Goal: Information Seeking & Learning: Learn about a topic

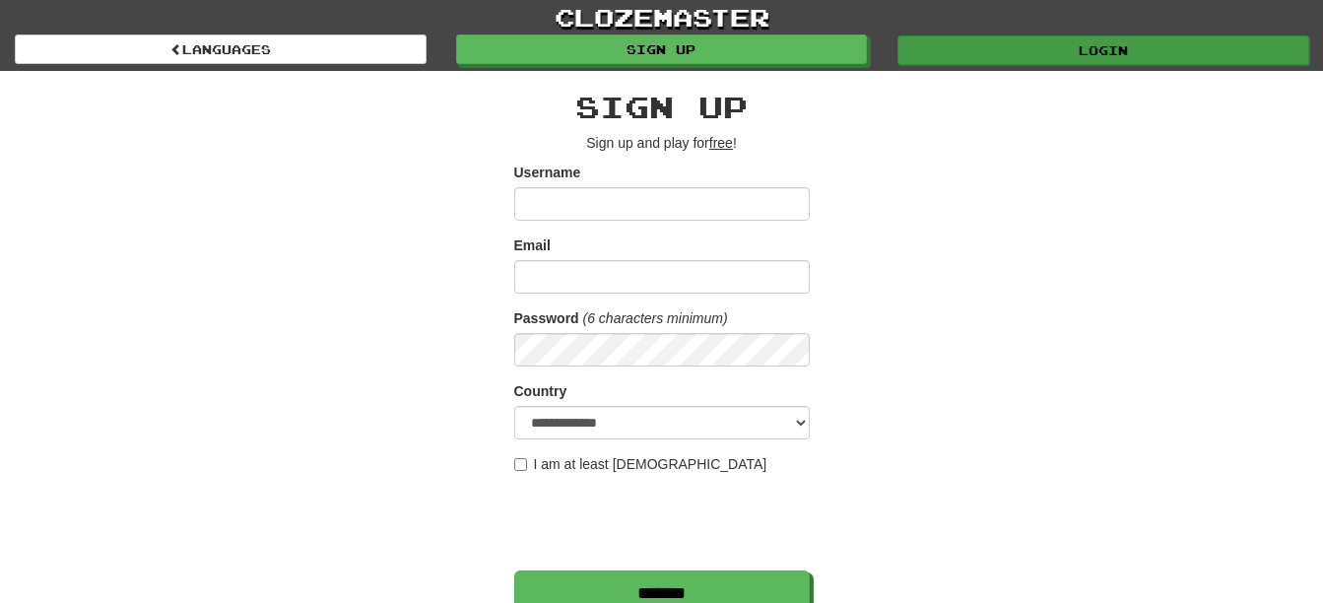
type input "********"
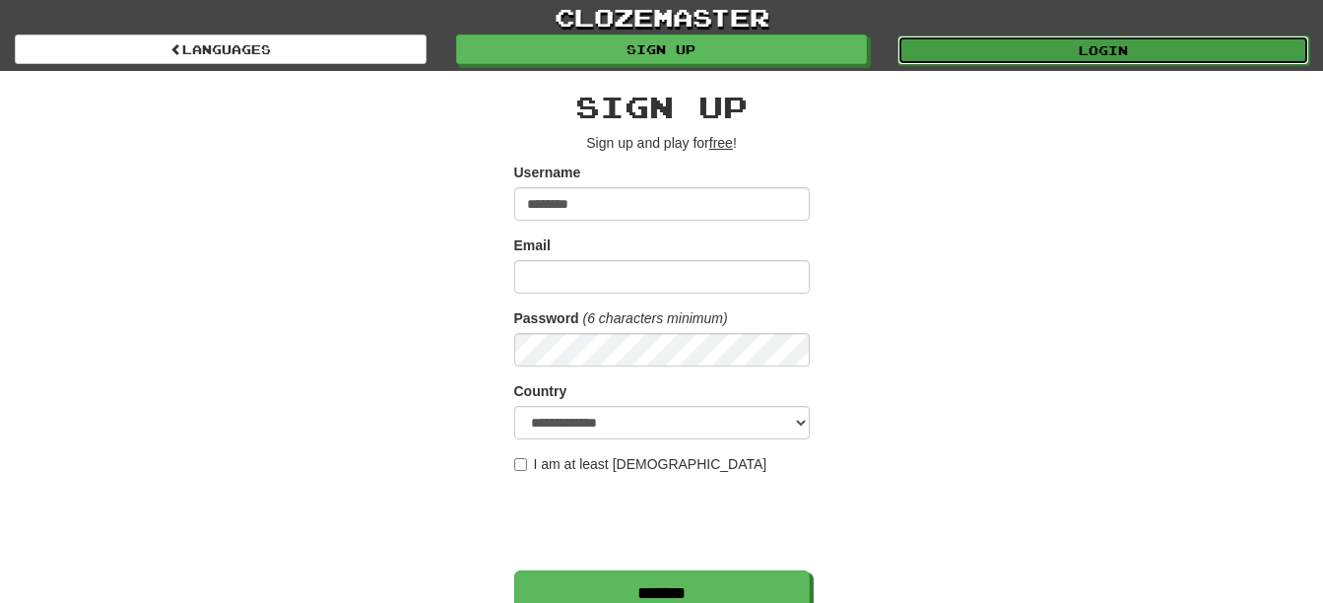
click at [1089, 59] on link "Login" at bounding box center [1103, 50] width 412 height 30
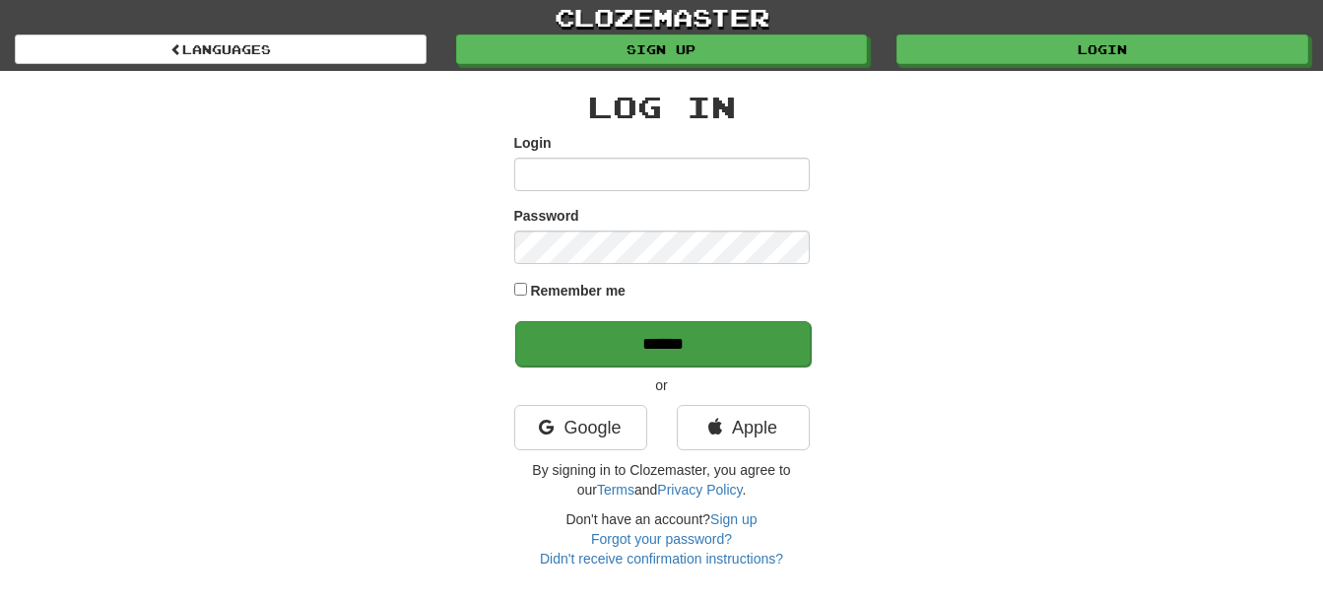
type input "********"
click at [729, 338] on input "******" at bounding box center [662, 343] width 295 height 45
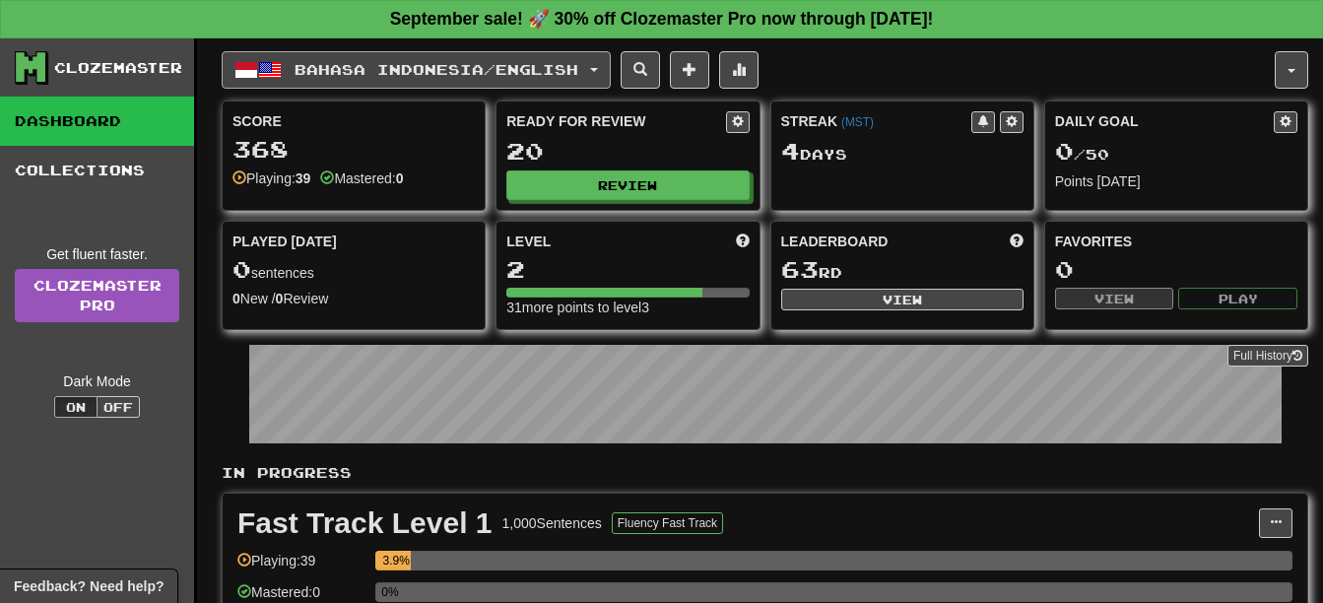
click at [482, 68] on span "Bahasa Indonesia / English" at bounding box center [436, 69] width 284 height 17
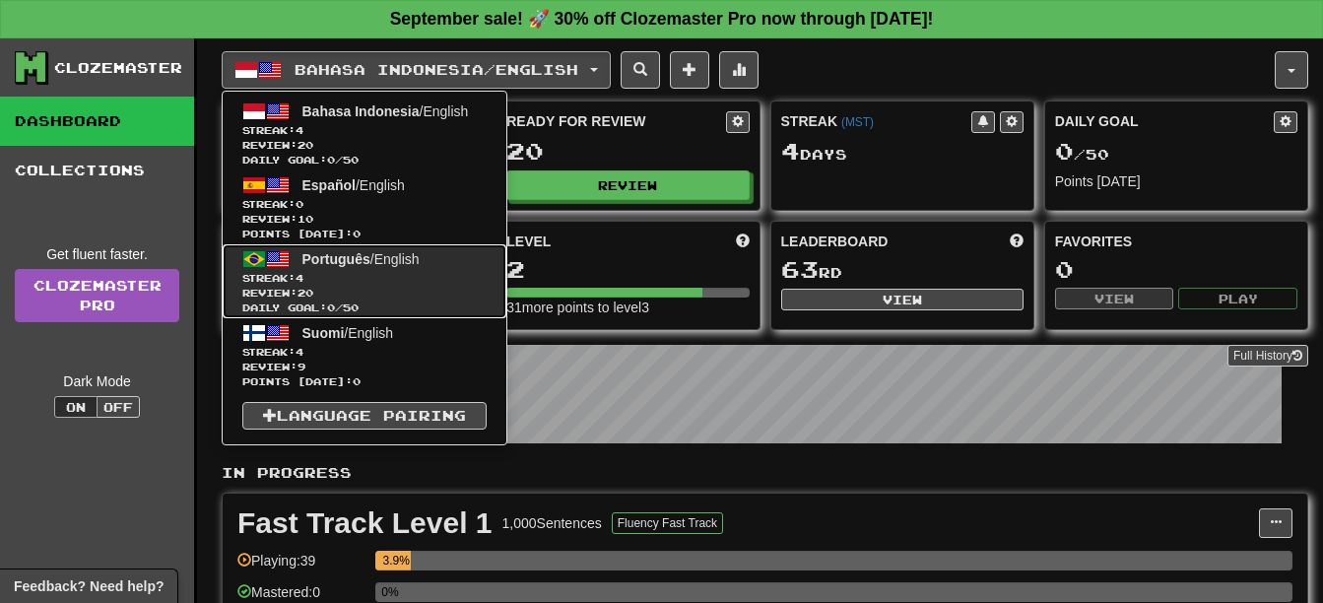
click at [465, 289] on span "Review: 20" at bounding box center [364, 293] width 244 height 15
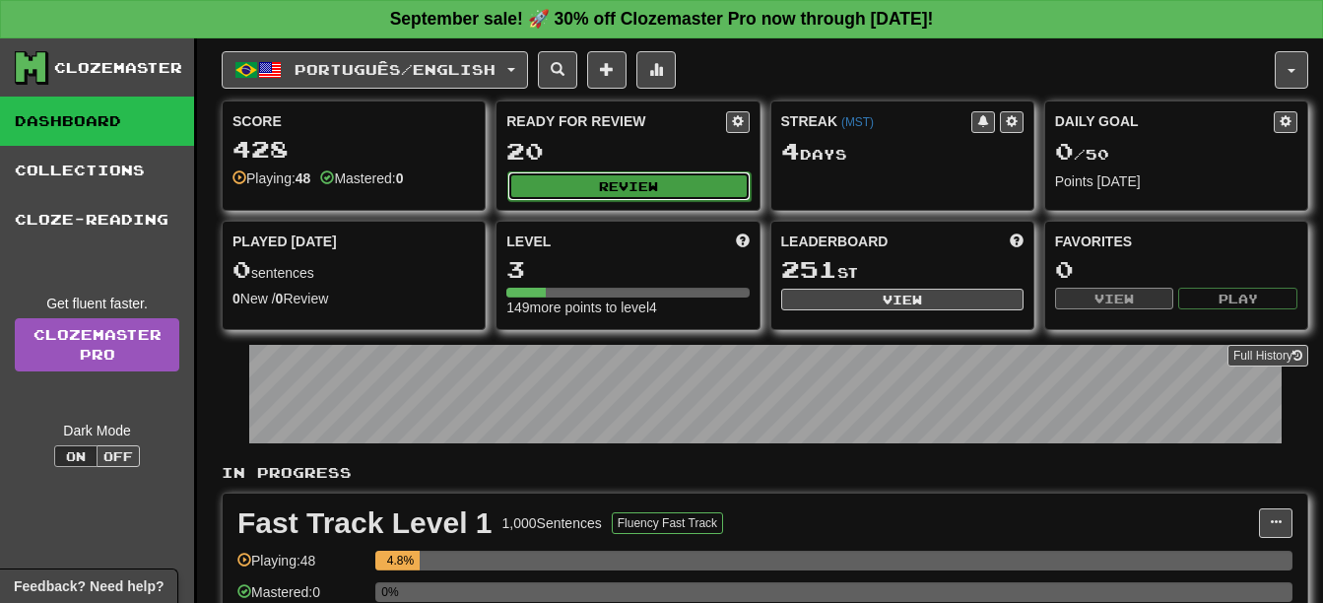
click at [627, 186] on button "Review" at bounding box center [628, 186] width 242 height 30
select select "**"
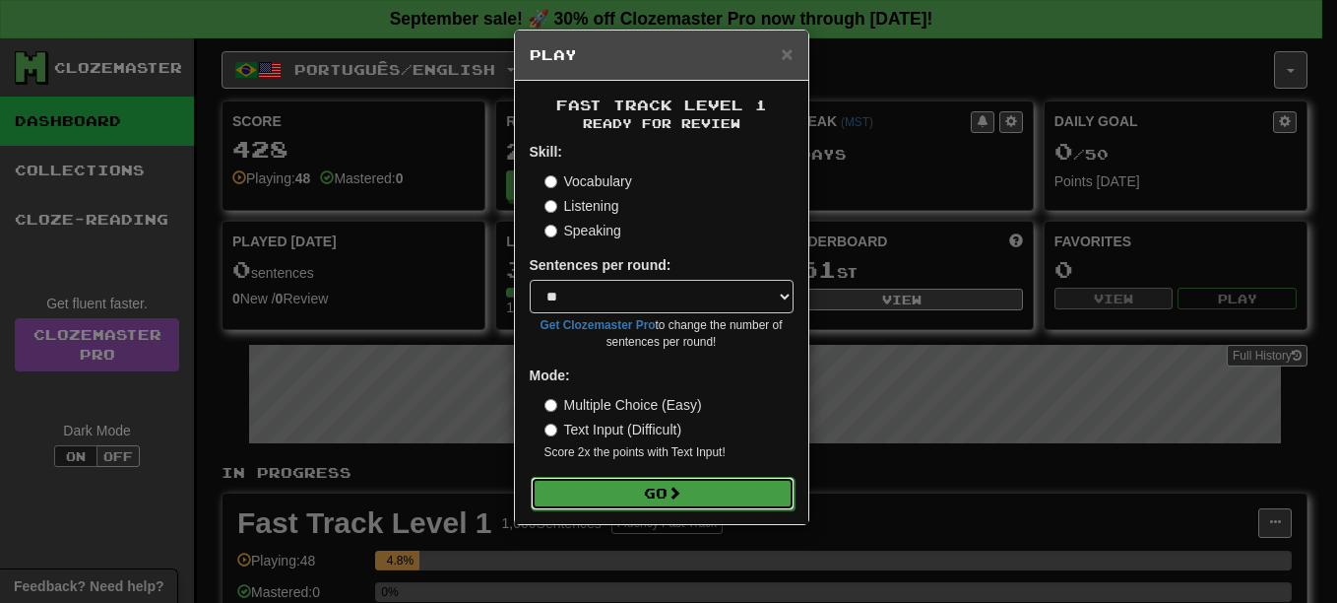
click at [721, 485] on button "Go" at bounding box center [663, 493] width 264 height 33
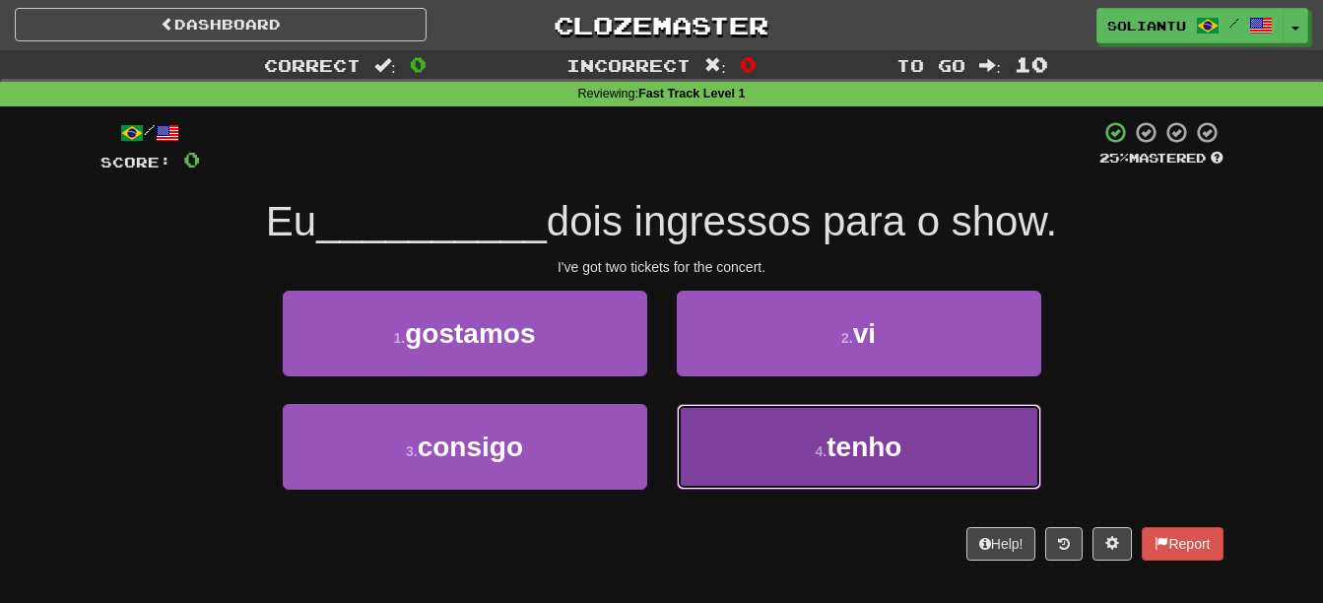
click at [831, 453] on span "tenho" at bounding box center [863, 446] width 75 height 31
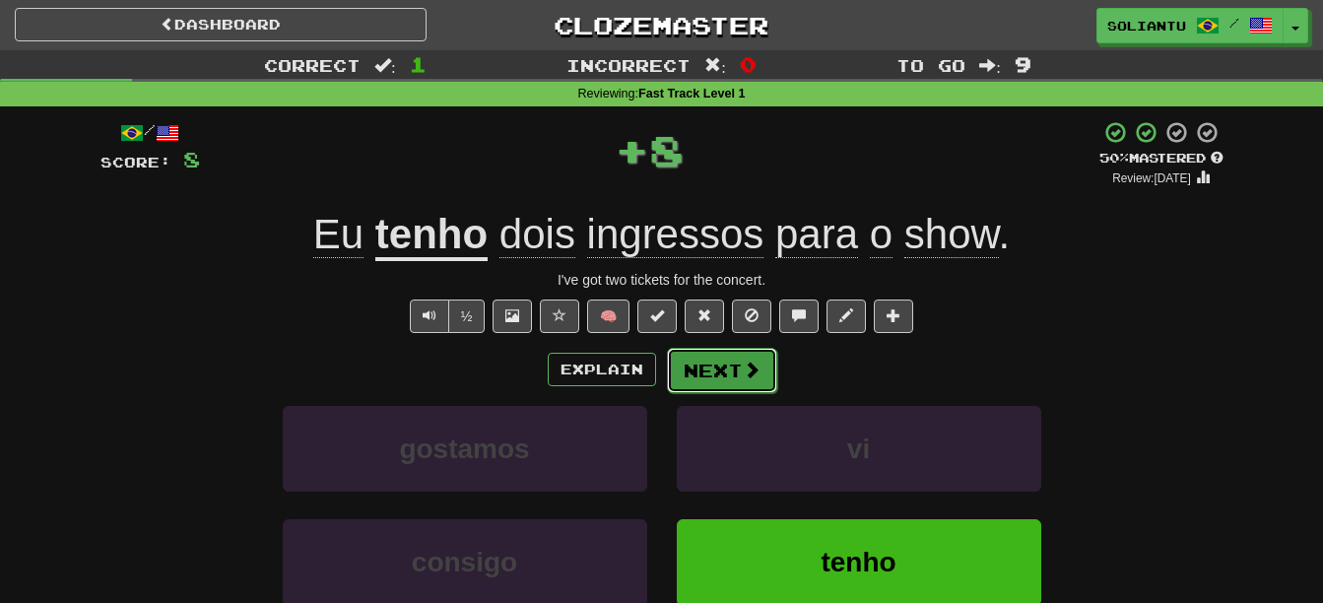
click at [722, 380] on button "Next" at bounding box center [722, 370] width 110 height 45
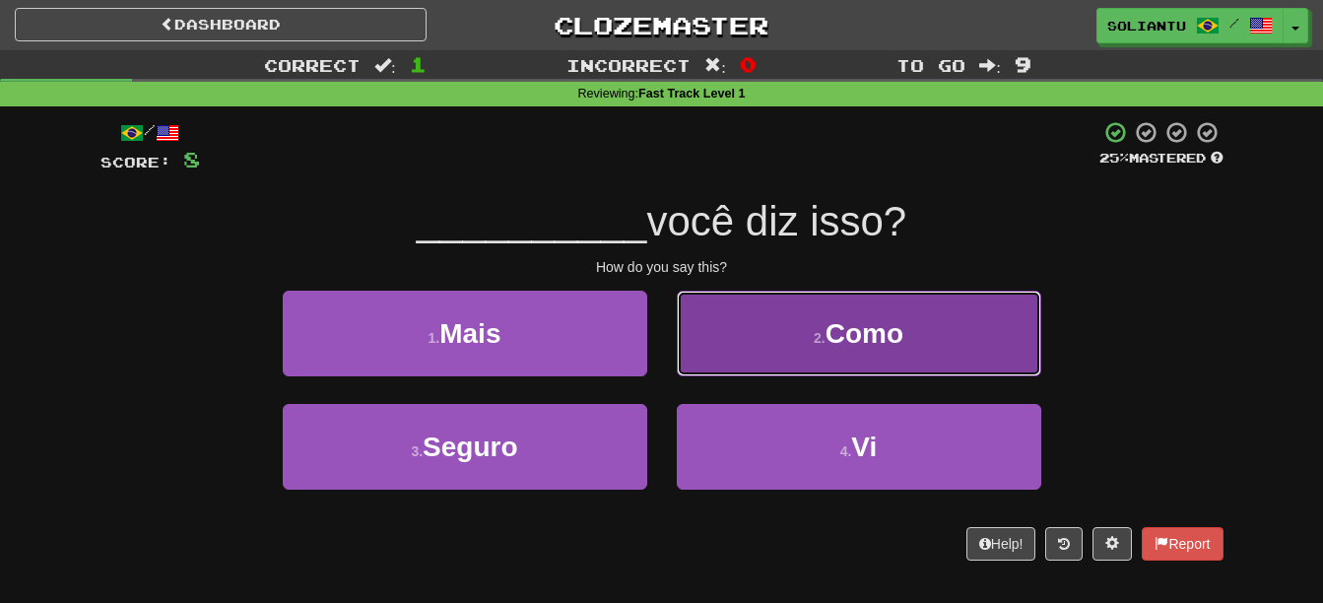
click at [749, 355] on button "2 . Como" at bounding box center [859, 333] width 364 height 86
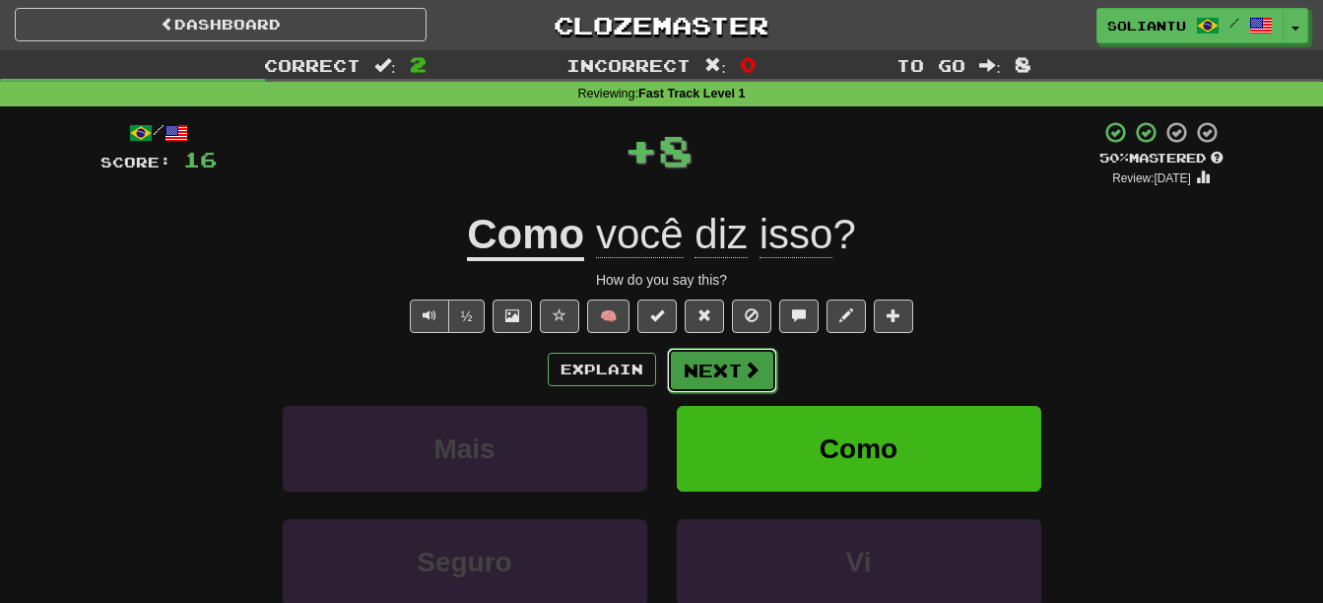
click at [717, 369] on button "Next" at bounding box center [722, 370] width 110 height 45
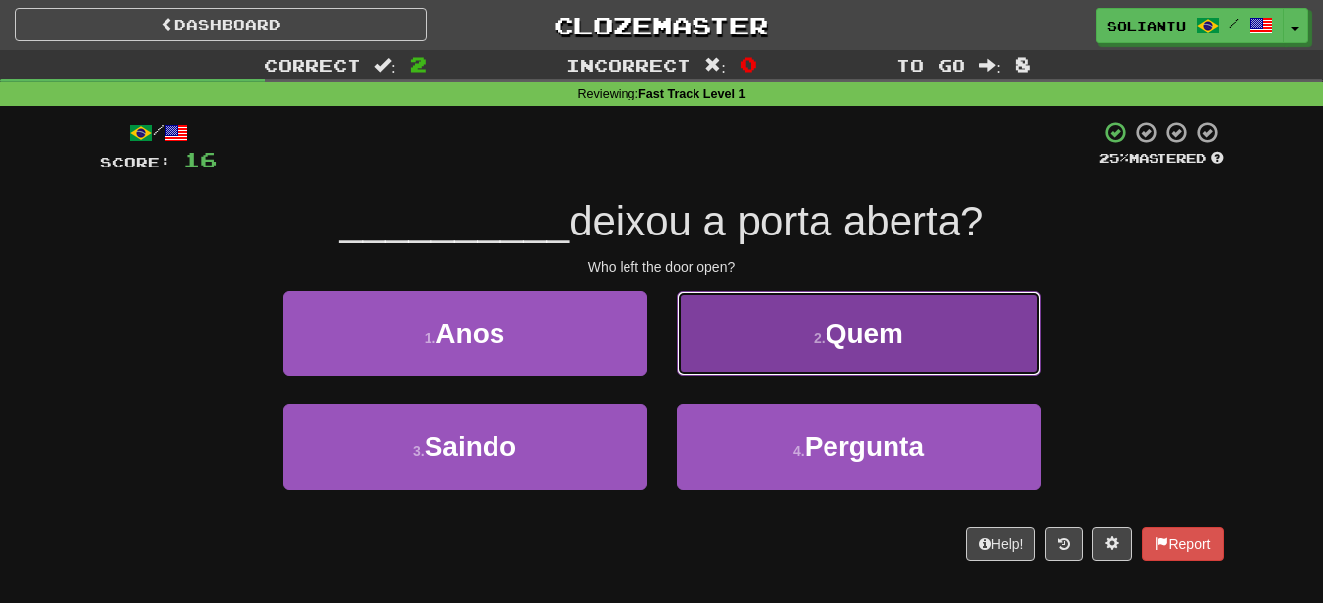
click at [752, 339] on button "2 . Quem" at bounding box center [859, 333] width 364 height 86
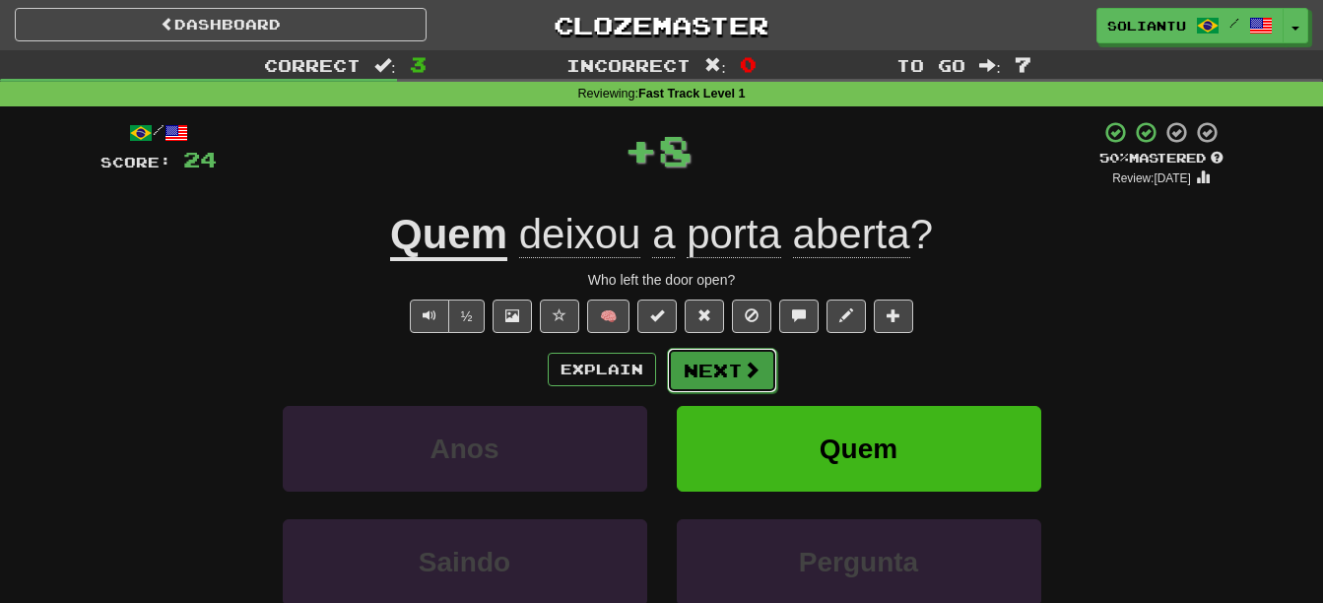
click at [705, 375] on button "Next" at bounding box center [722, 370] width 110 height 45
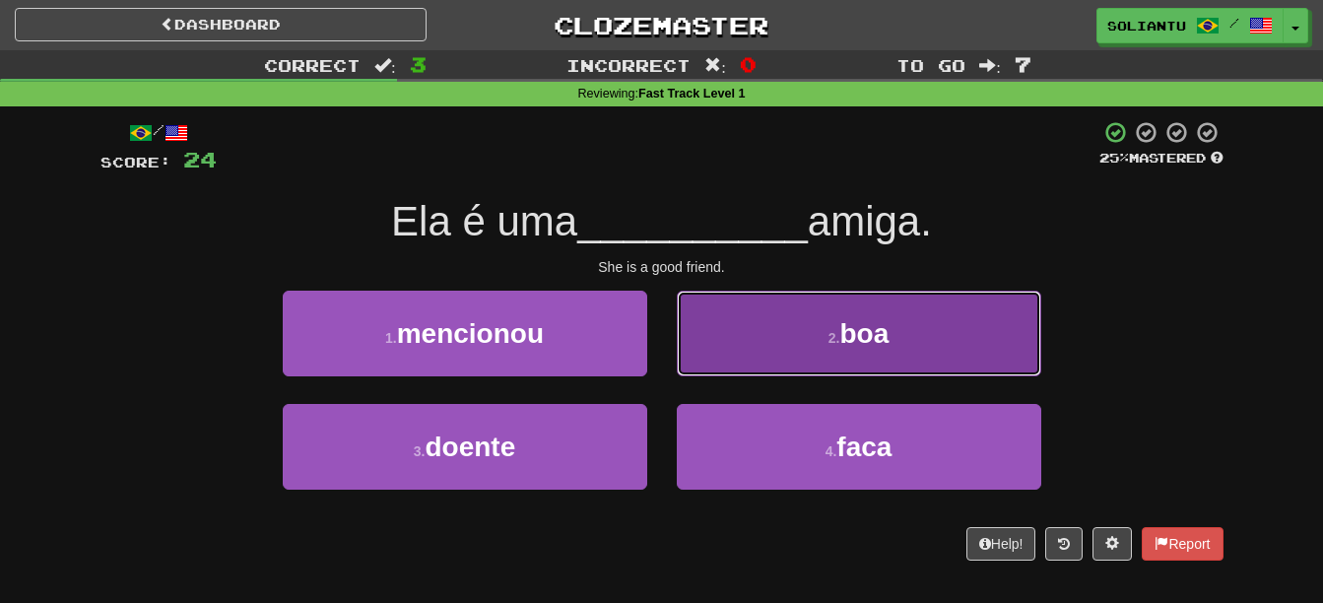
click at [773, 337] on button "2 . boa" at bounding box center [859, 333] width 364 height 86
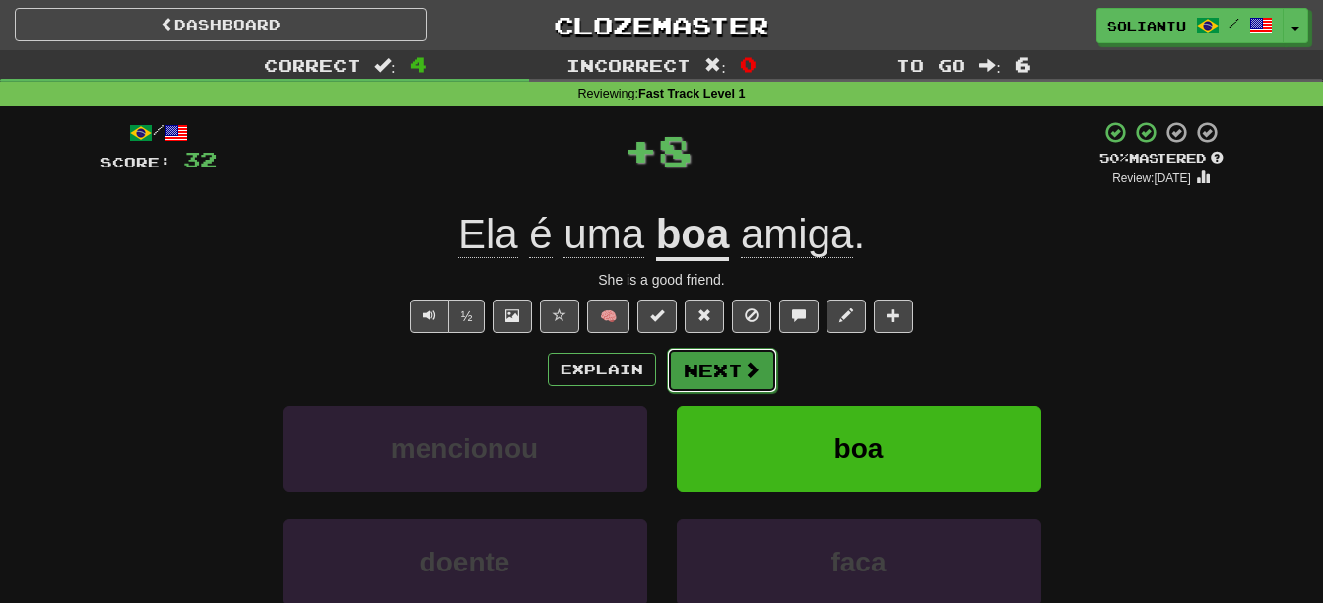
click at [725, 362] on button "Next" at bounding box center [722, 370] width 110 height 45
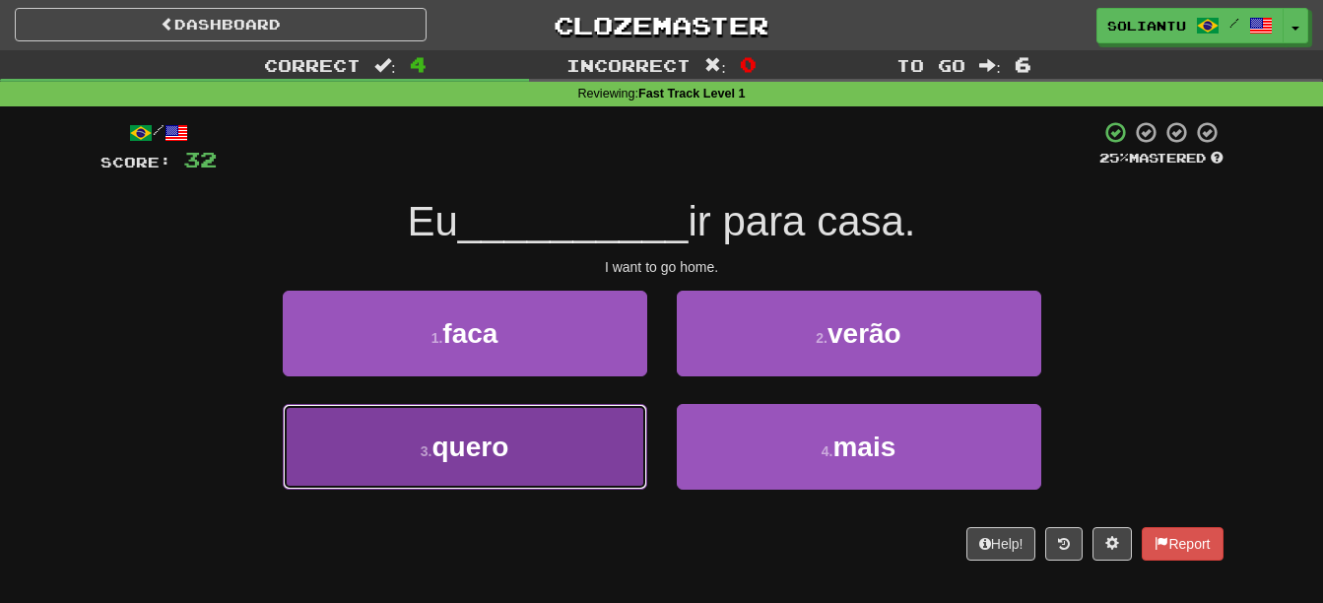
click at [593, 443] on button "3 . quero" at bounding box center [465, 447] width 364 height 86
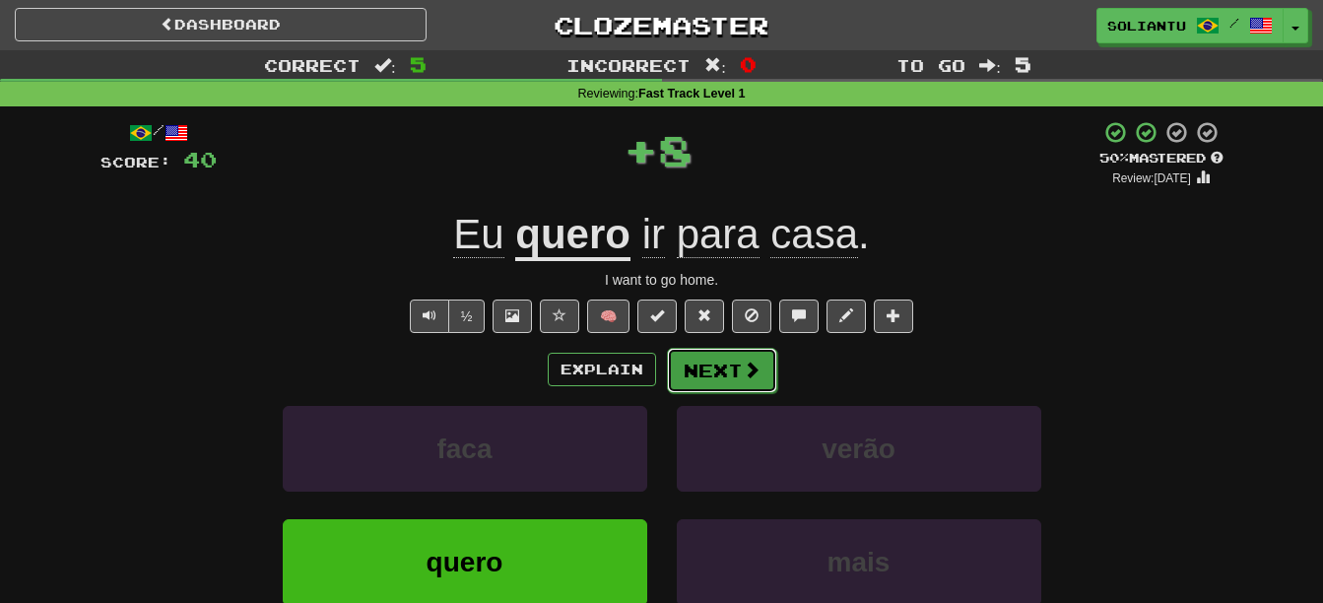
click at [725, 362] on button "Next" at bounding box center [722, 370] width 110 height 45
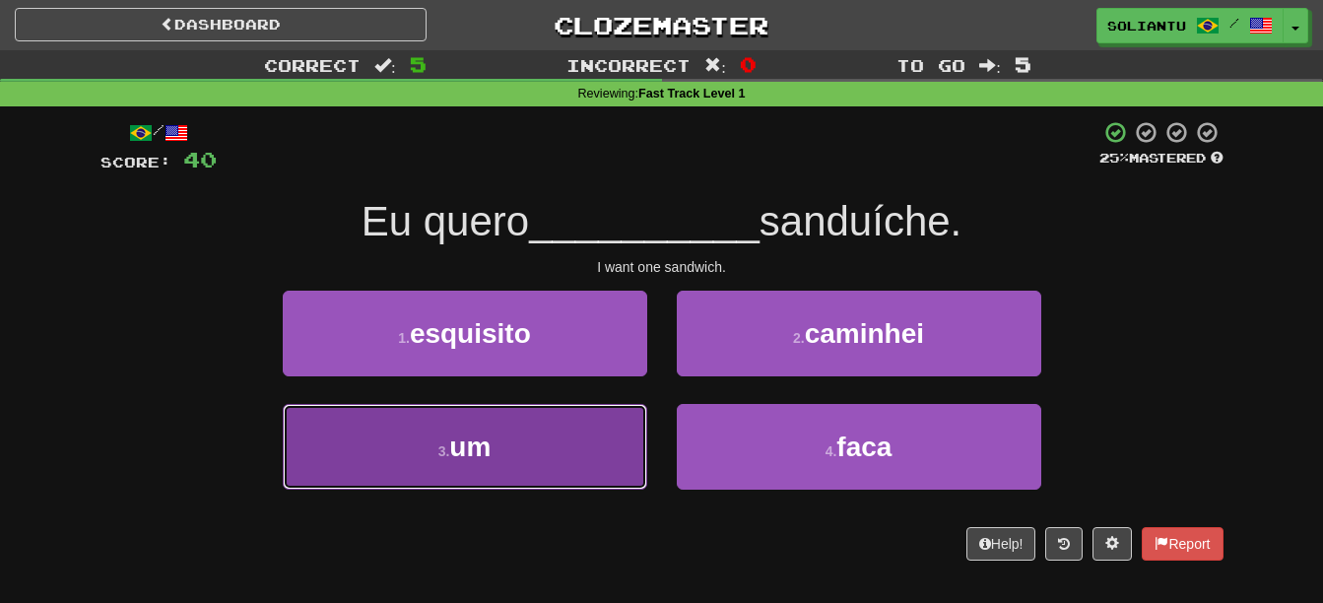
click at [565, 433] on button "3 . um" at bounding box center [465, 447] width 364 height 86
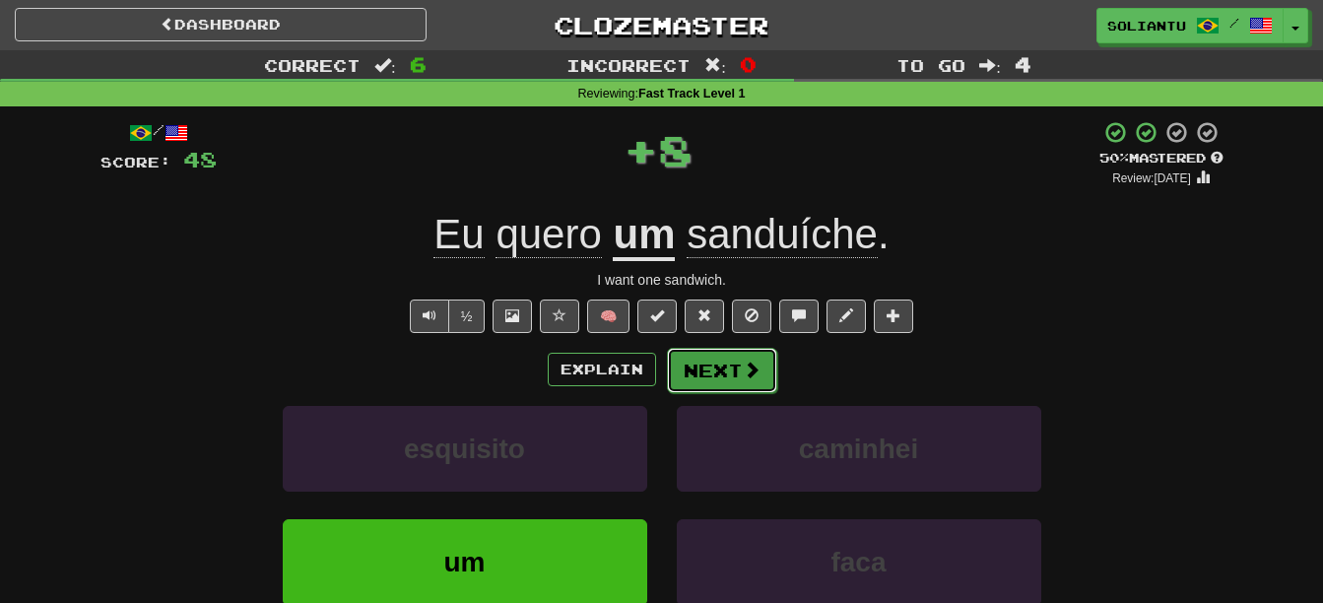
click at [716, 374] on button "Next" at bounding box center [722, 370] width 110 height 45
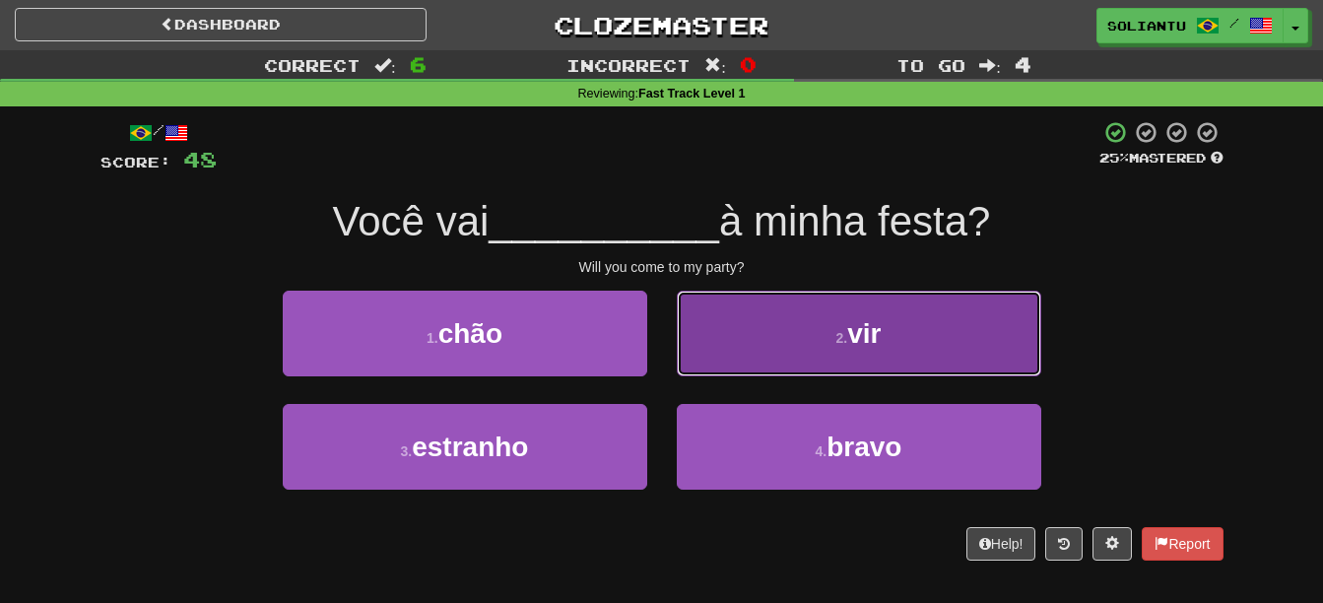
click at [836, 337] on small "2 ." at bounding box center [842, 338] width 12 height 16
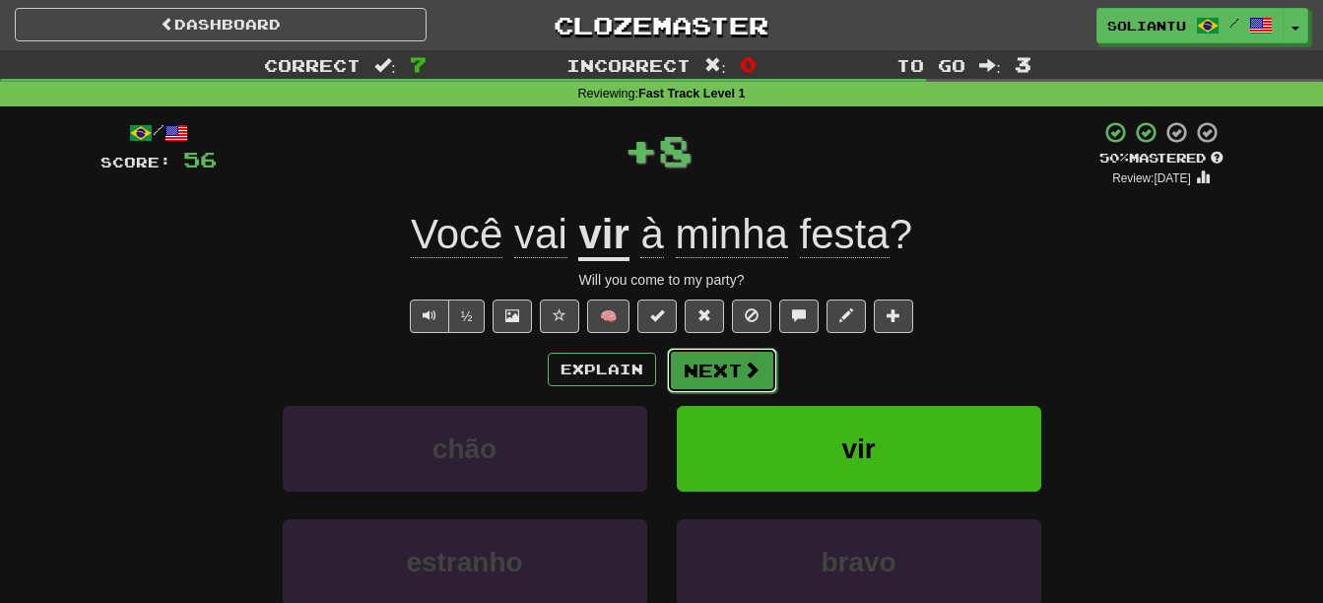
click at [709, 369] on button "Next" at bounding box center [722, 370] width 110 height 45
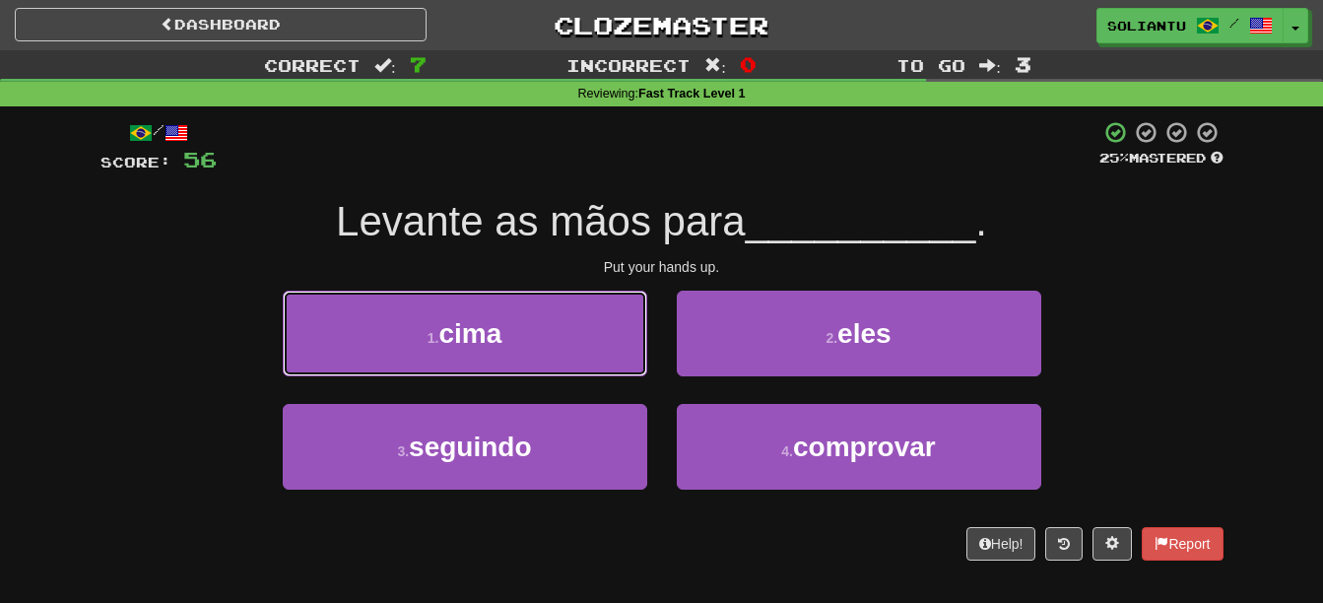
click at [547, 339] on button "1 . cima" at bounding box center [465, 333] width 364 height 86
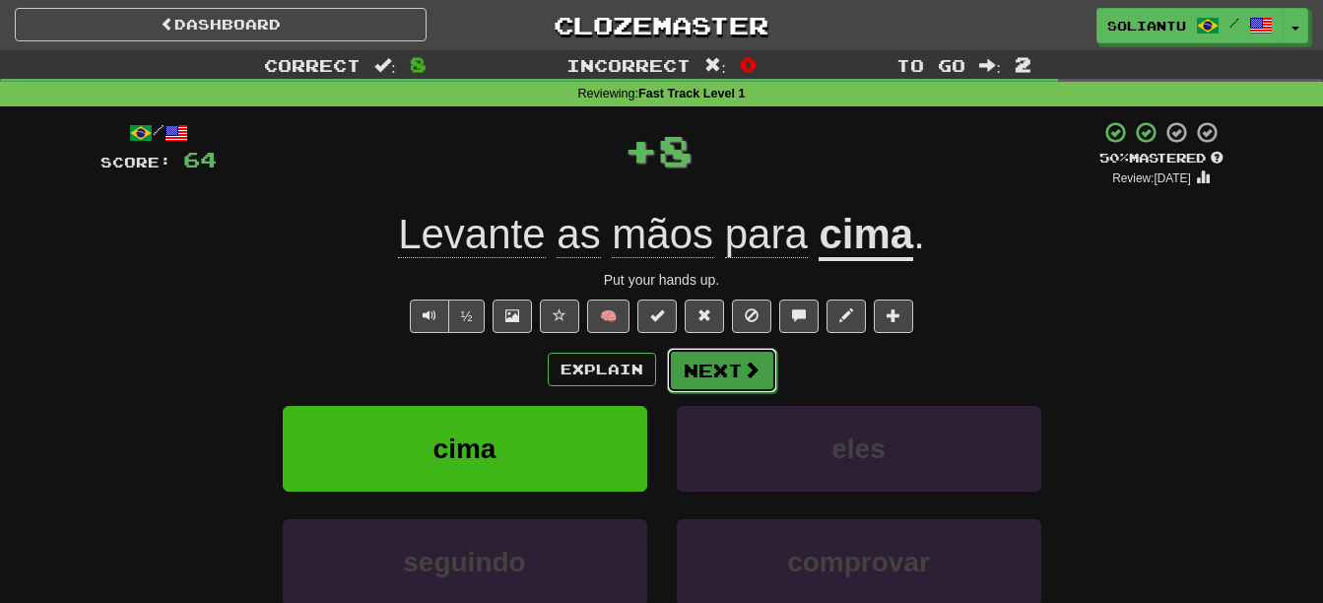
click at [749, 361] on span at bounding box center [751, 369] width 18 height 18
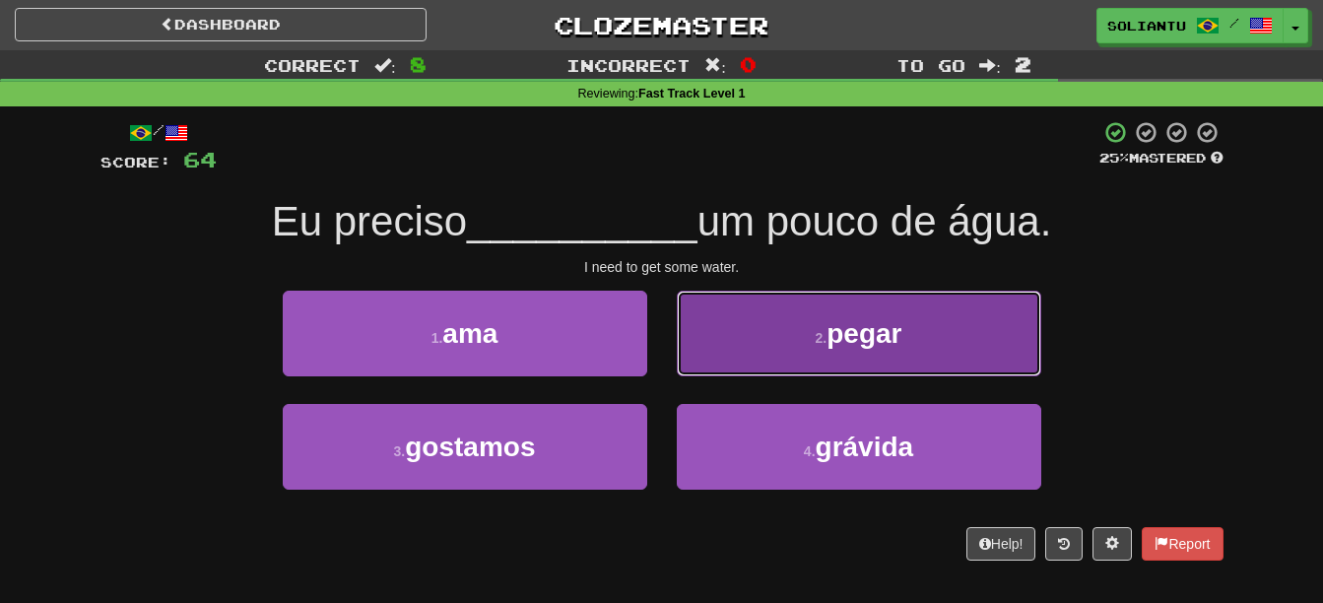
click at [871, 323] on span "pegar" at bounding box center [863, 333] width 75 height 31
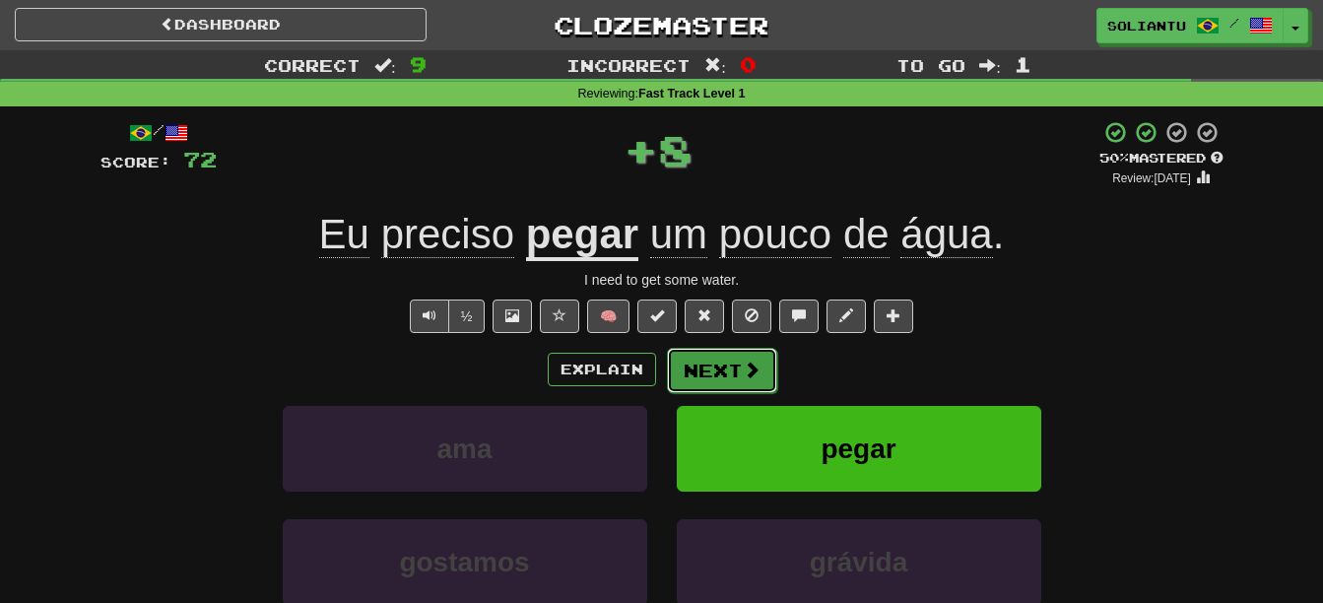
click at [709, 361] on button "Next" at bounding box center [722, 370] width 110 height 45
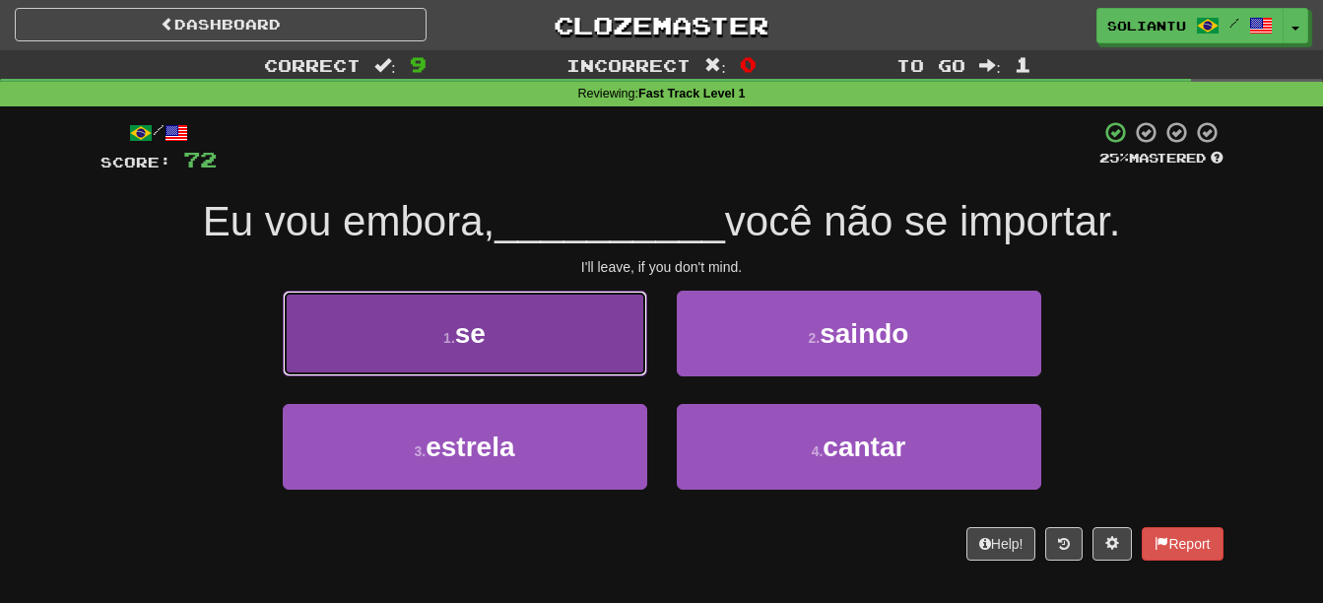
click at [563, 330] on button "1 . se" at bounding box center [465, 333] width 364 height 86
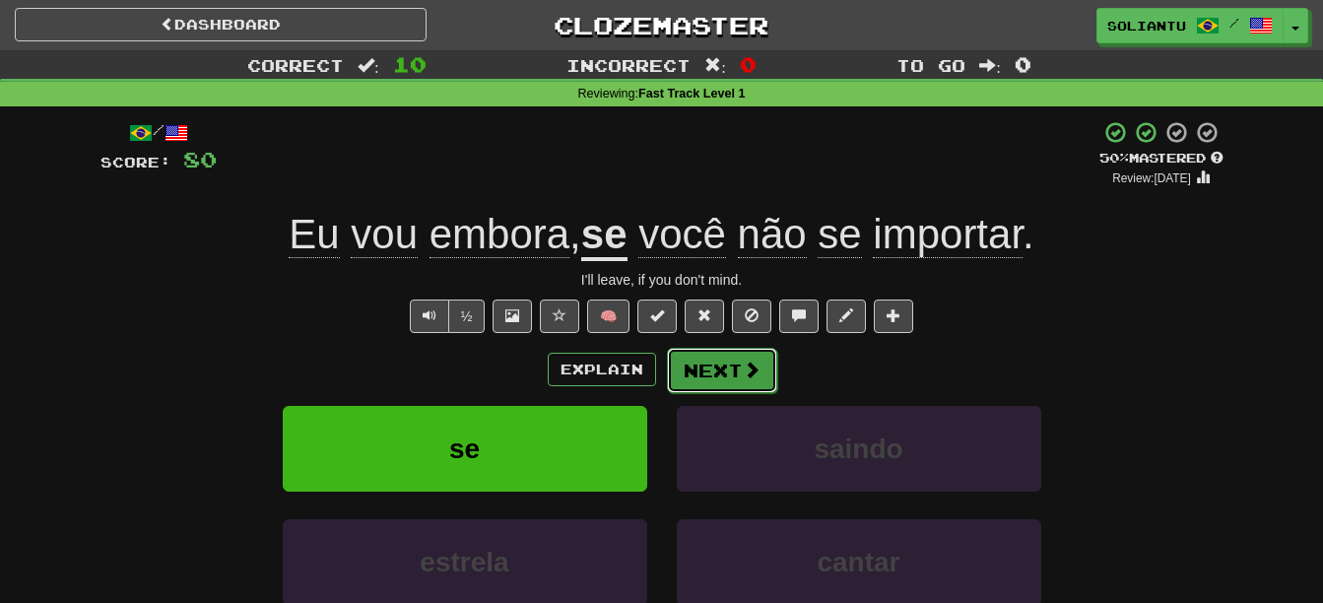
click at [745, 364] on span at bounding box center [751, 369] width 18 height 18
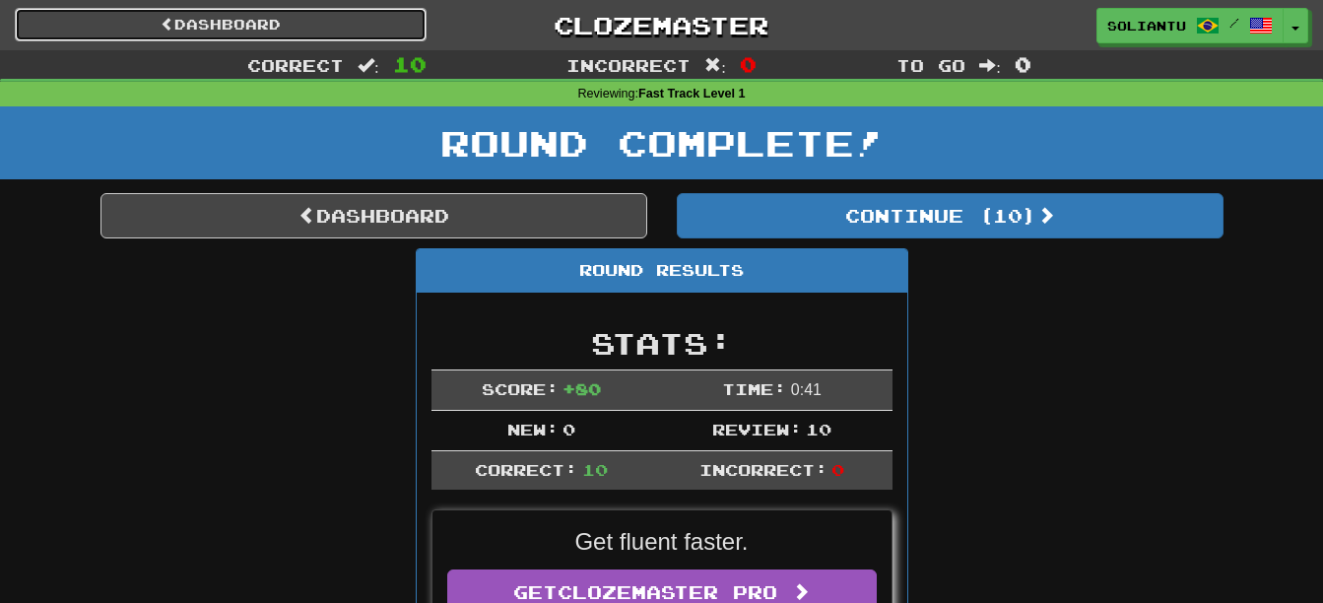
click at [355, 28] on link "Dashboard" at bounding box center [221, 24] width 412 height 33
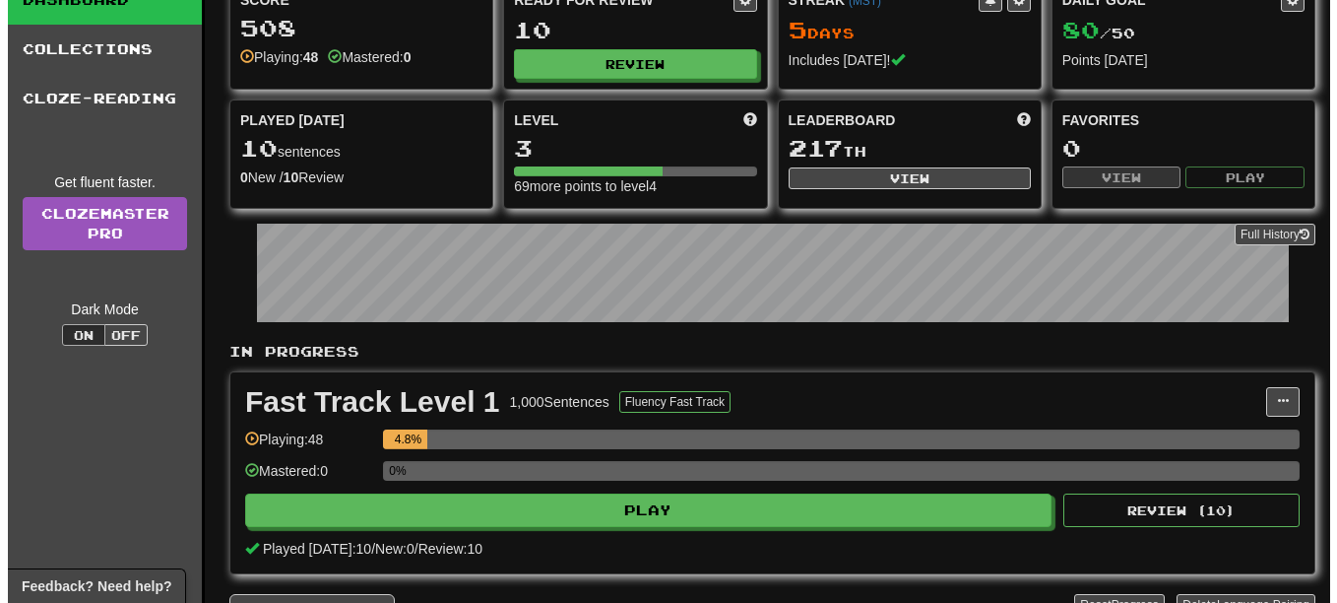
scroll to position [394, 0]
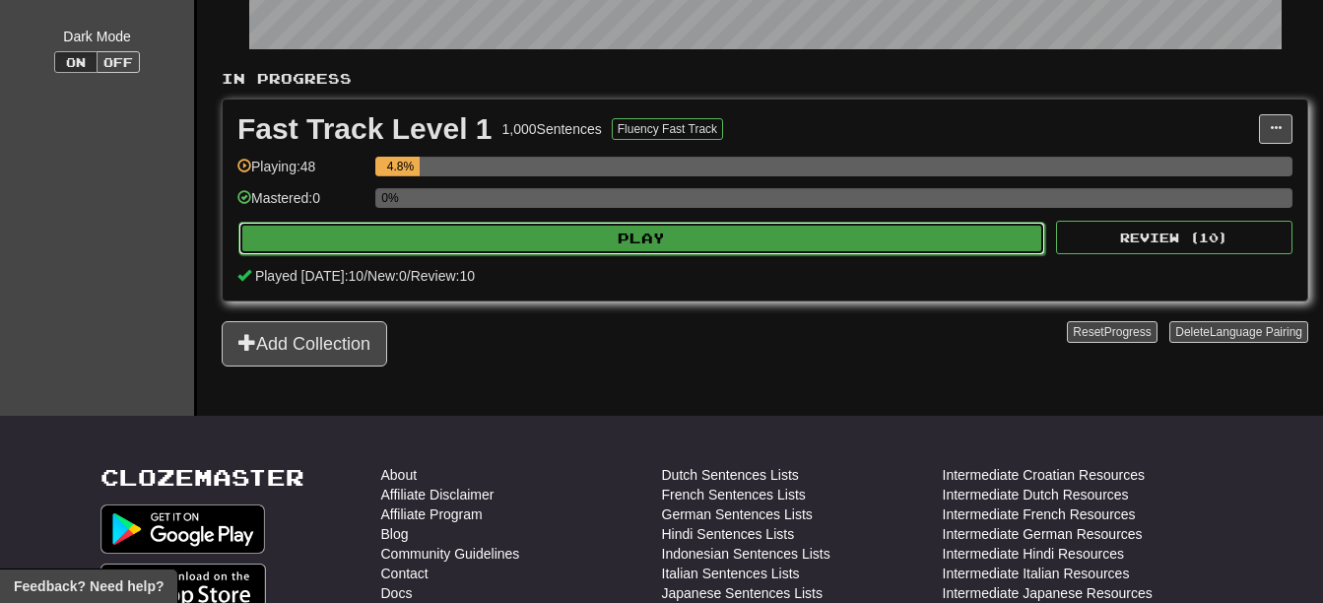
click at [718, 231] on button "Play" at bounding box center [641, 238] width 807 height 33
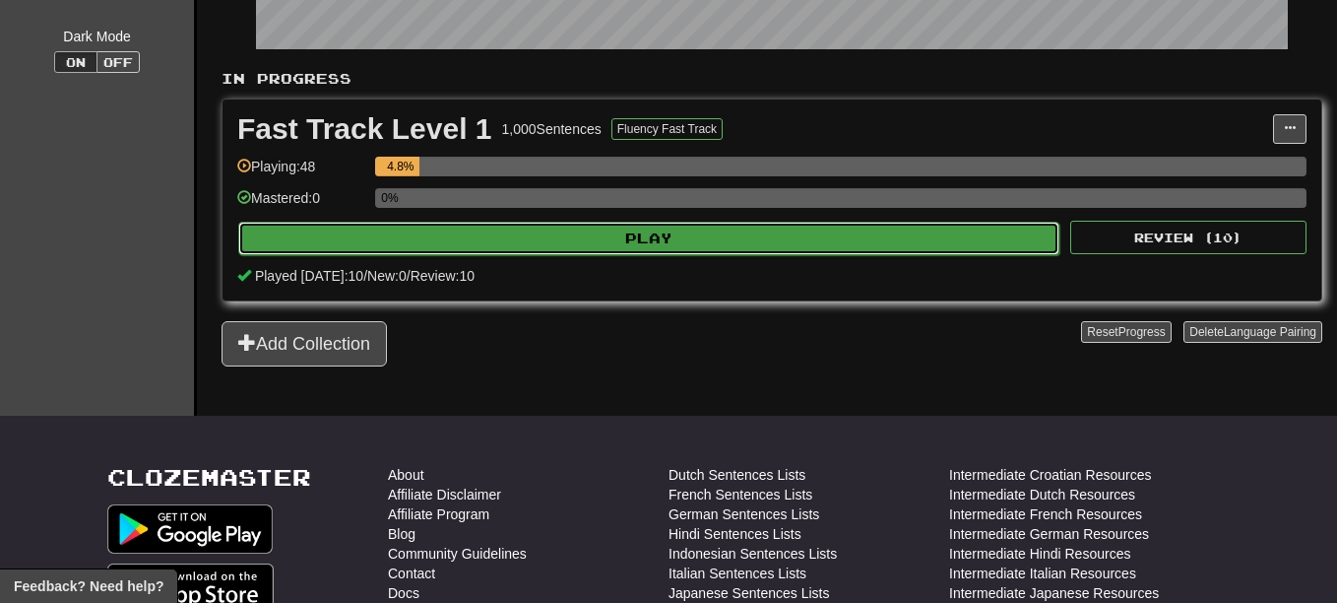
select select "**"
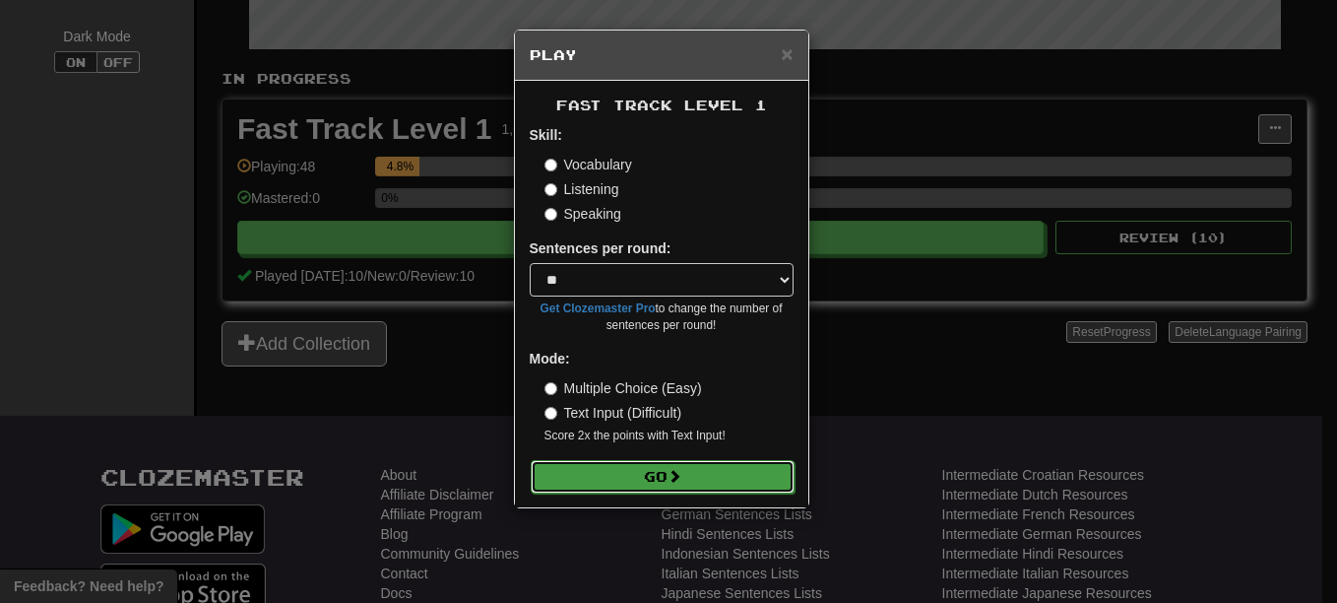
click at [705, 473] on button "Go" at bounding box center [663, 476] width 264 height 33
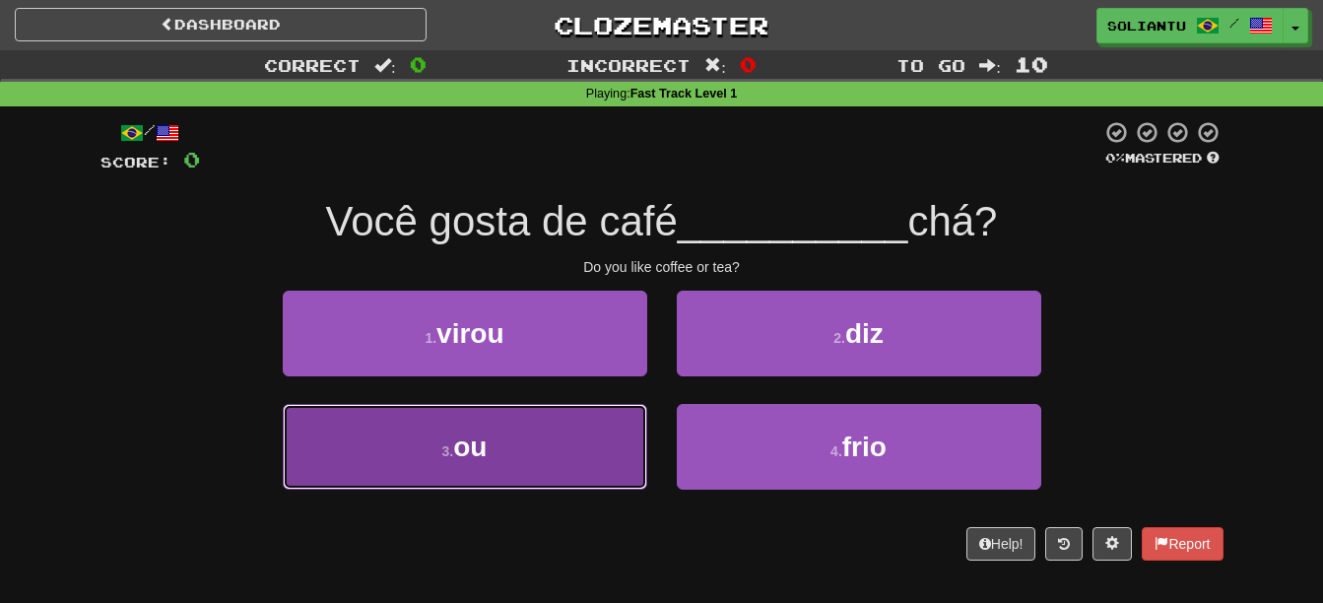
click at [552, 433] on button "3 . ou" at bounding box center [465, 447] width 364 height 86
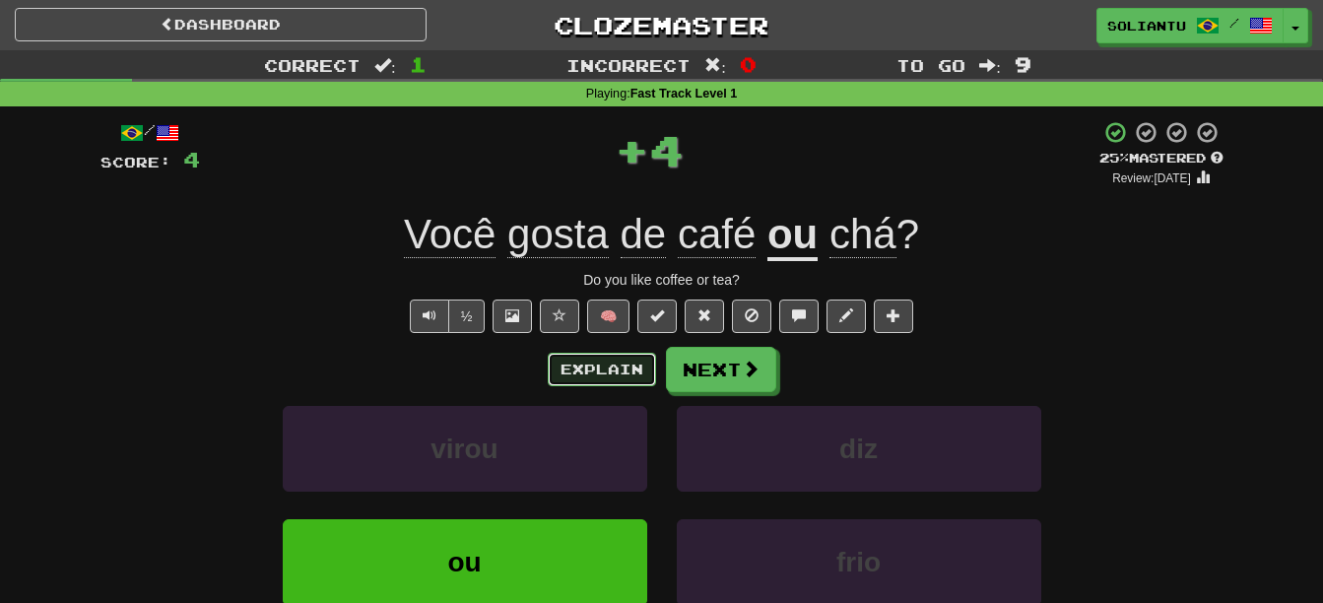
click at [613, 376] on button "Explain" at bounding box center [602, 369] width 108 height 33
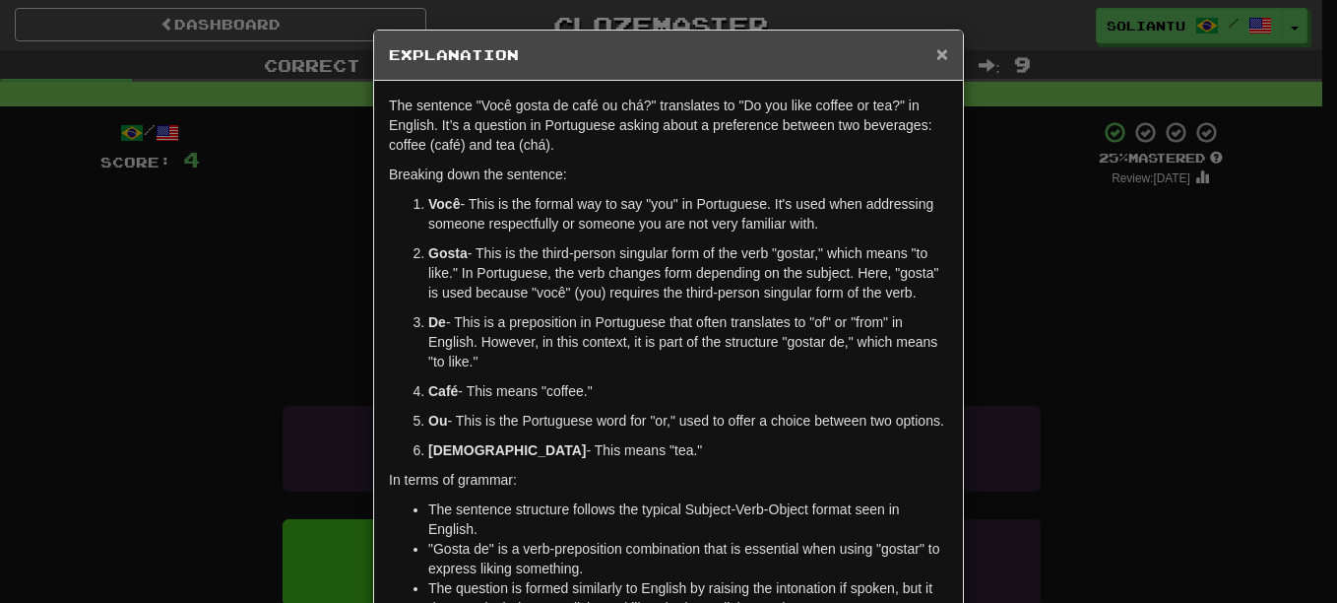
click at [939, 58] on span "×" at bounding box center [942, 53] width 12 height 23
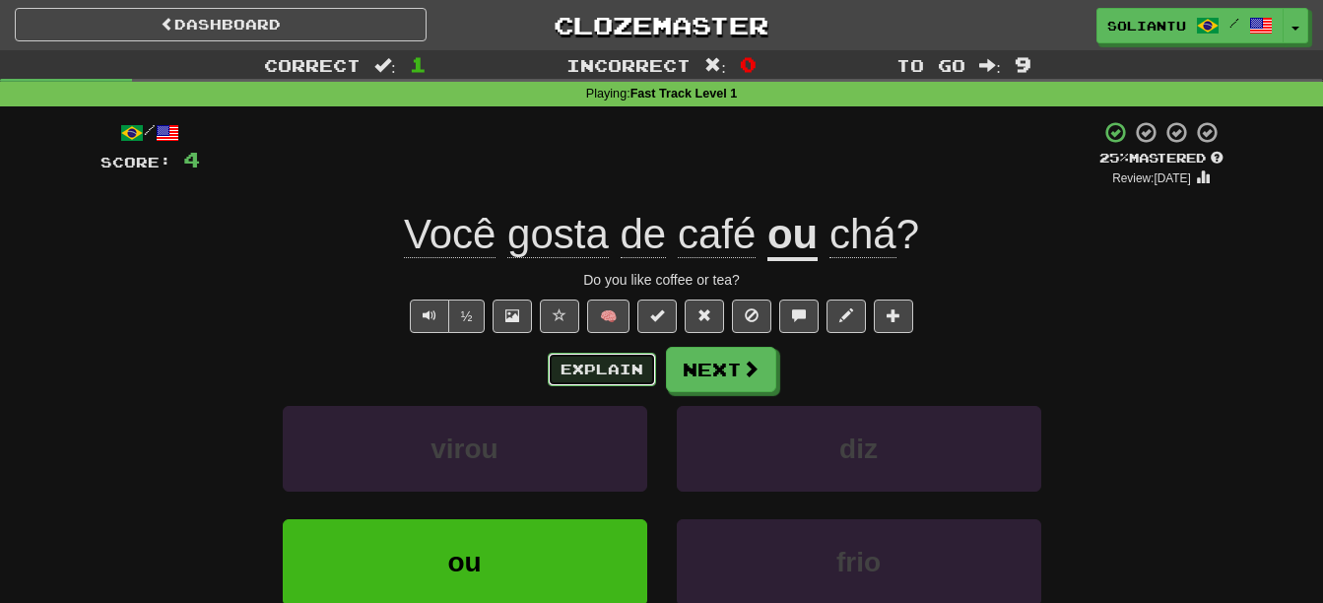
click at [621, 360] on button "Explain" at bounding box center [602, 369] width 108 height 33
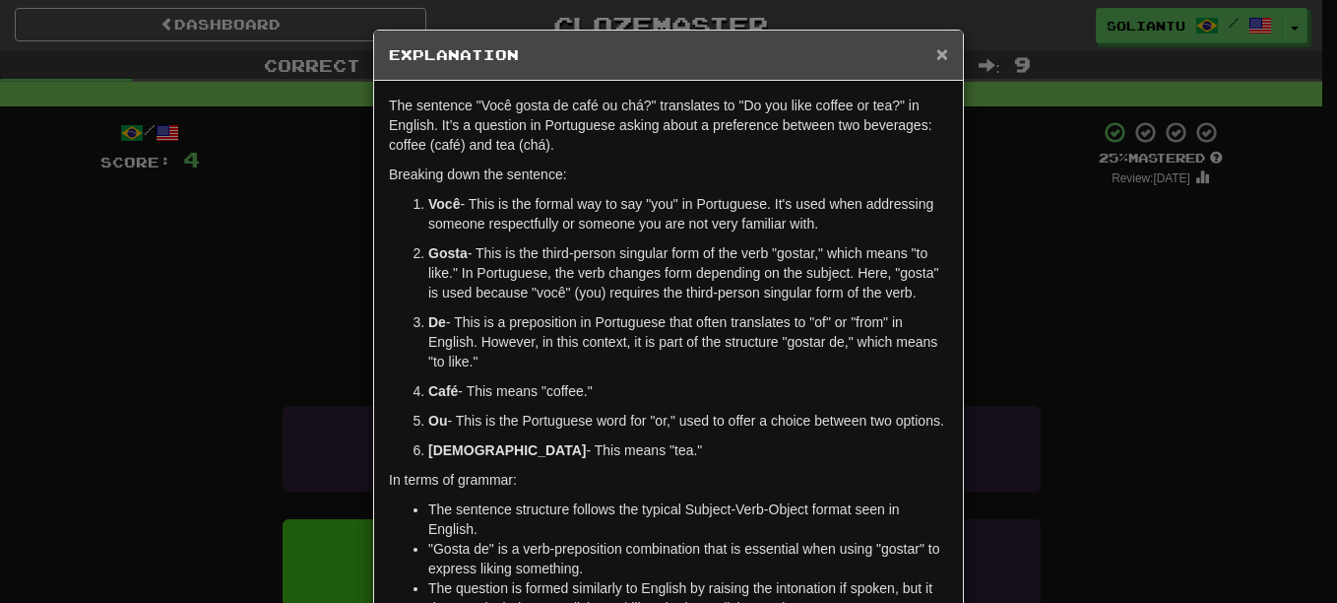
click at [938, 51] on span "×" at bounding box center [942, 53] width 12 height 23
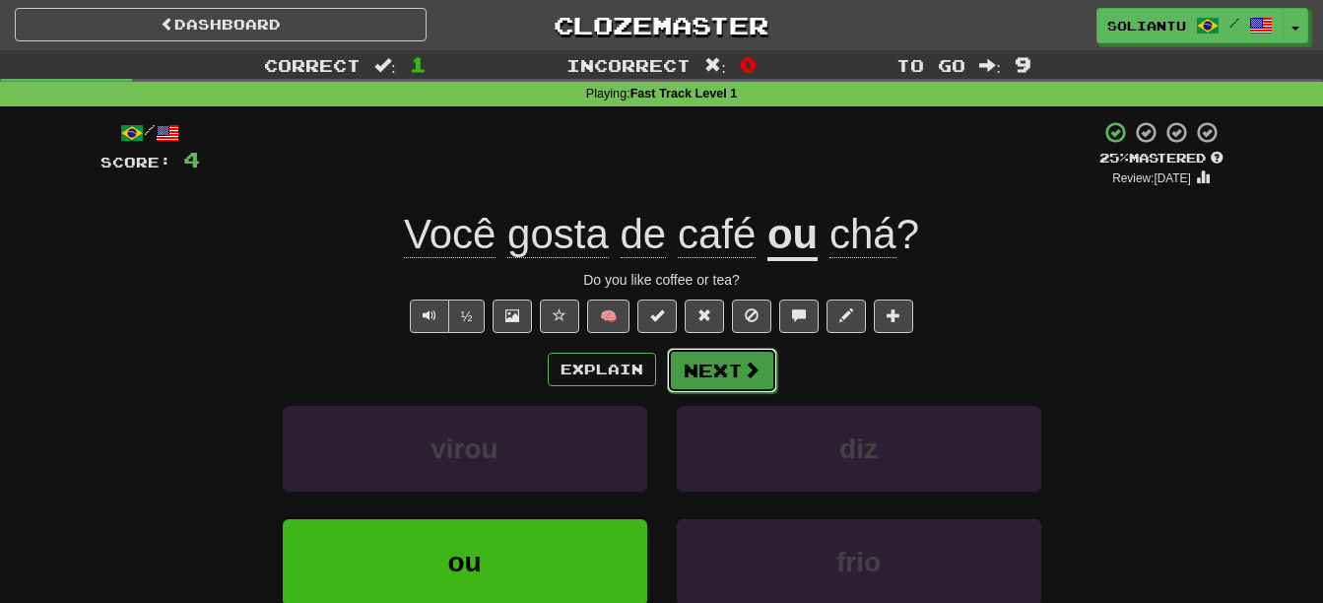
click at [708, 373] on button "Next" at bounding box center [722, 370] width 110 height 45
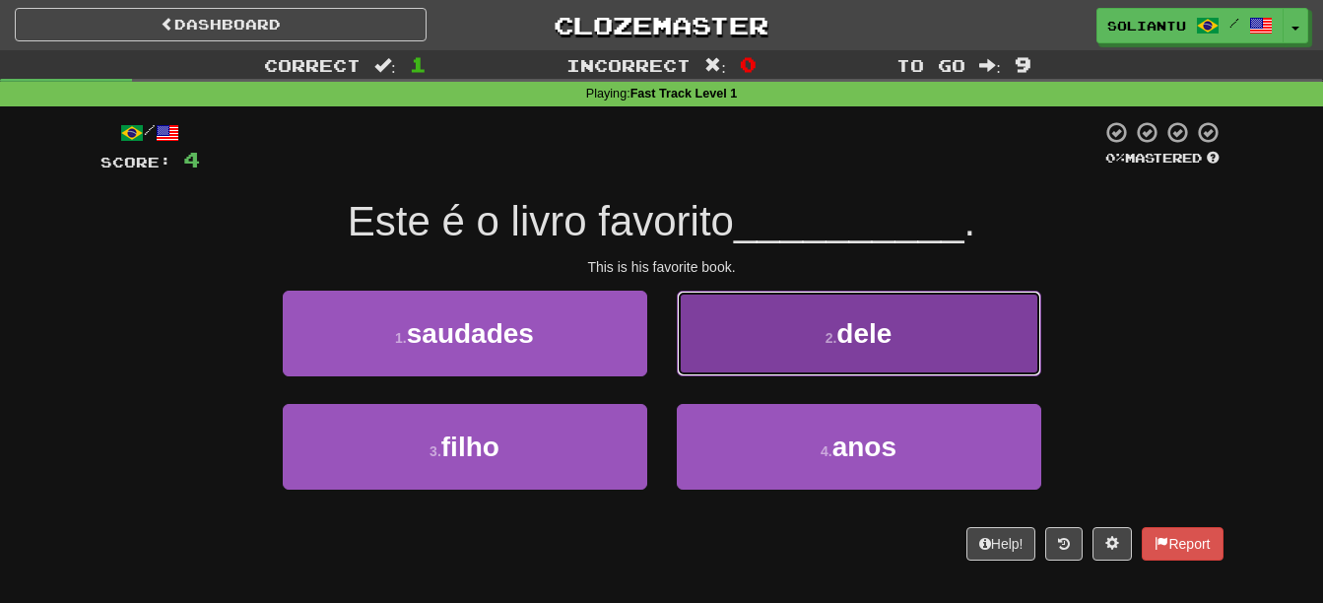
click at [849, 348] on span "dele" at bounding box center [863, 333] width 55 height 31
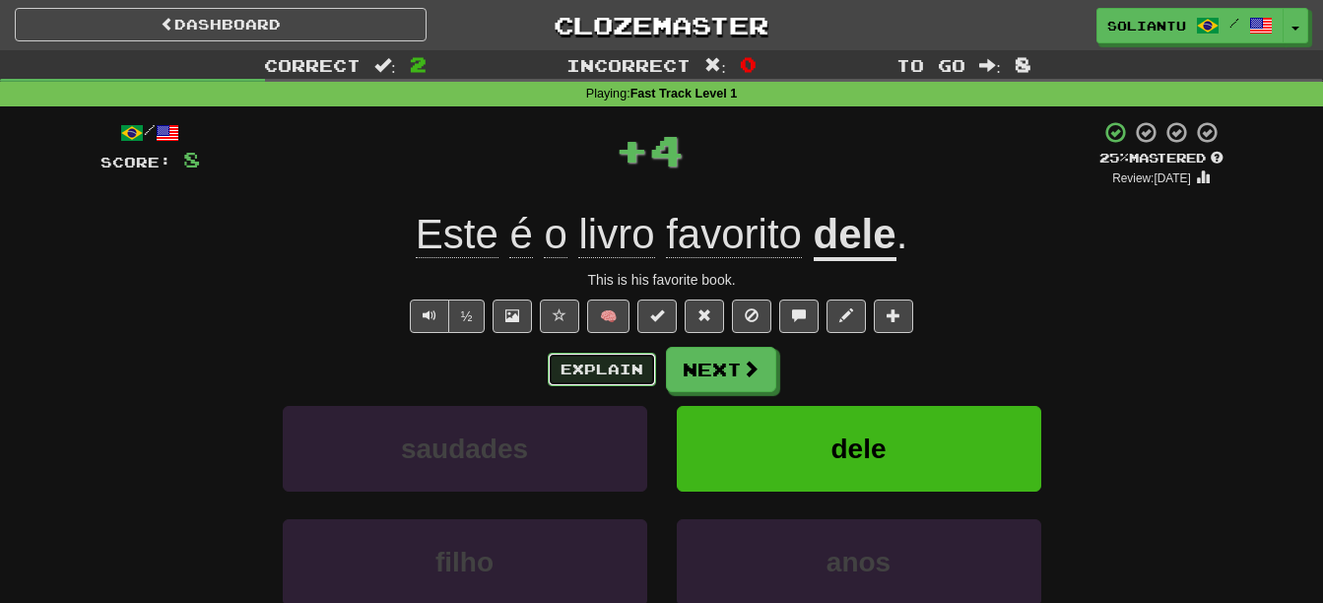
click at [611, 363] on button "Explain" at bounding box center [602, 369] width 108 height 33
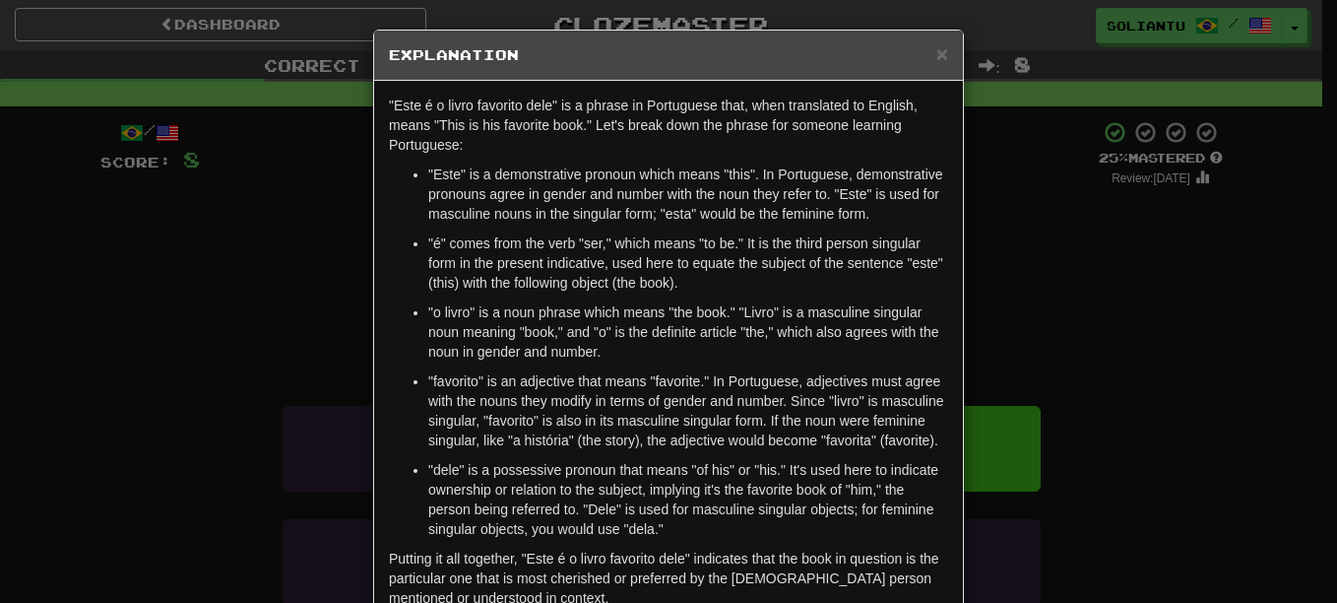
click at [945, 55] on div "× Explanation" at bounding box center [668, 56] width 589 height 50
click at [936, 55] on span "×" at bounding box center [942, 53] width 12 height 23
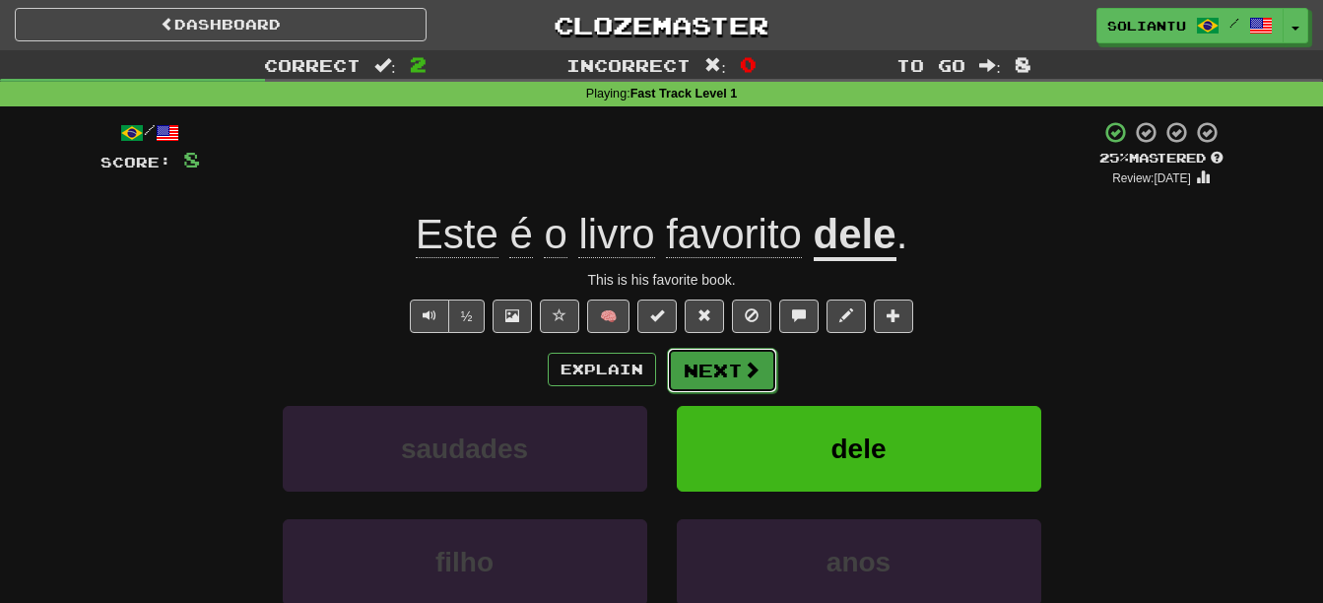
click at [727, 373] on button "Next" at bounding box center [722, 370] width 110 height 45
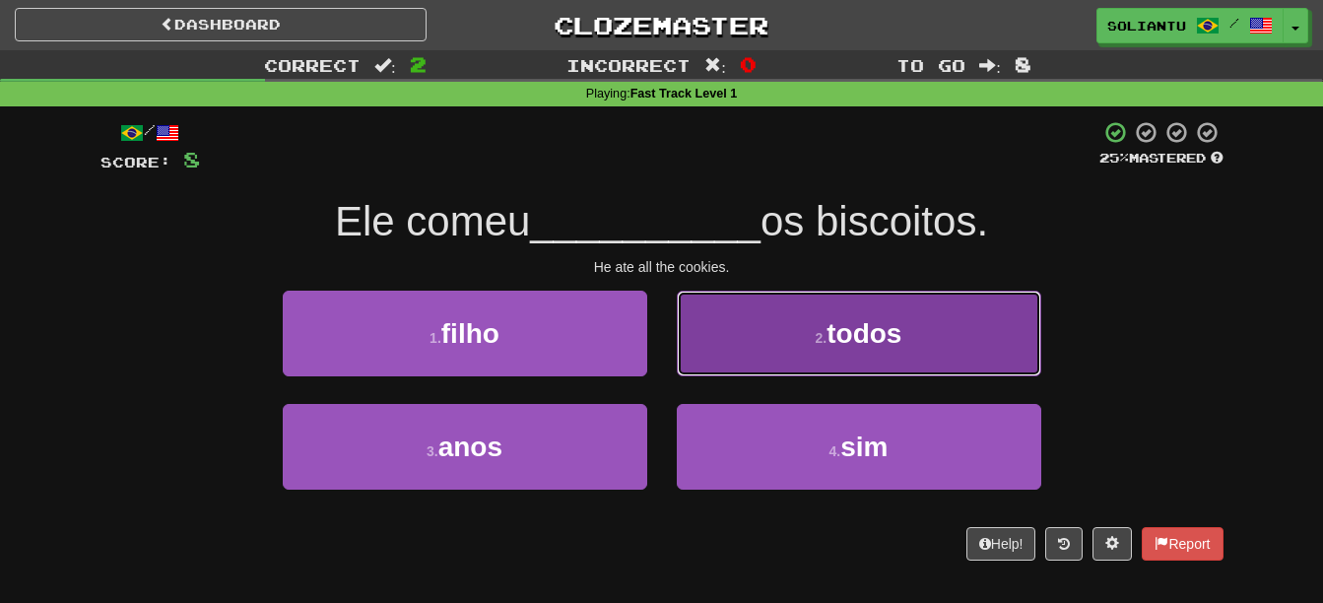
click at [808, 324] on button "2 . todos" at bounding box center [859, 333] width 364 height 86
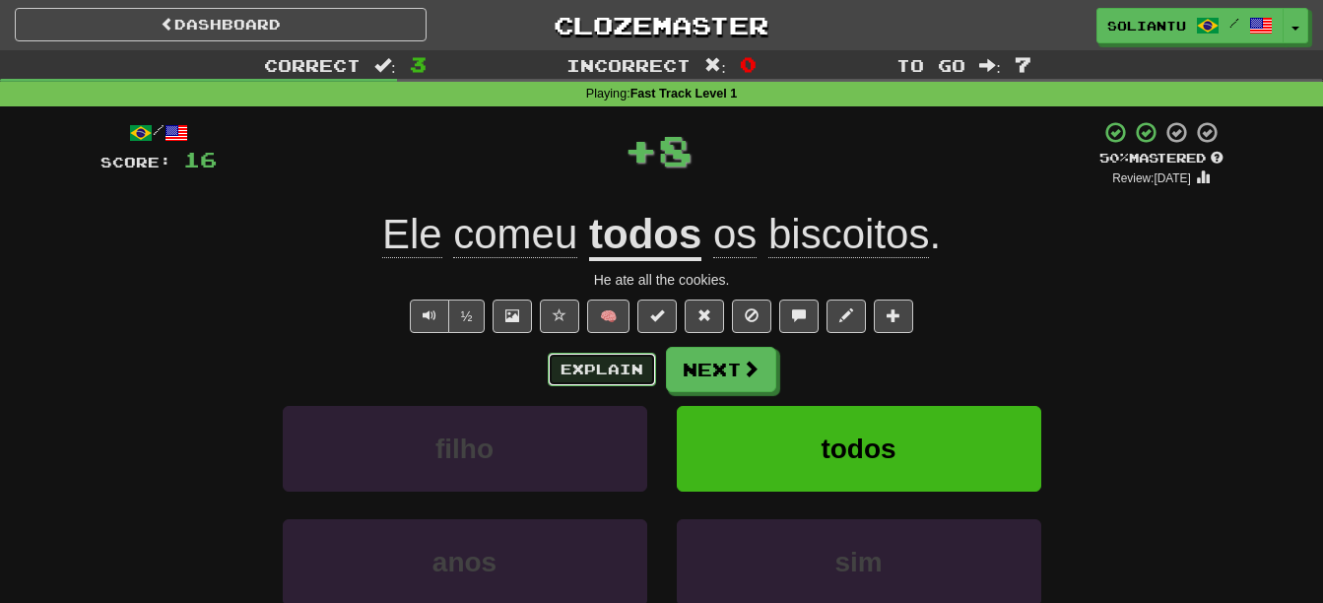
click at [606, 367] on button "Explain" at bounding box center [602, 369] width 108 height 33
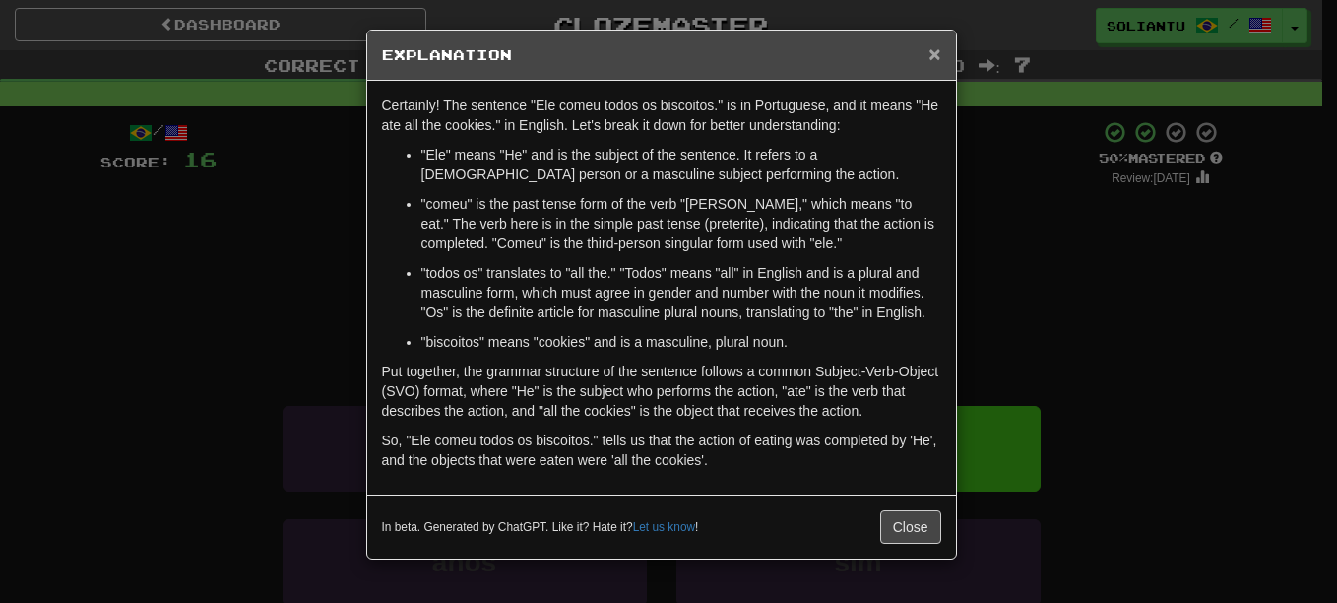
click at [936, 58] on span "×" at bounding box center [935, 53] width 12 height 23
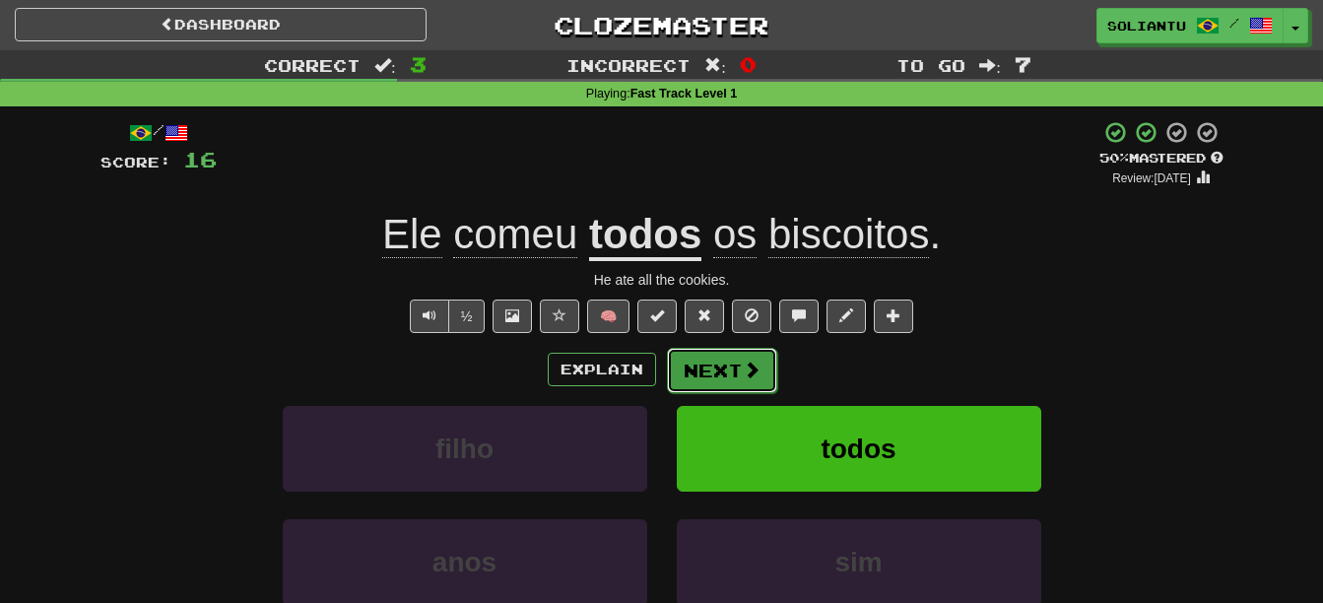
click at [719, 380] on button "Next" at bounding box center [722, 370] width 110 height 45
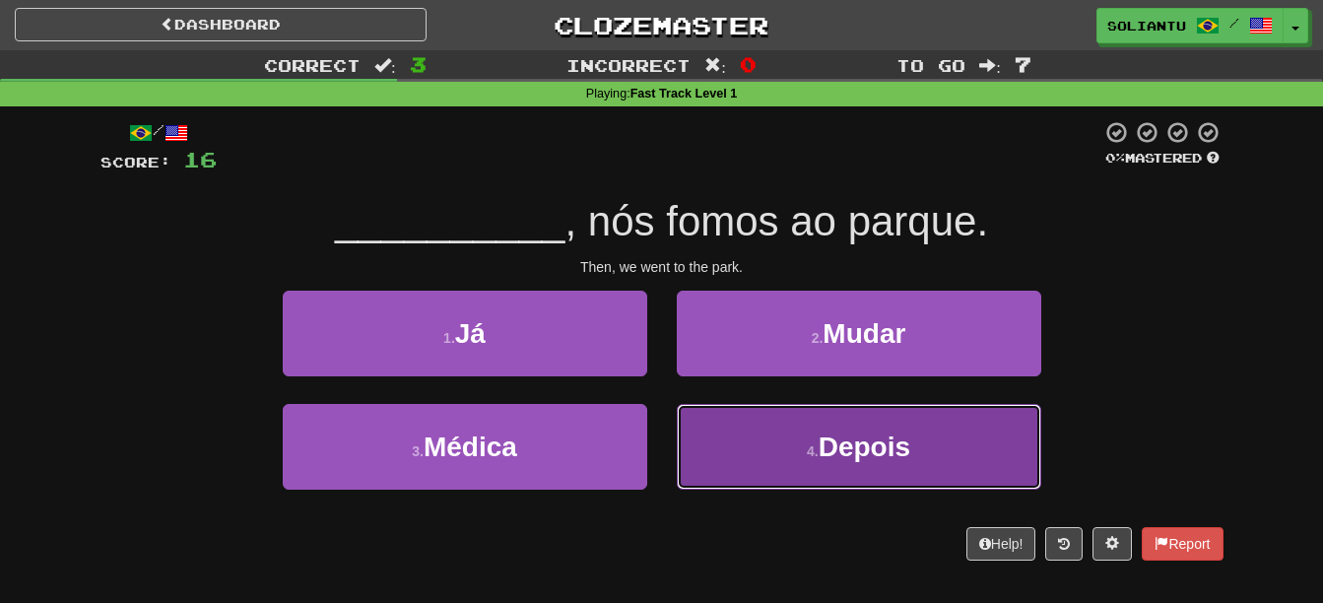
click at [807, 443] on small "4 ." at bounding box center [813, 451] width 12 height 16
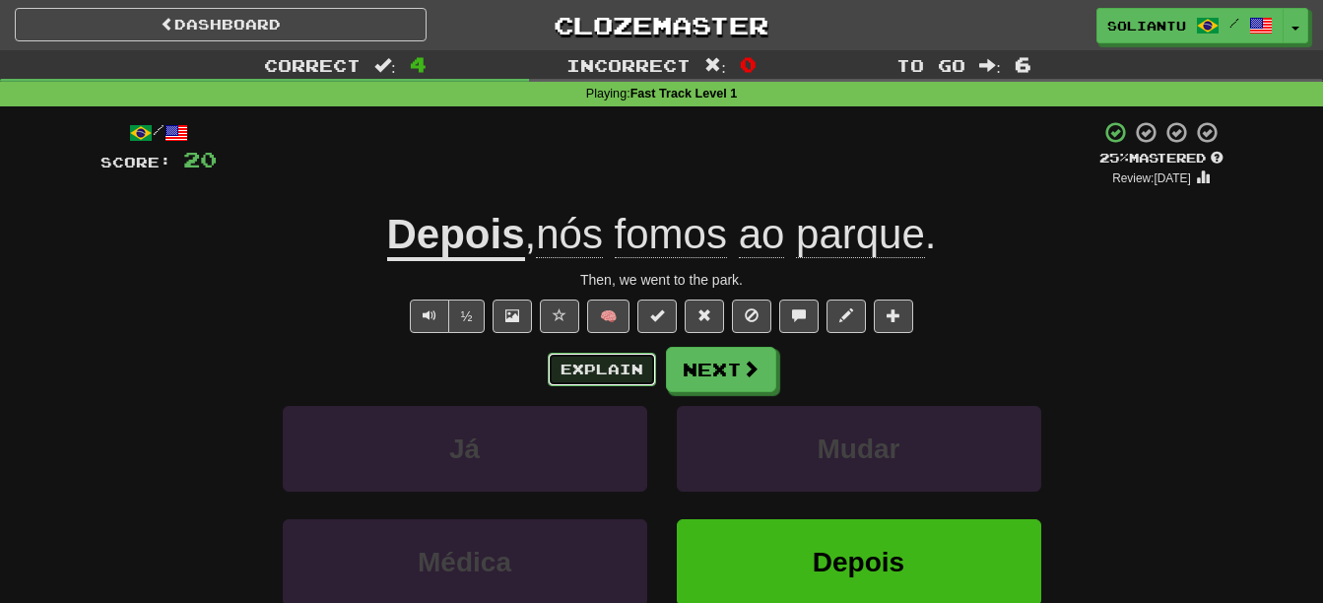
click at [625, 367] on button "Explain" at bounding box center [602, 369] width 108 height 33
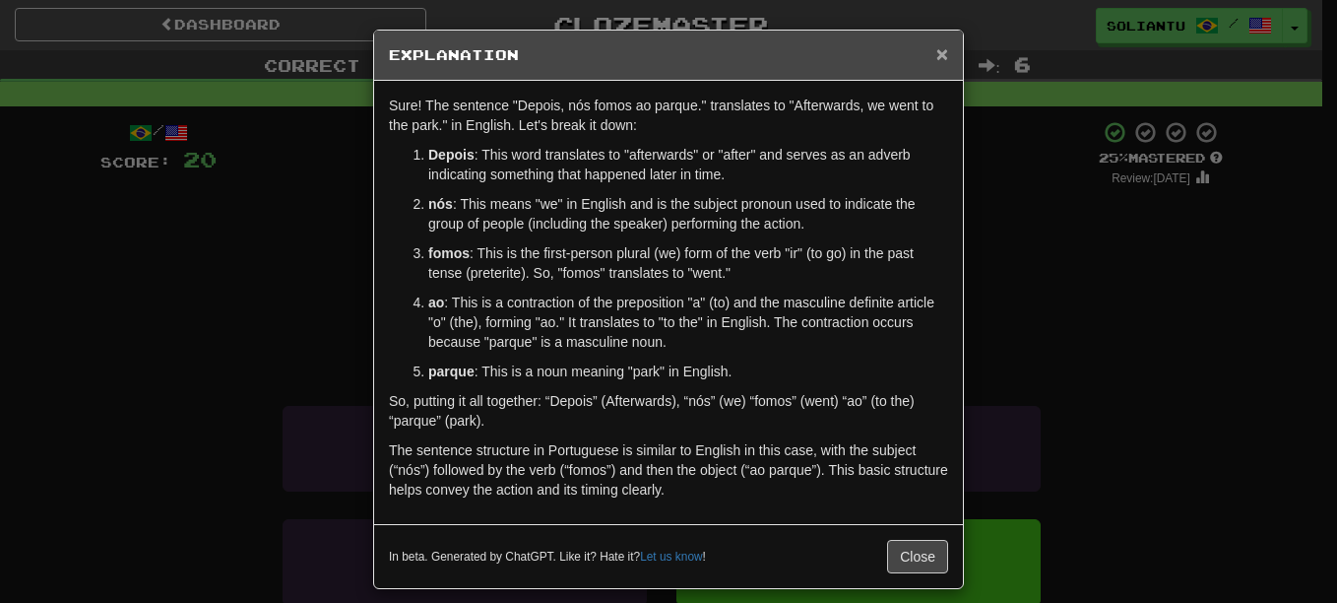
click at [940, 57] on span "×" at bounding box center [942, 53] width 12 height 23
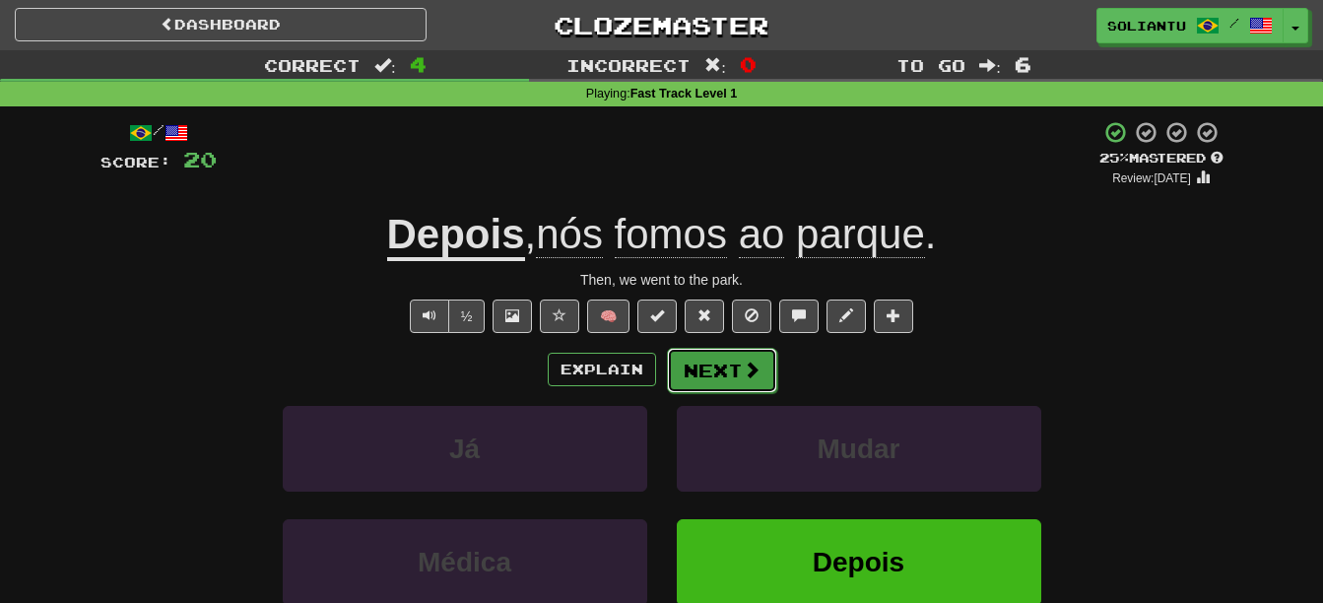
click at [721, 363] on button "Next" at bounding box center [722, 370] width 110 height 45
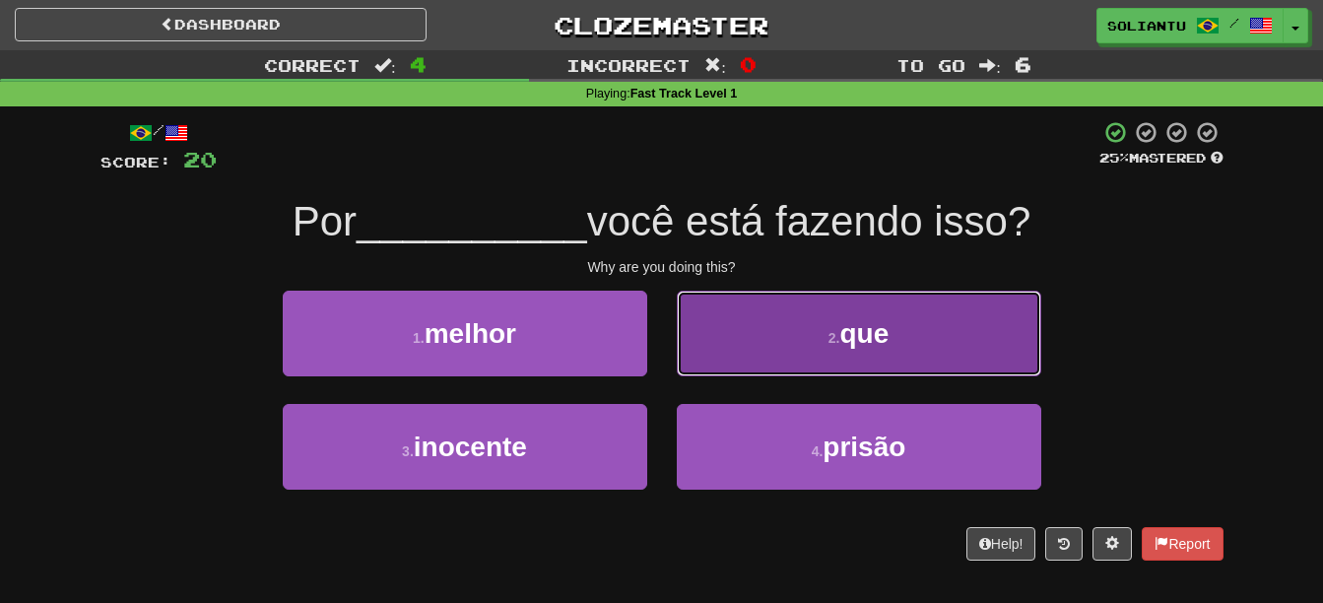
click at [892, 355] on button "2 . que" at bounding box center [859, 333] width 364 height 86
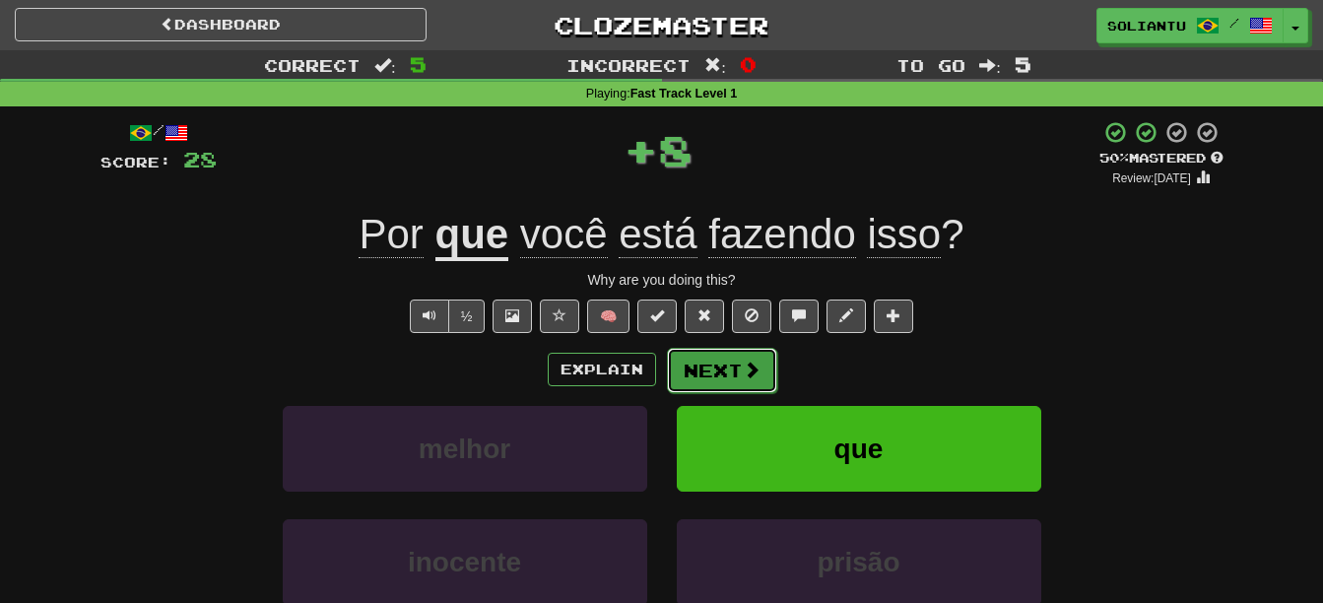
click at [765, 370] on button "Next" at bounding box center [722, 370] width 110 height 45
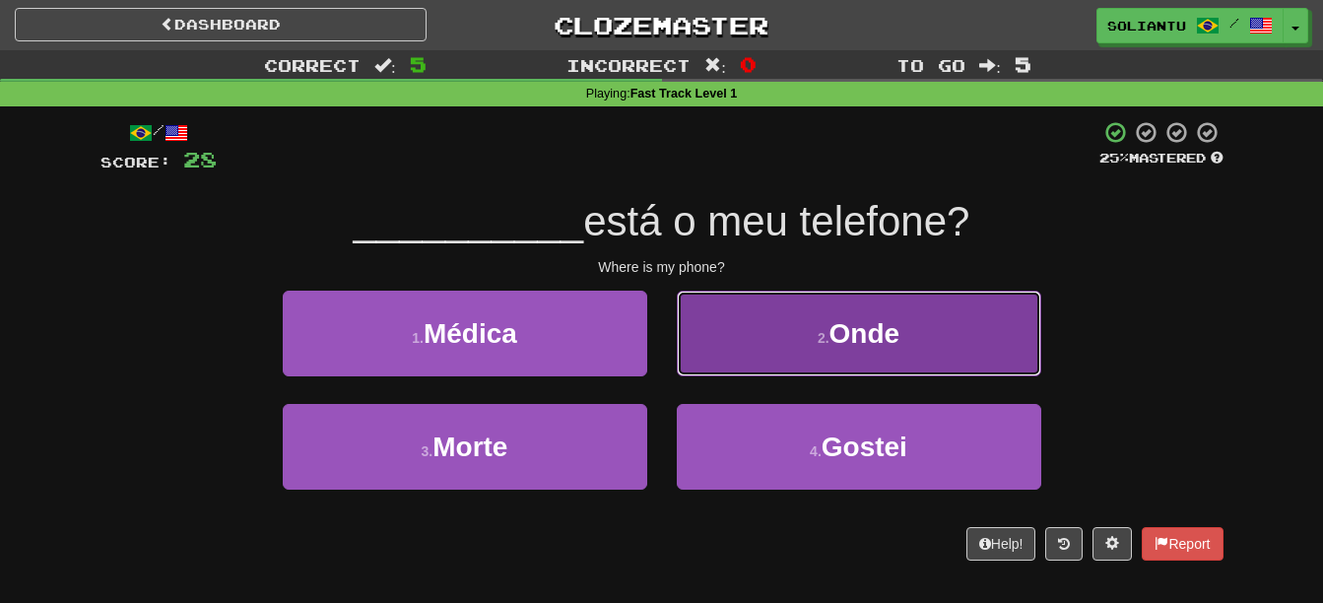
click at [835, 340] on span "Onde" at bounding box center [864, 333] width 71 height 31
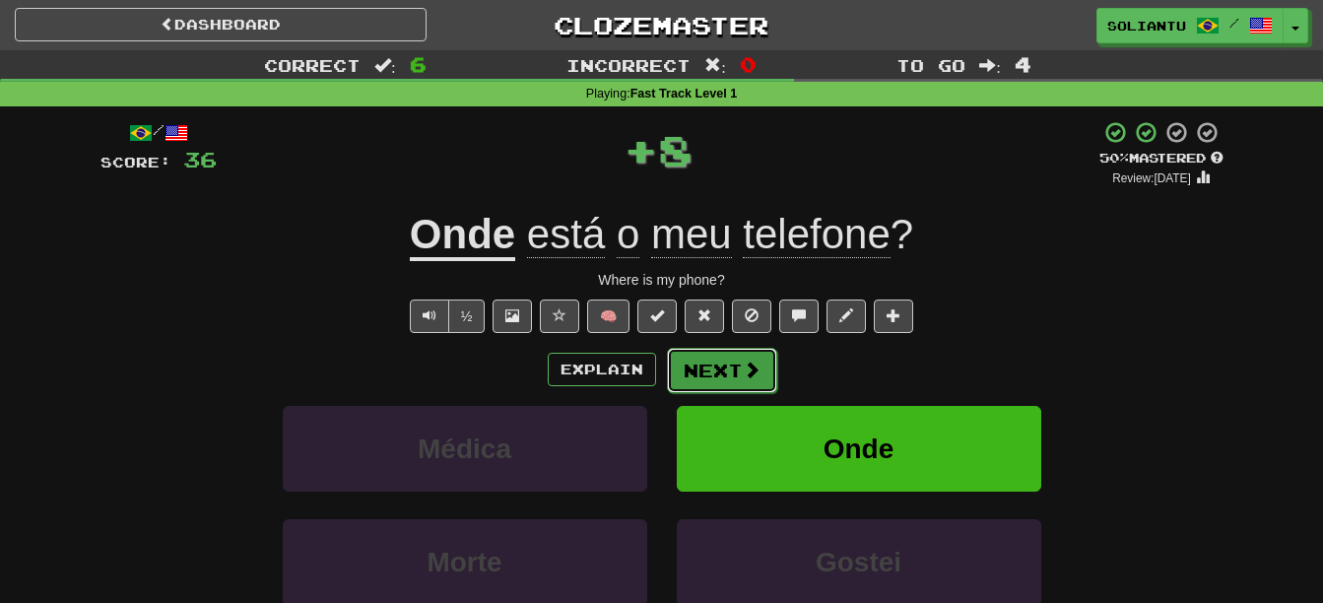
click at [708, 368] on button "Next" at bounding box center [722, 370] width 110 height 45
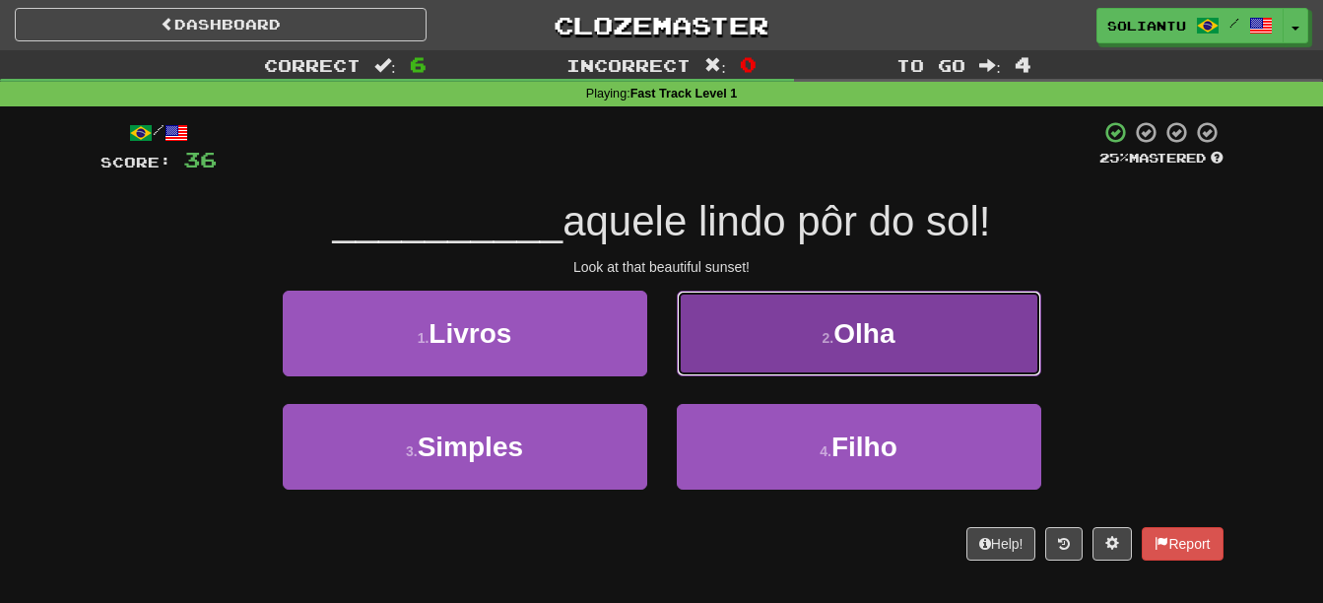
click at [753, 348] on button "2 . Olha" at bounding box center [859, 333] width 364 height 86
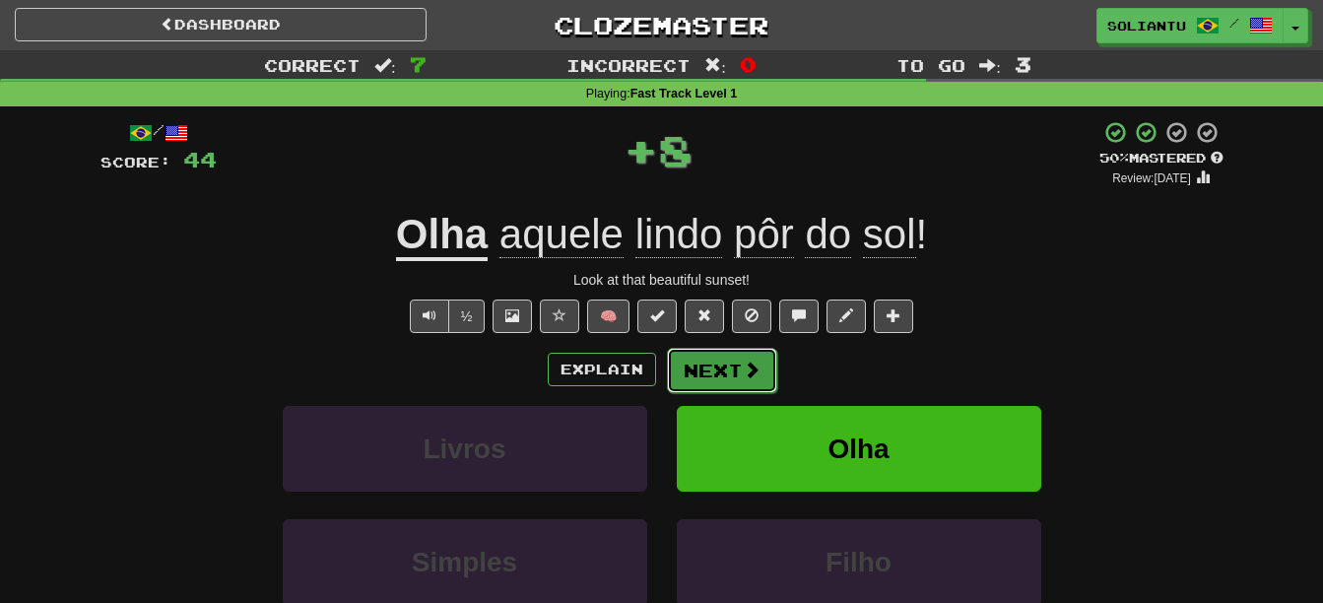
click at [710, 357] on button "Next" at bounding box center [722, 370] width 110 height 45
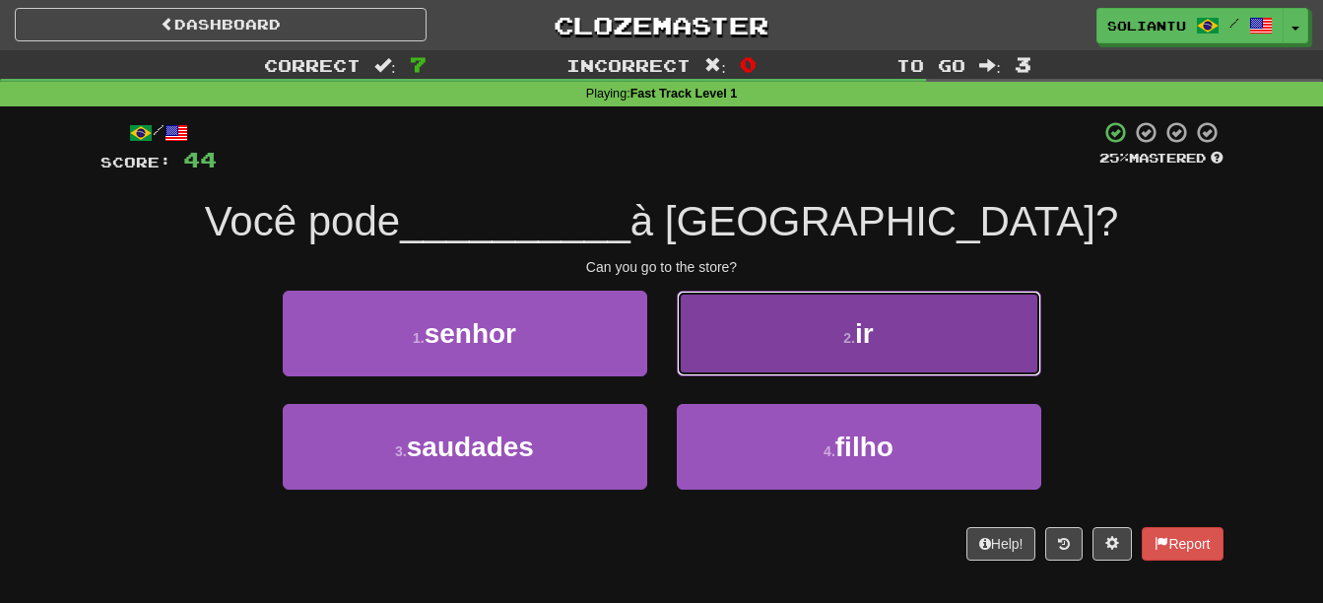
click at [694, 294] on button "2 . ir" at bounding box center [859, 333] width 364 height 86
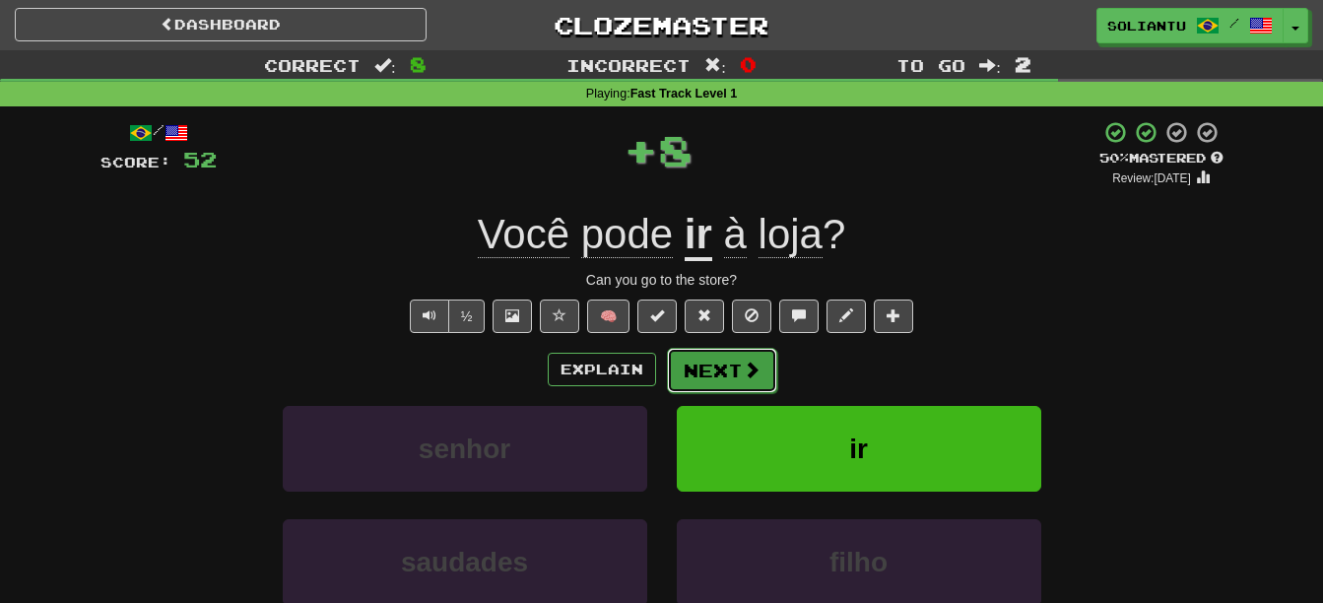
click at [691, 366] on button "Next" at bounding box center [722, 370] width 110 height 45
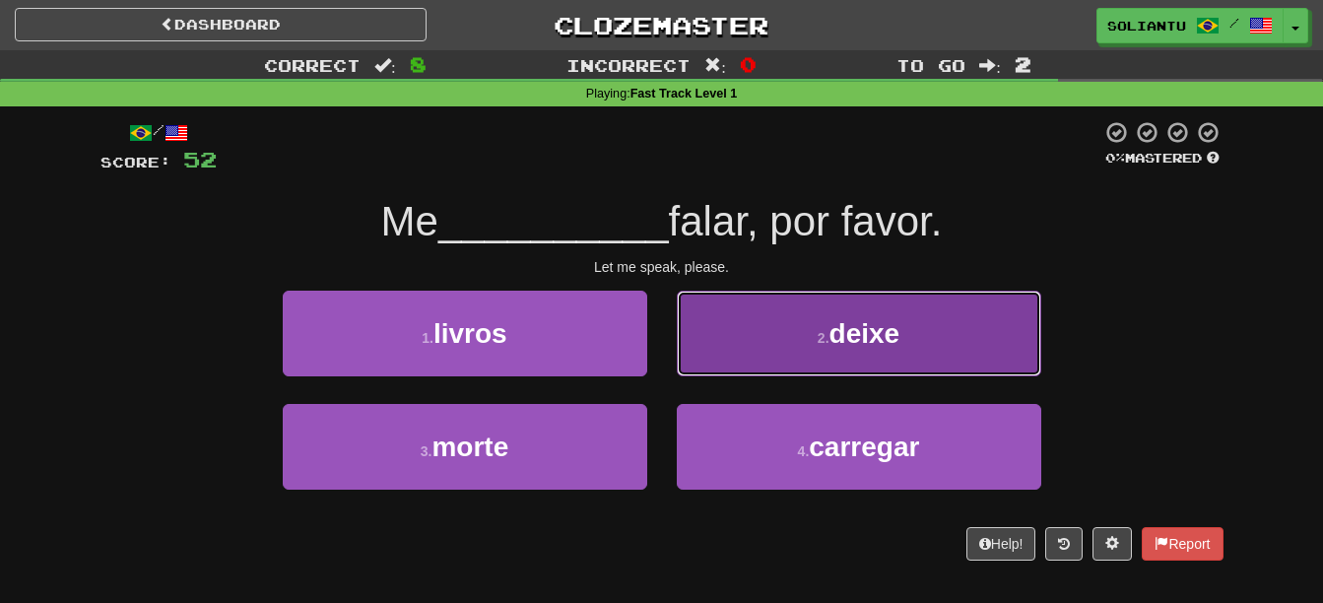
click at [904, 344] on button "2 . deixe" at bounding box center [859, 333] width 364 height 86
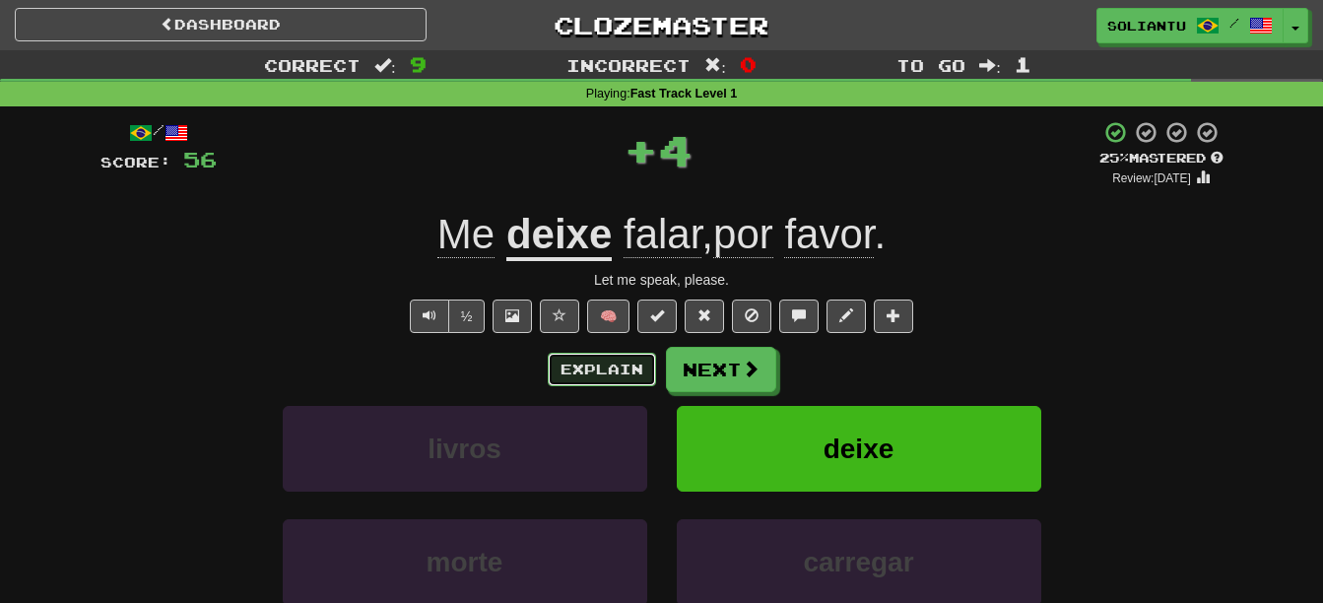
click at [620, 377] on button "Explain" at bounding box center [602, 369] width 108 height 33
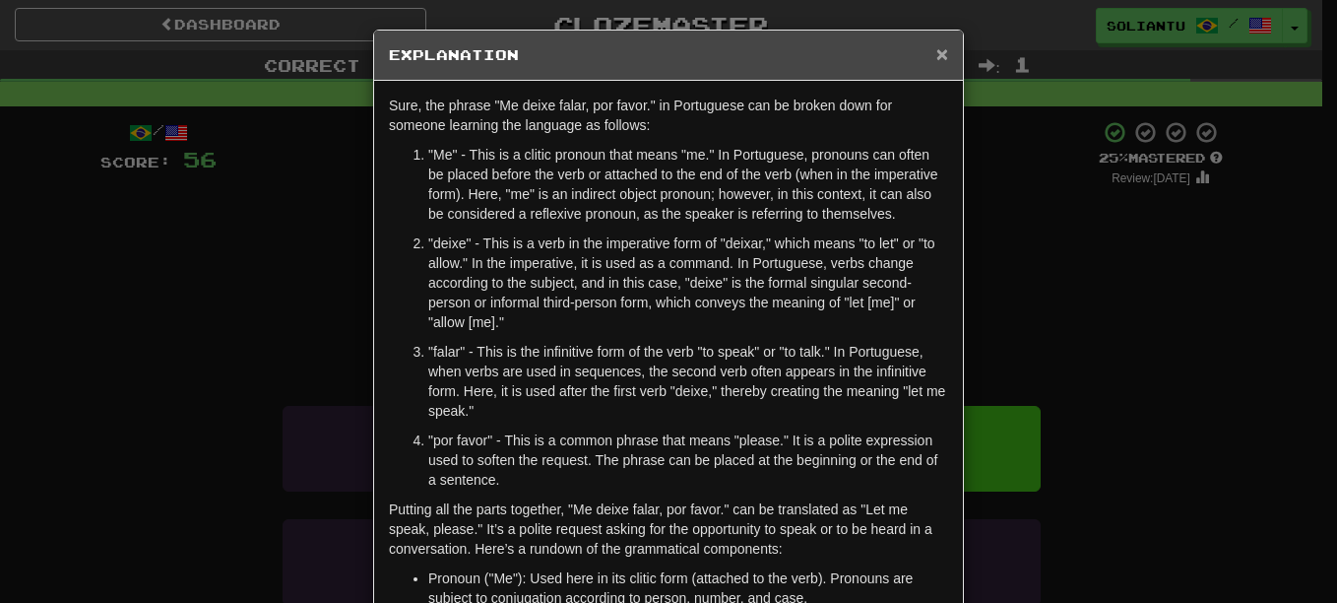
click at [937, 60] on span "×" at bounding box center [942, 53] width 12 height 23
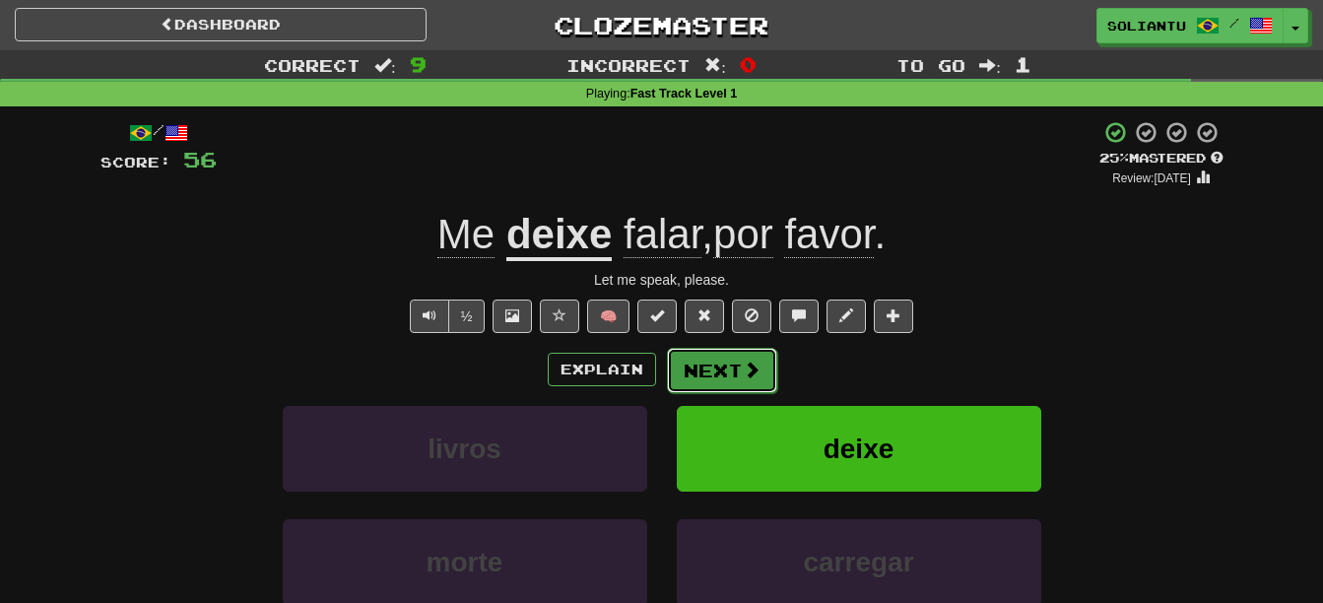
click at [744, 354] on button "Next" at bounding box center [722, 370] width 110 height 45
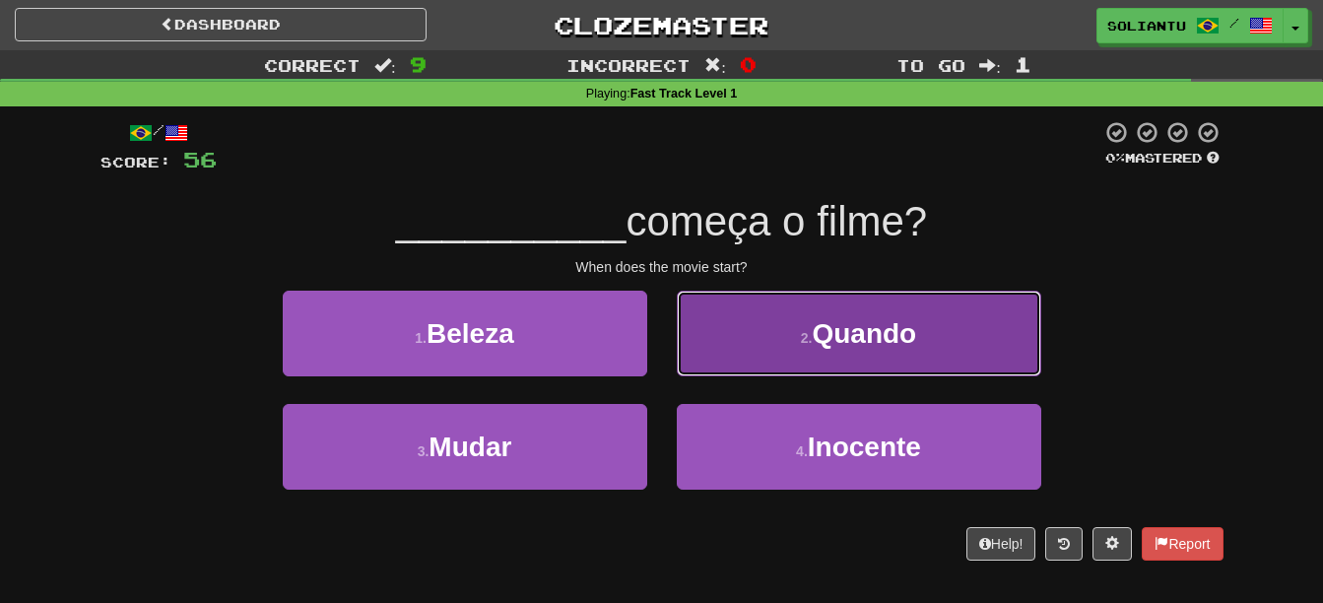
click at [857, 312] on button "2 . Quando" at bounding box center [859, 333] width 364 height 86
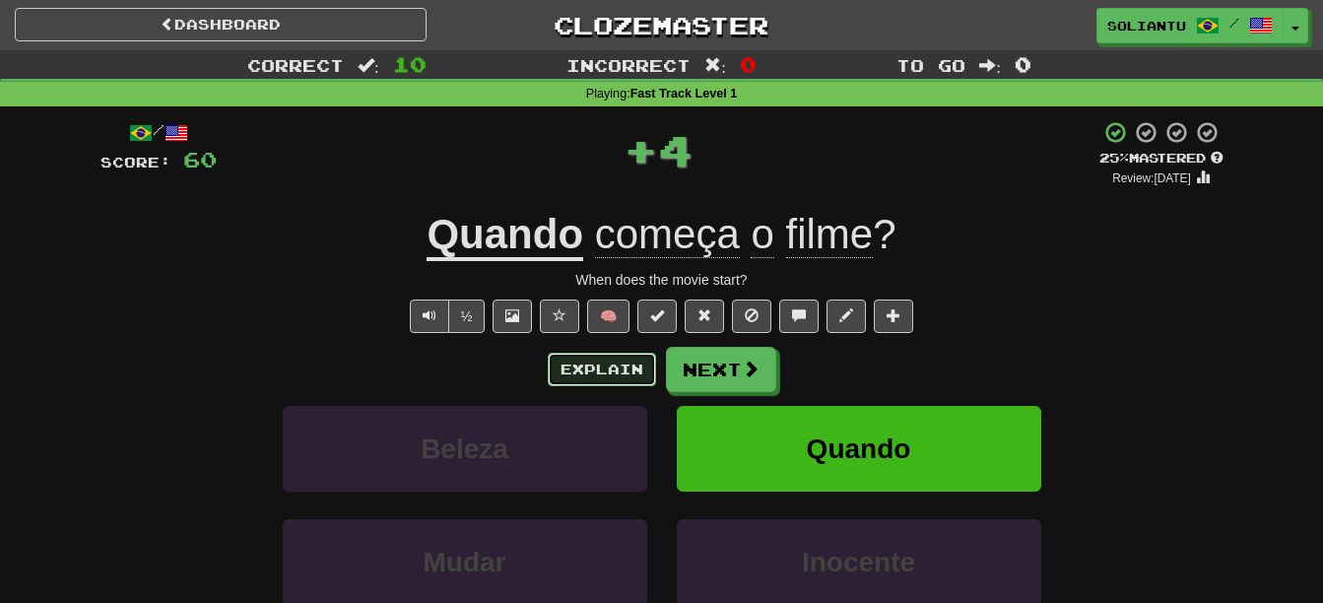
click at [606, 368] on button "Explain" at bounding box center [602, 369] width 108 height 33
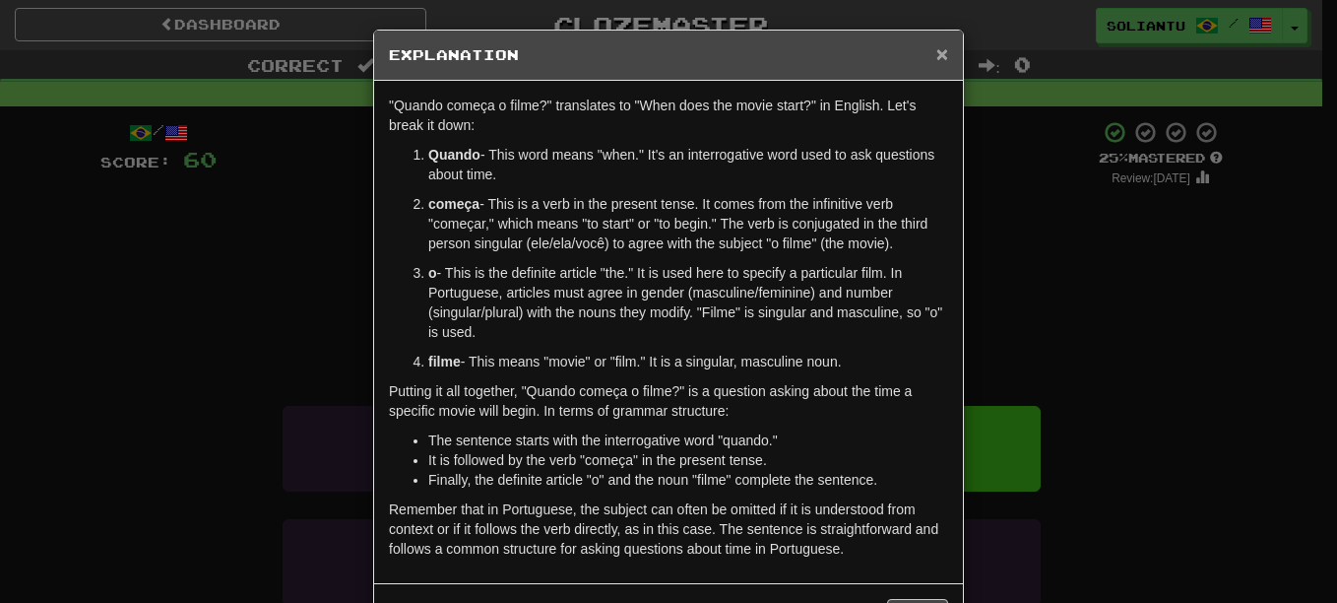
click at [936, 54] on span "×" at bounding box center [942, 53] width 12 height 23
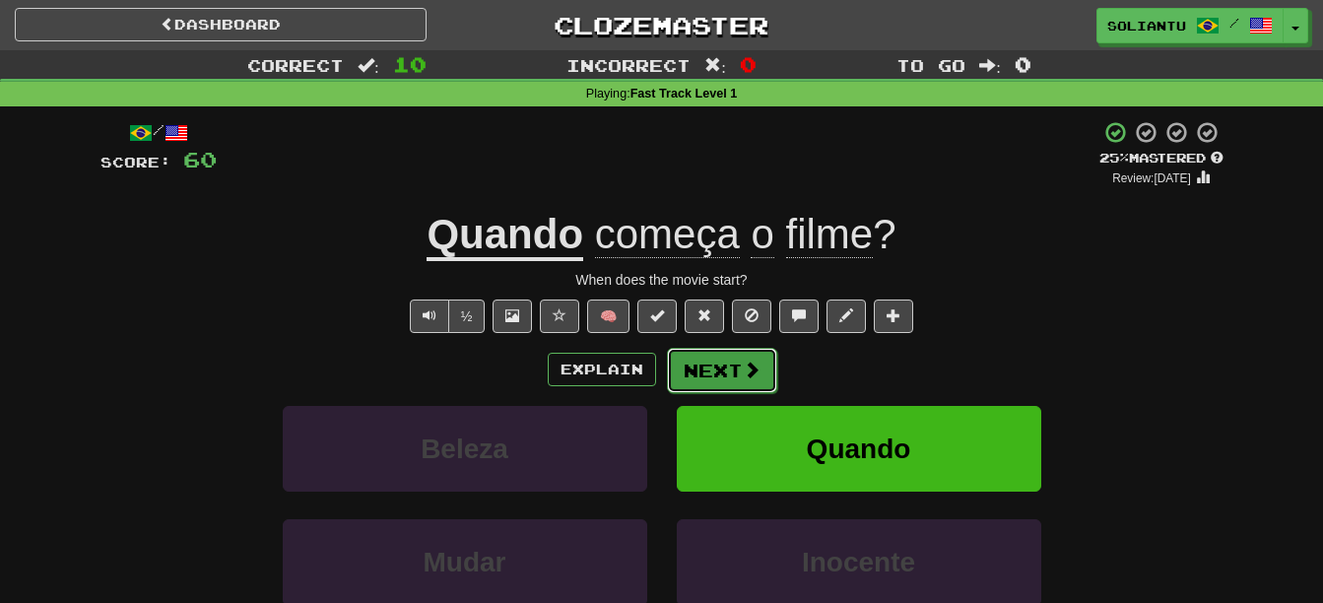
click at [704, 371] on button "Next" at bounding box center [722, 370] width 110 height 45
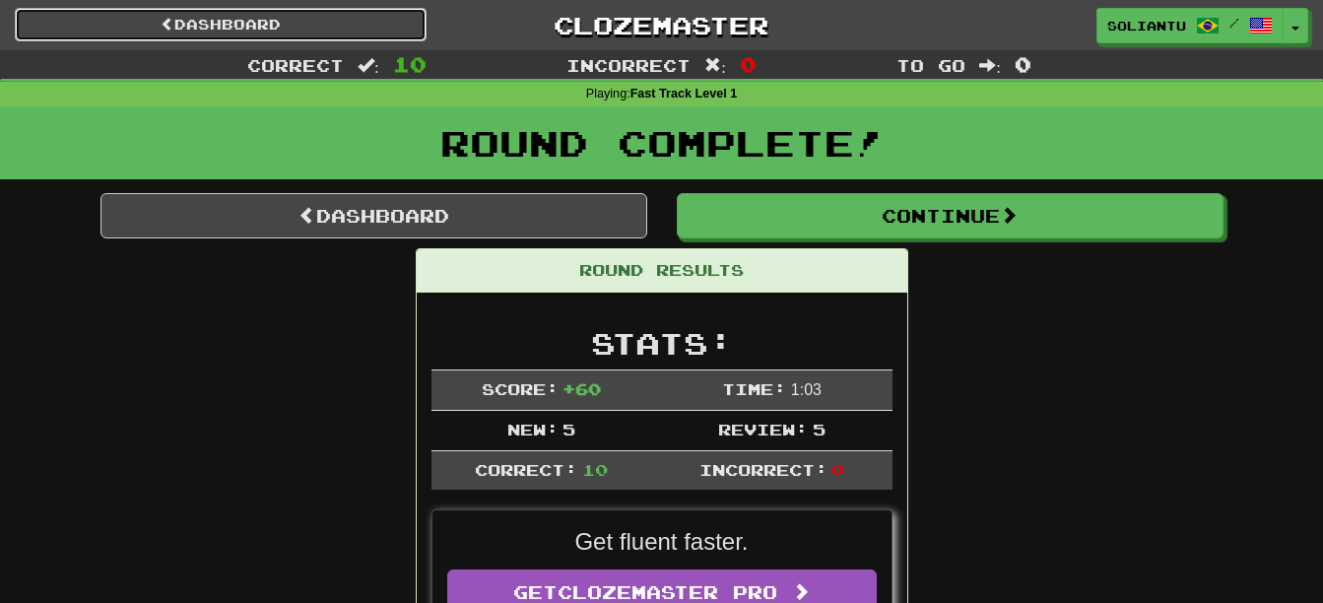
click at [347, 32] on link "Dashboard" at bounding box center [221, 24] width 412 height 33
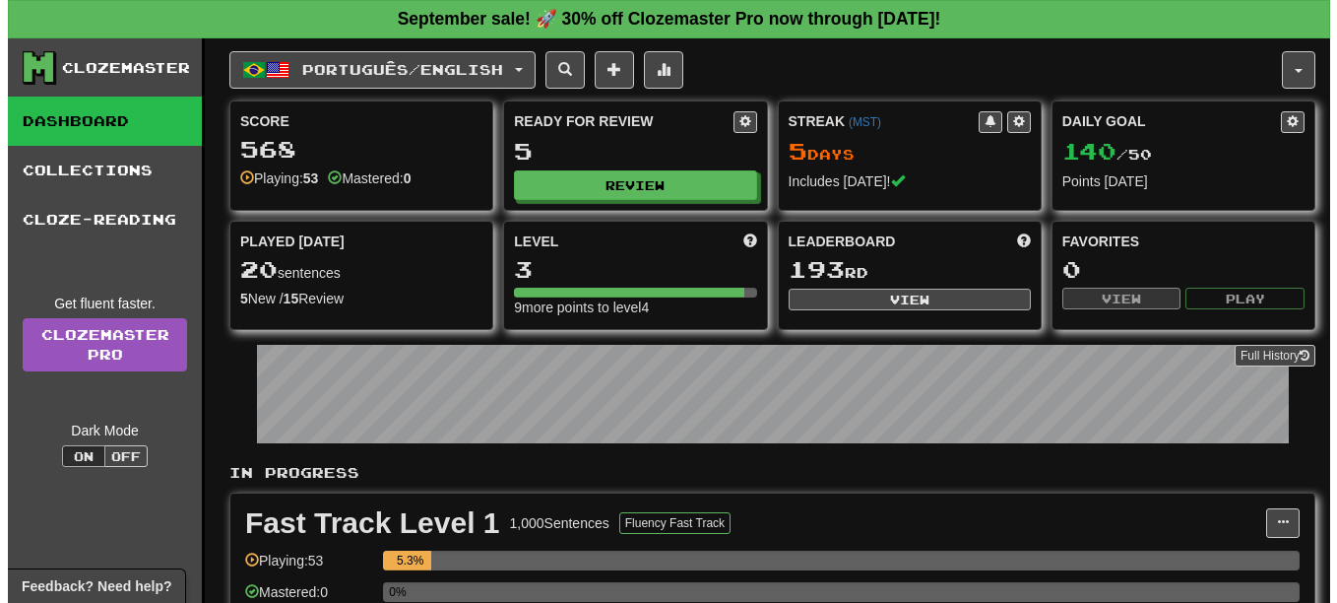
scroll to position [98, 0]
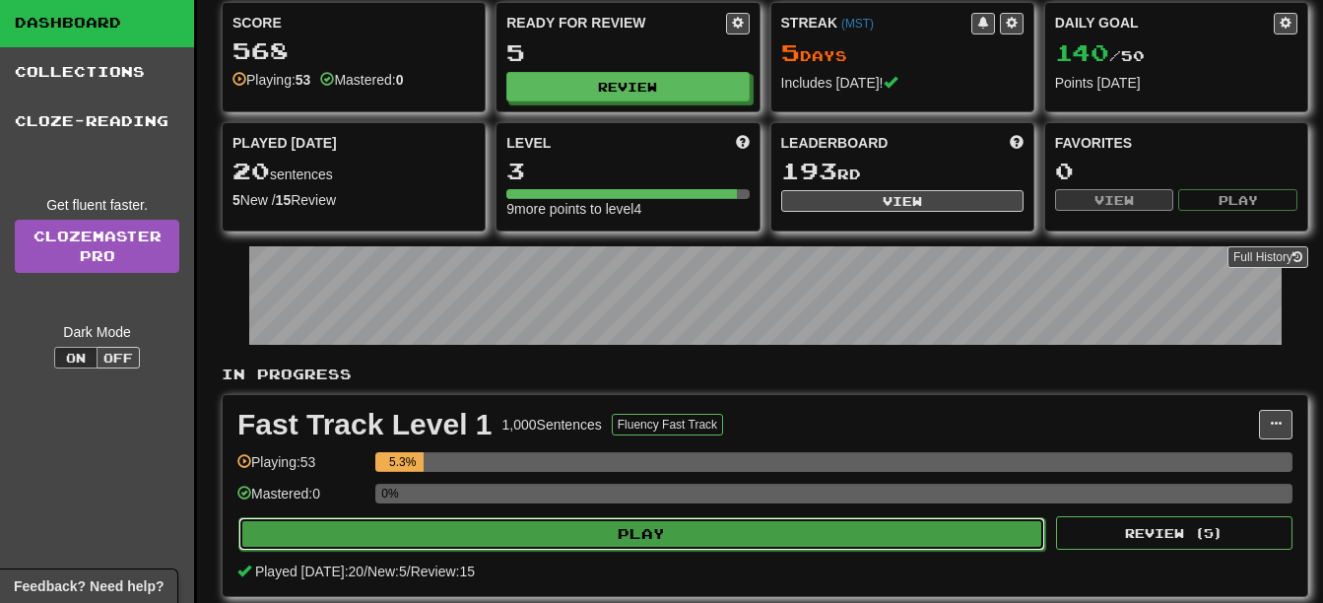
click at [727, 526] on button "Play" at bounding box center [641, 533] width 807 height 33
select select "**"
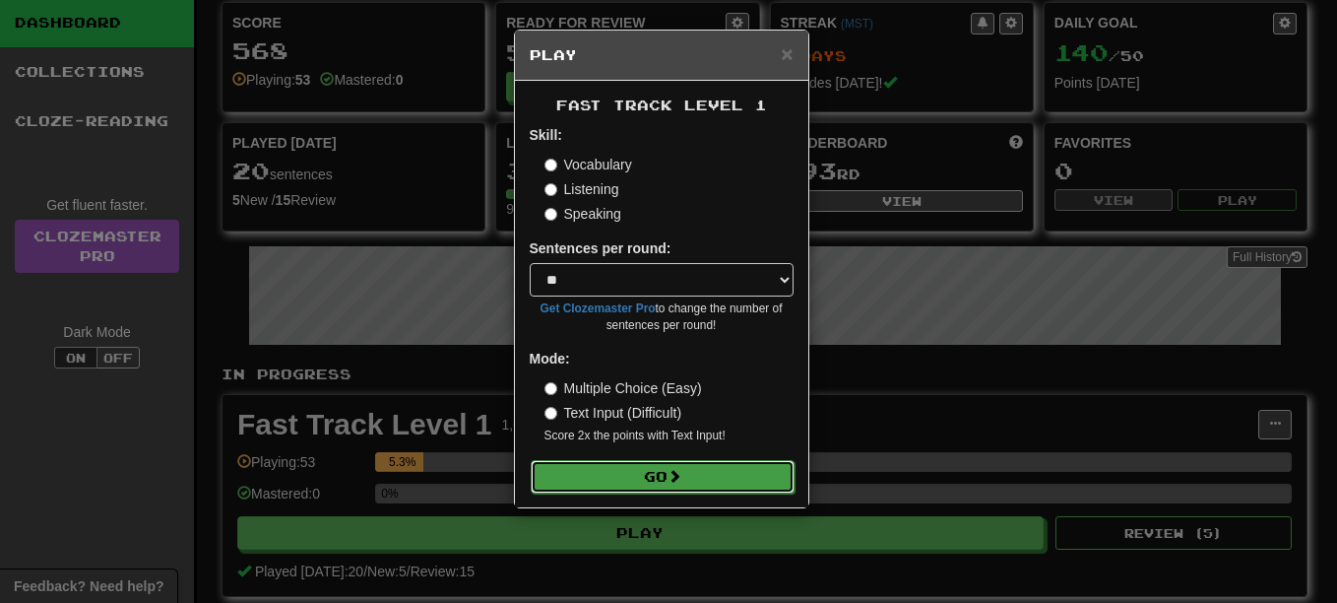
click at [708, 469] on button "Go" at bounding box center [663, 476] width 264 height 33
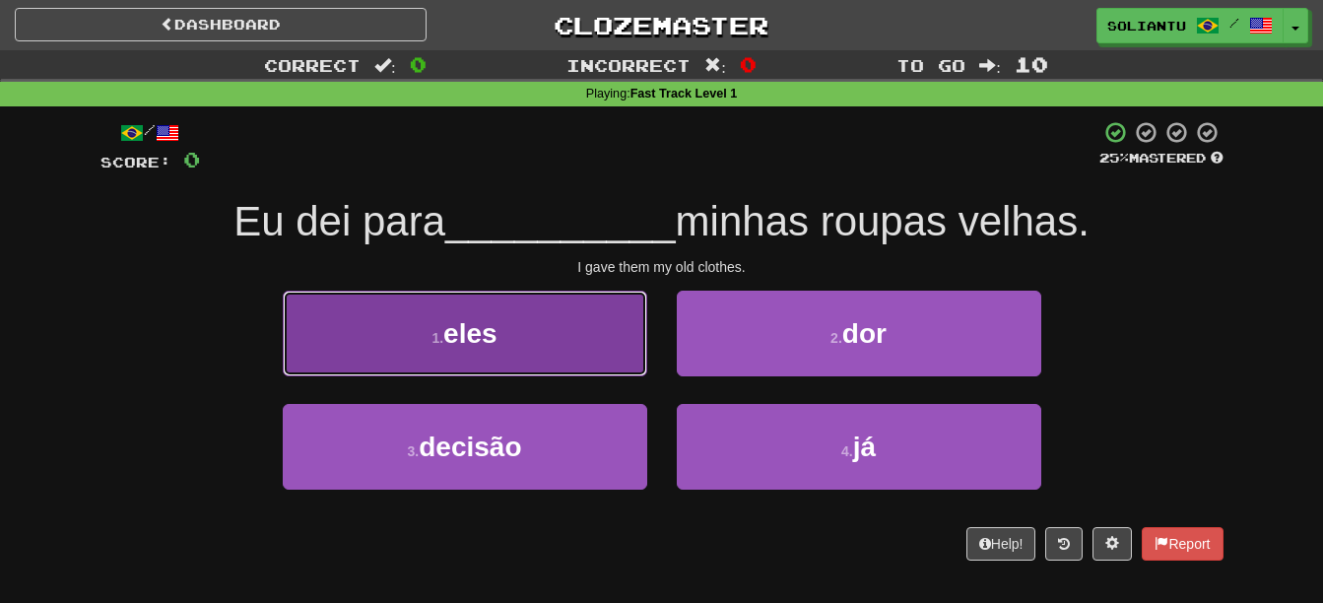
click at [514, 334] on button "1 . eles" at bounding box center [465, 333] width 364 height 86
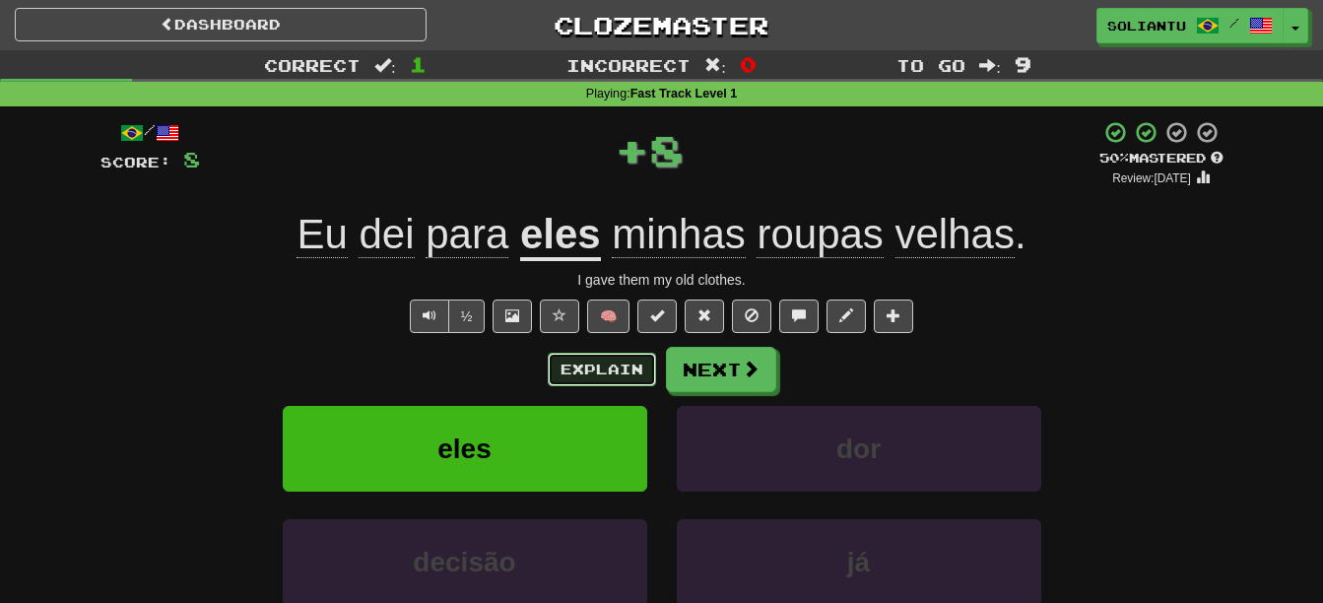
click at [618, 355] on button "Explain" at bounding box center [602, 369] width 108 height 33
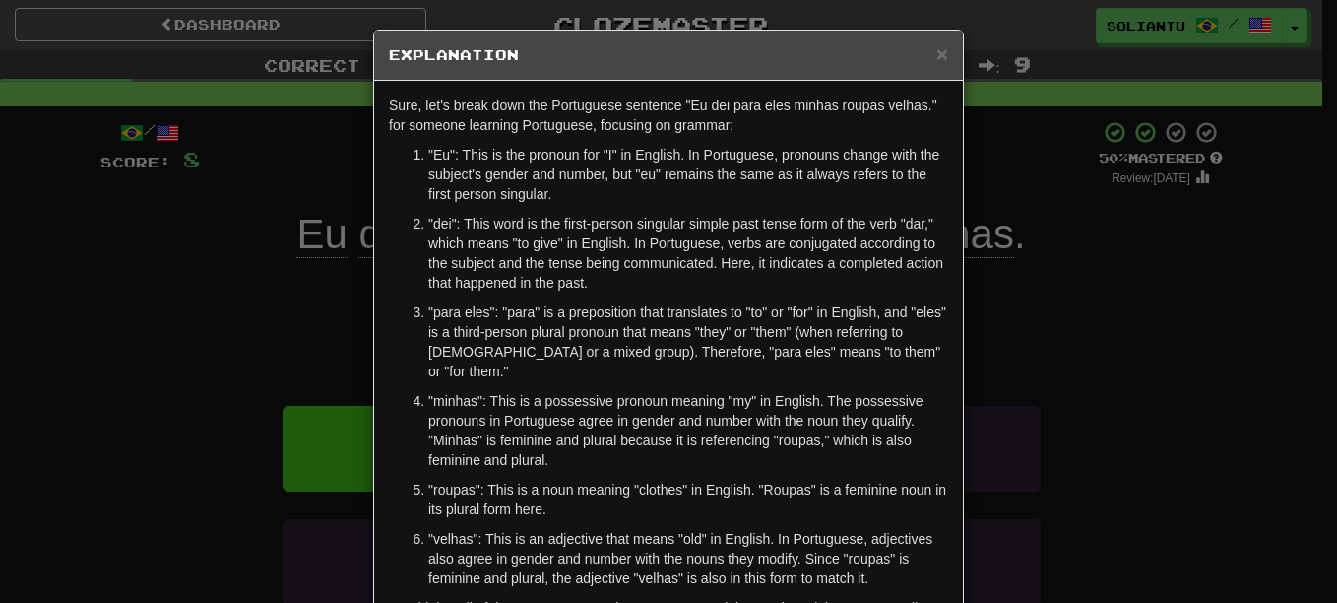
click at [928, 58] on h5 "Explanation" at bounding box center [668, 55] width 559 height 20
click at [944, 61] on div "× Explanation" at bounding box center [668, 56] width 589 height 50
click at [943, 61] on div "× Explanation" at bounding box center [668, 56] width 589 height 50
click at [928, 51] on h5 "Explanation" at bounding box center [668, 55] width 559 height 20
drag, startPoint x: 930, startPoint y: 58, endPoint x: 914, endPoint y: 98, distance: 43.3
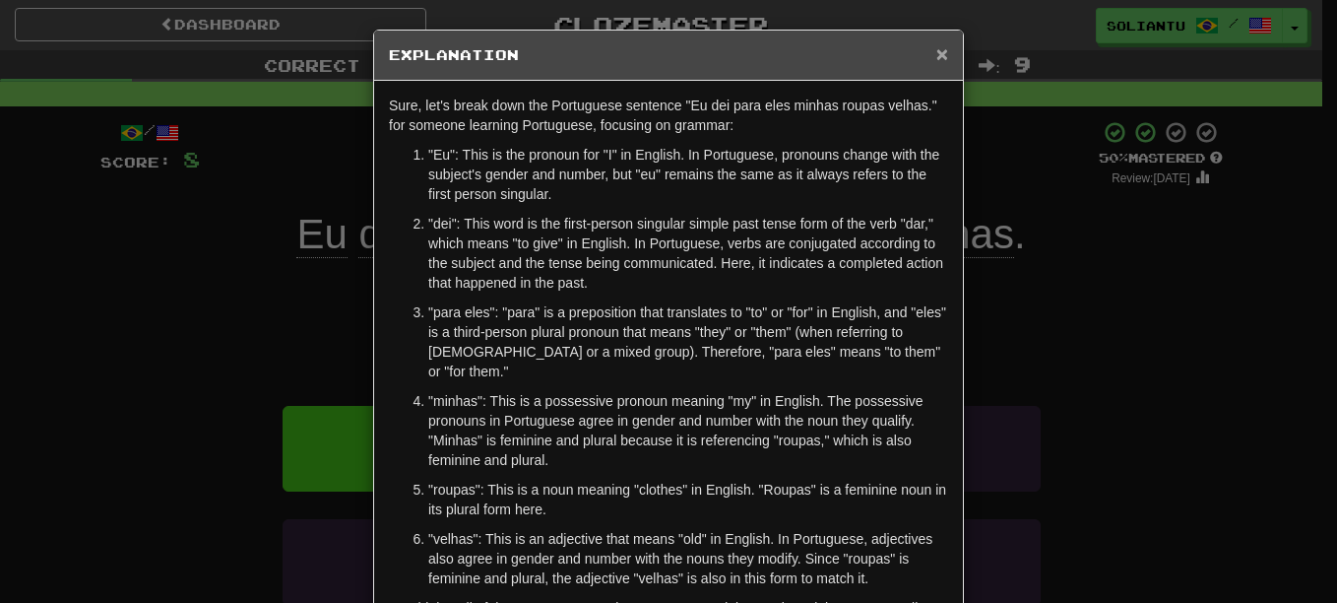
click at [936, 58] on span "×" at bounding box center [942, 53] width 12 height 23
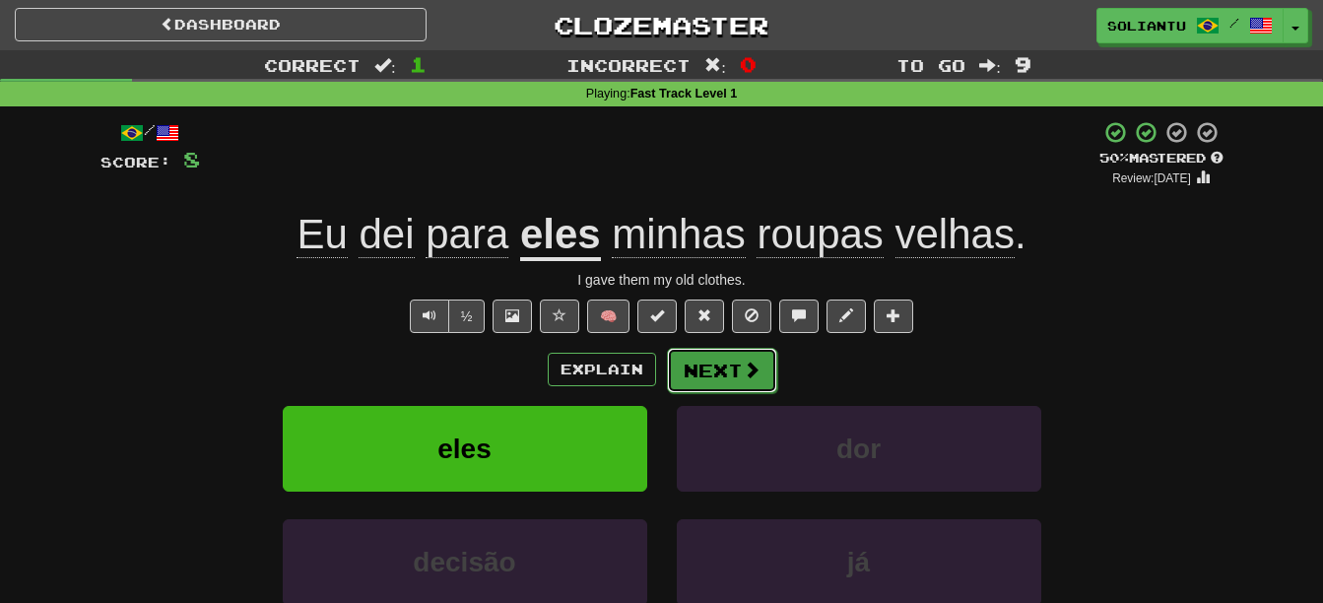
click at [679, 375] on button "Next" at bounding box center [722, 370] width 110 height 45
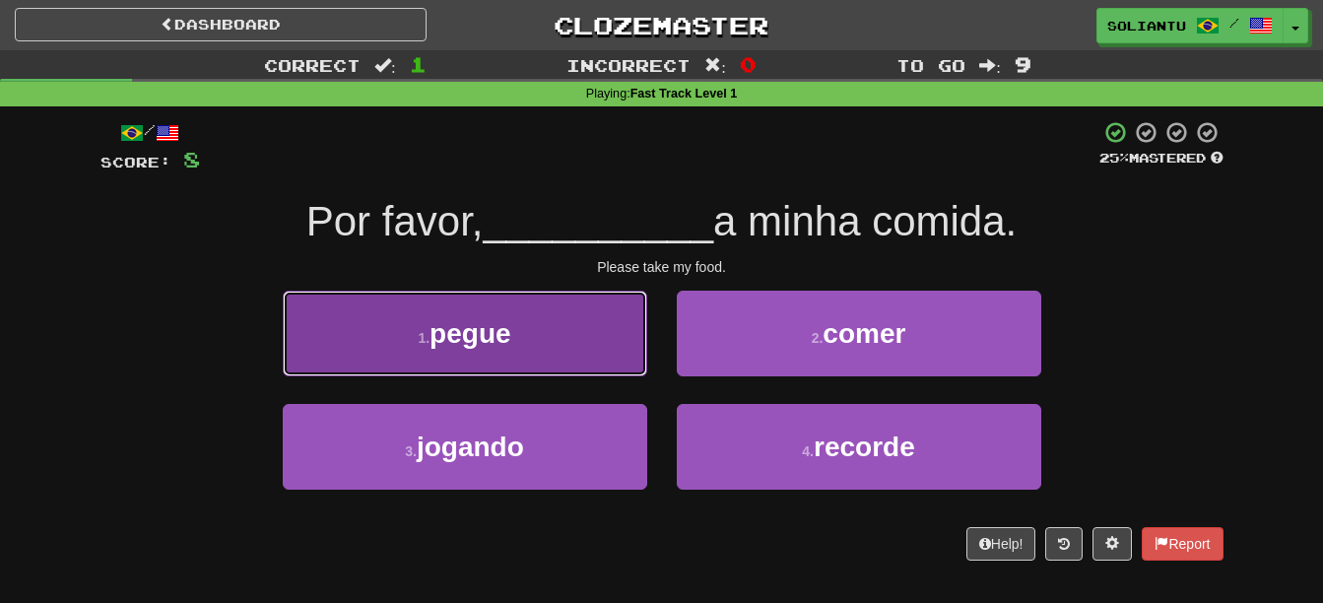
click at [521, 311] on button "1 . pegue" at bounding box center [465, 333] width 364 height 86
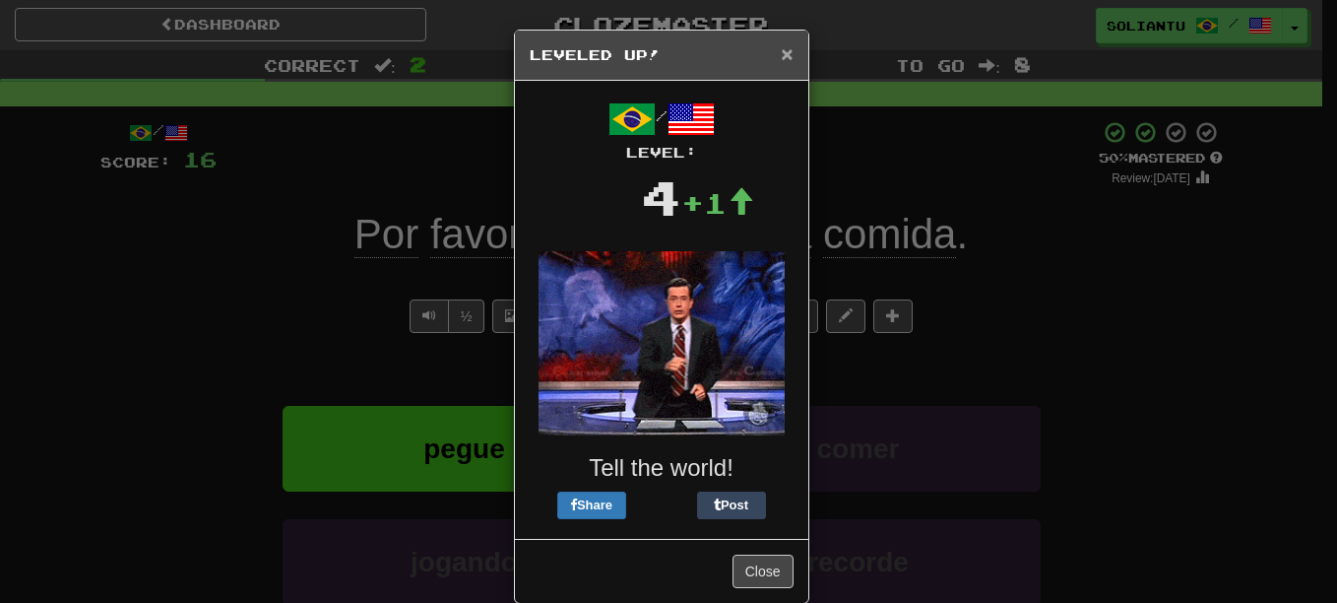
click at [781, 55] on span "×" at bounding box center [787, 53] width 12 height 23
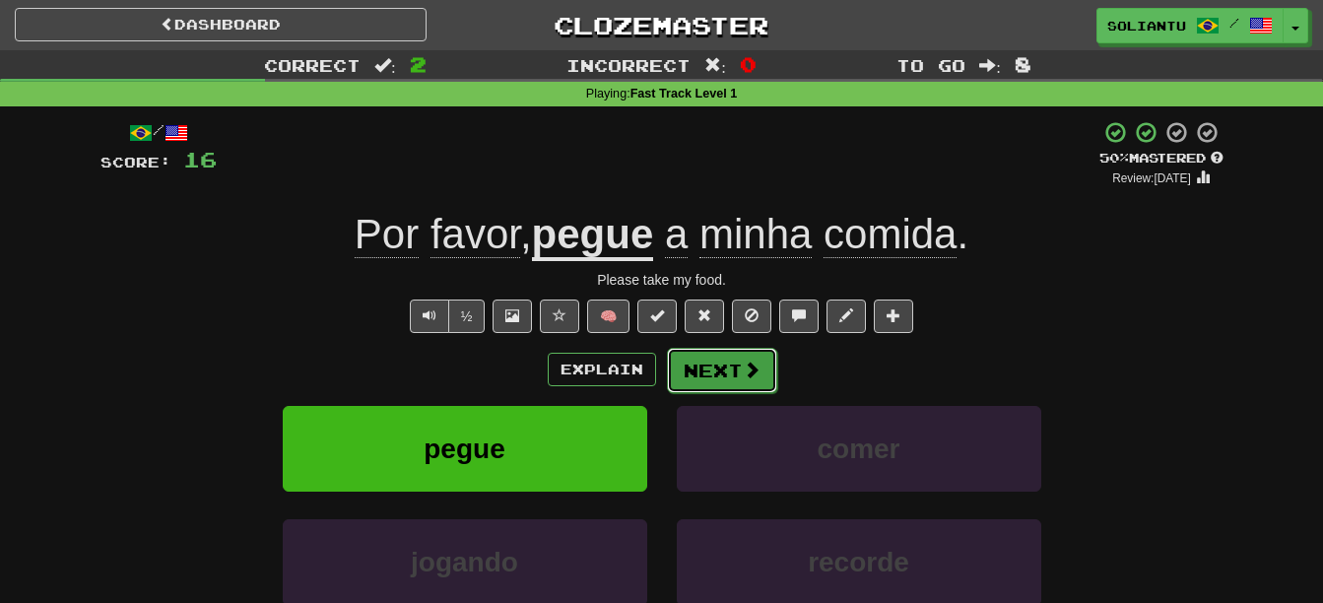
click at [731, 370] on button "Next" at bounding box center [722, 370] width 110 height 45
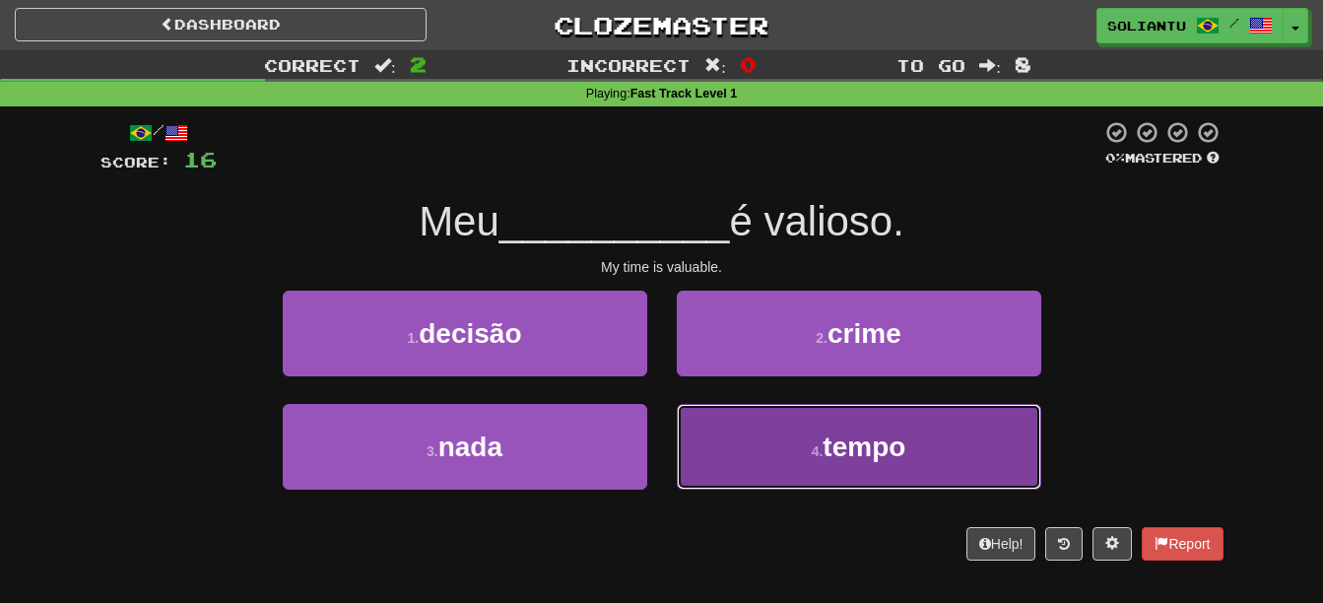
click at [863, 440] on span "tempo" at bounding box center [863, 446] width 83 height 31
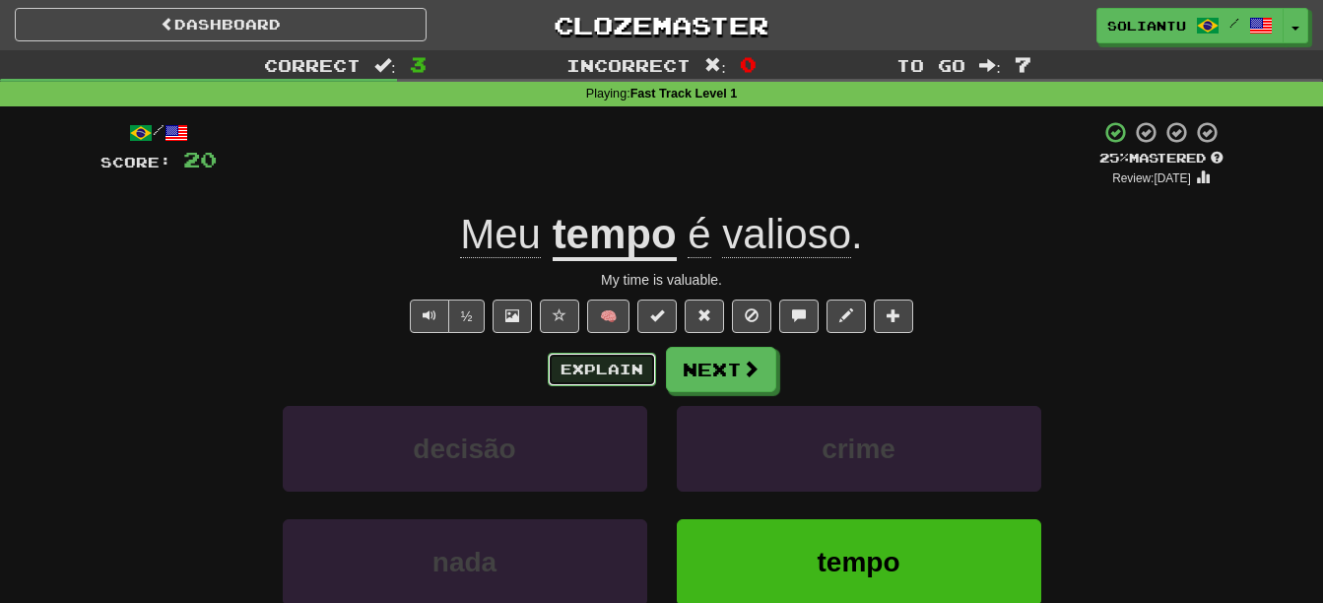
click at [638, 367] on button "Explain" at bounding box center [602, 369] width 108 height 33
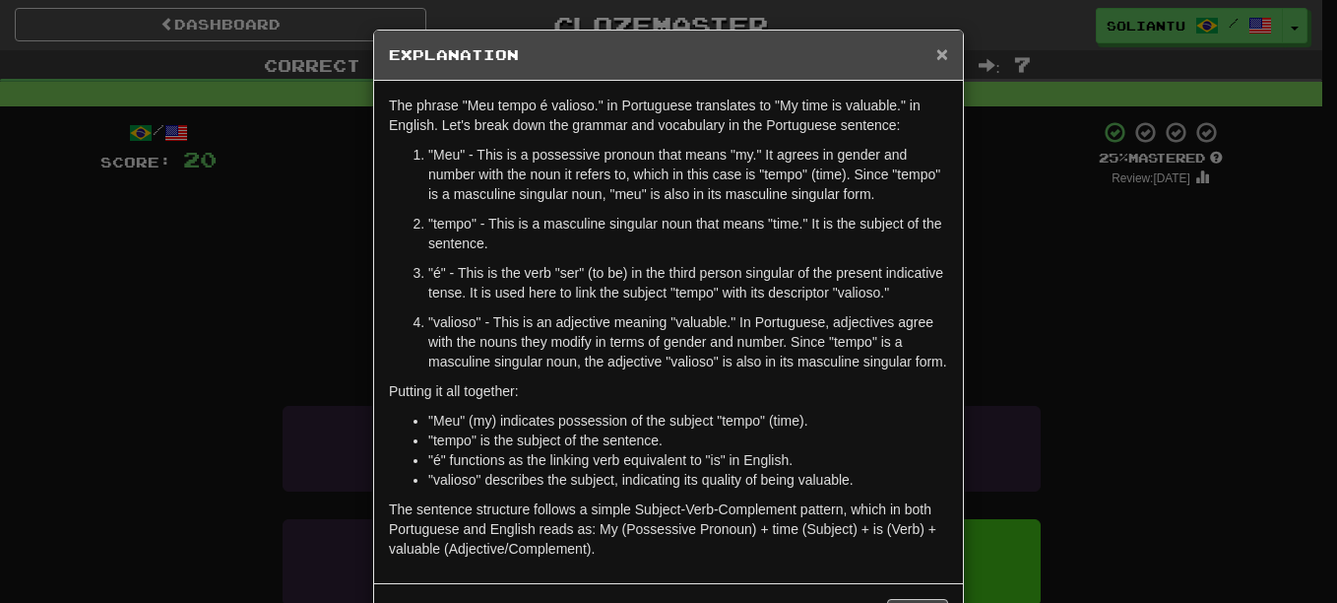
click at [936, 59] on span "×" at bounding box center [942, 53] width 12 height 23
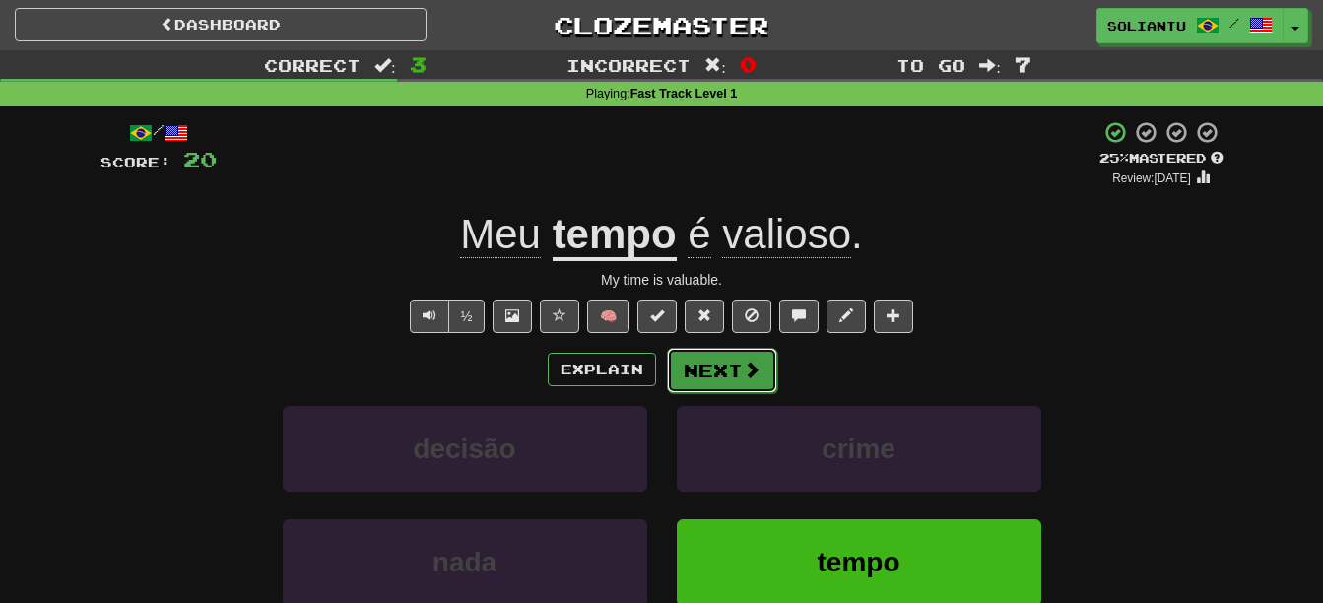
click at [738, 373] on button "Next" at bounding box center [722, 370] width 110 height 45
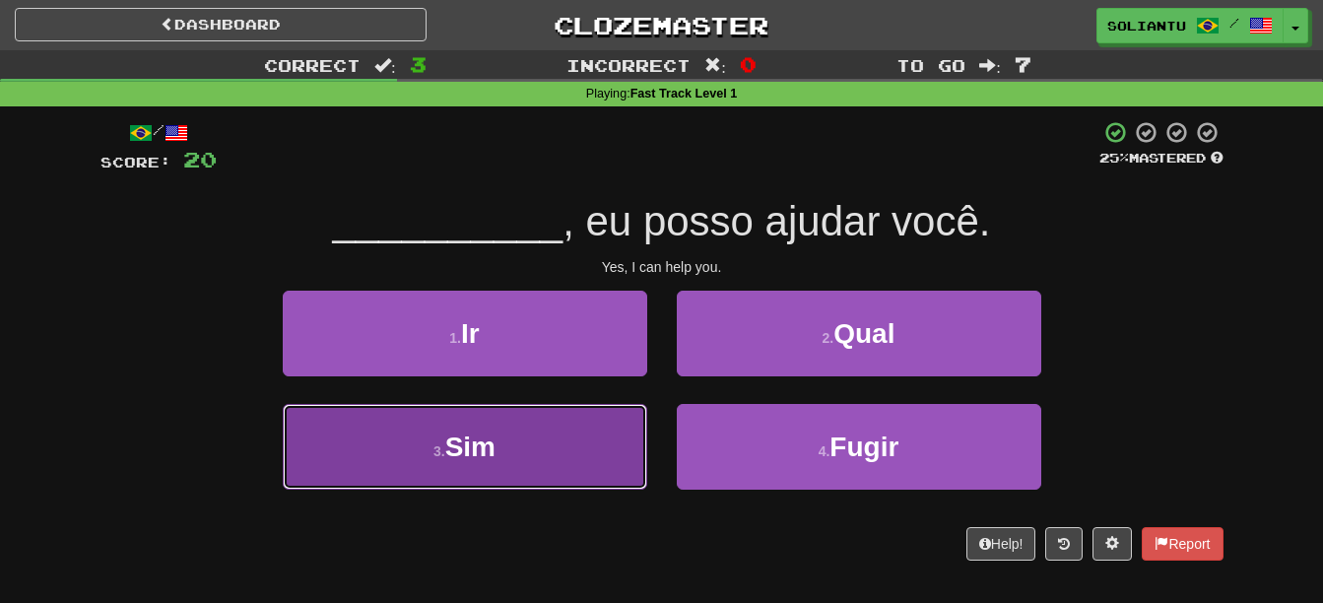
click at [607, 447] on button "3 . Sim" at bounding box center [465, 447] width 364 height 86
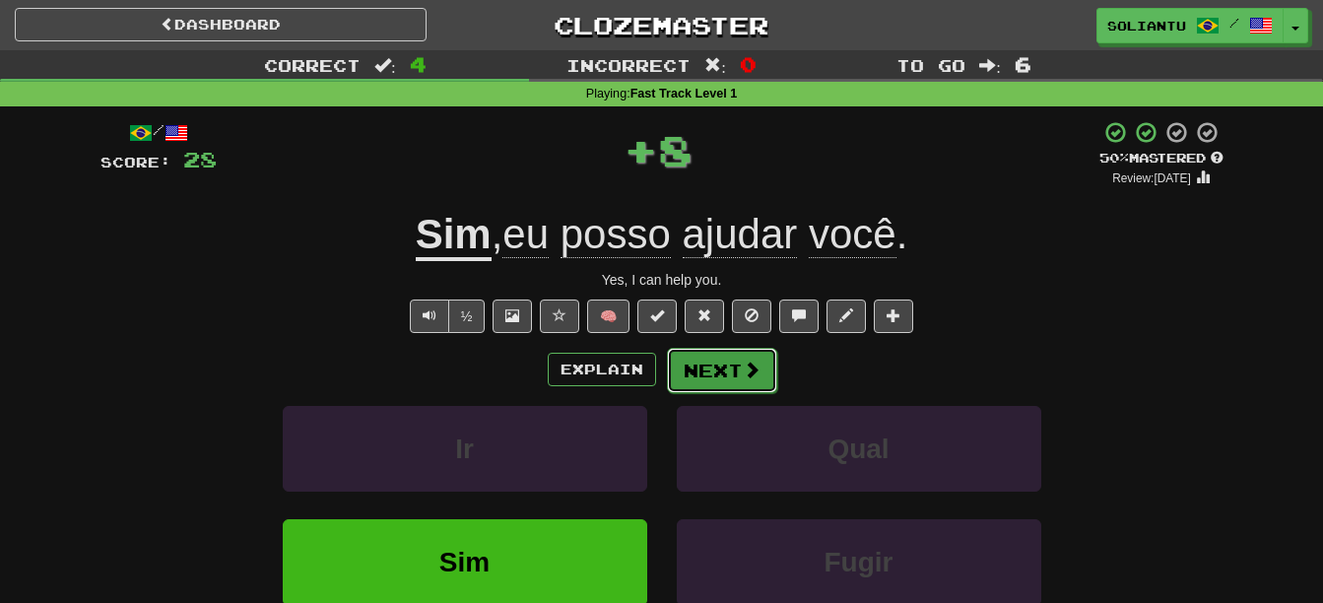
click at [704, 376] on button "Next" at bounding box center [722, 370] width 110 height 45
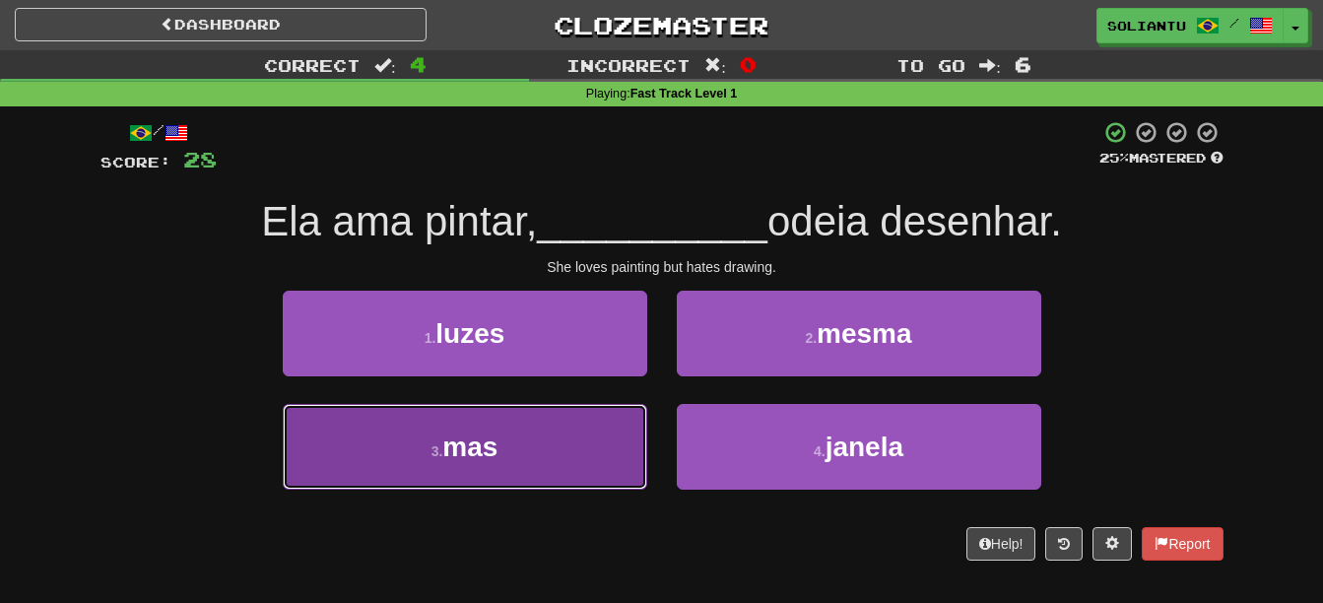
click at [617, 459] on button "3 . mas" at bounding box center [465, 447] width 364 height 86
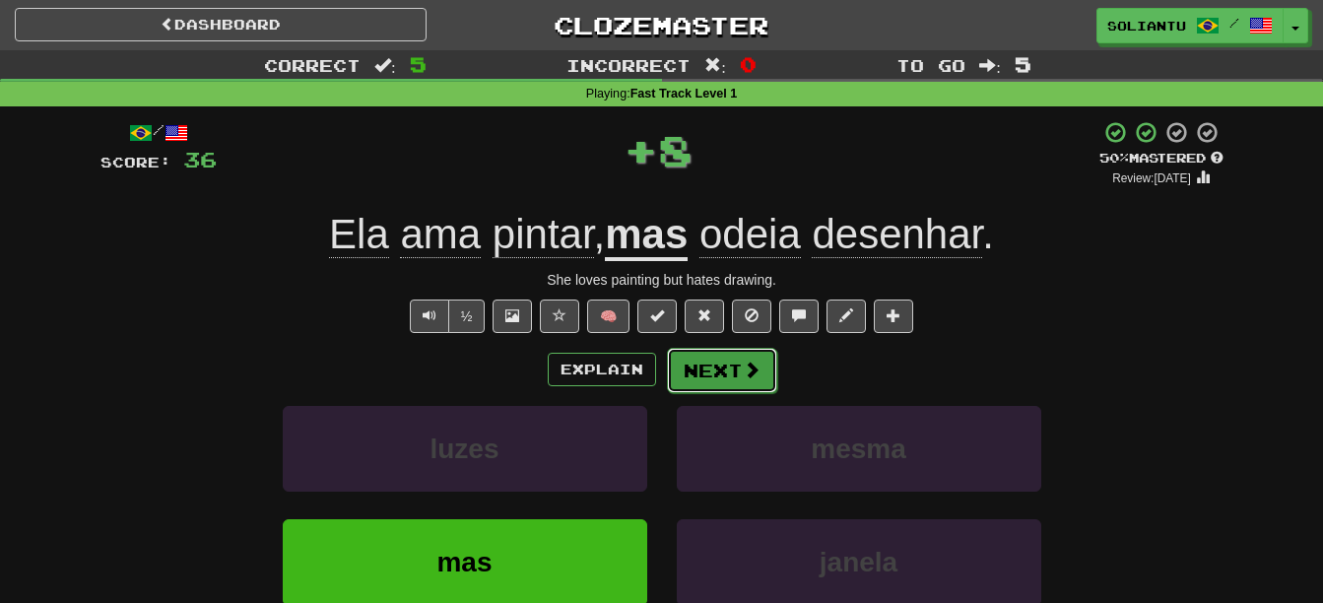
click at [739, 355] on button "Next" at bounding box center [722, 370] width 110 height 45
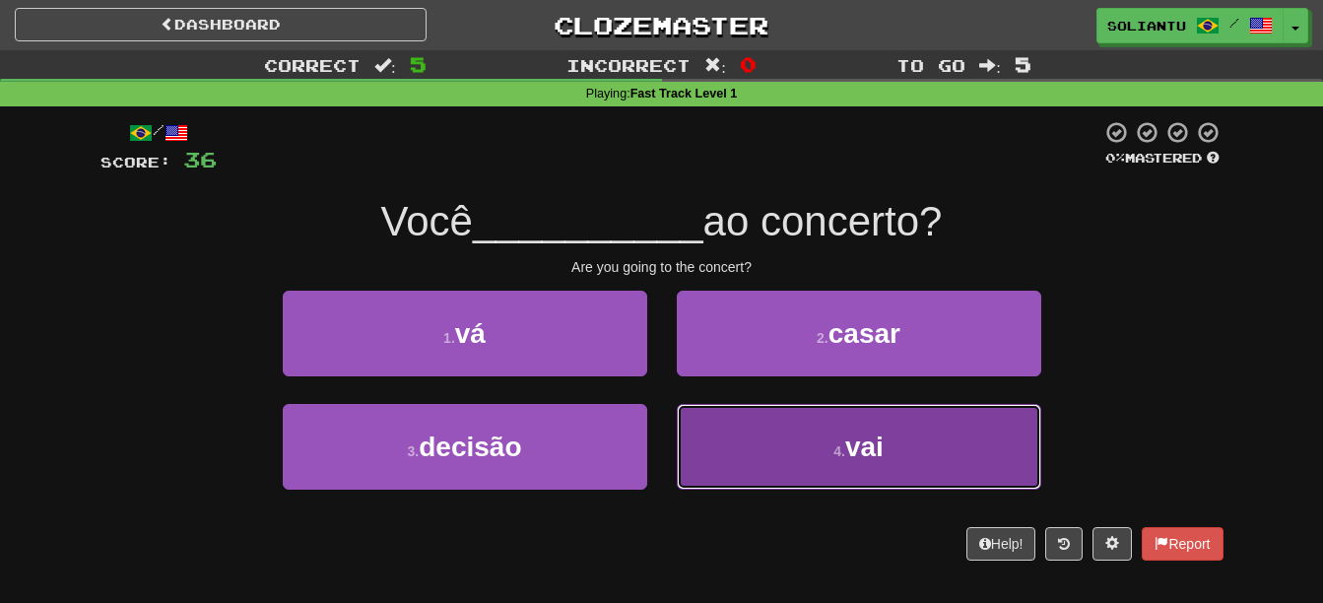
click at [854, 443] on span "vai" at bounding box center [864, 446] width 38 height 31
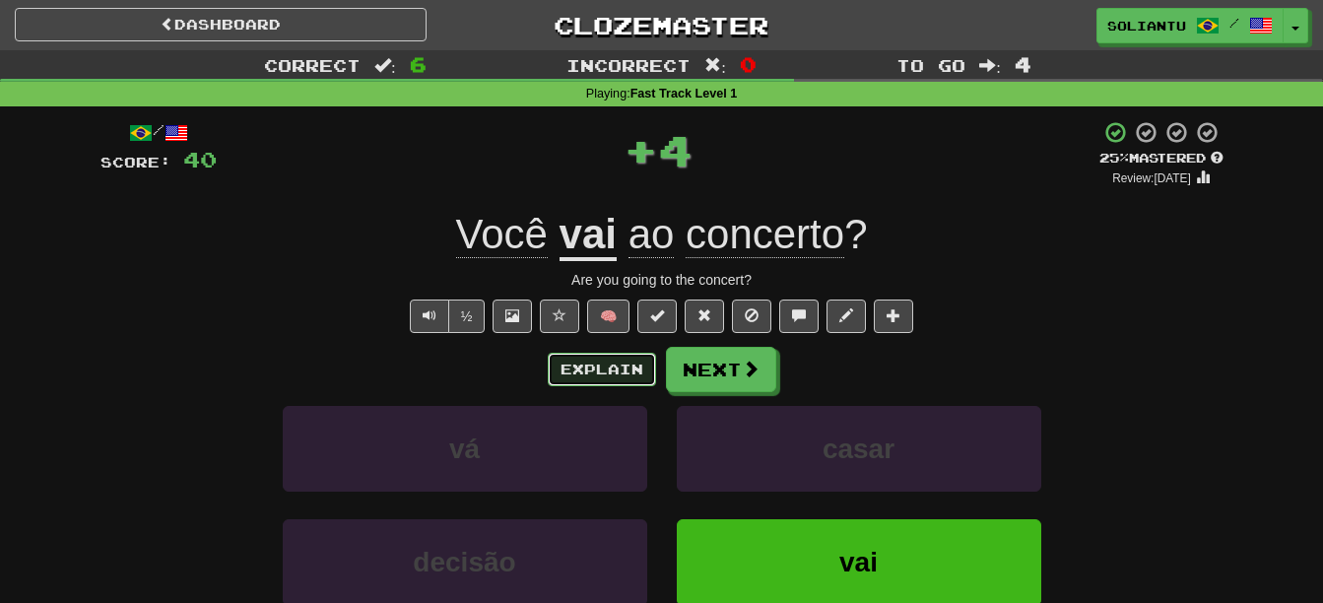
click at [625, 364] on button "Explain" at bounding box center [602, 369] width 108 height 33
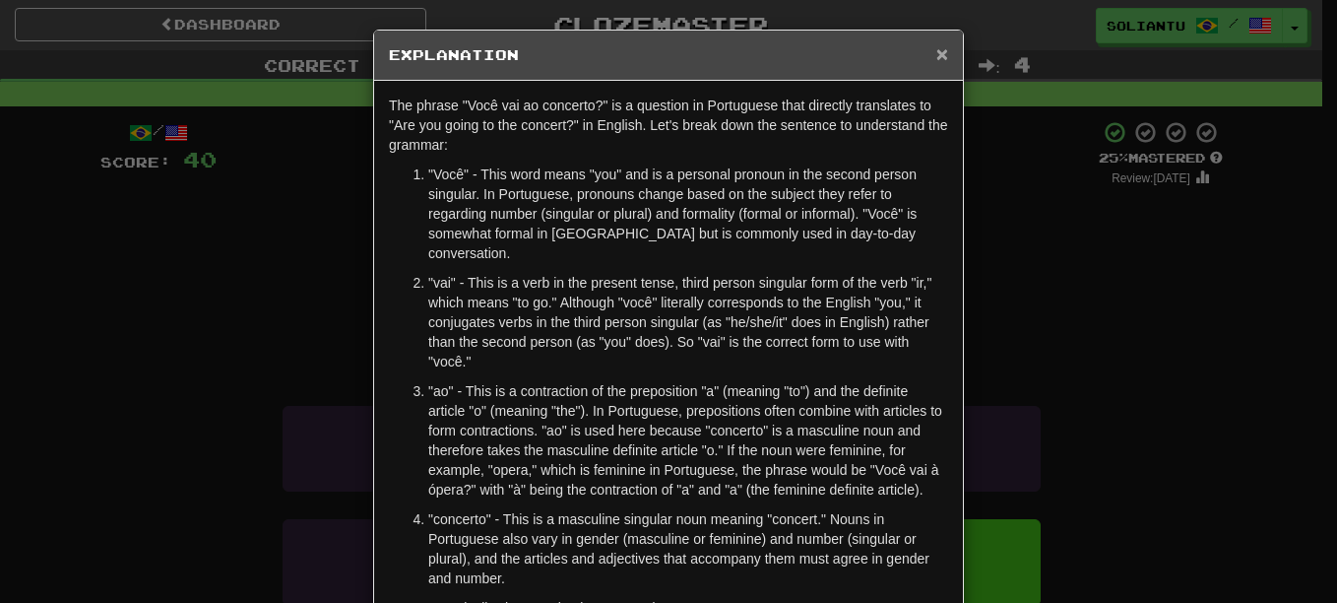
click at [940, 48] on span "×" at bounding box center [942, 53] width 12 height 23
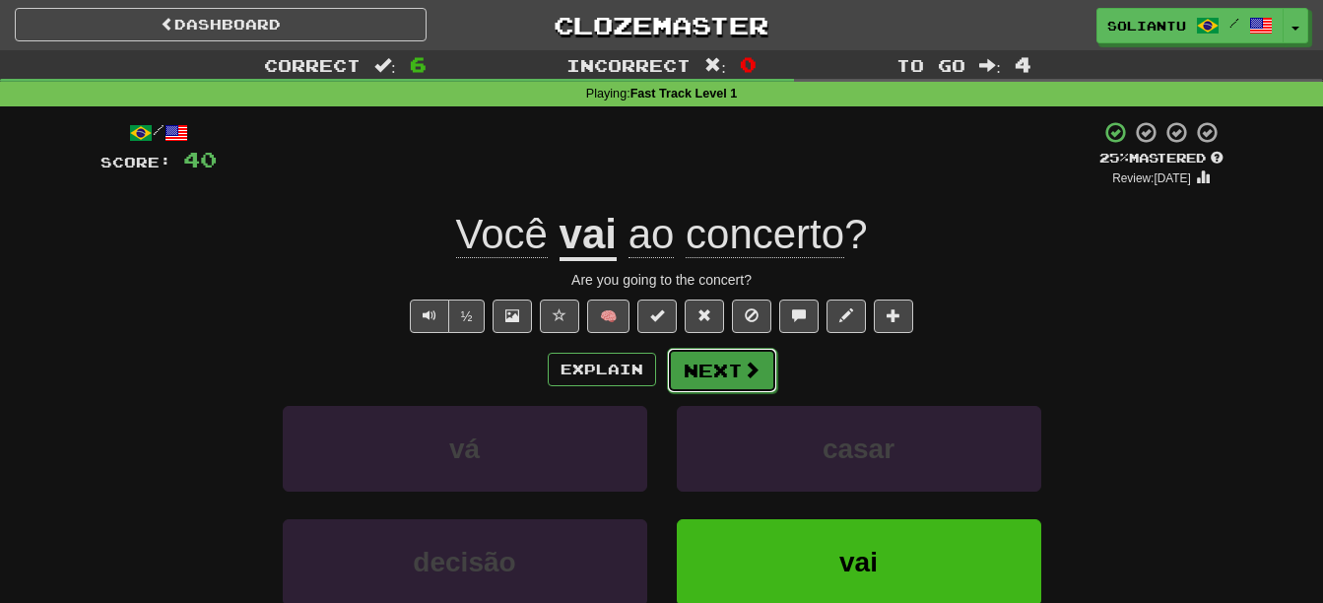
click at [737, 361] on button "Next" at bounding box center [722, 370] width 110 height 45
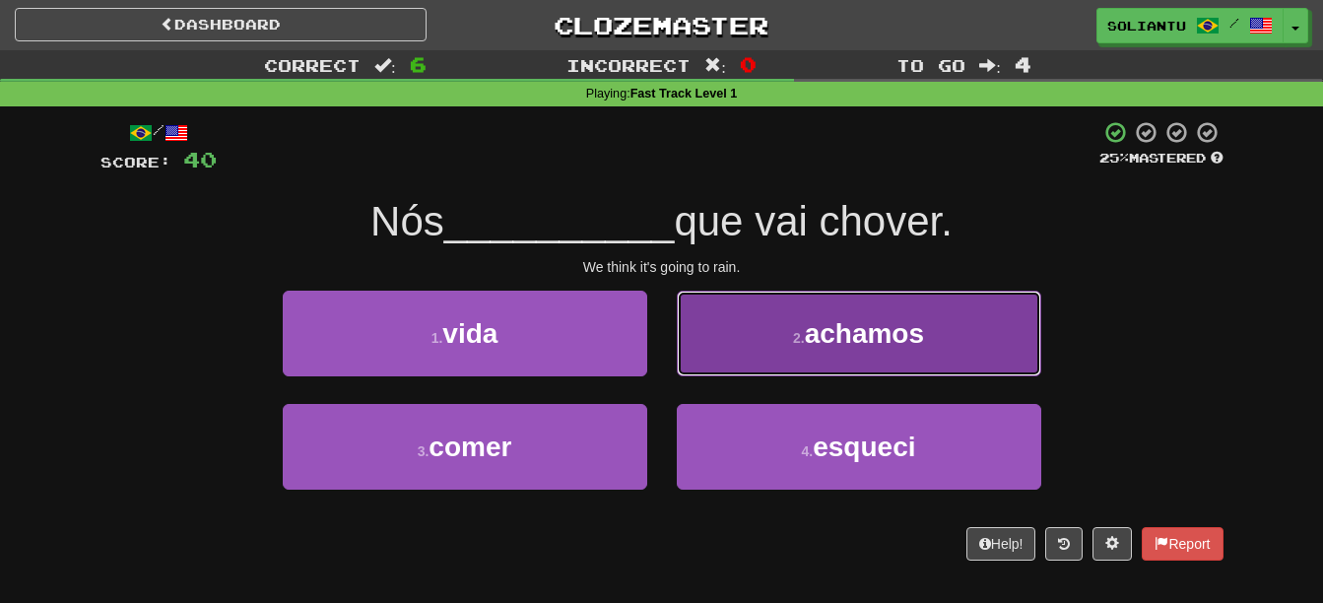
click at [852, 346] on span "achamos" at bounding box center [864, 333] width 119 height 31
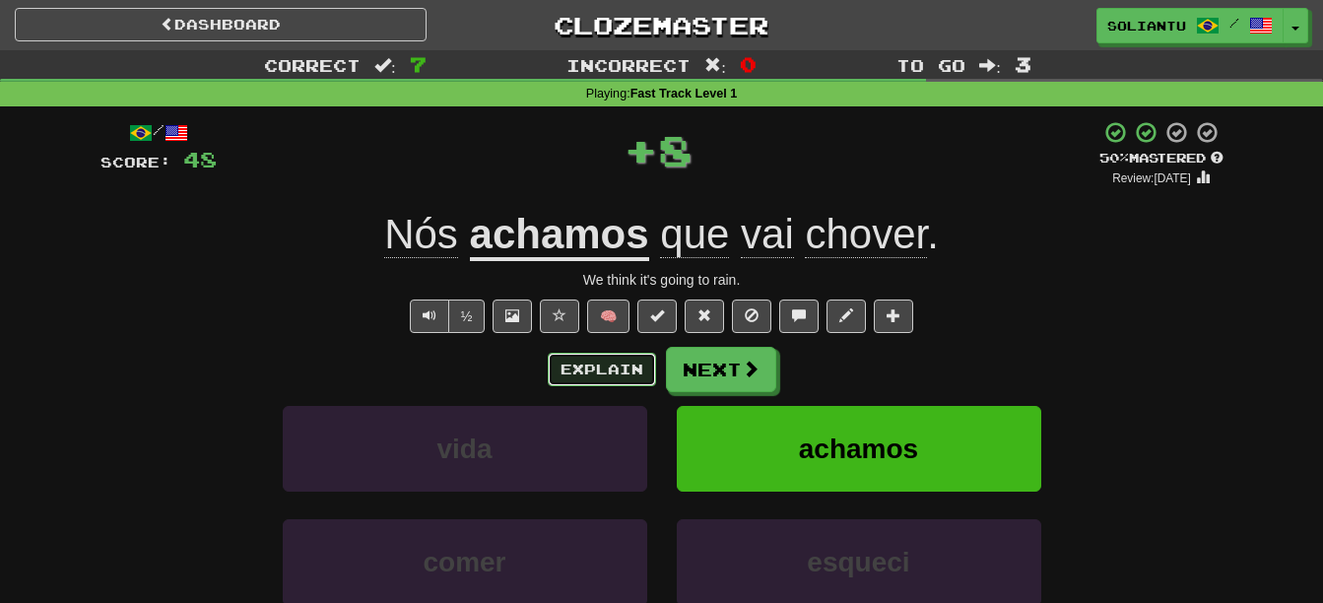
click at [588, 383] on button "Explain" at bounding box center [602, 369] width 108 height 33
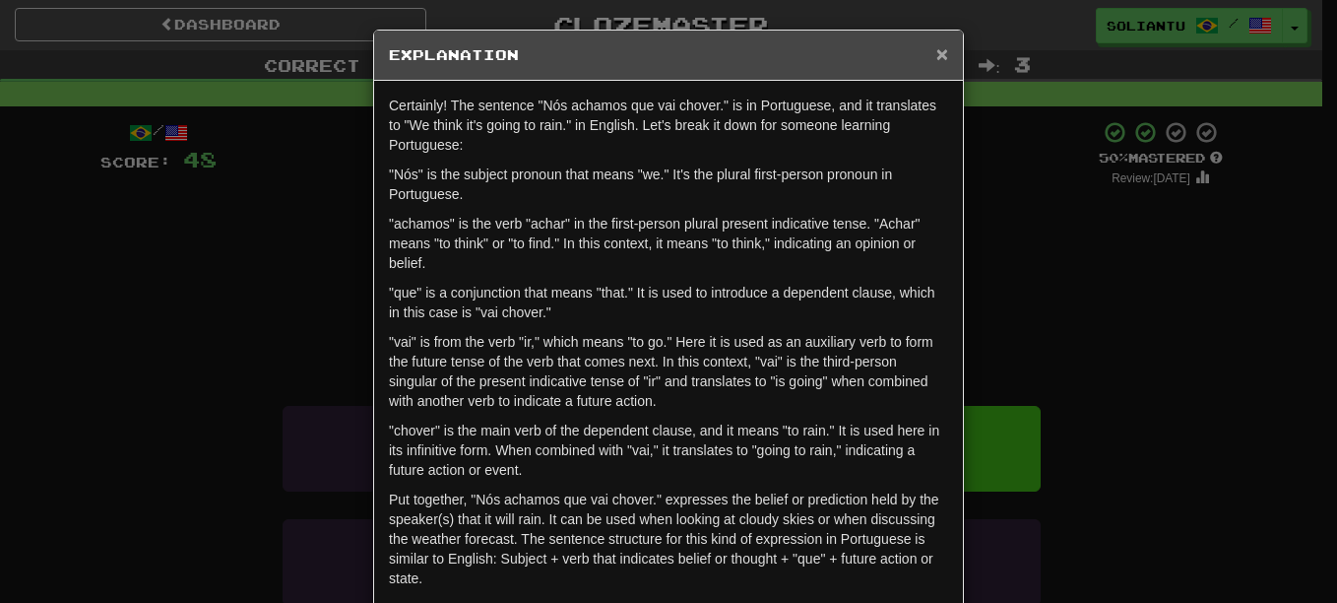
click at [936, 51] on span "×" at bounding box center [942, 53] width 12 height 23
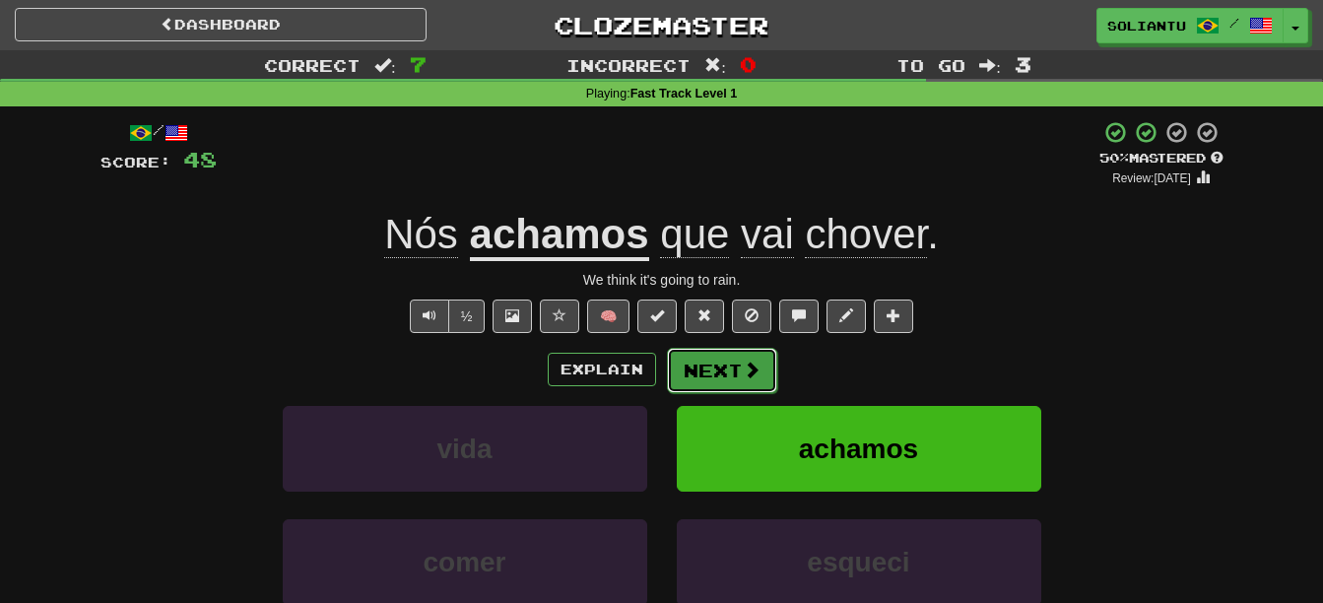
click at [749, 383] on button "Next" at bounding box center [722, 370] width 110 height 45
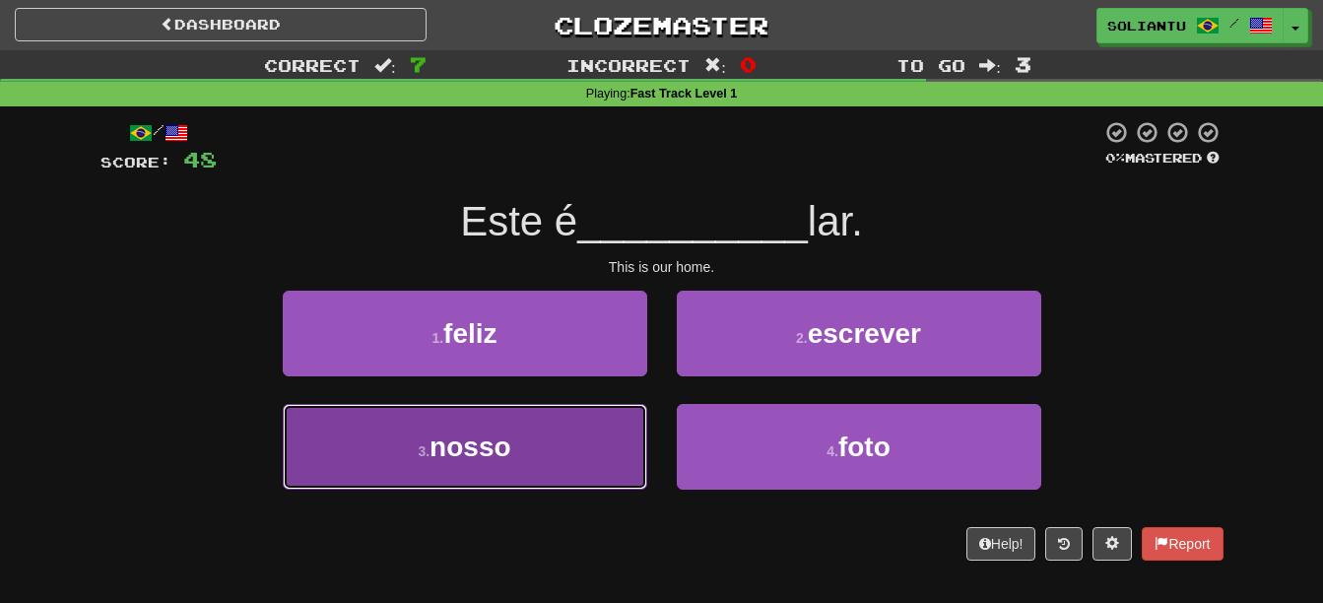
click at [583, 438] on button "3 . nosso" at bounding box center [465, 447] width 364 height 86
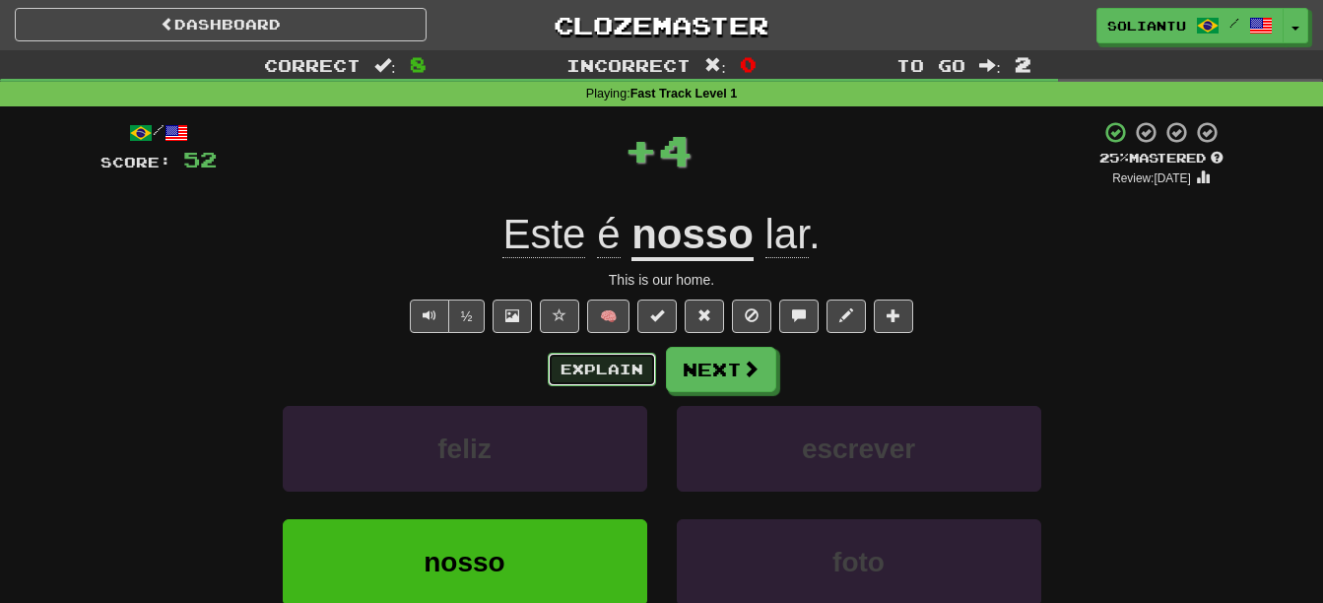
click at [617, 377] on button "Explain" at bounding box center [602, 369] width 108 height 33
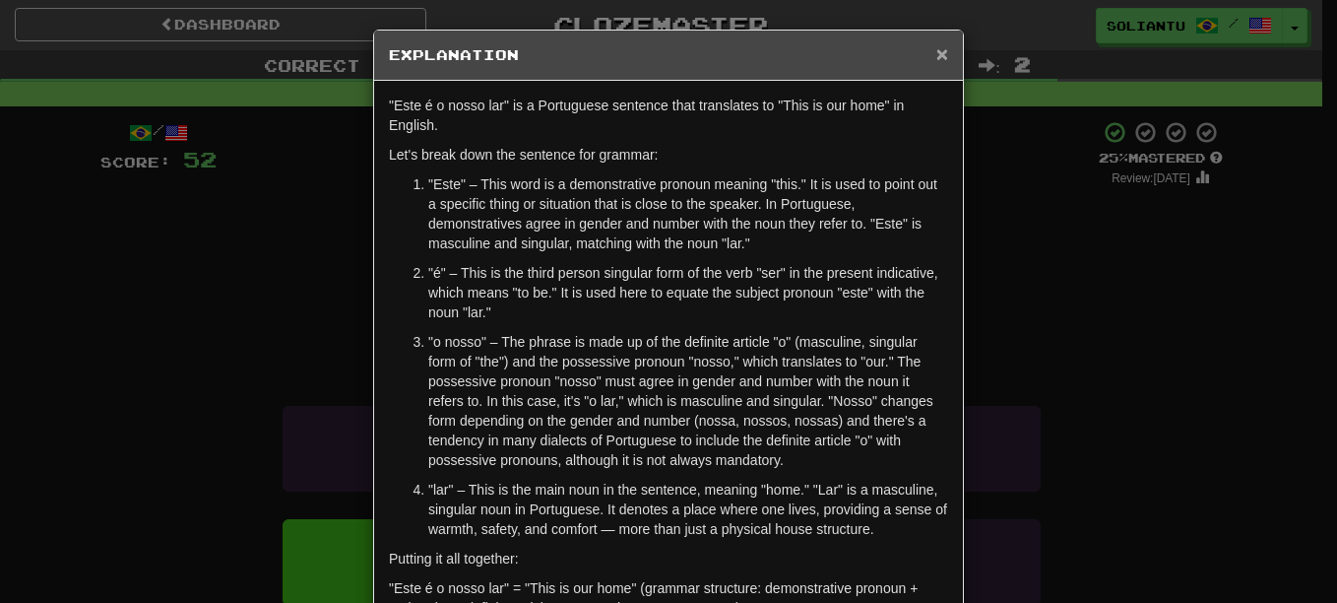
click at [936, 59] on span "×" at bounding box center [942, 53] width 12 height 23
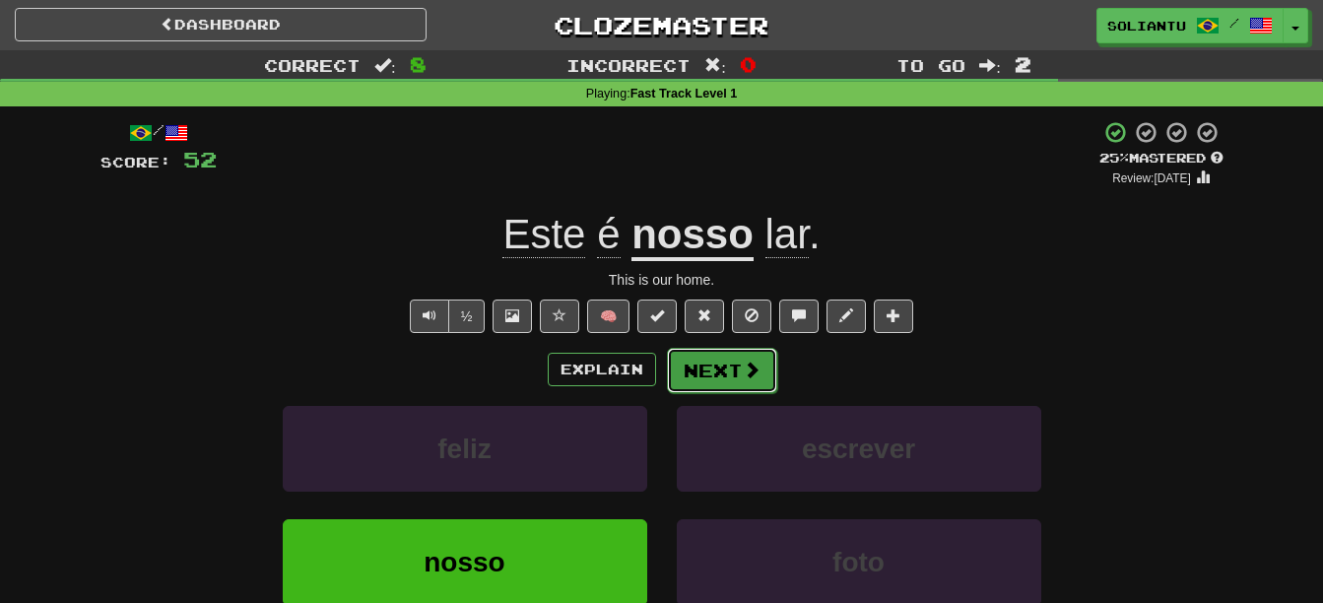
click at [742, 365] on span at bounding box center [751, 369] width 18 height 18
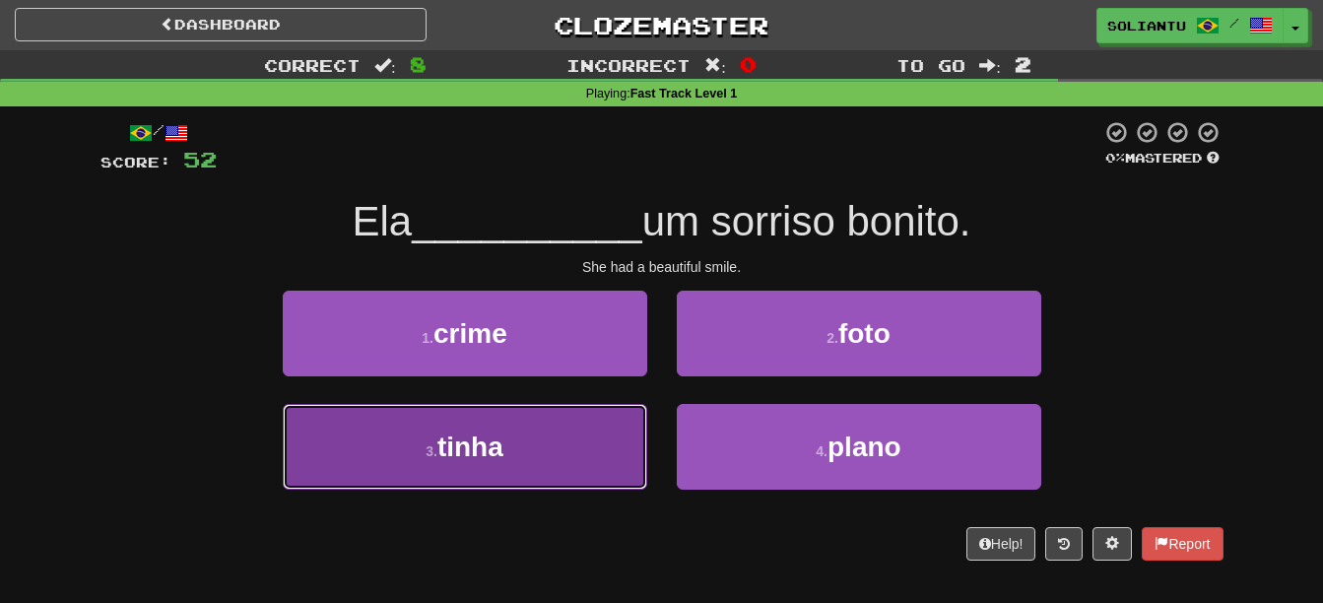
click at [567, 429] on button "3 . tinha" at bounding box center [465, 447] width 364 height 86
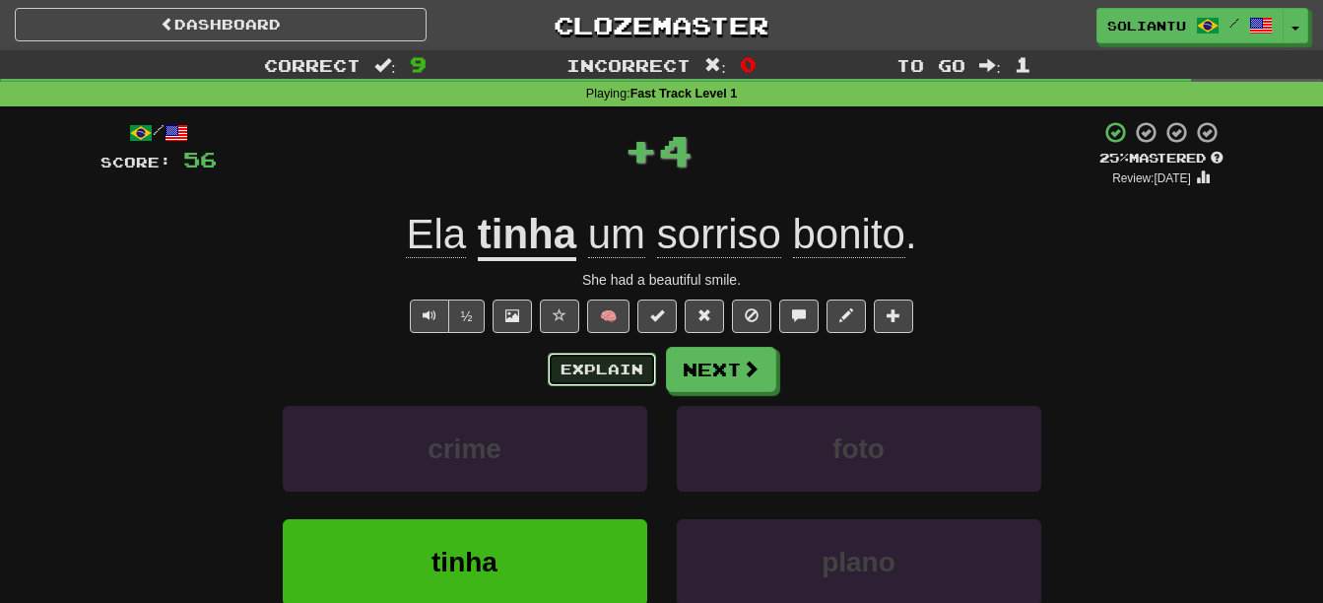
click at [591, 376] on button "Explain" at bounding box center [602, 369] width 108 height 33
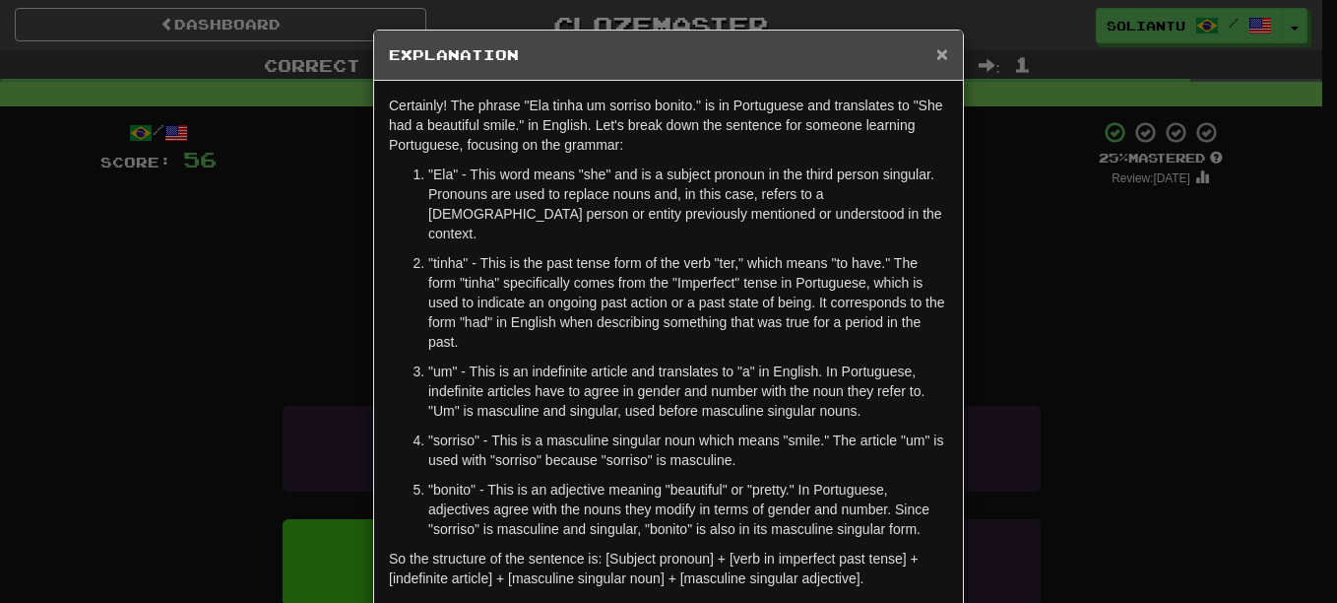
click at [938, 54] on span "×" at bounding box center [942, 53] width 12 height 23
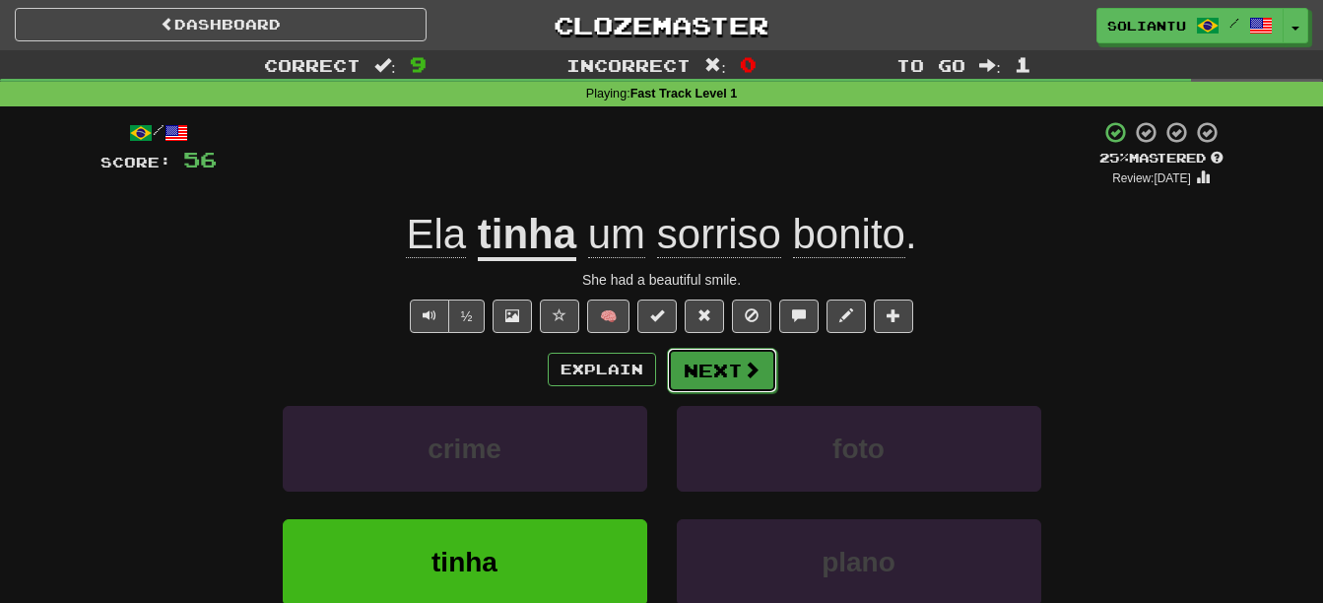
click at [727, 367] on button "Next" at bounding box center [722, 370] width 110 height 45
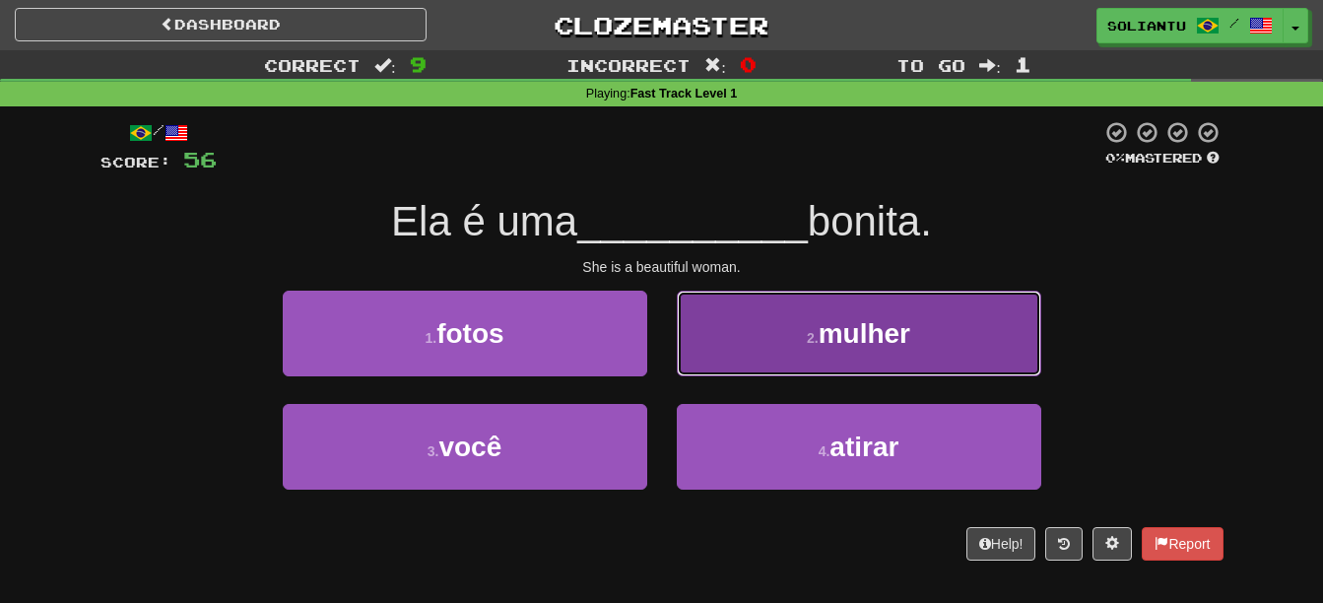
click at [807, 330] on small "2 ." at bounding box center [813, 338] width 12 height 16
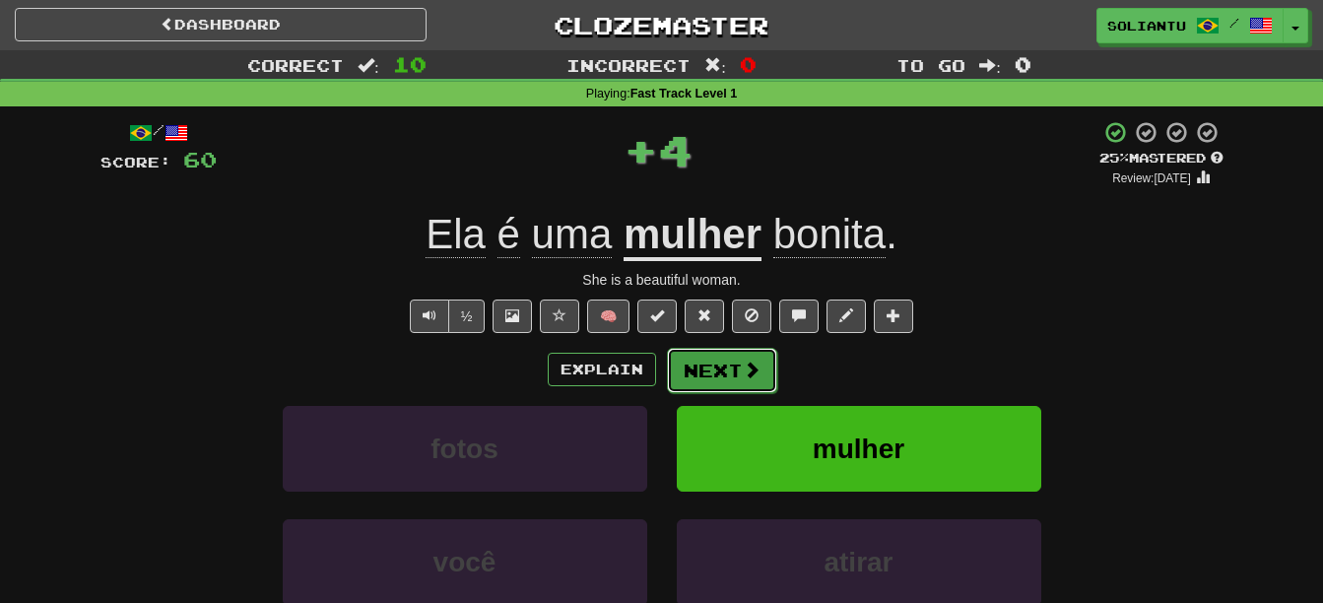
click at [719, 367] on button "Next" at bounding box center [722, 370] width 110 height 45
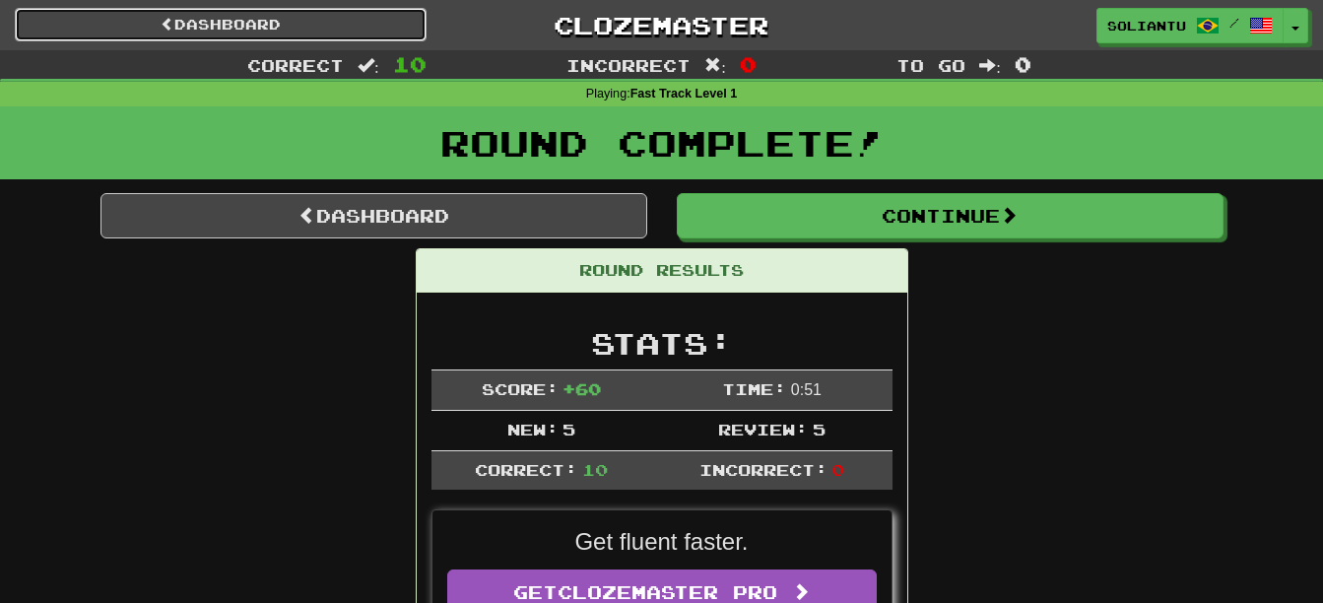
click at [264, 24] on link "Dashboard" at bounding box center [221, 24] width 412 height 33
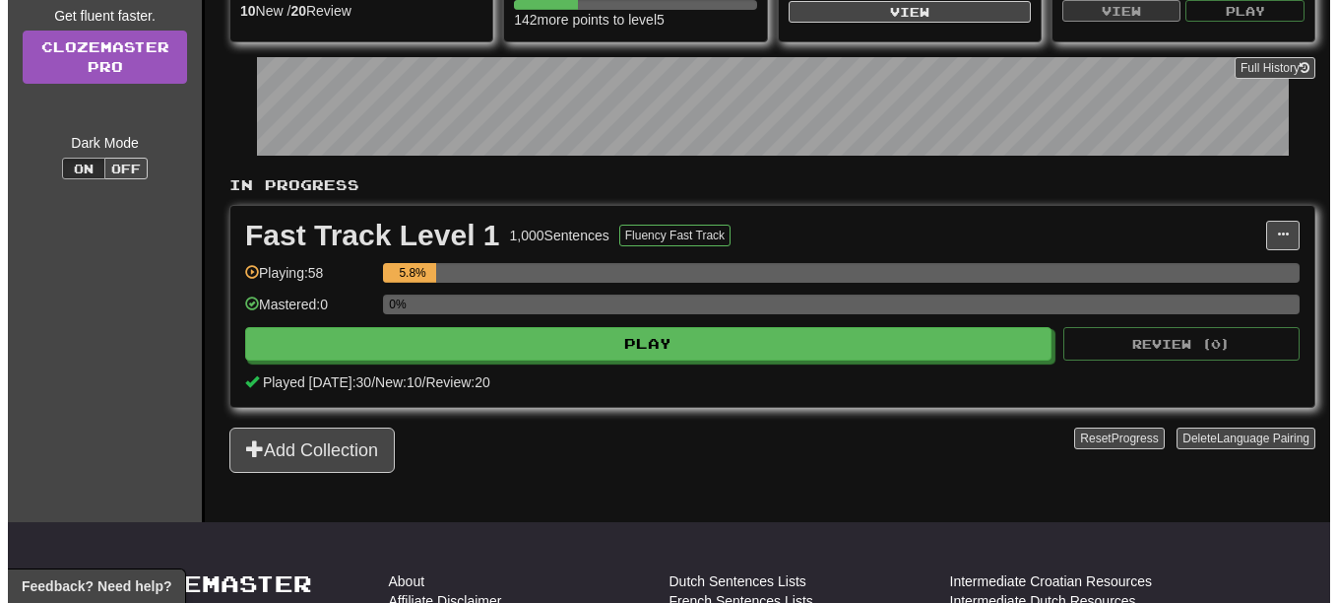
scroll to position [295, 0]
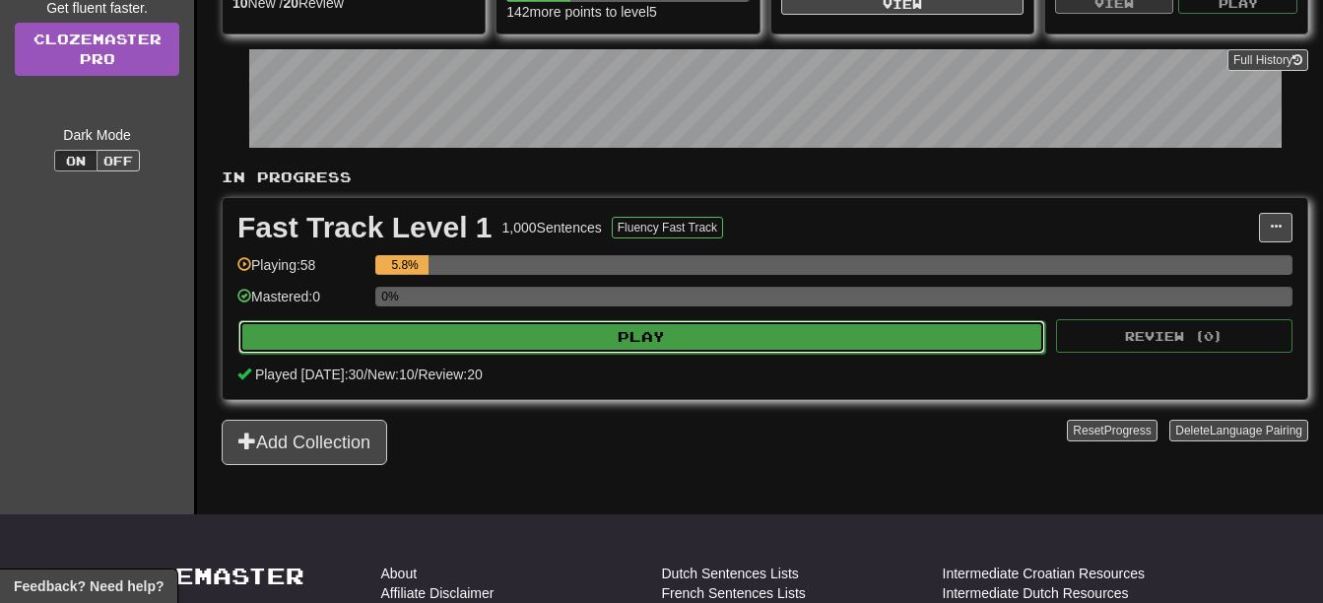
click at [785, 342] on button "Play" at bounding box center [641, 336] width 807 height 33
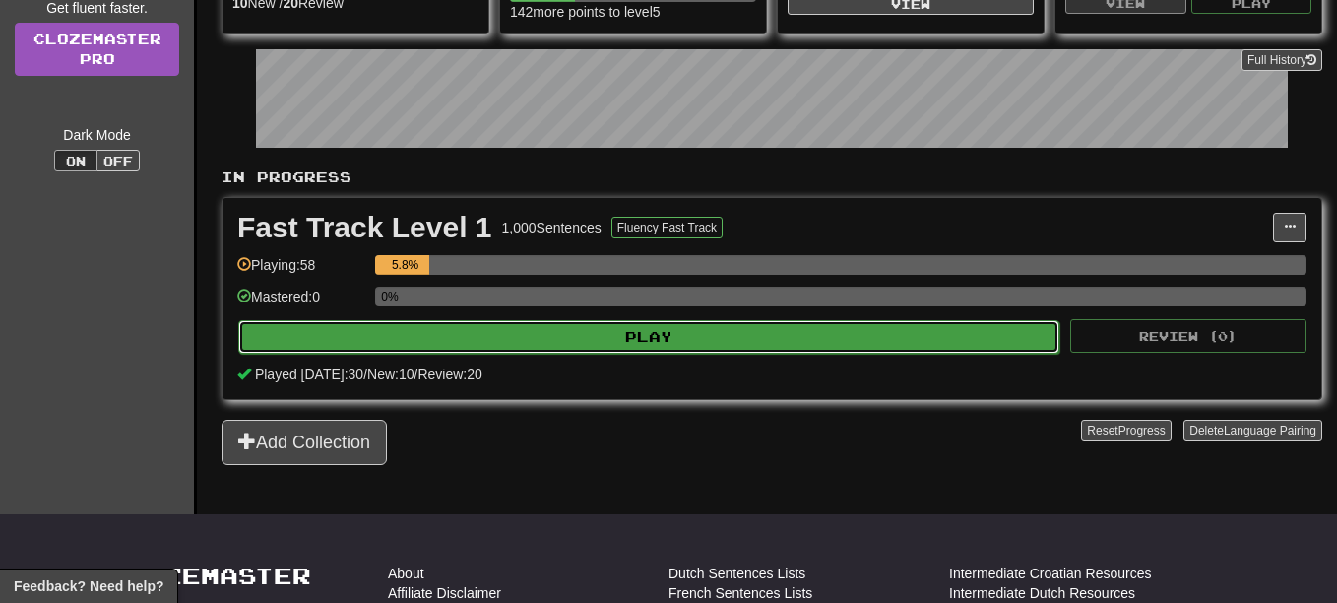
select select "**"
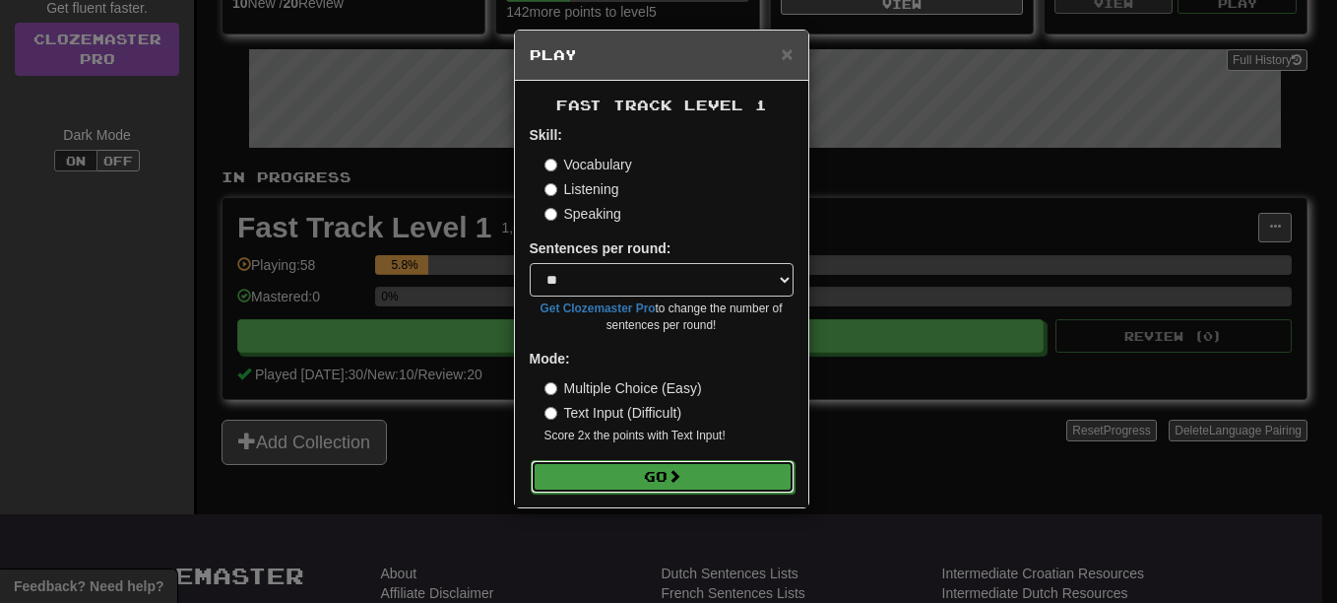
click at [726, 491] on button "Go" at bounding box center [663, 476] width 264 height 33
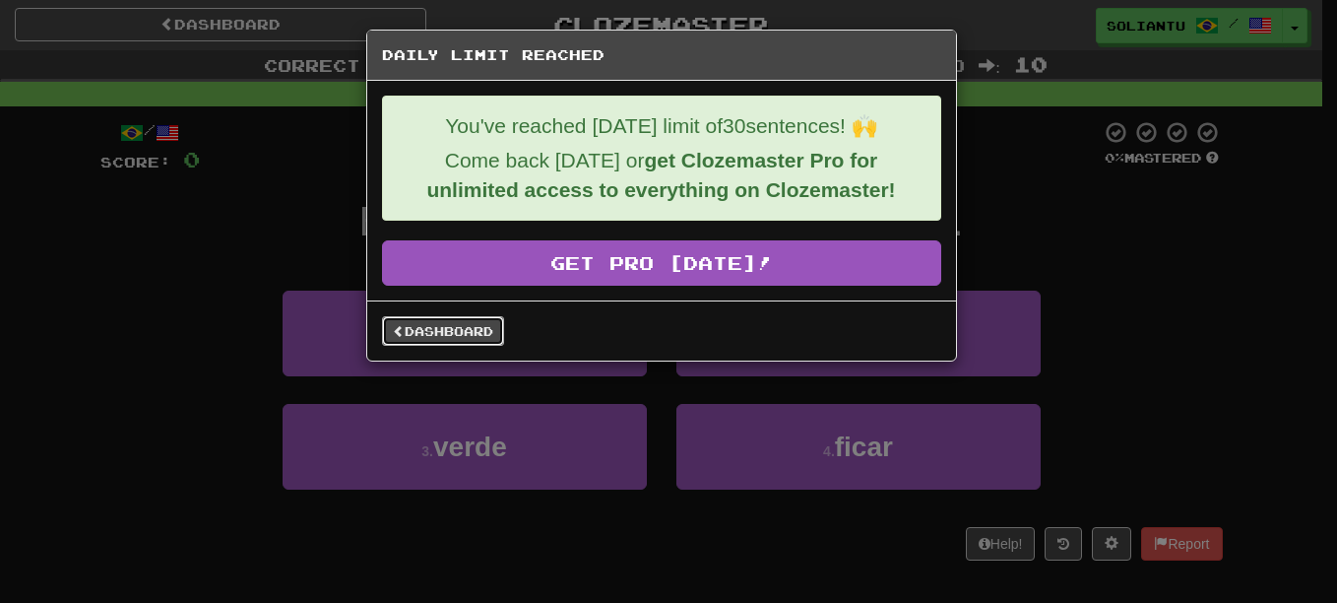
click at [470, 333] on link "Dashboard" at bounding box center [443, 331] width 122 height 30
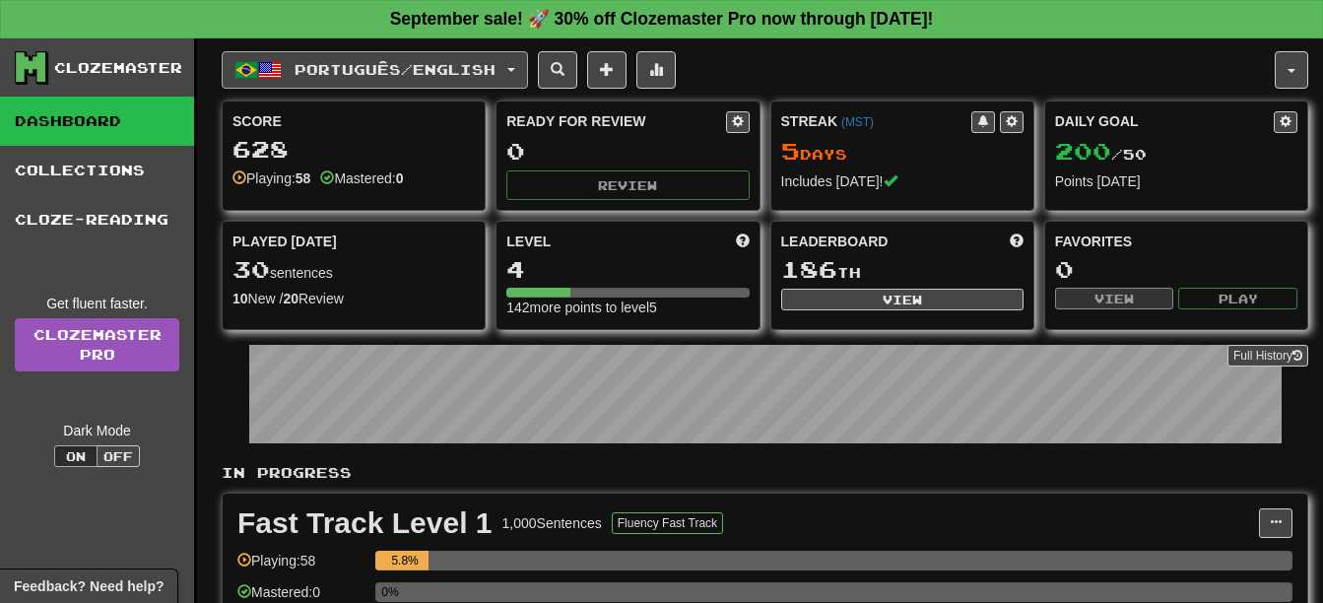
click at [323, 69] on span "Português / English" at bounding box center [394, 69] width 201 height 17
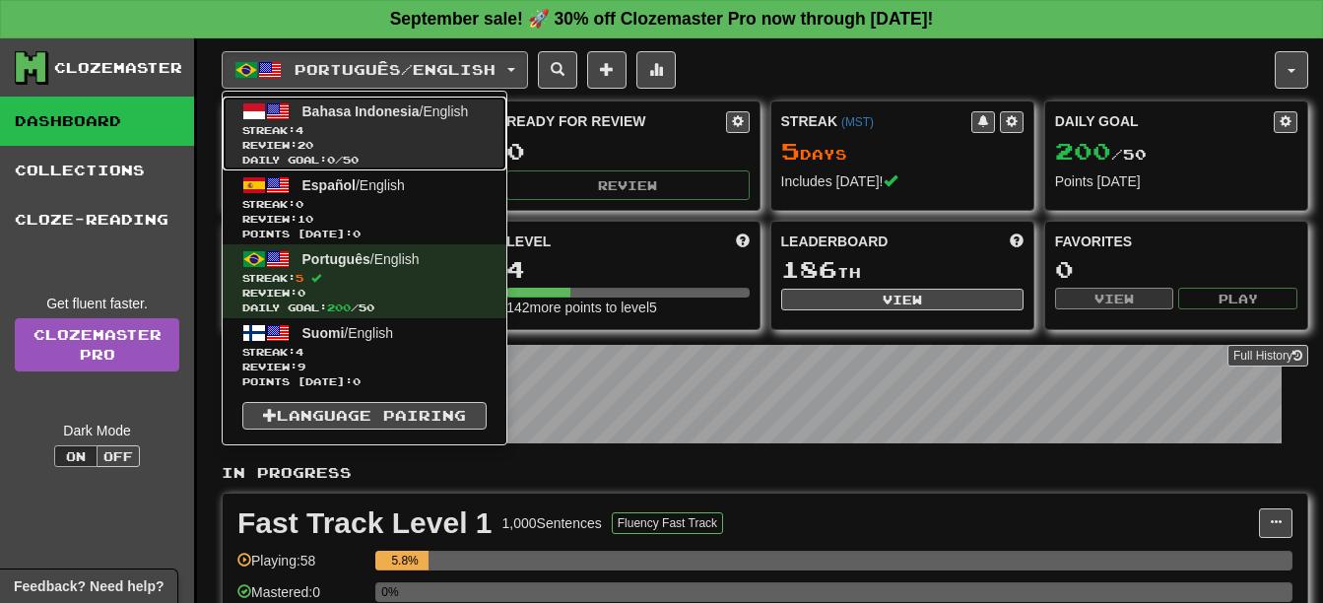
click at [470, 149] on span "Review: 20" at bounding box center [364, 145] width 244 height 15
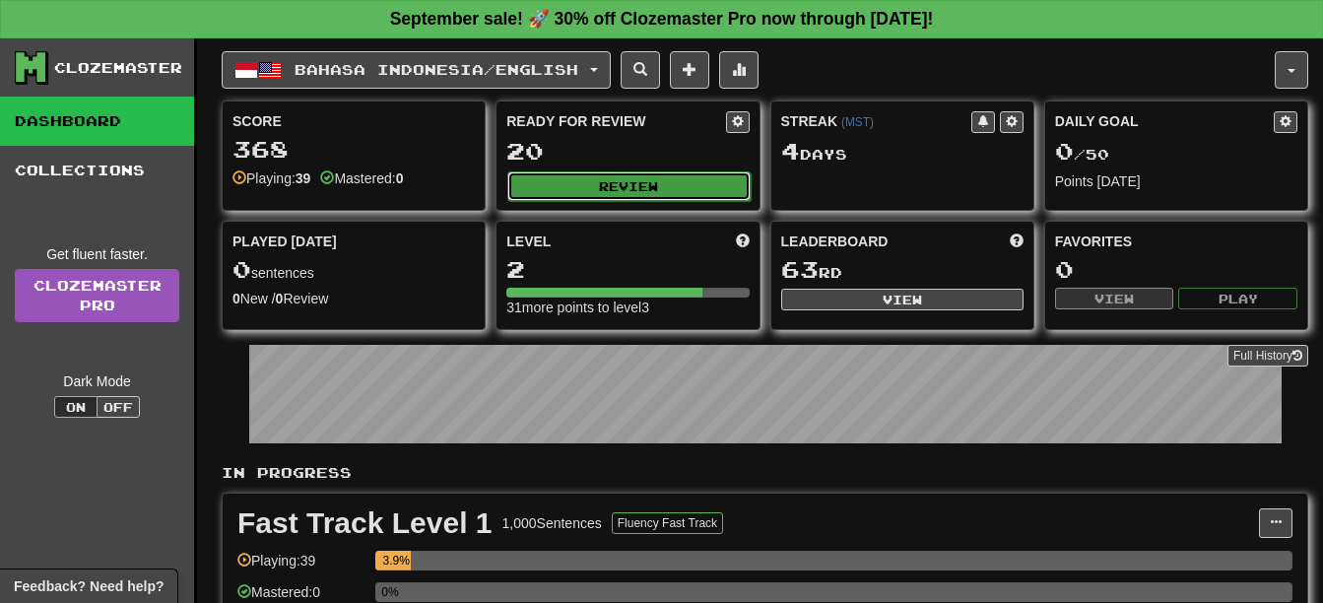
click at [549, 175] on button "Review" at bounding box center [628, 186] width 242 height 30
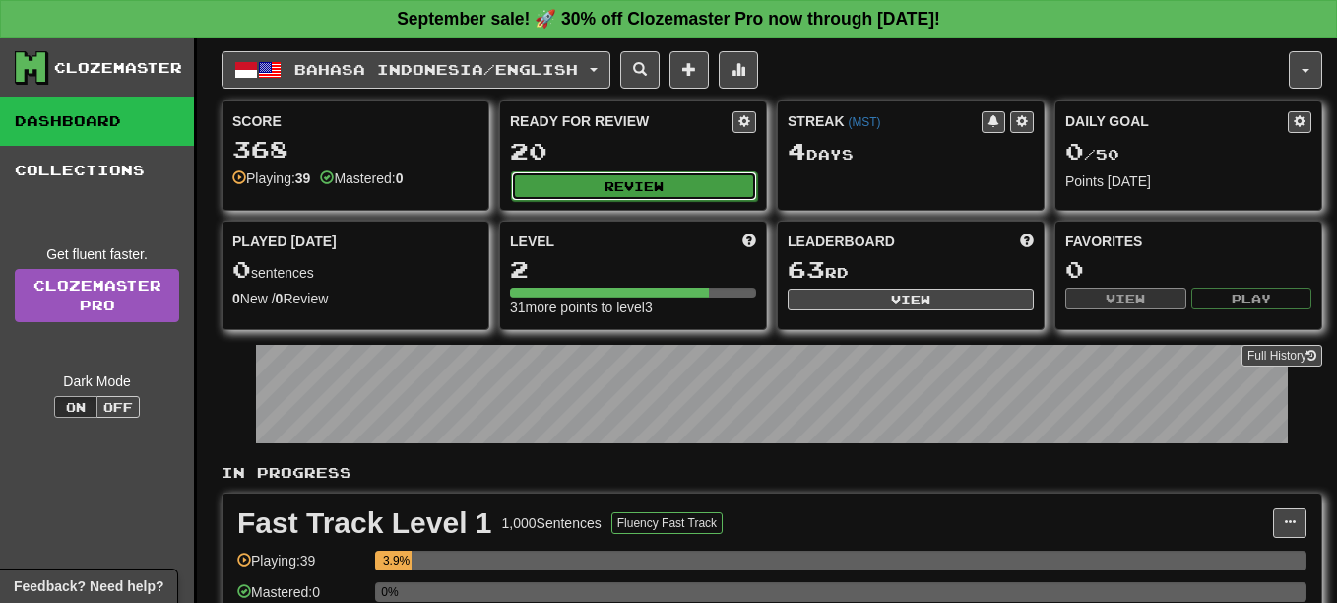
select select "**"
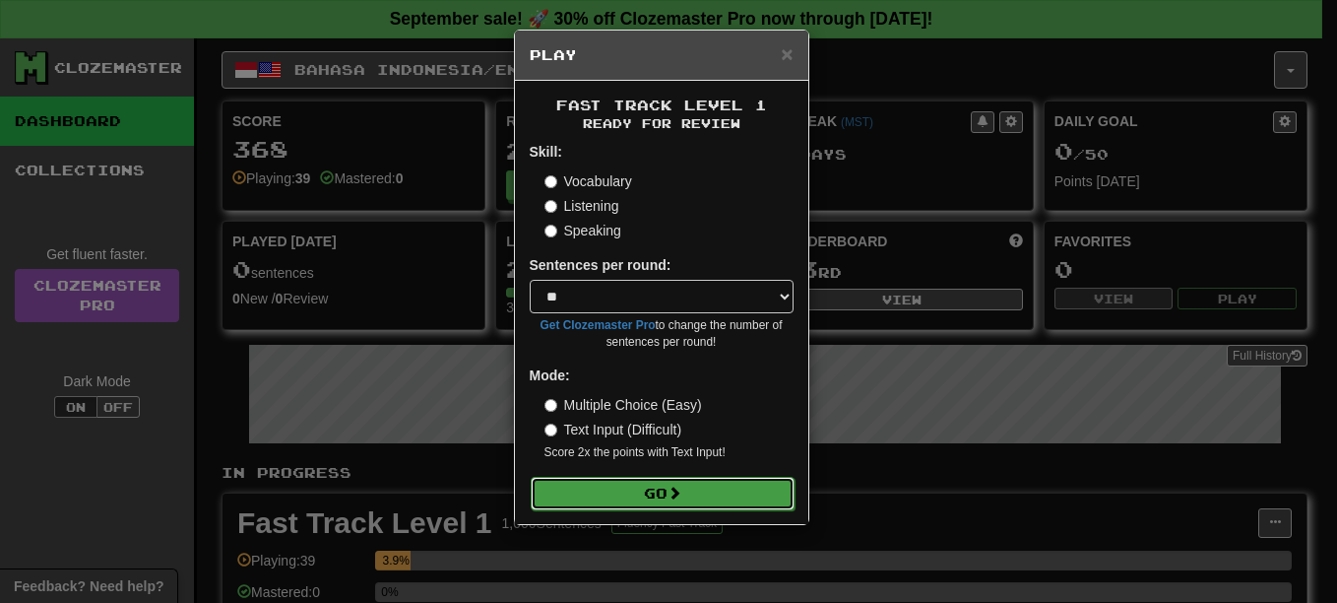
click at [668, 487] on button "Go" at bounding box center [663, 493] width 264 height 33
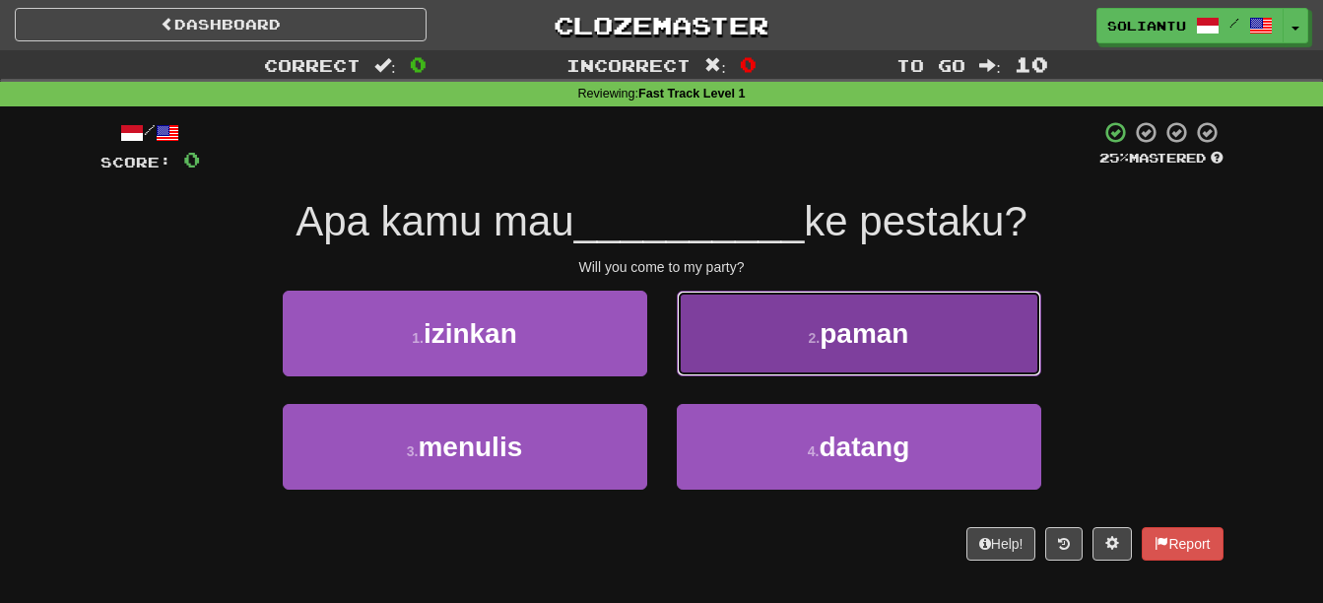
click at [775, 325] on button "2 . paman" at bounding box center [859, 333] width 364 height 86
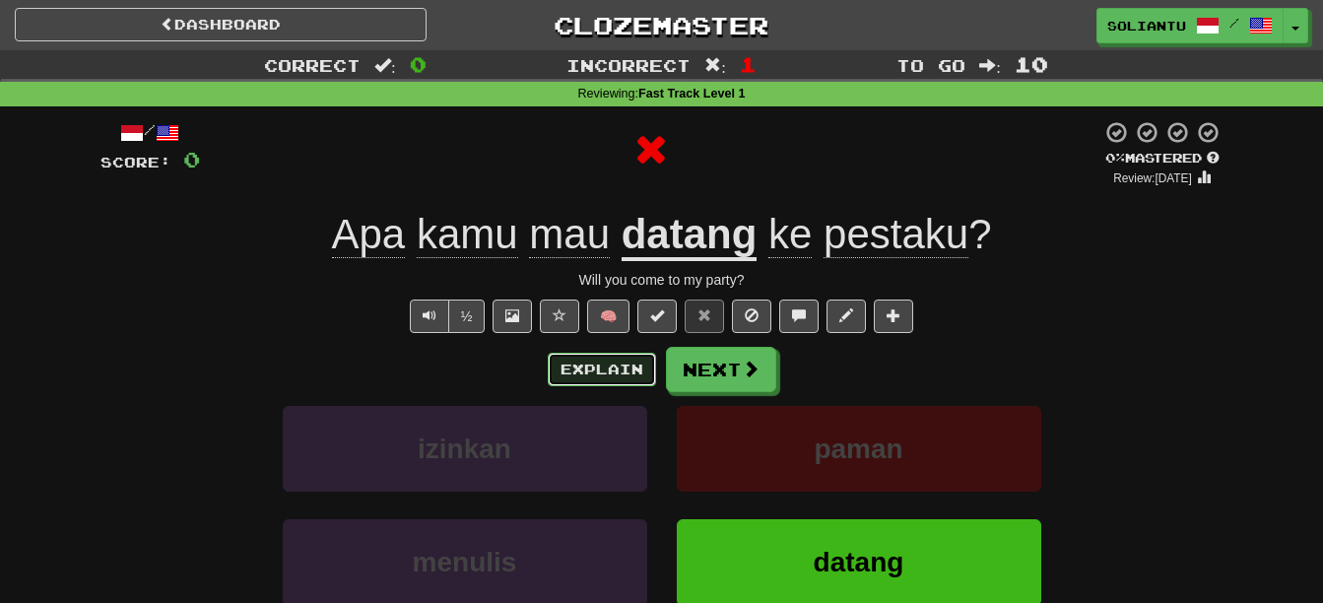
click at [629, 370] on button "Explain" at bounding box center [602, 369] width 108 height 33
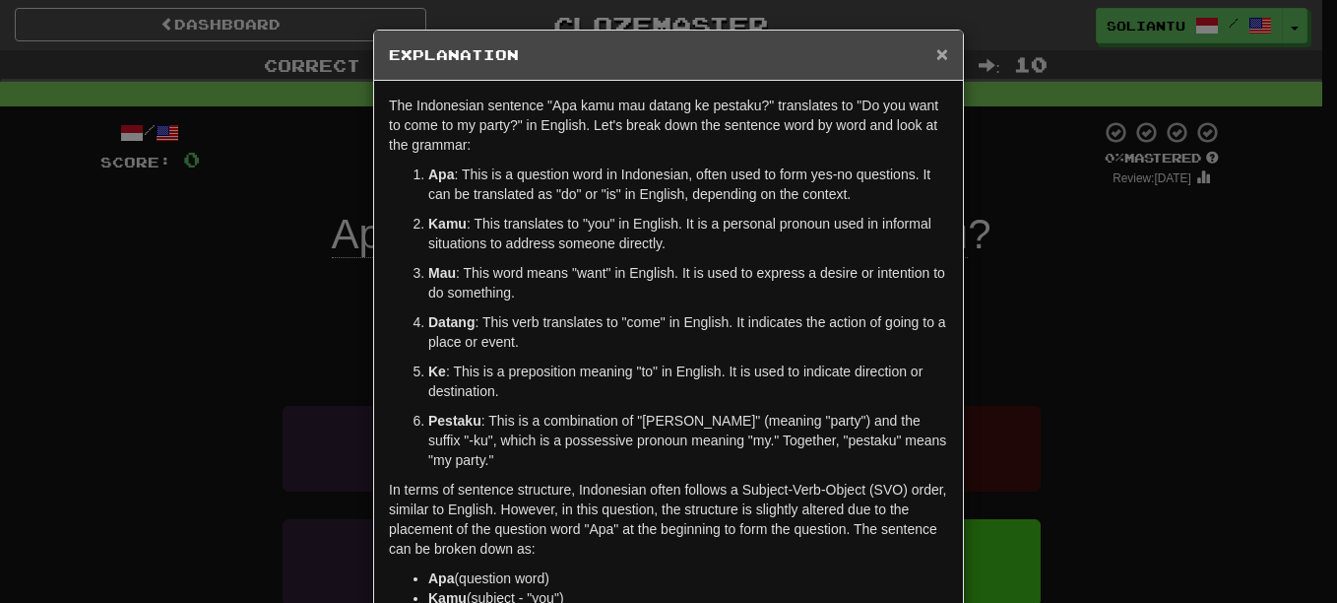
click at [936, 59] on span "×" at bounding box center [942, 53] width 12 height 23
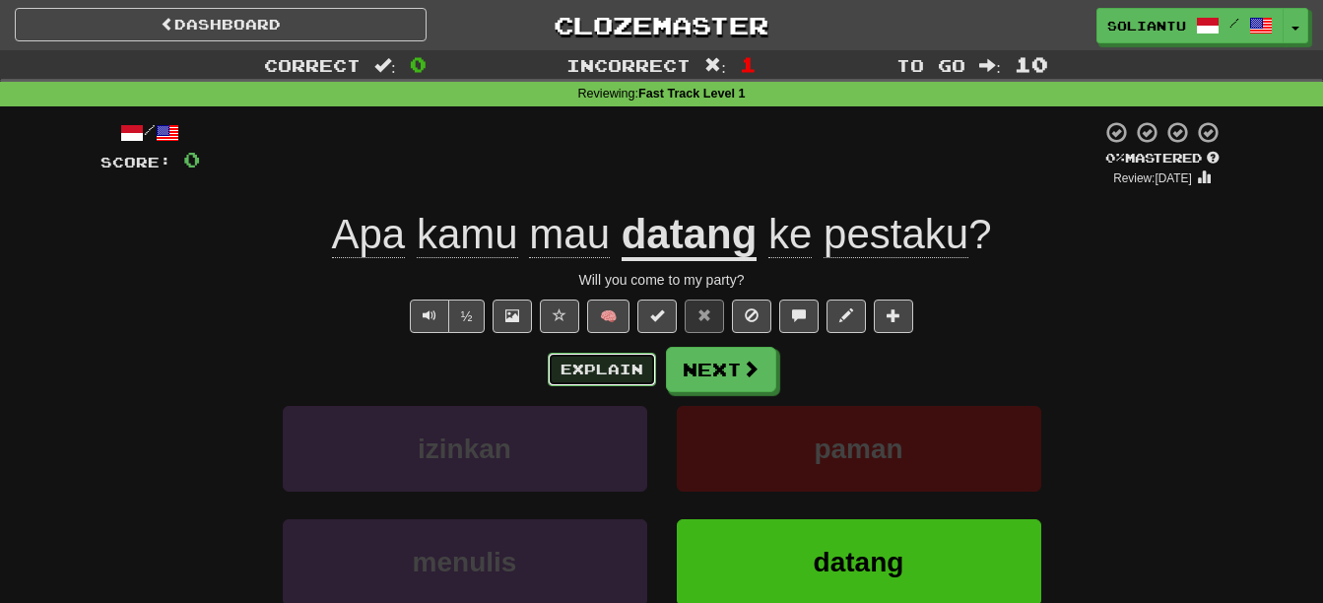
click at [589, 368] on button "Explain" at bounding box center [602, 369] width 108 height 33
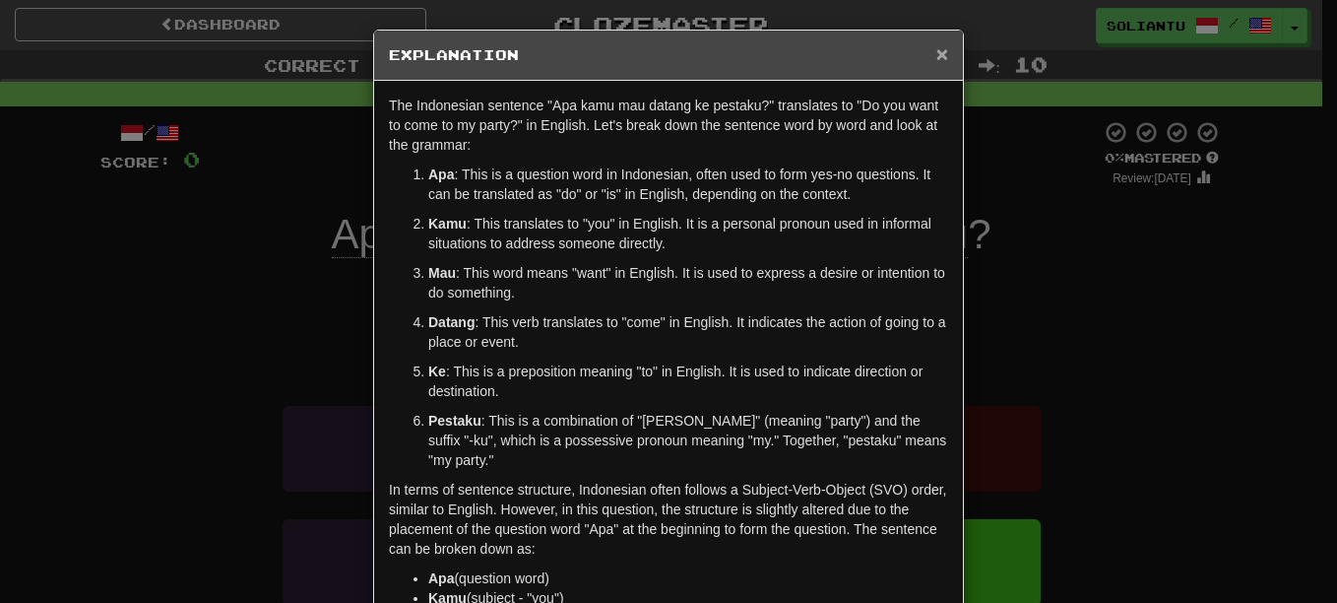
click at [938, 56] on span "×" at bounding box center [942, 53] width 12 height 23
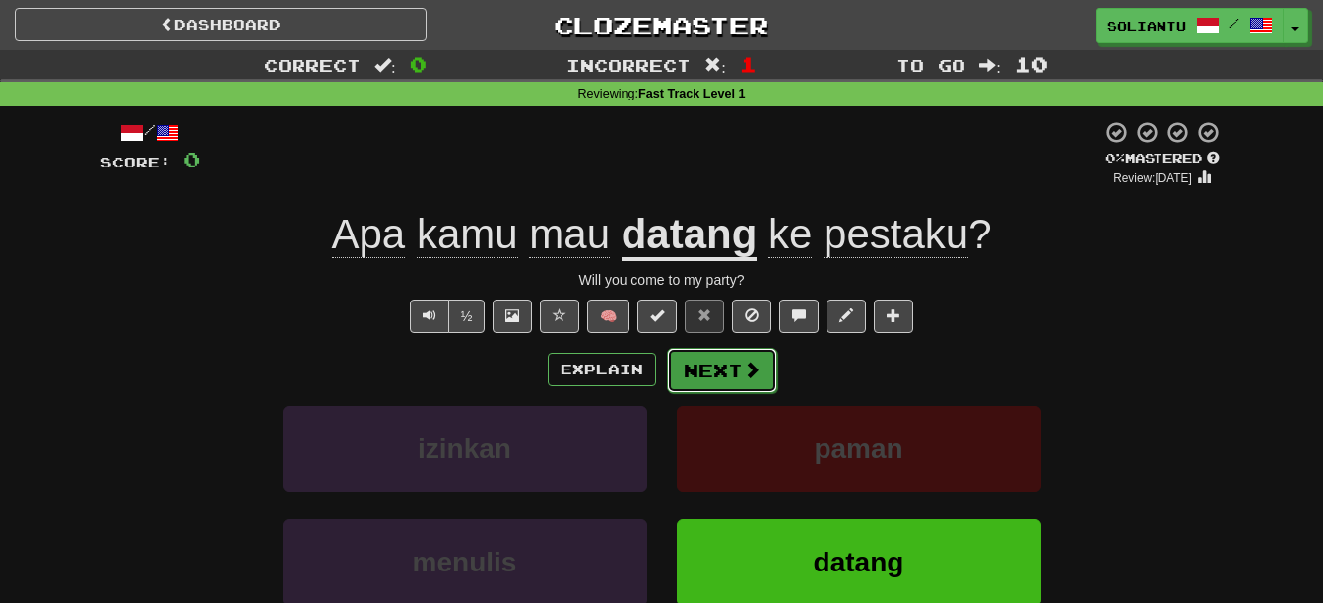
click at [713, 364] on button "Next" at bounding box center [722, 370] width 110 height 45
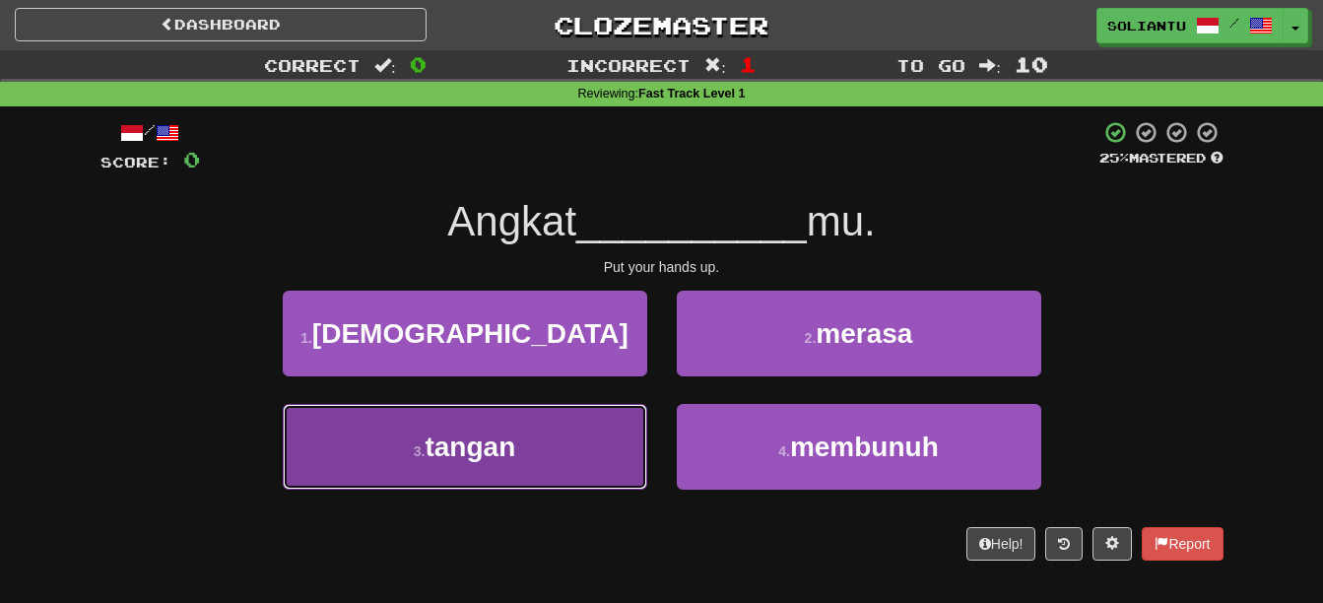
click at [615, 452] on button "3 . tangan" at bounding box center [465, 447] width 364 height 86
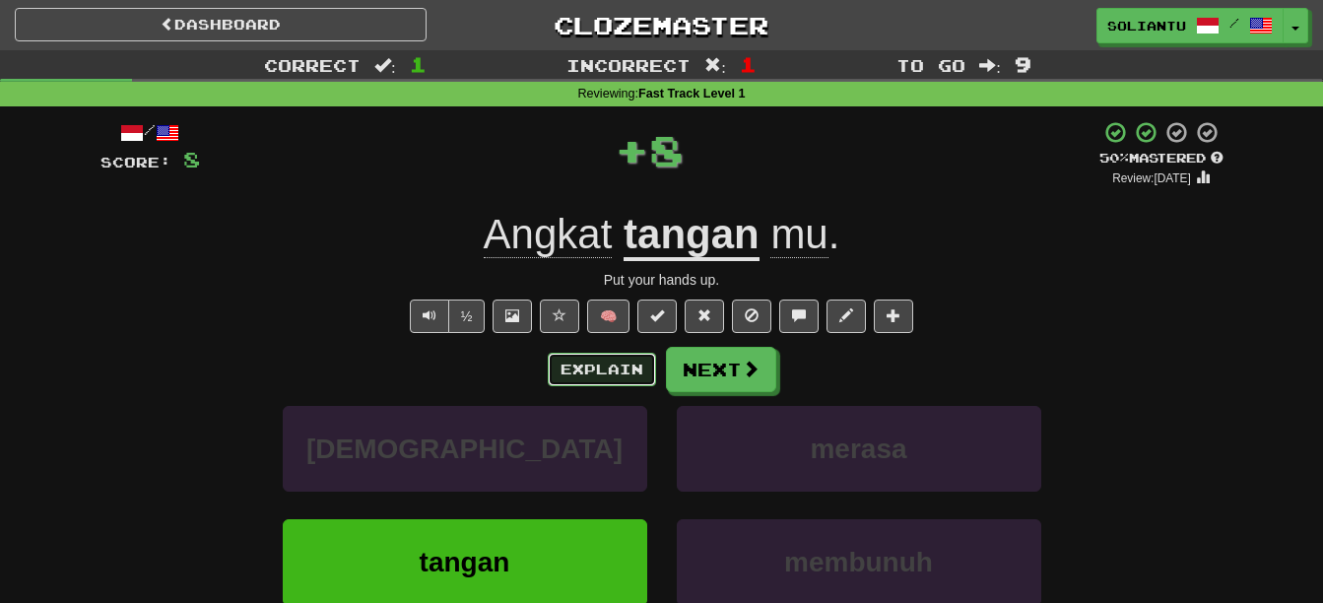
click at [615, 367] on button "Explain" at bounding box center [602, 369] width 108 height 33
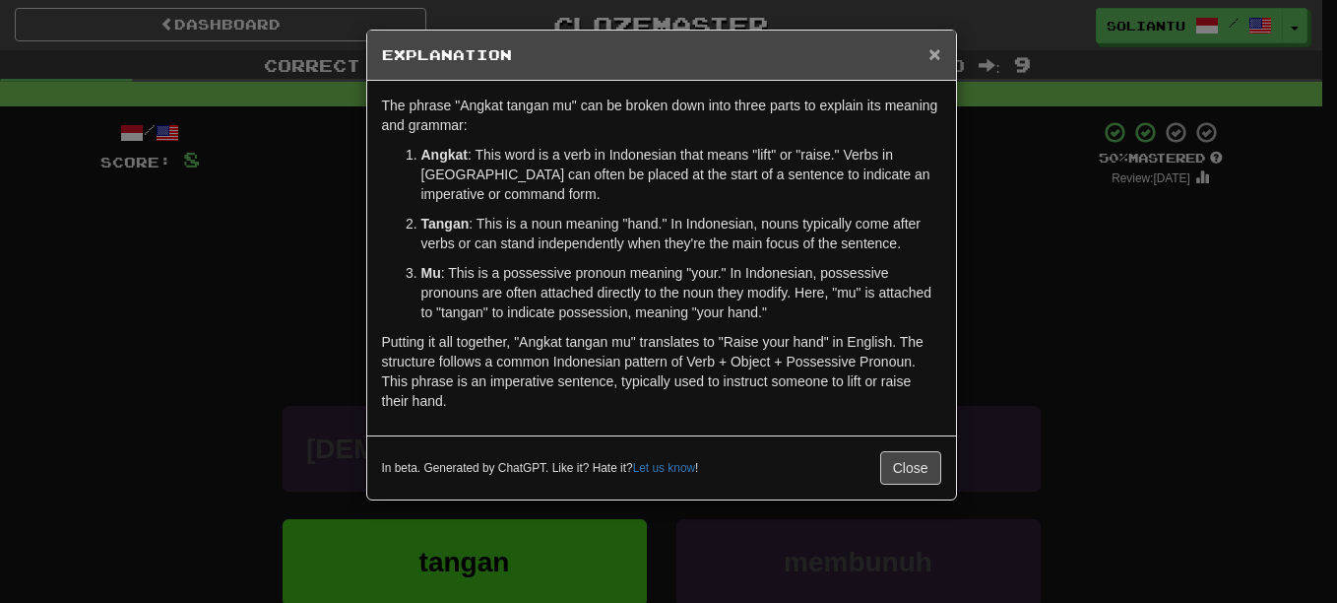
click at [939, 50] on span "×" at bounding box center [935, 53] width 12 height 23
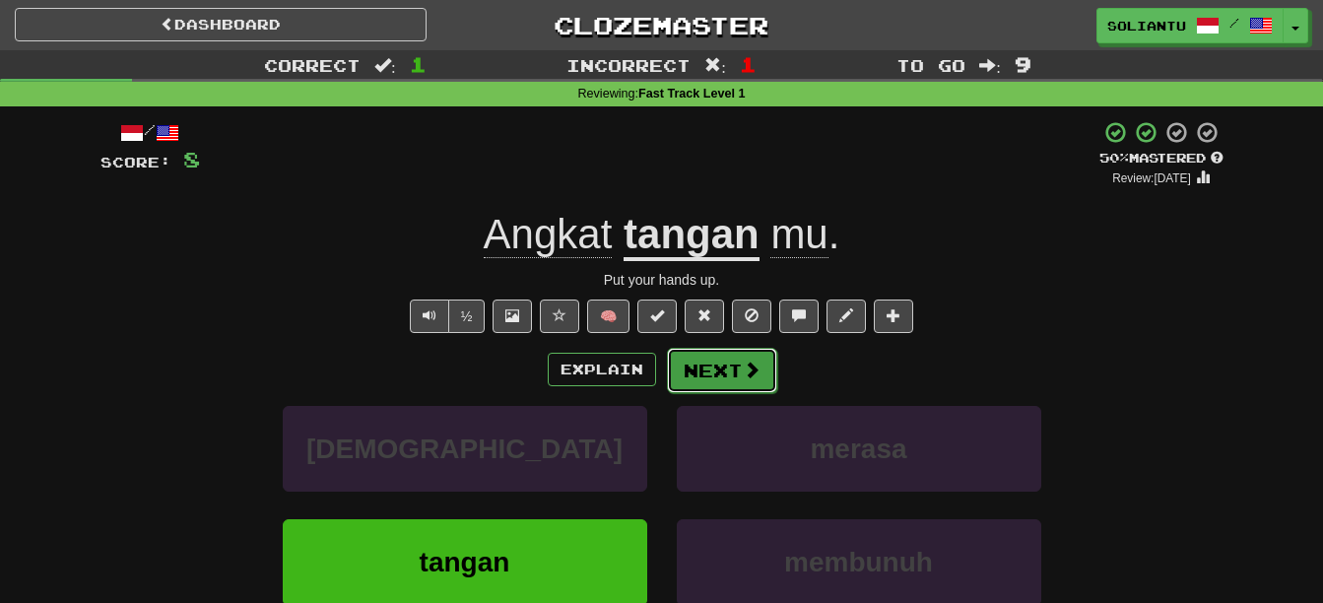
click at [734, 381] on button "Next" at bounding box center [722, 370] width 110 height 45
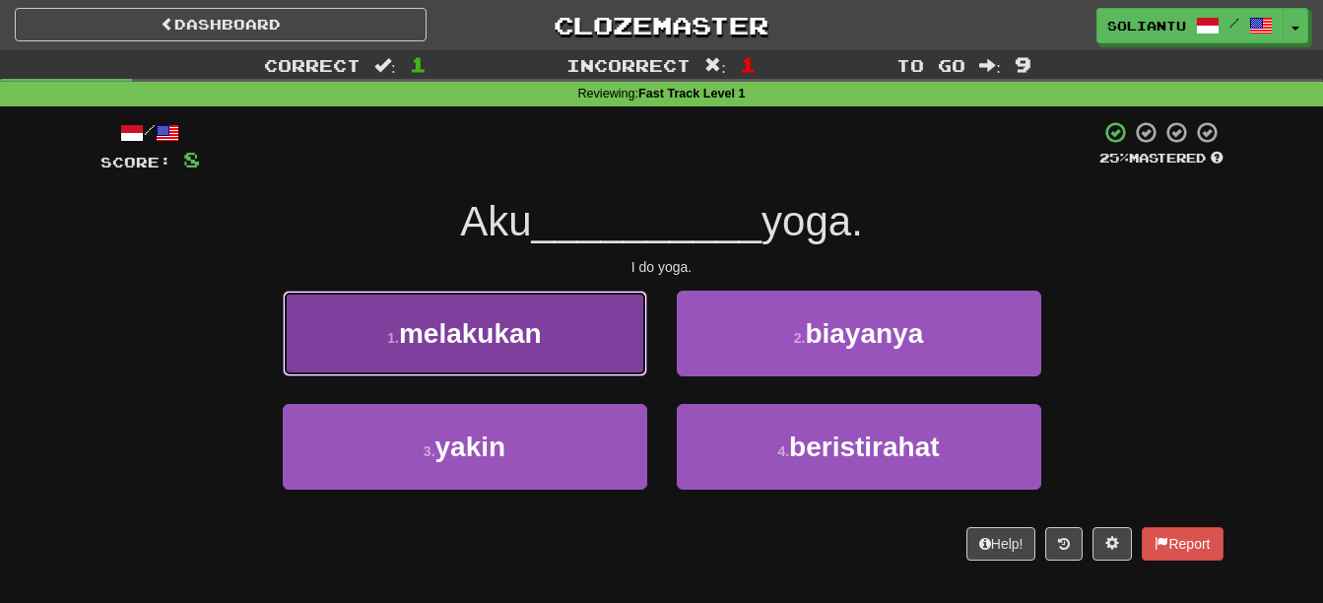
click at [570, 361] on button "1 . melakukan" at bounding box center [465, 333] width 364 height 86
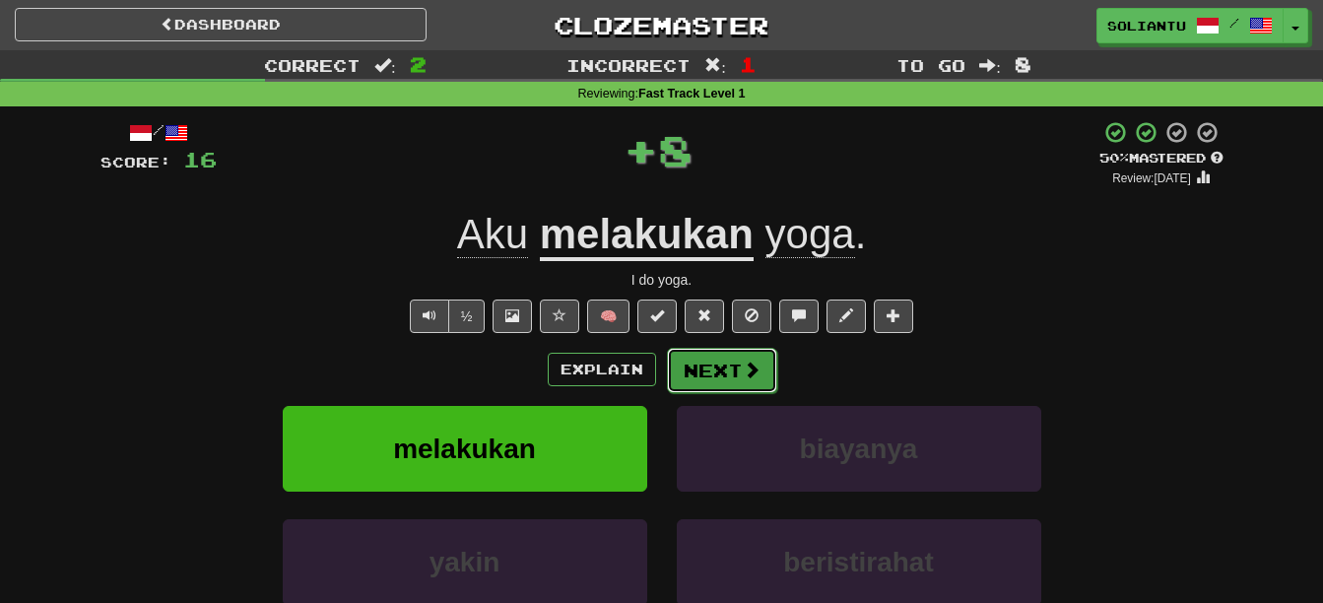
click at [737, 365] on button "Next" at bounding box center [722, 370] width 110 height 45
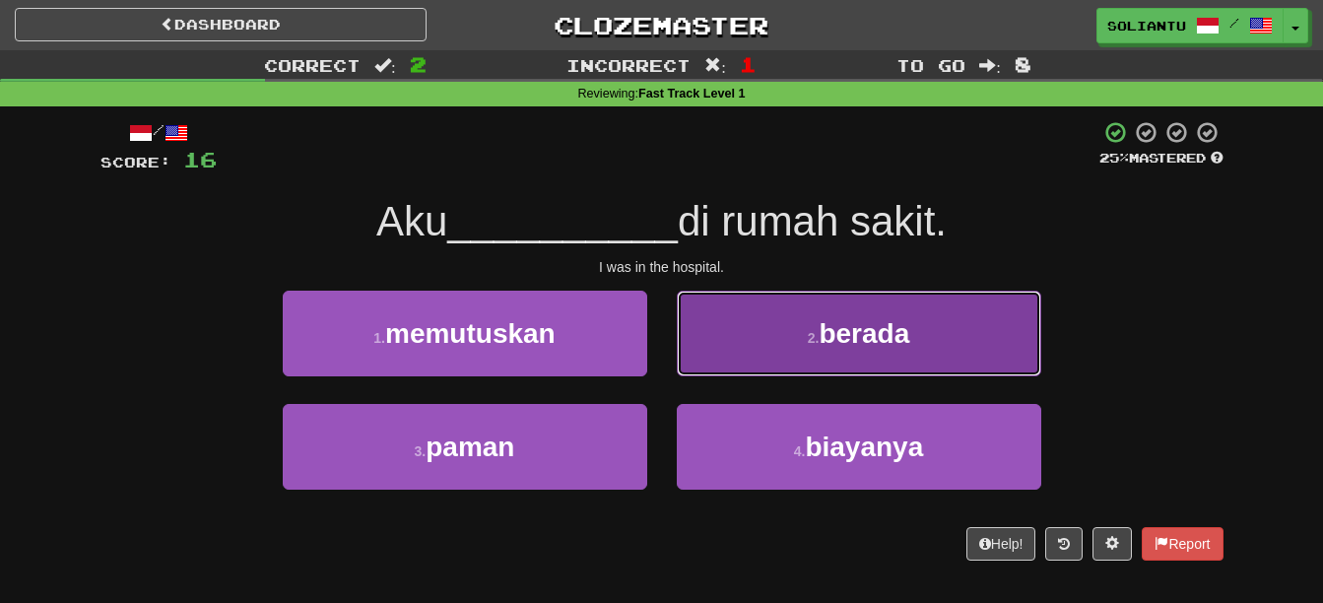
click at [902, 326] on span "berada" at bounding box center [863, 333] width 91 height 31
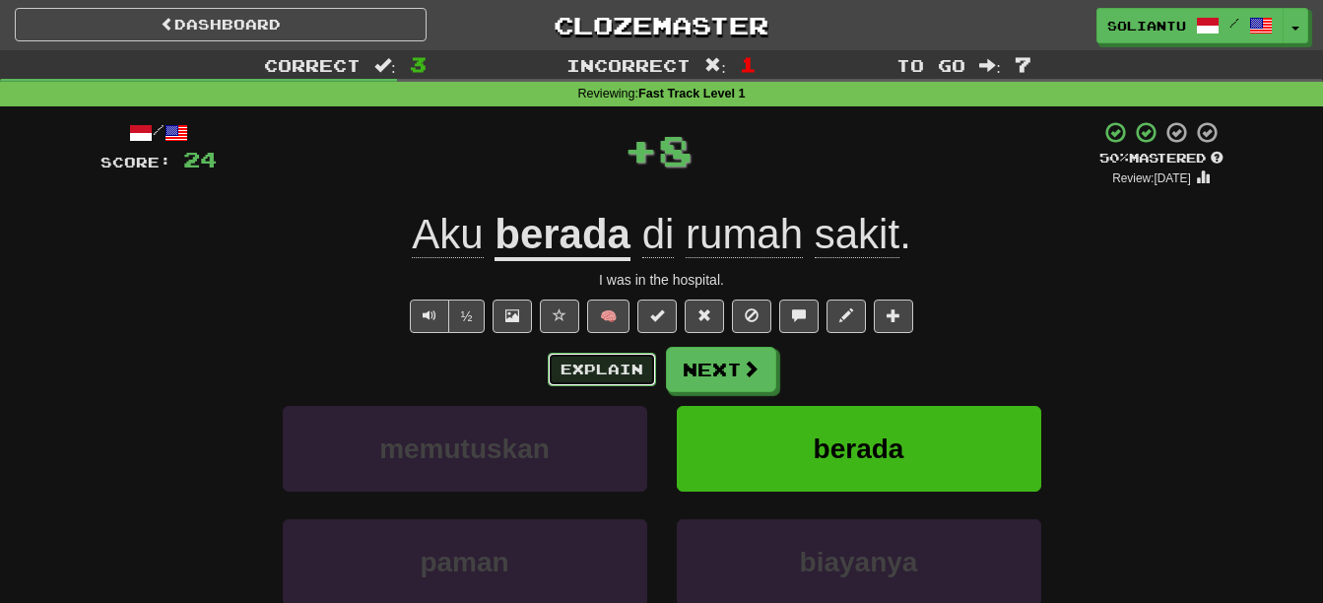
click at [627, 365] on button "Explain" at bounding box center [602, 369] width 108 height 33
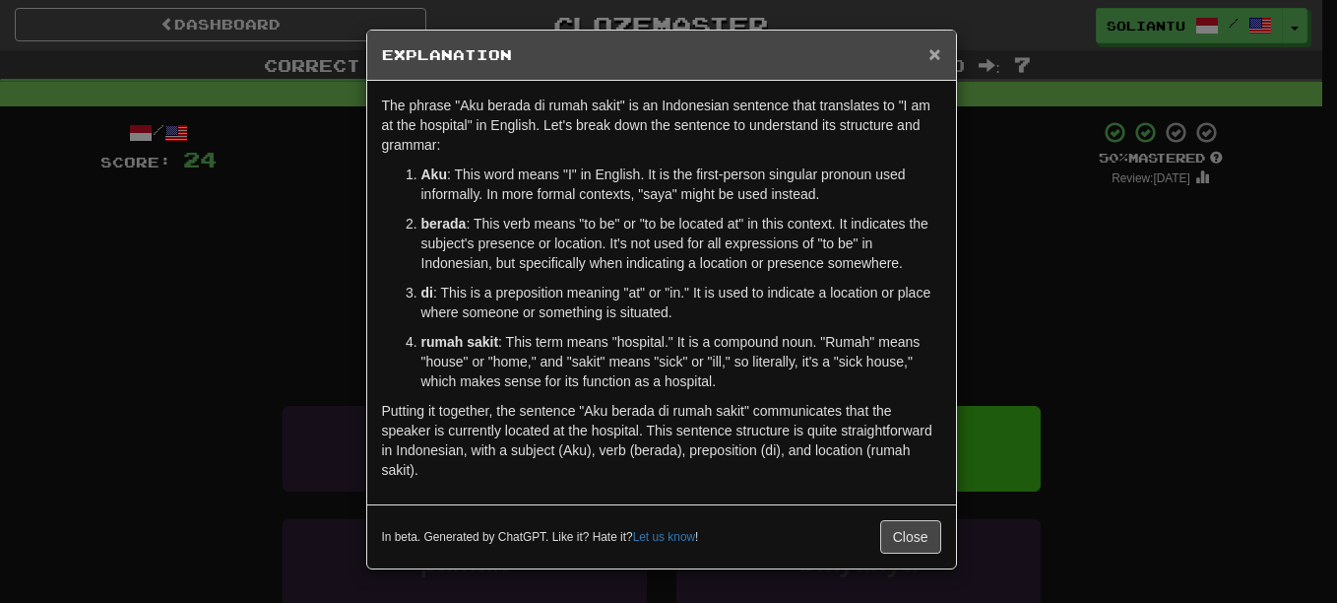
click at [936, 55] on span "×" at bounding box center [935, 53] width 12 height 23
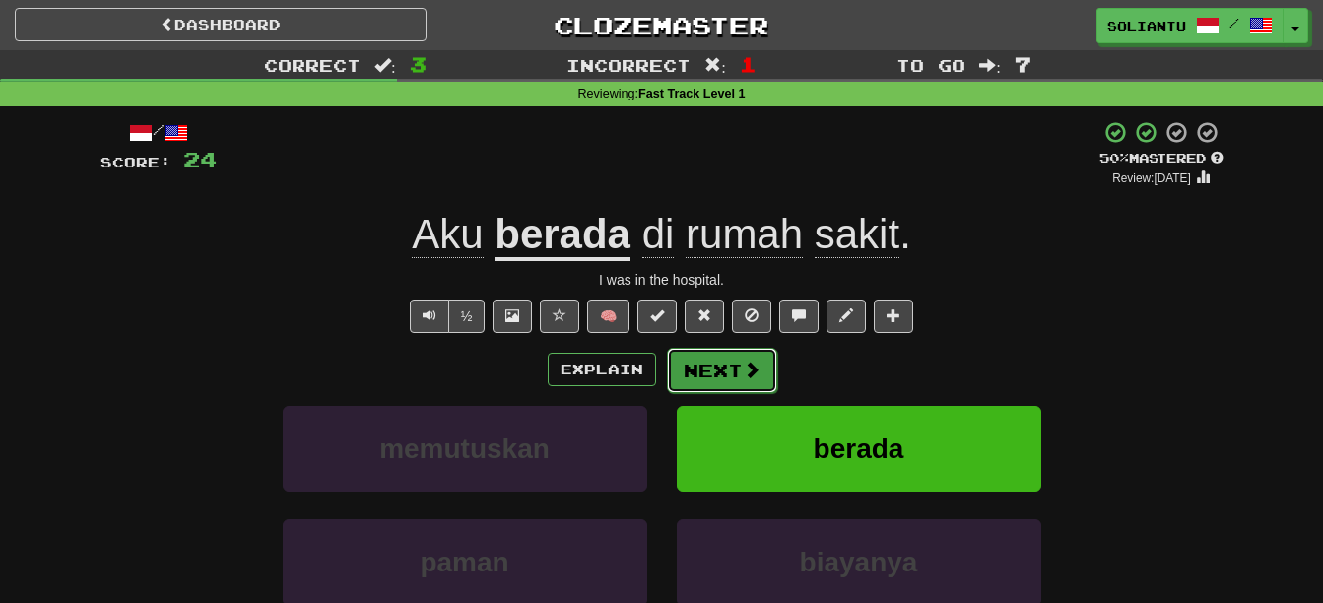
click at [720, 375] on button "Next" at bounding box center [722, 370] width 110 height 45
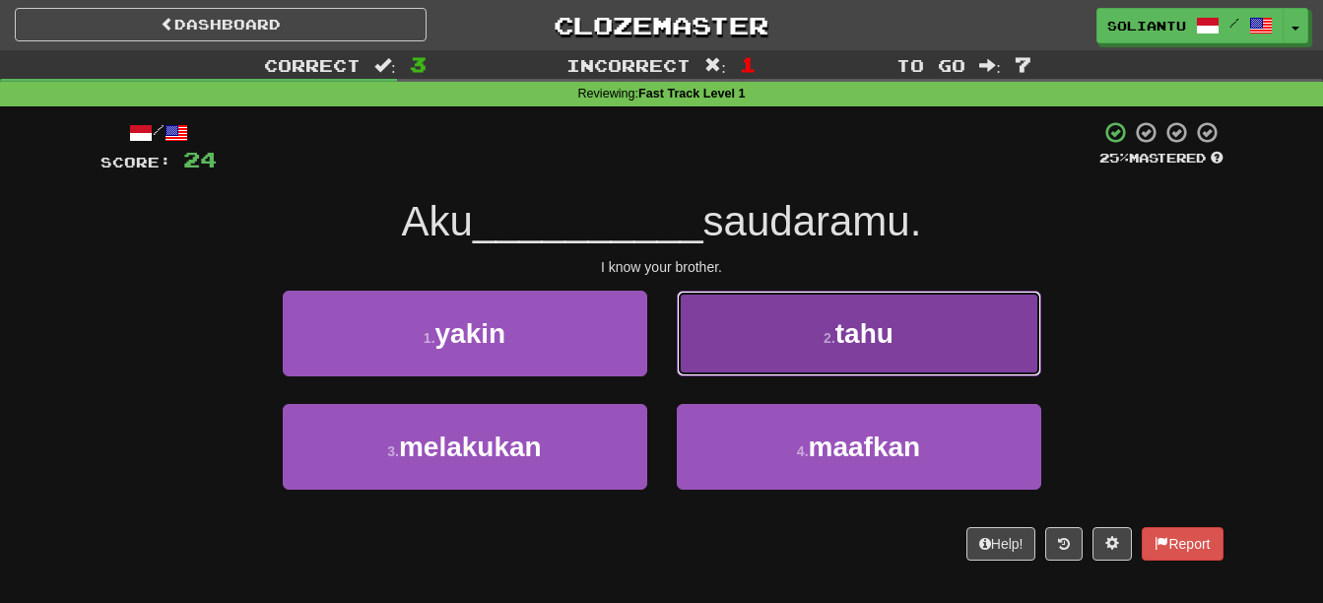
click at [790, 348] on button "2 . tahu" at bounding box center [859, 333] width 364 height 86
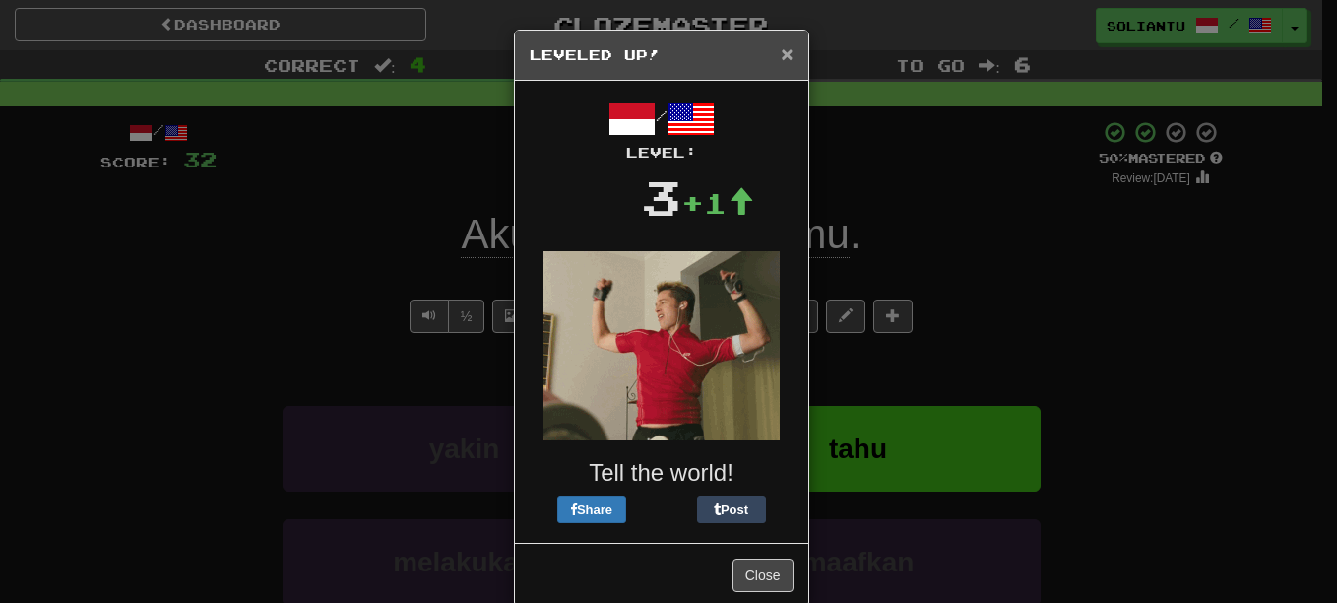
click at [781, 53] on span "×" at bounding box center [787, 53] width 12 height 23
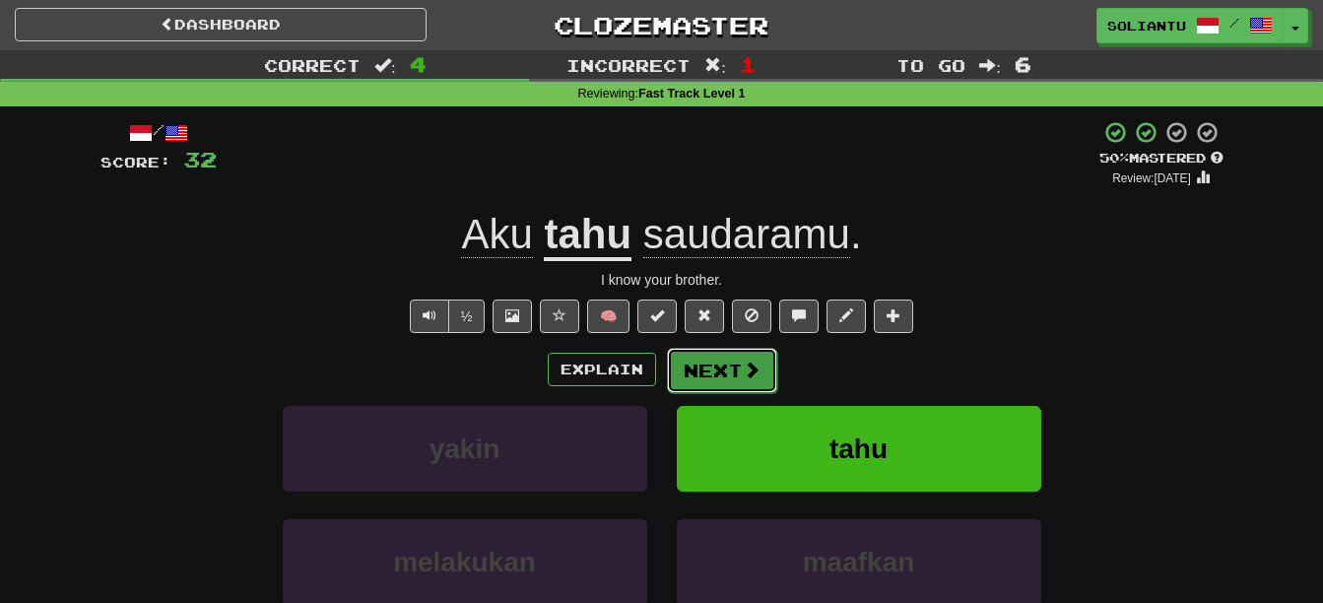
click at [724, 371] on button "Next" at bounding box center [722, 370] width 110 height 45
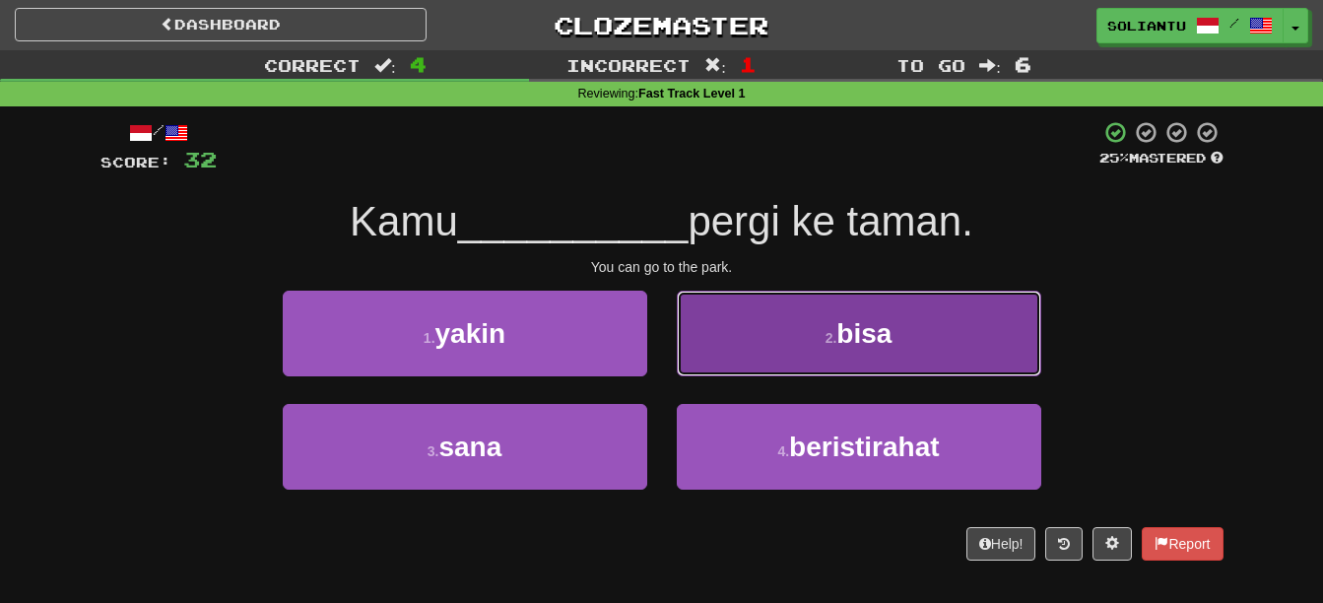
click at [883, 313] on button "2 . bisa" at bounding box center [859, 333] width 364 height 86
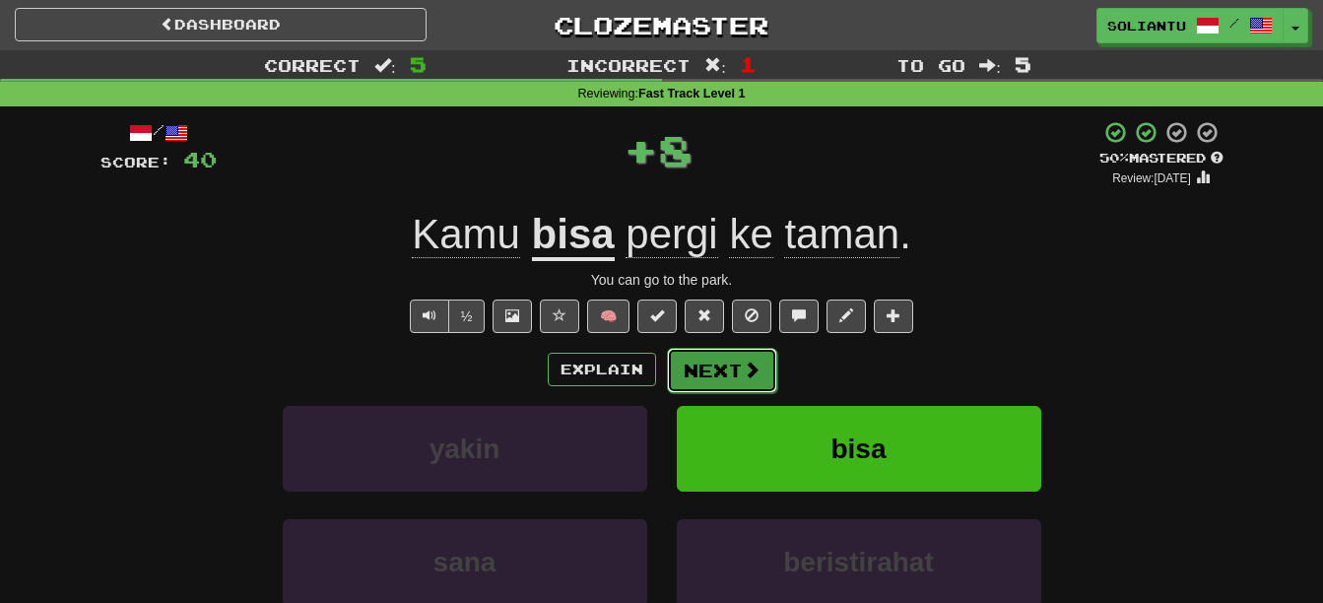
click at [728, 358] on button "Next" at bounding box center [722, 370] width 110 height 45
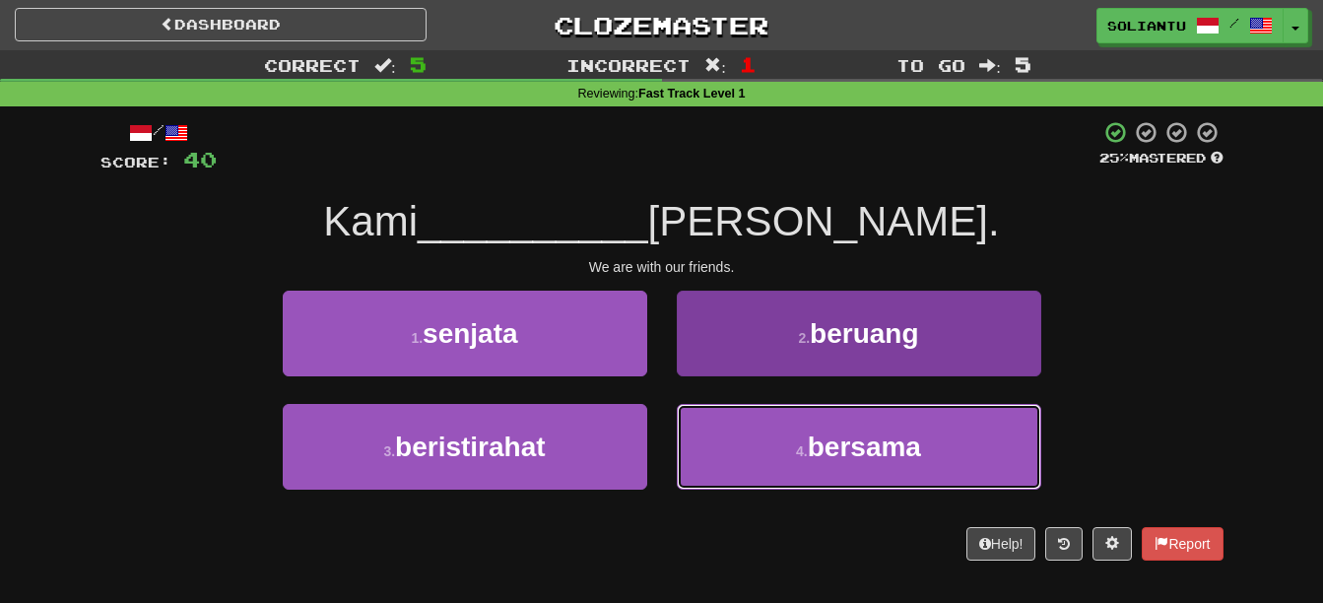
click at [848, 431] on span "bersama" at bounding box center [863, 446] width 113 height 31
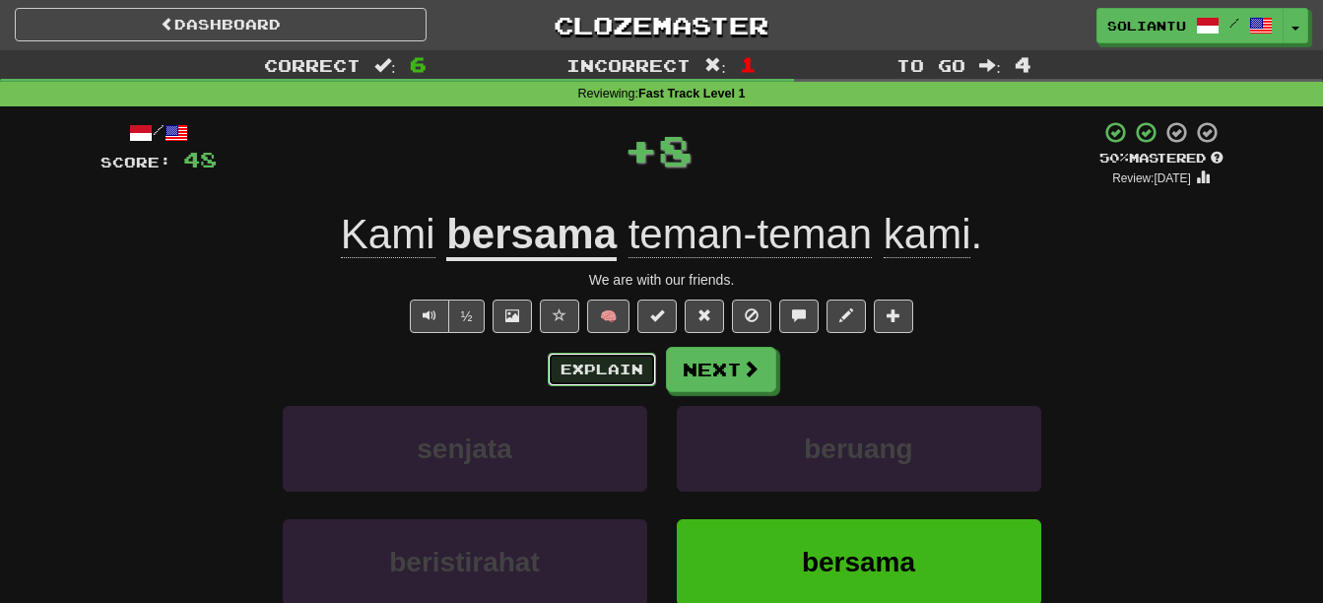
click at [588, 366] on button "Explain" at bounding box center [602, 369] width 108 height 33
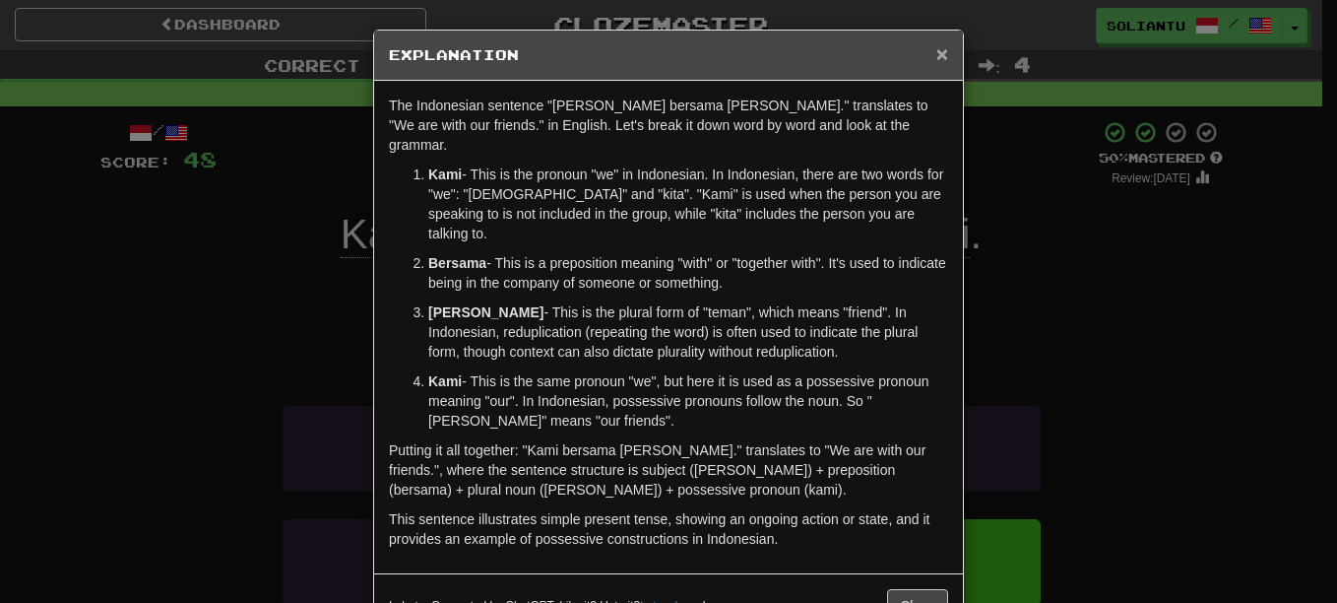
click at [936, 47] on span "×" at bounding box center [942, 53] width 12 height 23
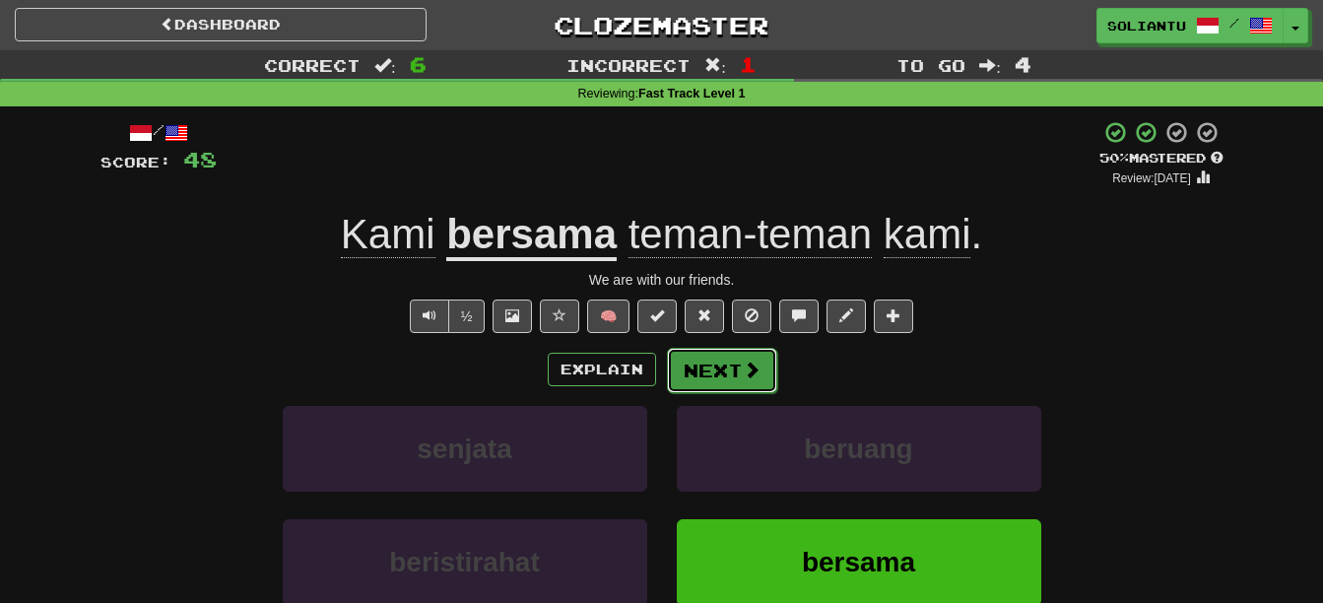
click at [748, 364] on span at bounding box center [751, 369] width 18 height 18
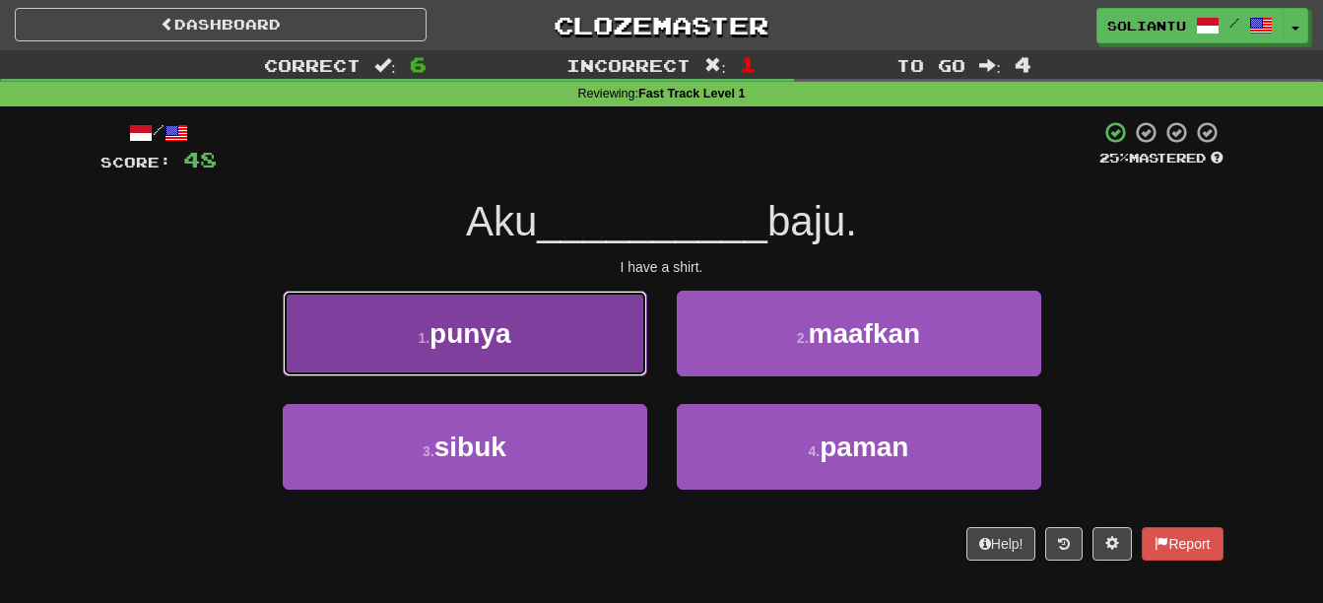
click at [604, 311] on button "1 . punya" at bounding box center [465, 333] width 364 height 86
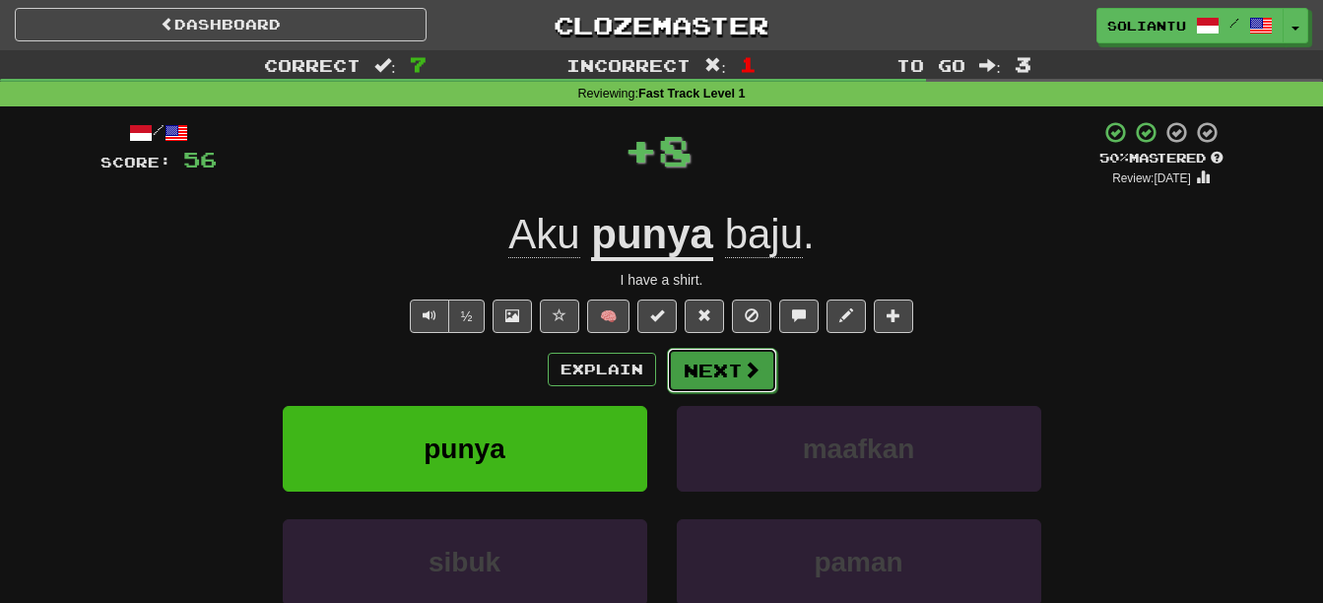
click at [720, 359] on button "Next" at bounding box center [722, 370] width 110 height 45
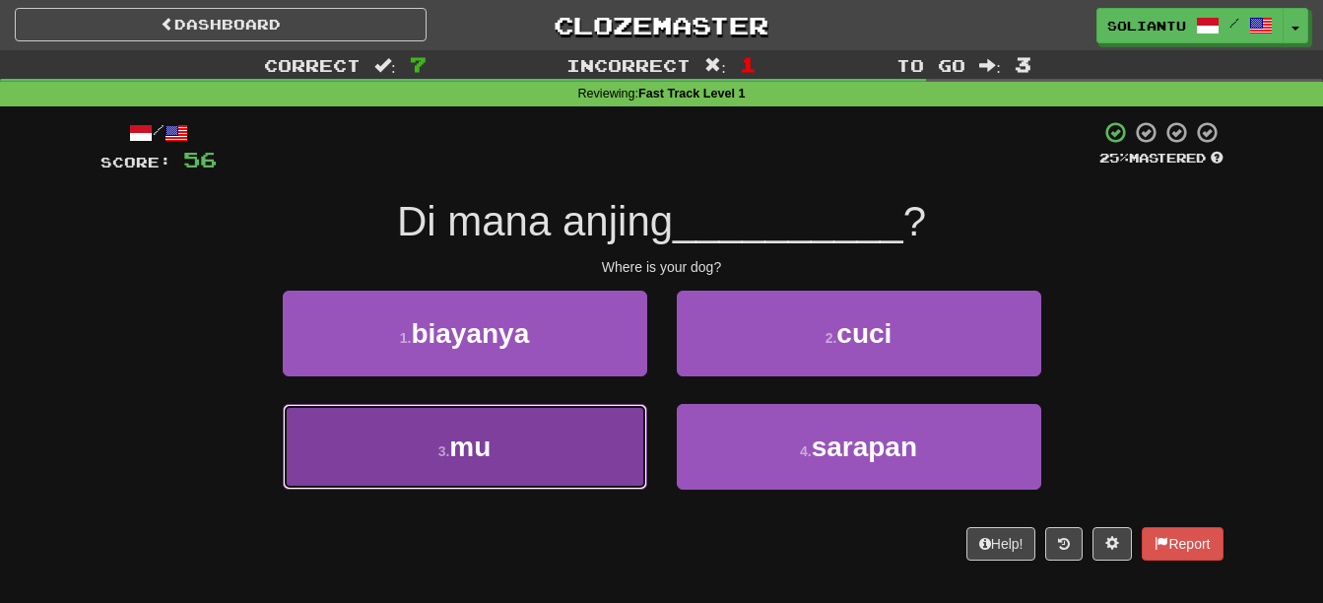
click at [571, 430] on button "3 . mu" at bounding box center [465, 447] width 364 height 86
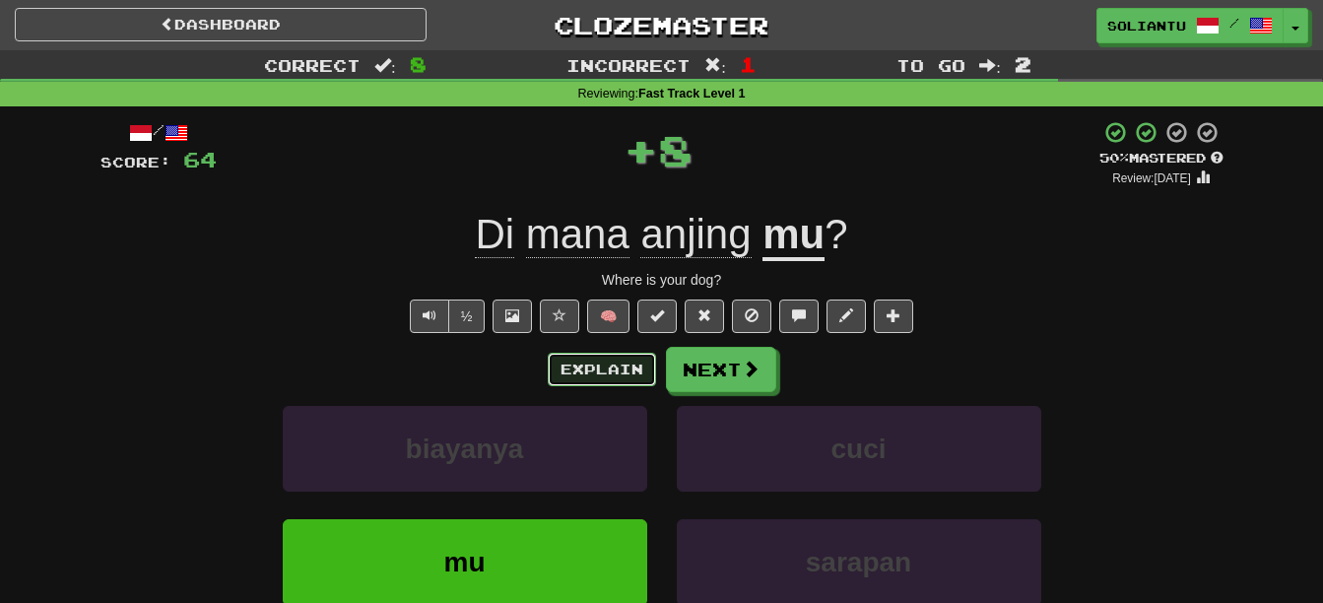
click at [618, 366] on button "Explain" at bounding box center [602, 369] width 108 height 33
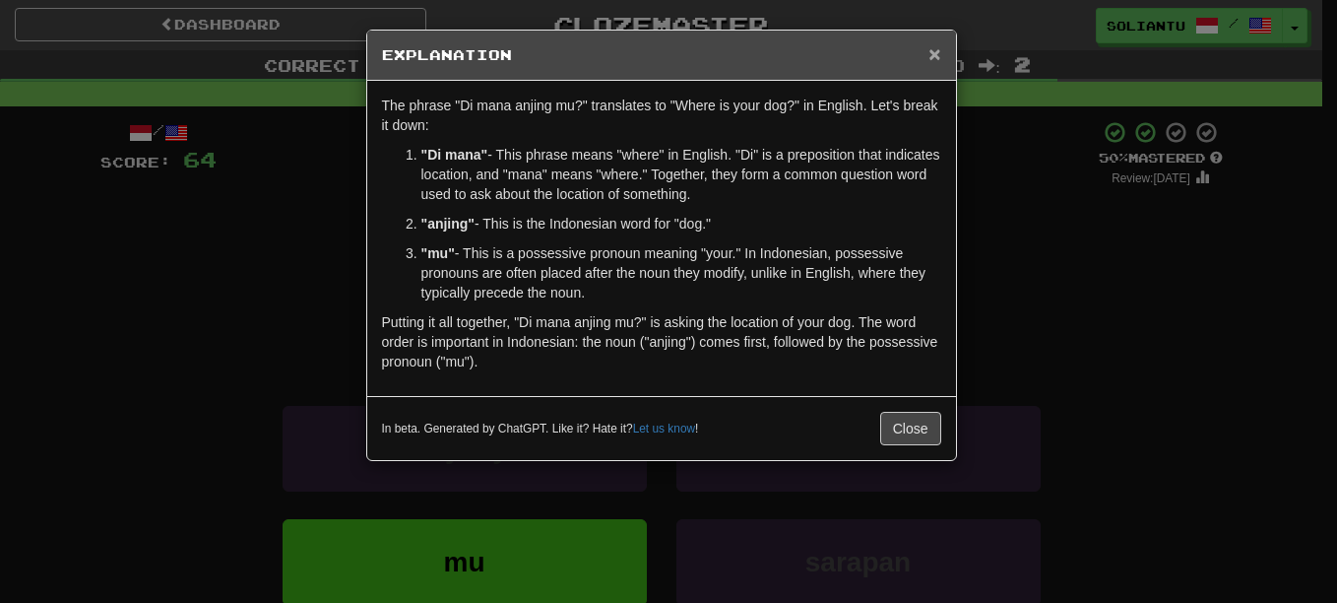
click at [936, 54] on span "×" at bounding box center [935, 53] width 12 height 23
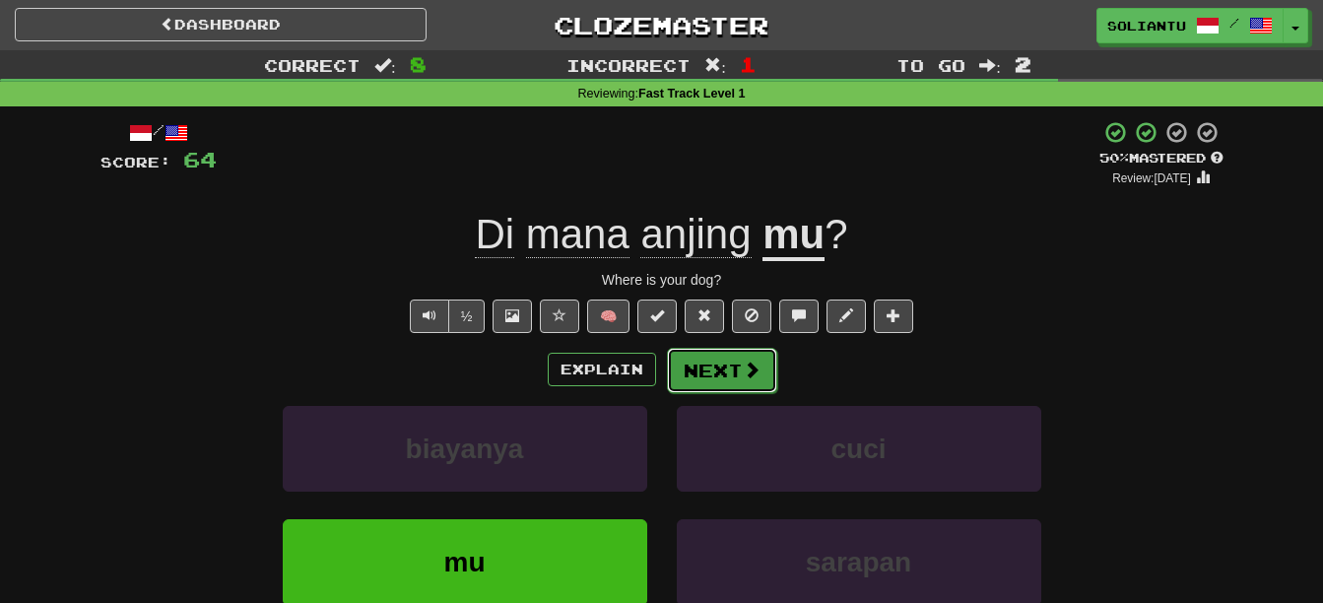
click at [742, 369] on span at bounding box center [751, 369] width 18 height 18
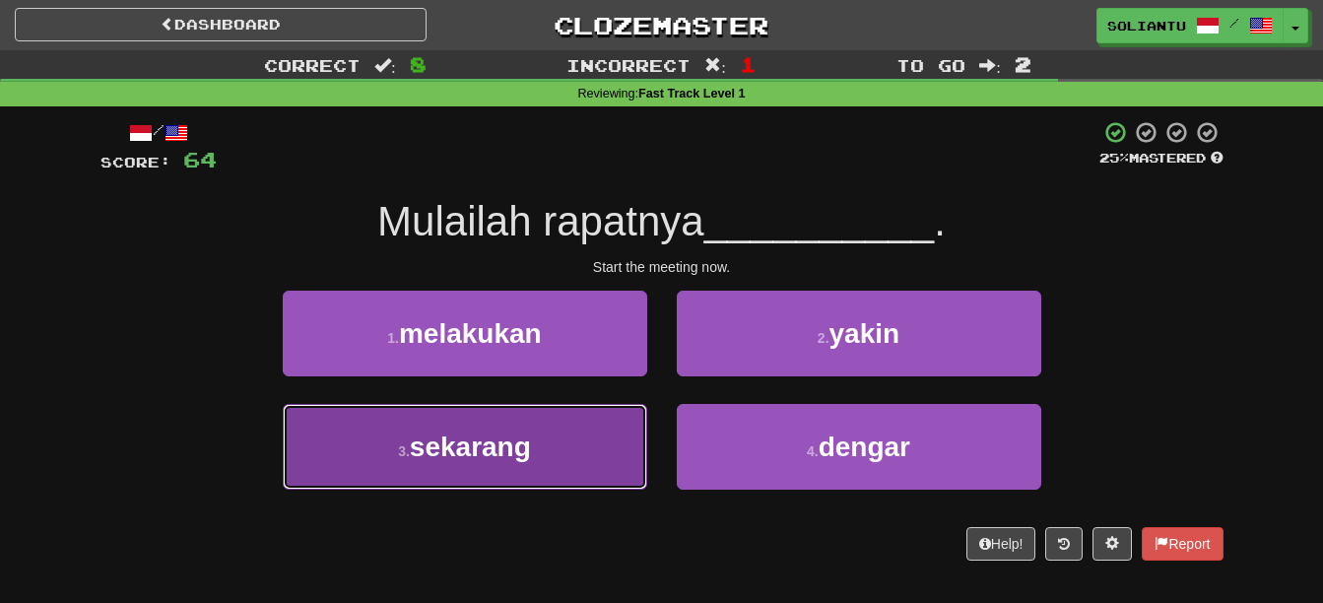
click at [547, 470] on button "3 . sekarang" at bounding box center [465, 447] width 364 height 86
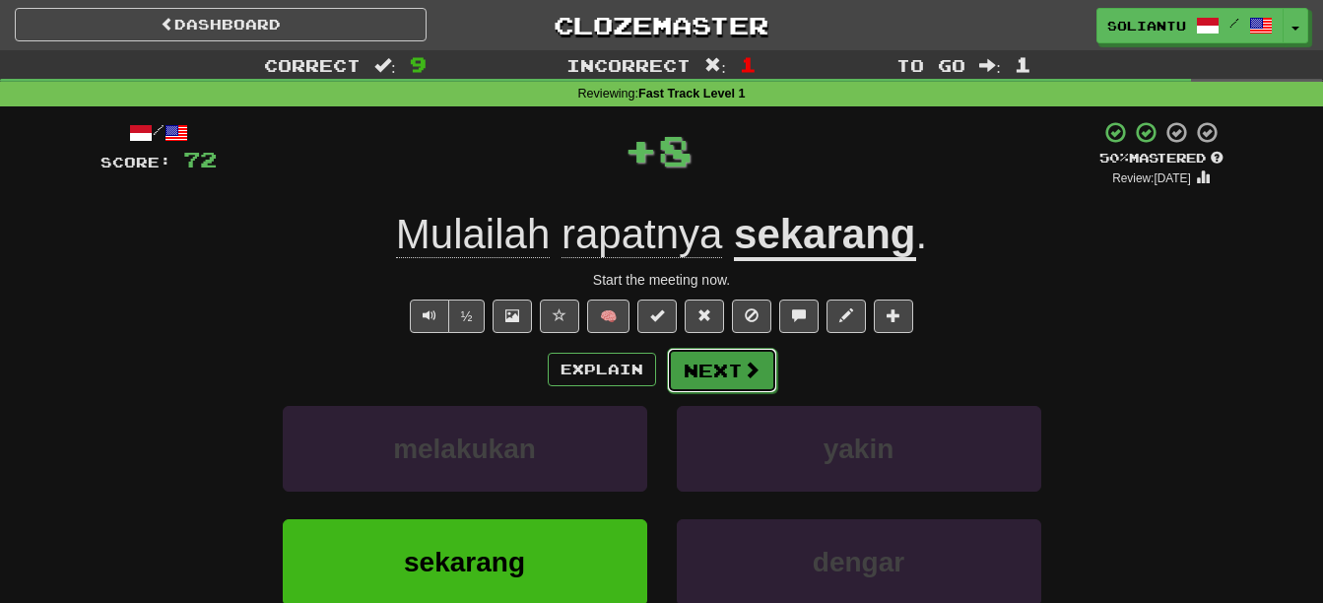
click at [725, 361] on button "Next" at bounding box center [722, 370] width 110 height 45
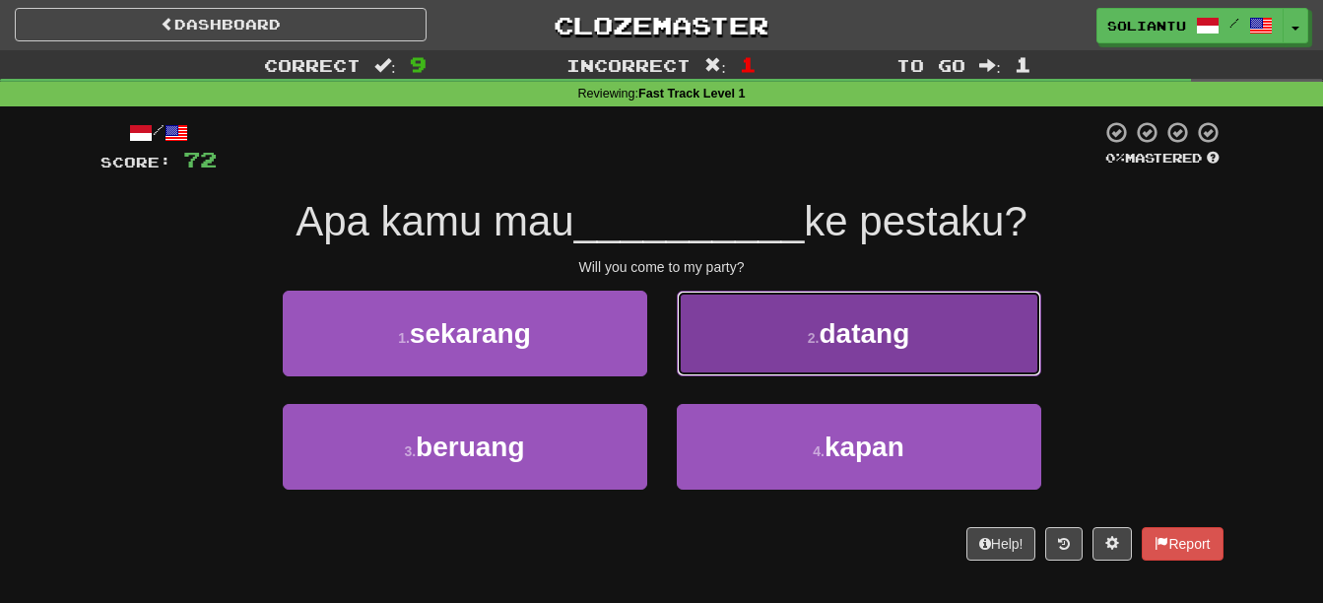
click at [780, 343] on button "2 . datang" at bounding box center [859, 333] width 364 height 86
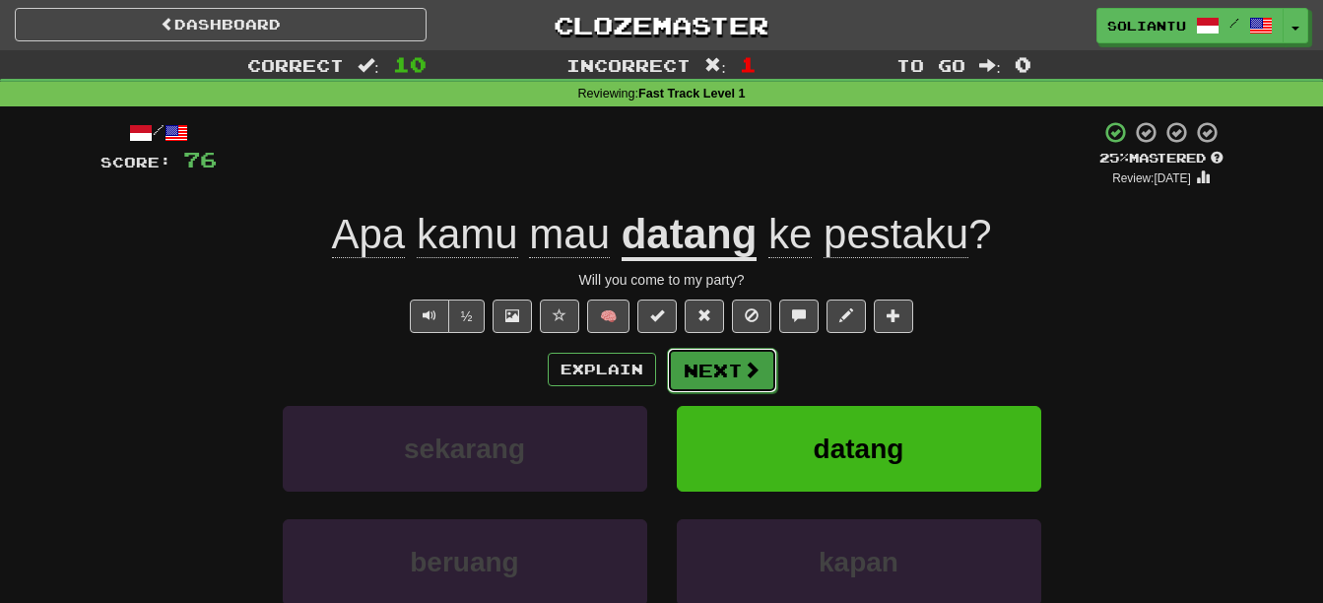
click at [704, 358] on button "Next" at bounding box center [722, 370] width 110 height 45
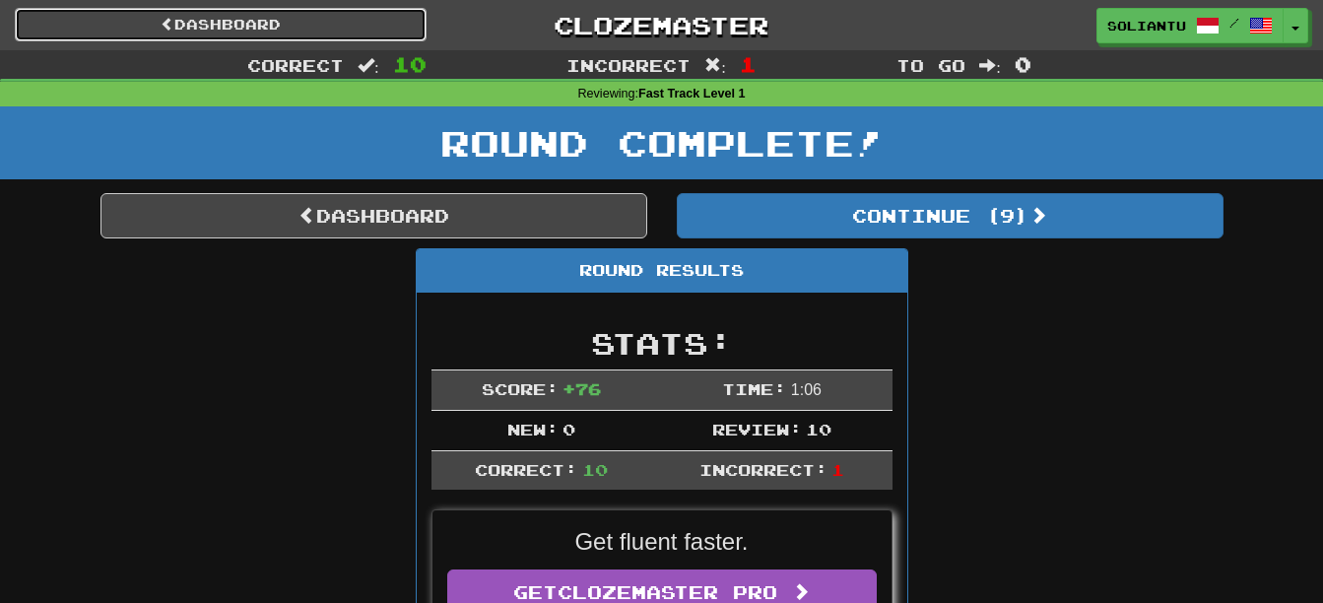
click at [290, 31] on link "Dashboard" at bounding box center [221, 24] width 412 height 33
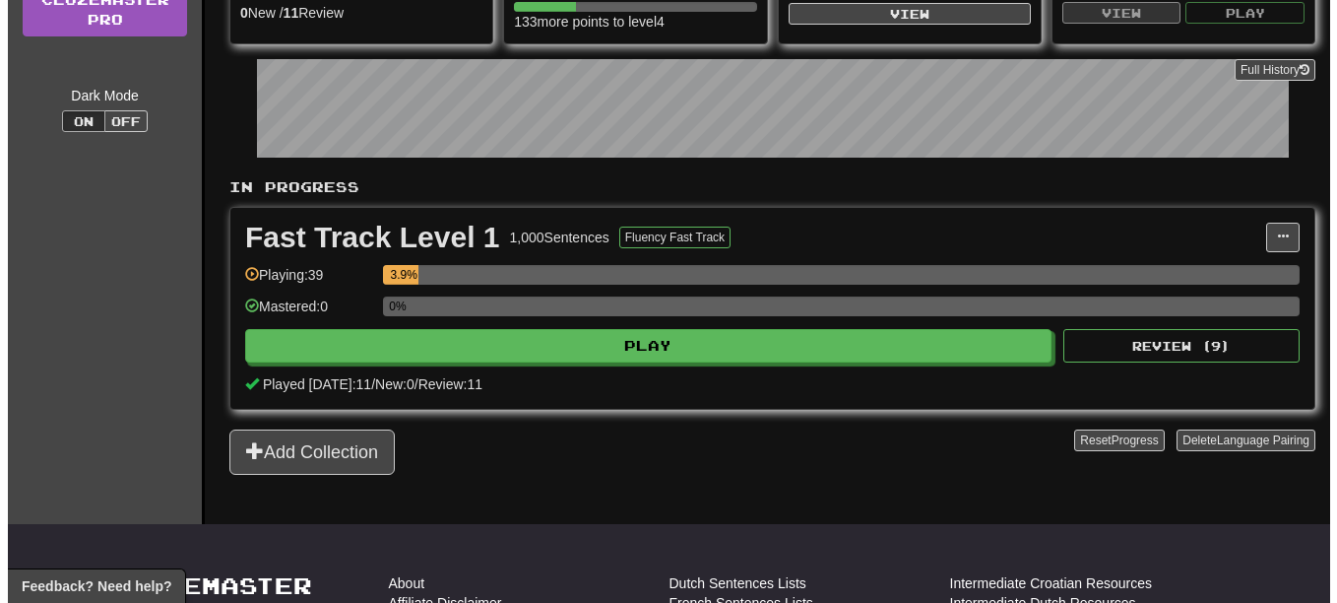
scroll to position [295, 0]
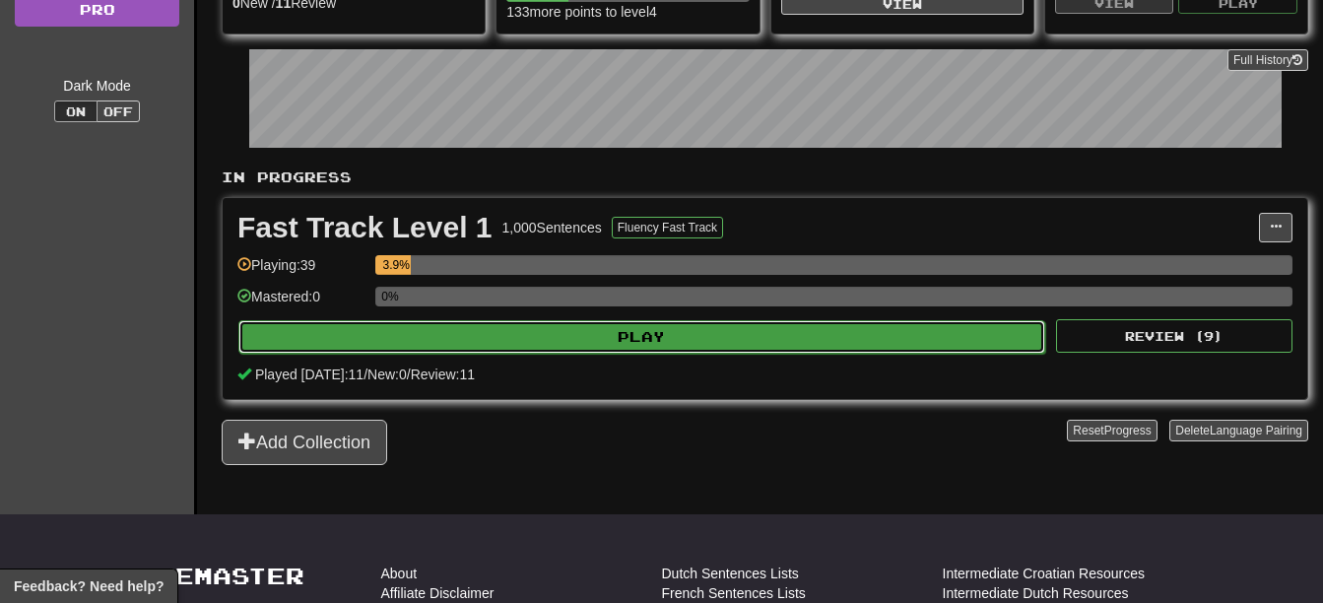
click at [644, 329] on button "Play" at bounding box center [641, 336] width 807 height 33
select select "**"
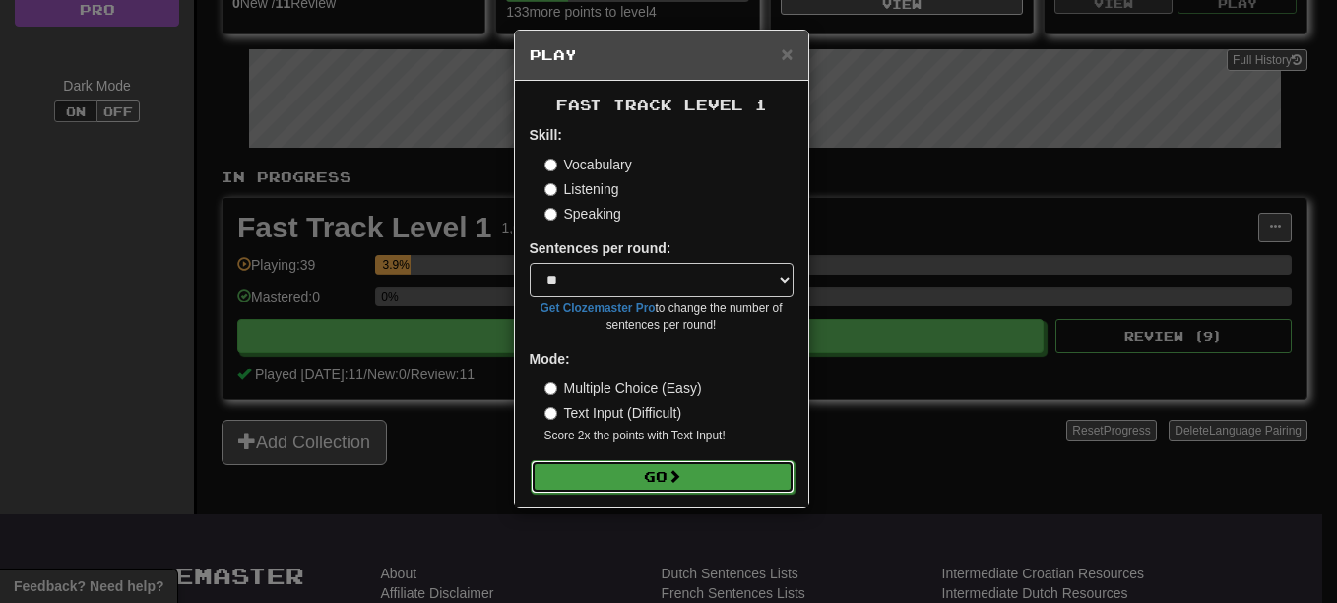
click at [700, 475] on button "Go" at bounding box center [663, 476] width 264 height 33
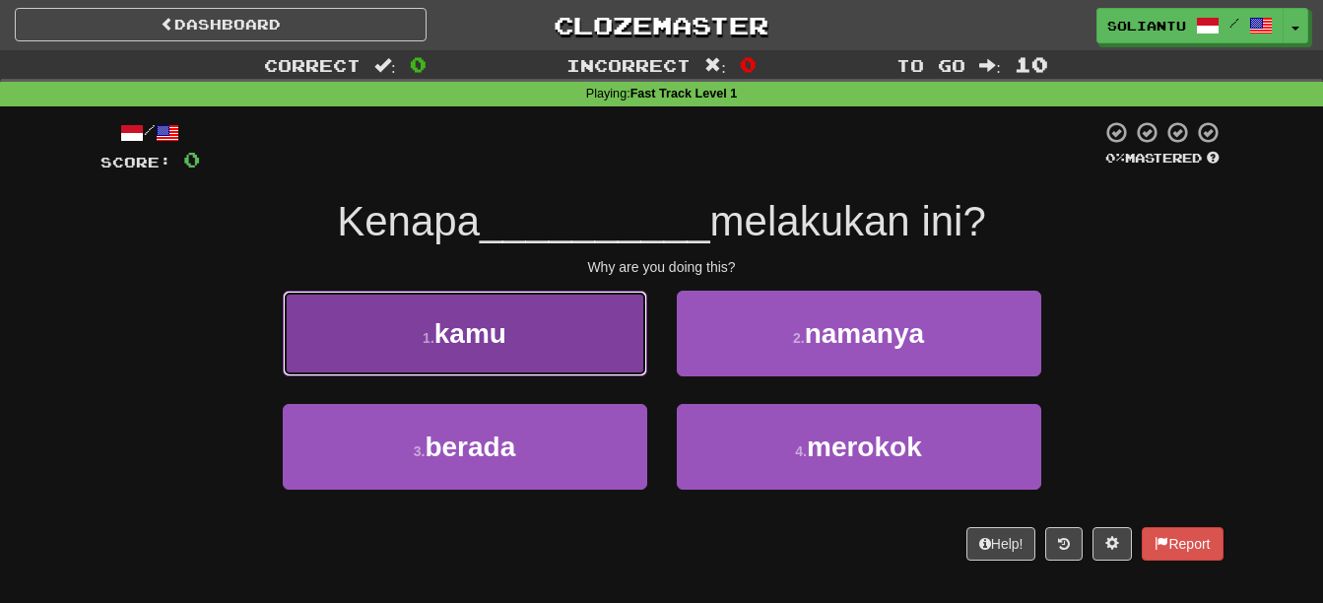
click at [565, 301] on button "1 . kamu" at bounding box center [465, 333] width 364 height 86
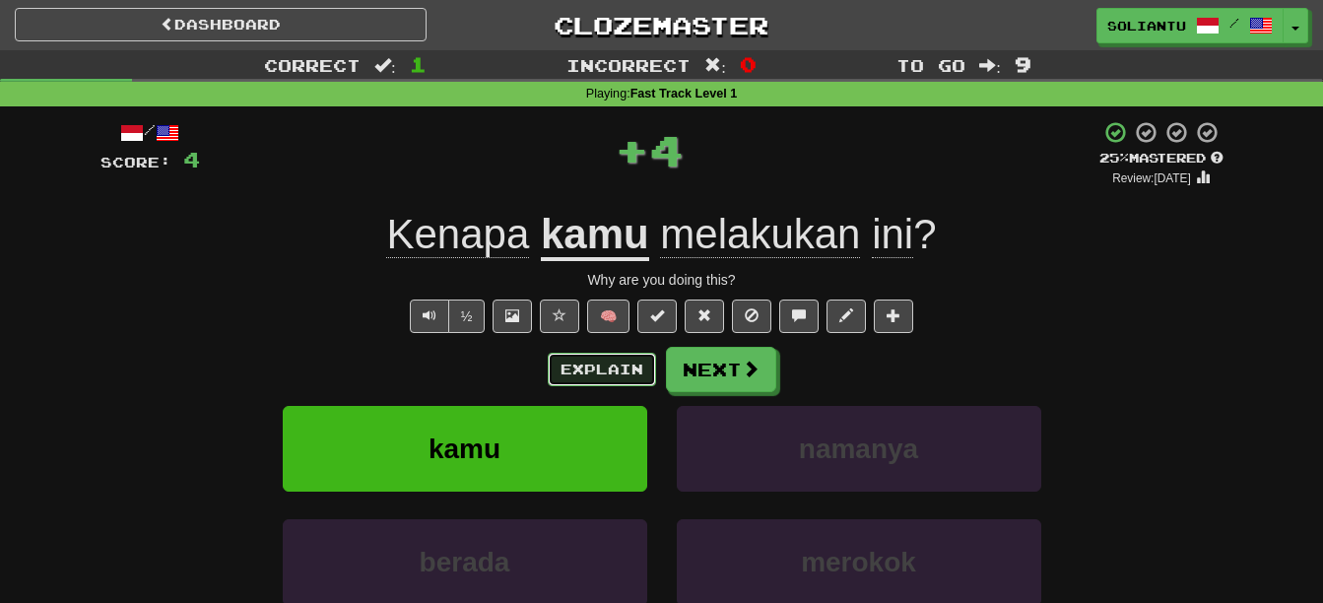
click at [628, 372] on button "Explain" at bounding box center [602, 369] width 108 height 33
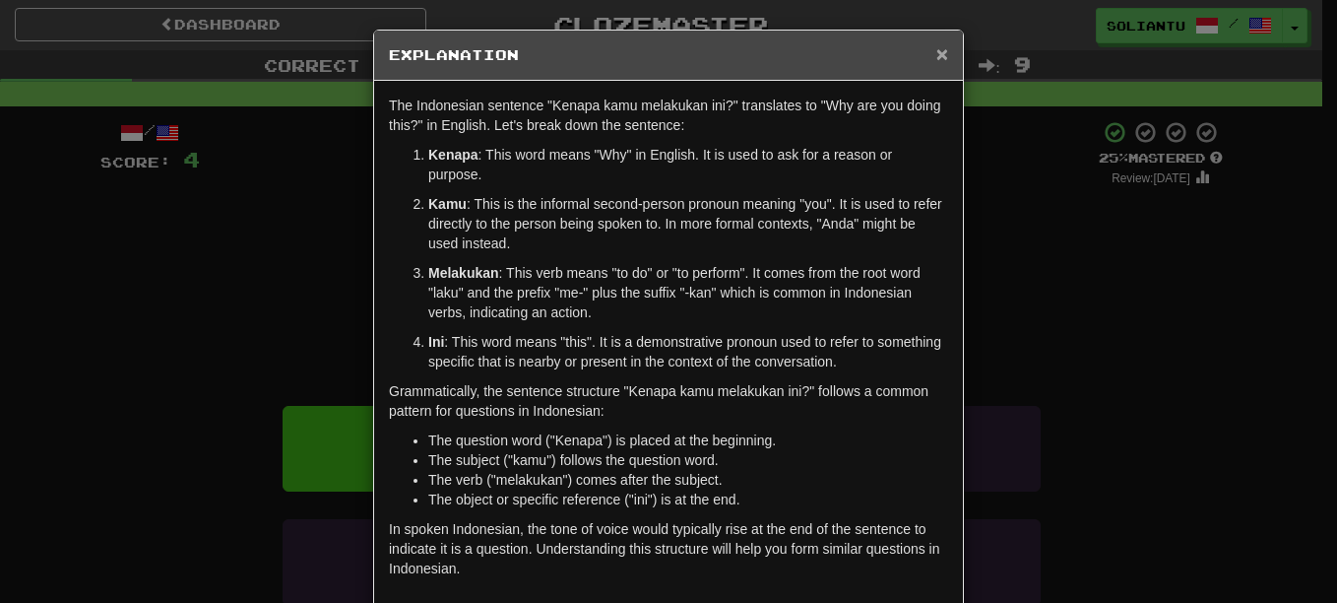
click at [936, 55] on span "×" at bounding box center [942, 53] width 12 height 23
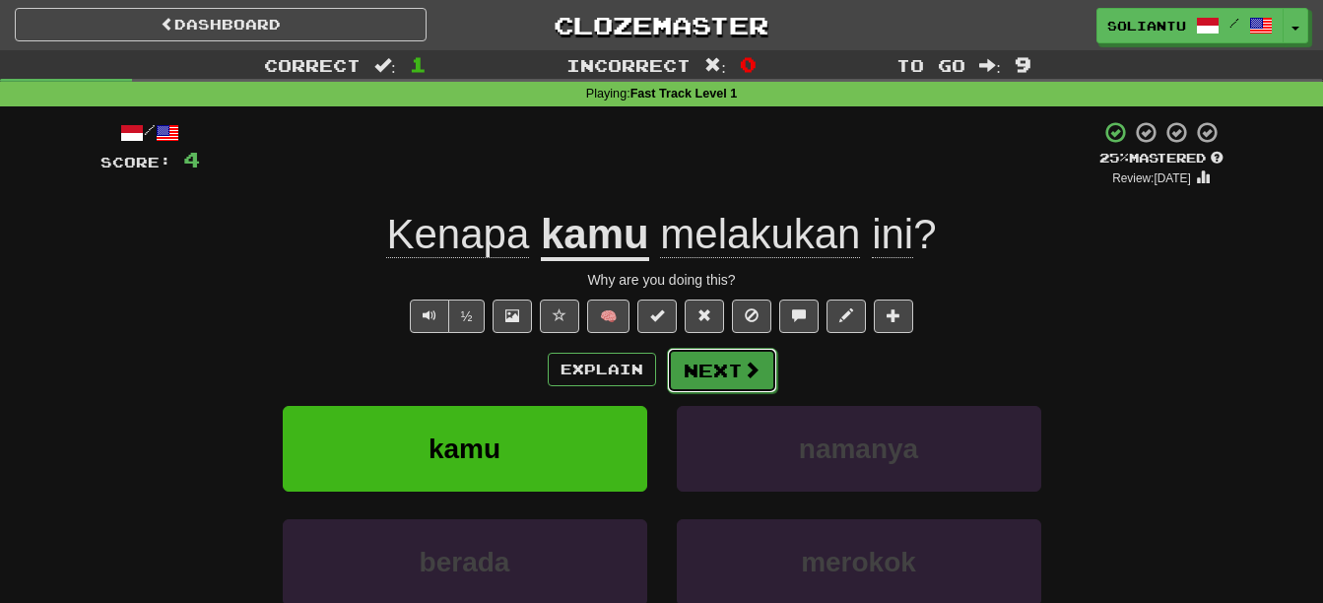
click at [730, 380] on button "Next" at bounding box center [722, 370] width 110 height 45
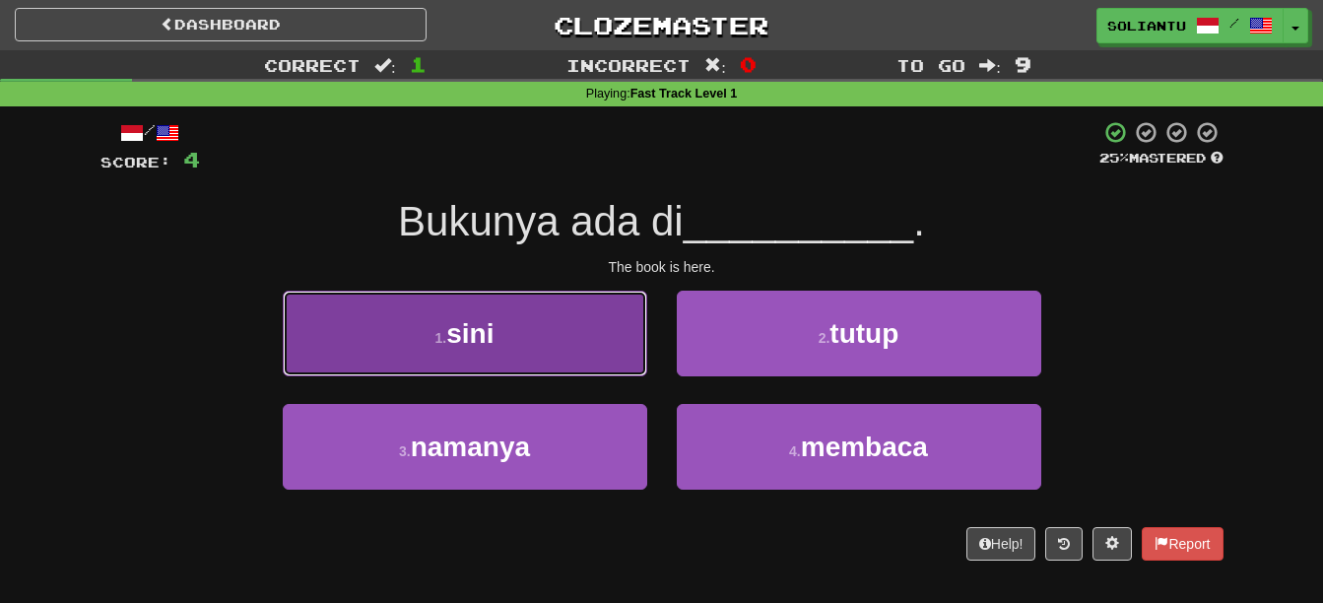
click at [539, 310] on button "1 . sini" at bounding box center [465, 333] width 364 height 86
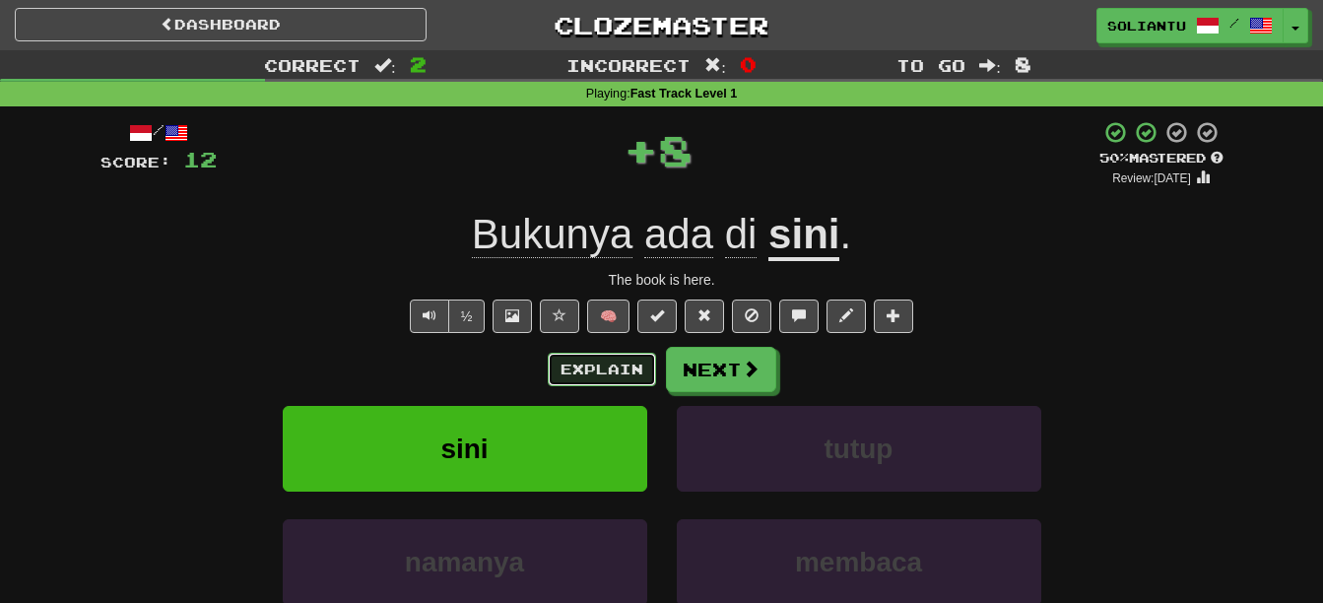
click at [605, 375] on button "Explain" at bounding box center [602, 369] width 108 height 33
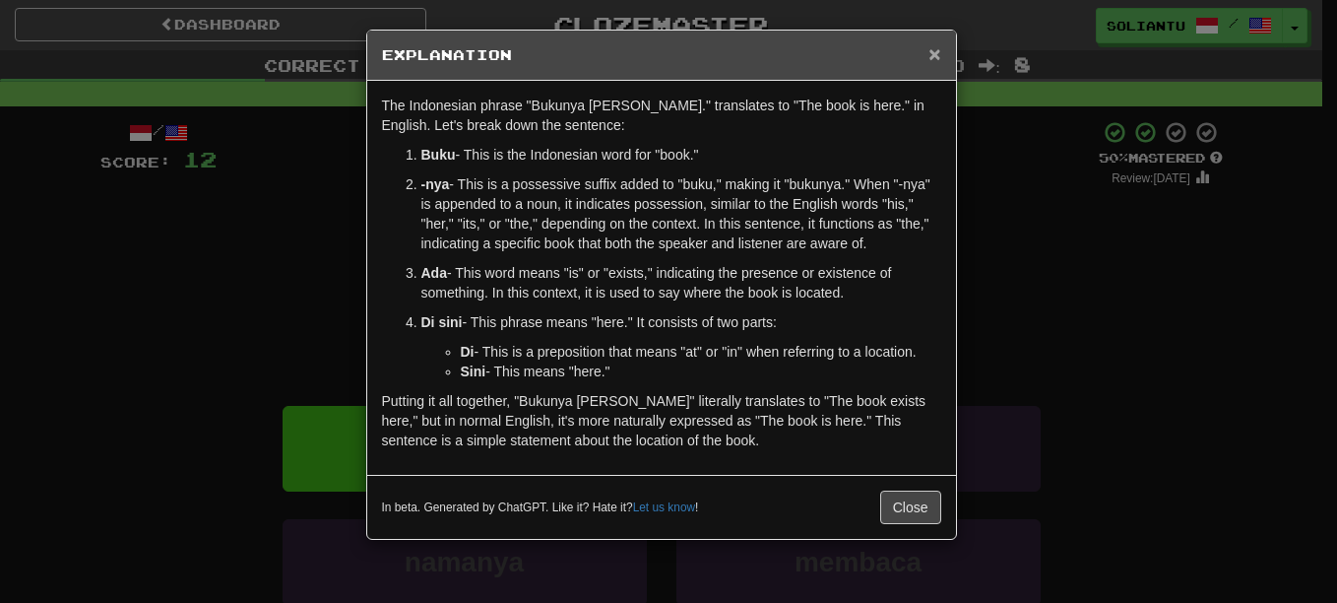
click at [932, 51] on span "×" at bounding box center [935, 53] width 12 height 23
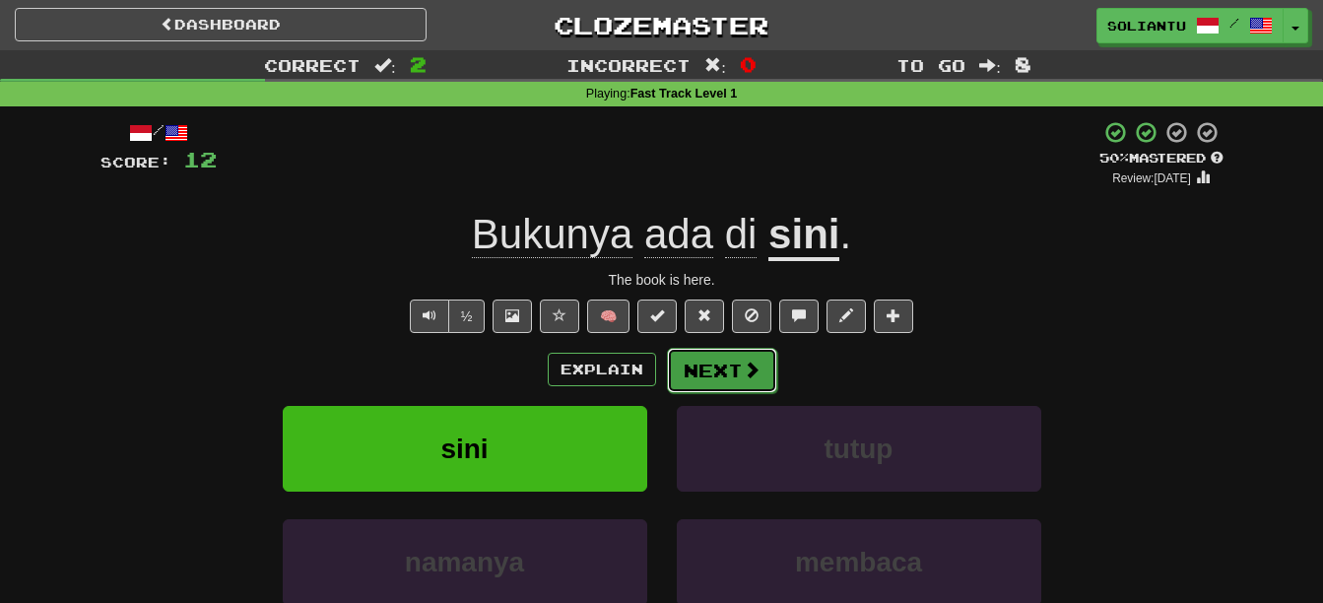
click at [715, 368] on button "Next" at bounding box center [722, 370] width 110 height 45
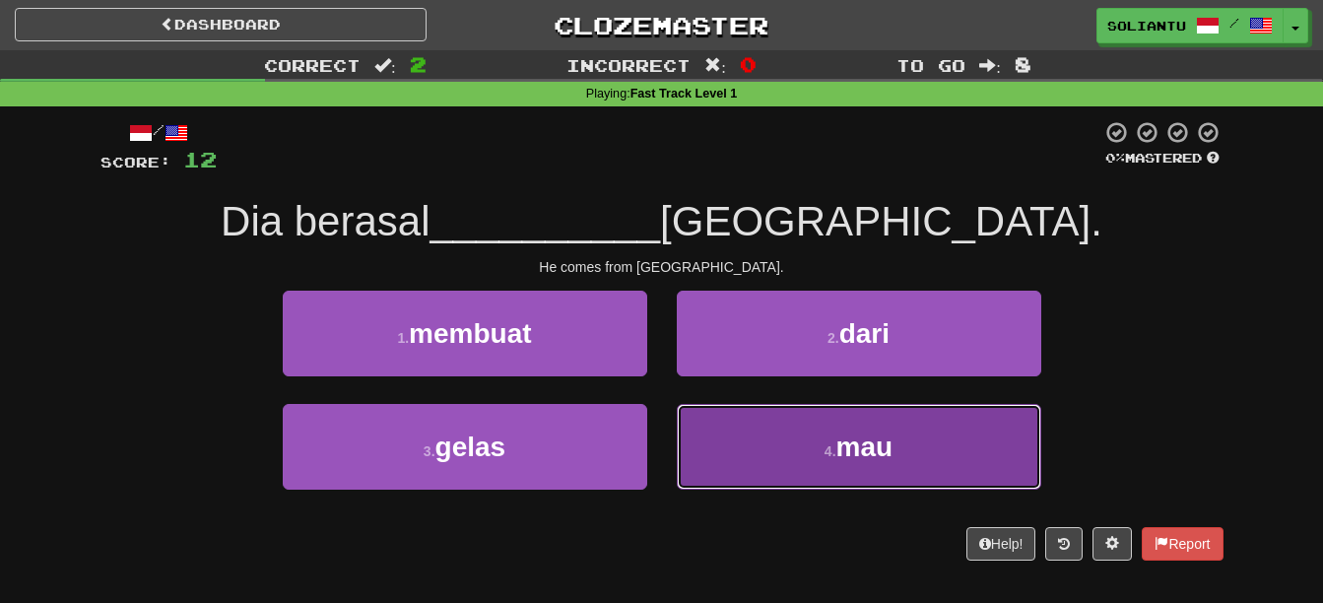
click at [916, 442] on button "4 . mau" at bounding box center [859, 447] width 364 height 86
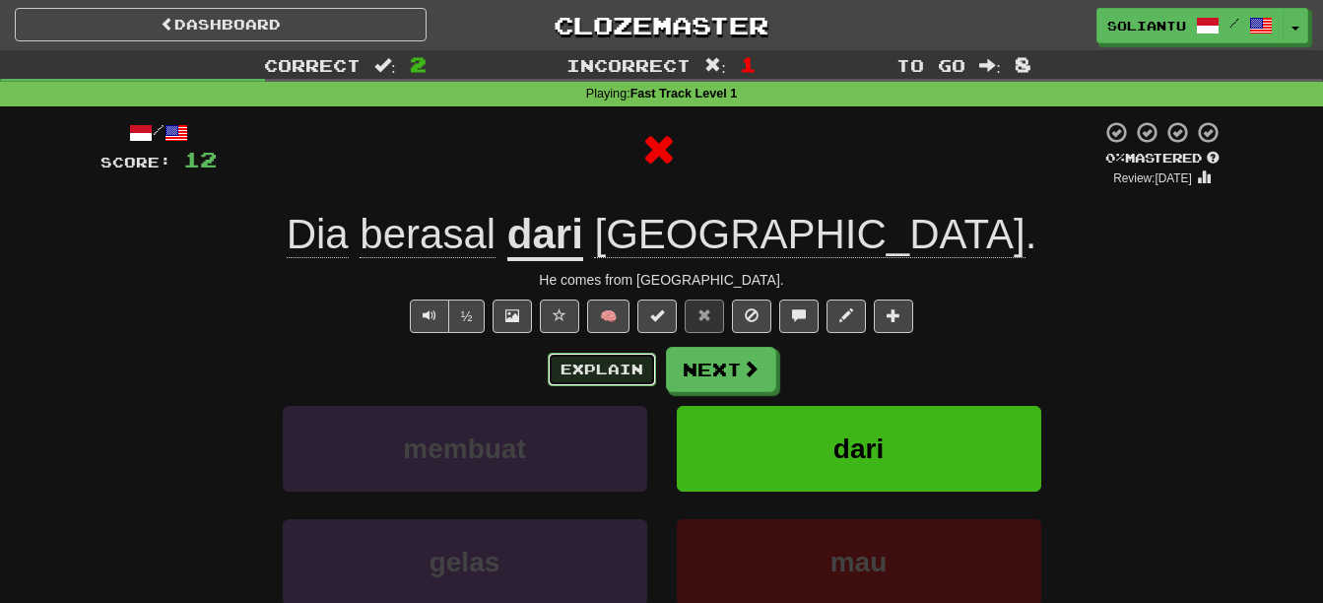
click at [600, 369] on button "Explain" at bounding box center [602, 369] width 108 height 33
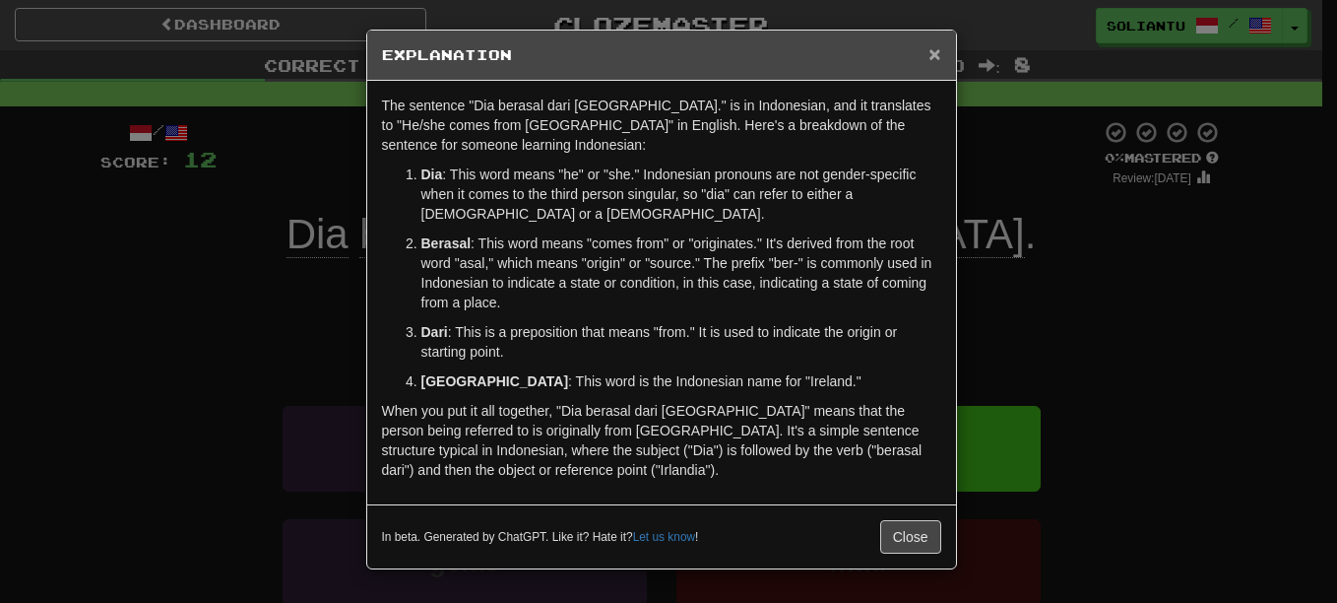
click at [939, 49] on span "×" at bounding box center [935, 53] width 12 height 23
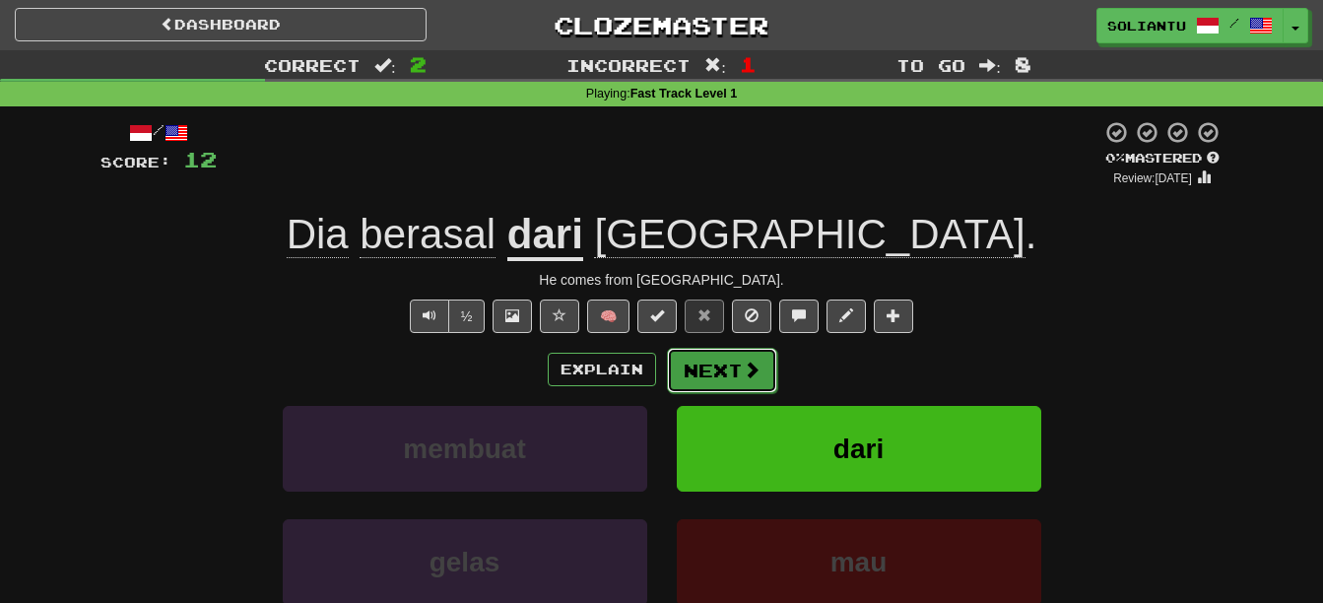
click at [761, 362] on button "Next" at bounding box center [722, 370] width 110 height 45
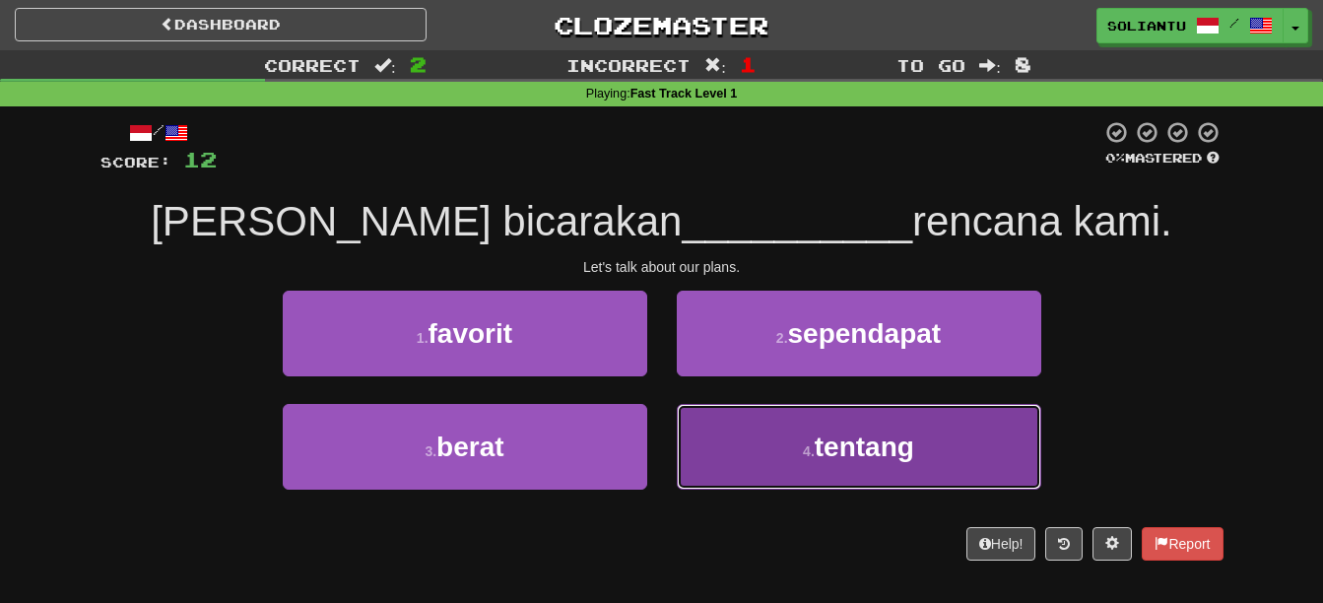
click at [808, 432] on button "4 . tentang" at bounding box center [859, 447] width 364 height 86
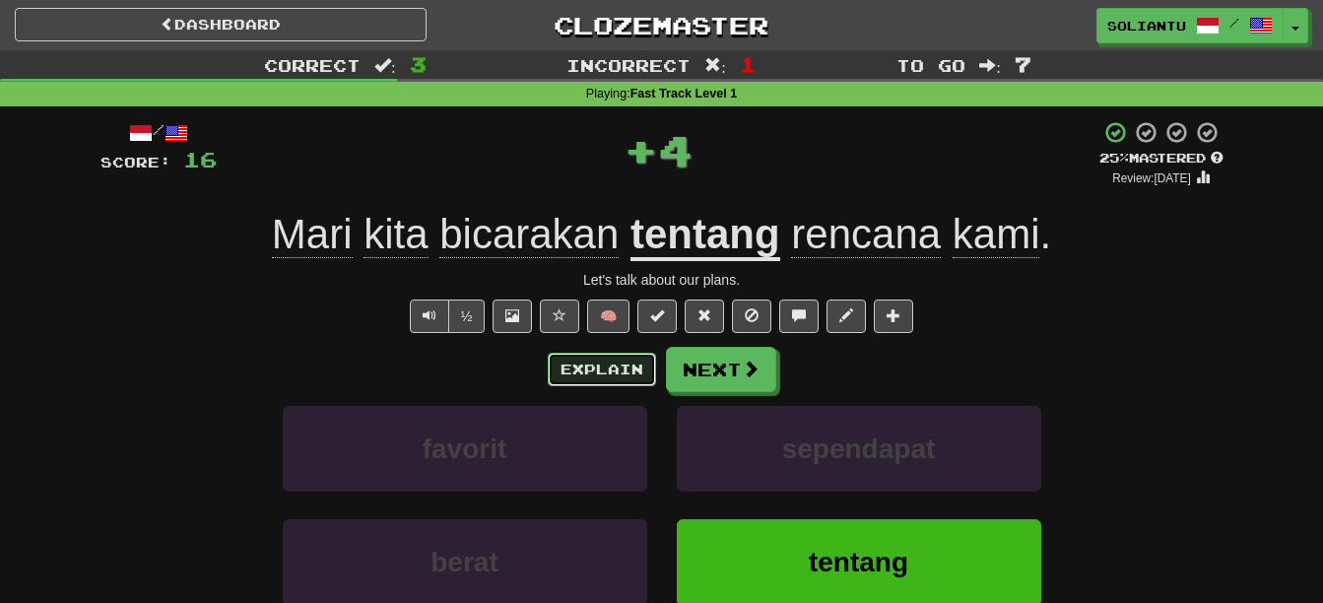
click at [636, 377] on button "Explain" at bounding box center [602, 369] width 108 height 33
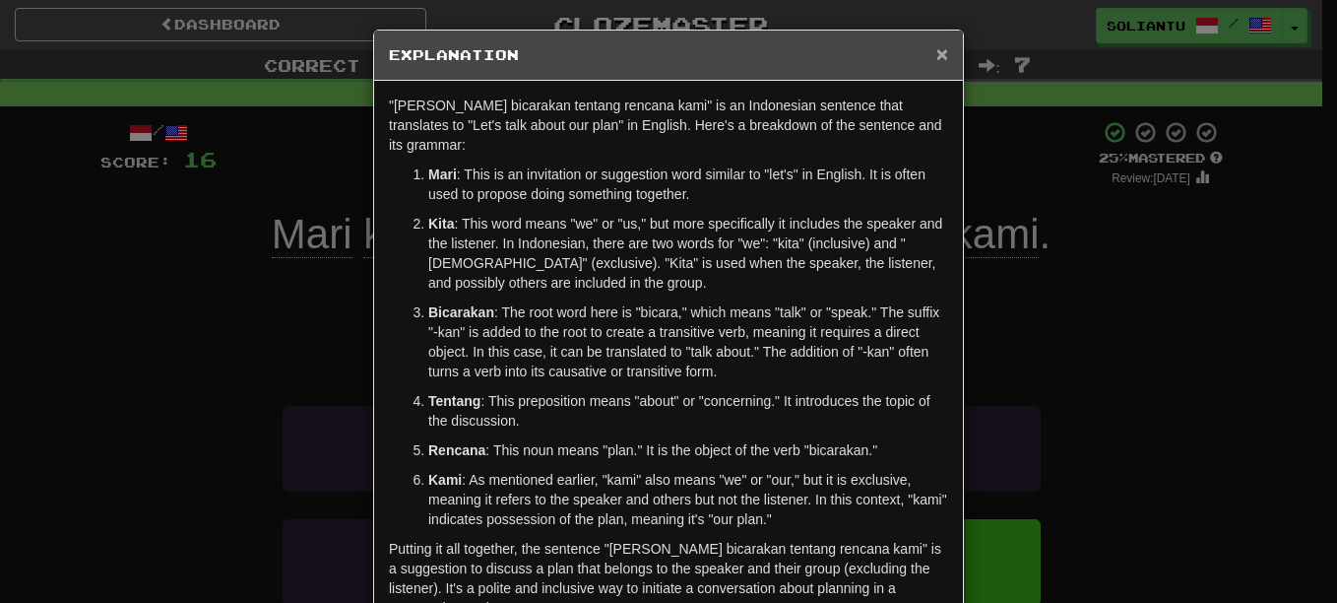
click at [936, 52] on span "×" at bounding box center [942, 53] width 12 height 23
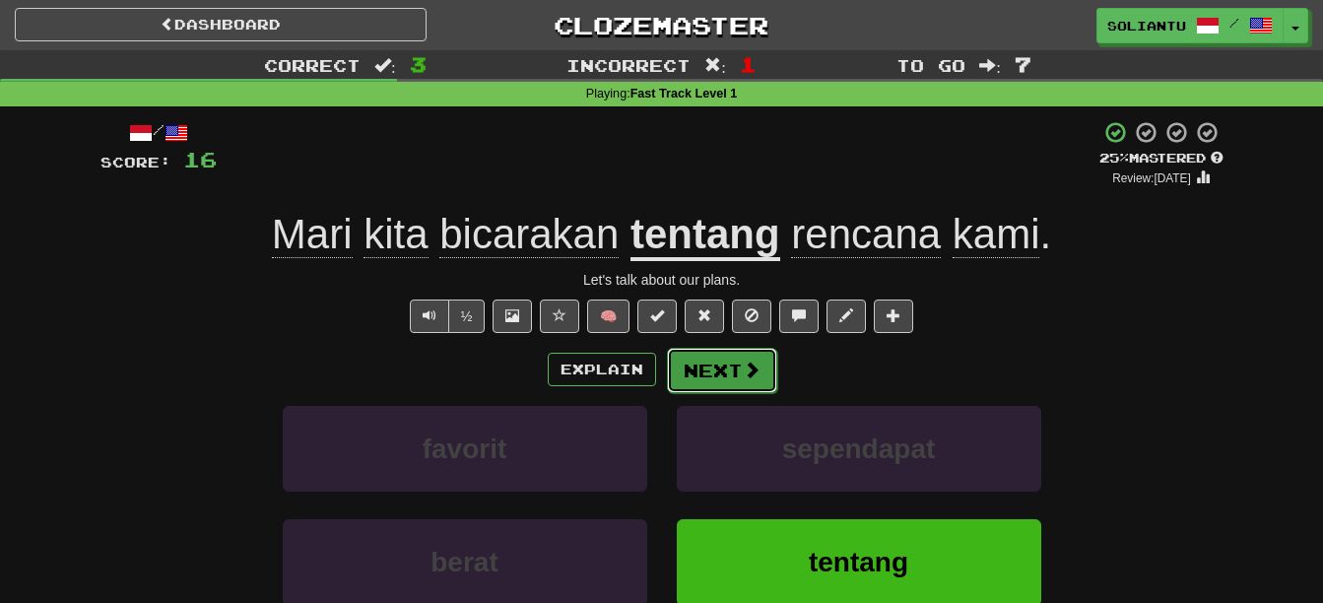
click at [724, 364] on button "Next" at bounding box center [722, 370] width 110 height 45
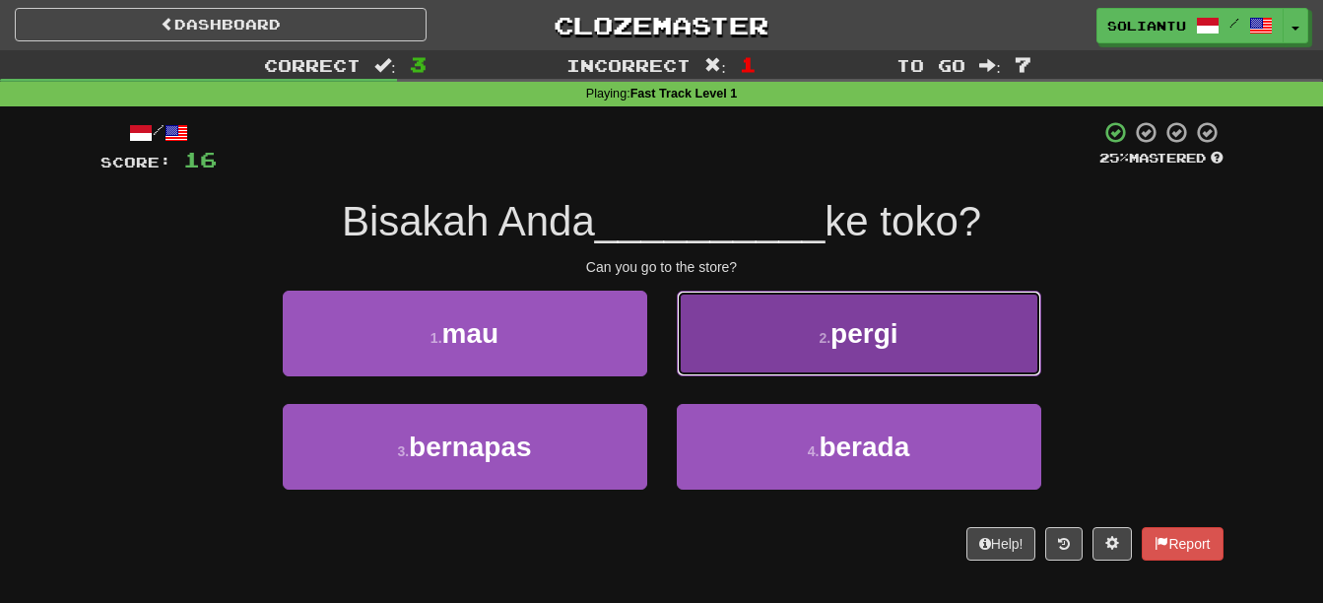
click at [763, 346] on button "2 . pergi" at bounding box center [859, 333] width 364 height 86
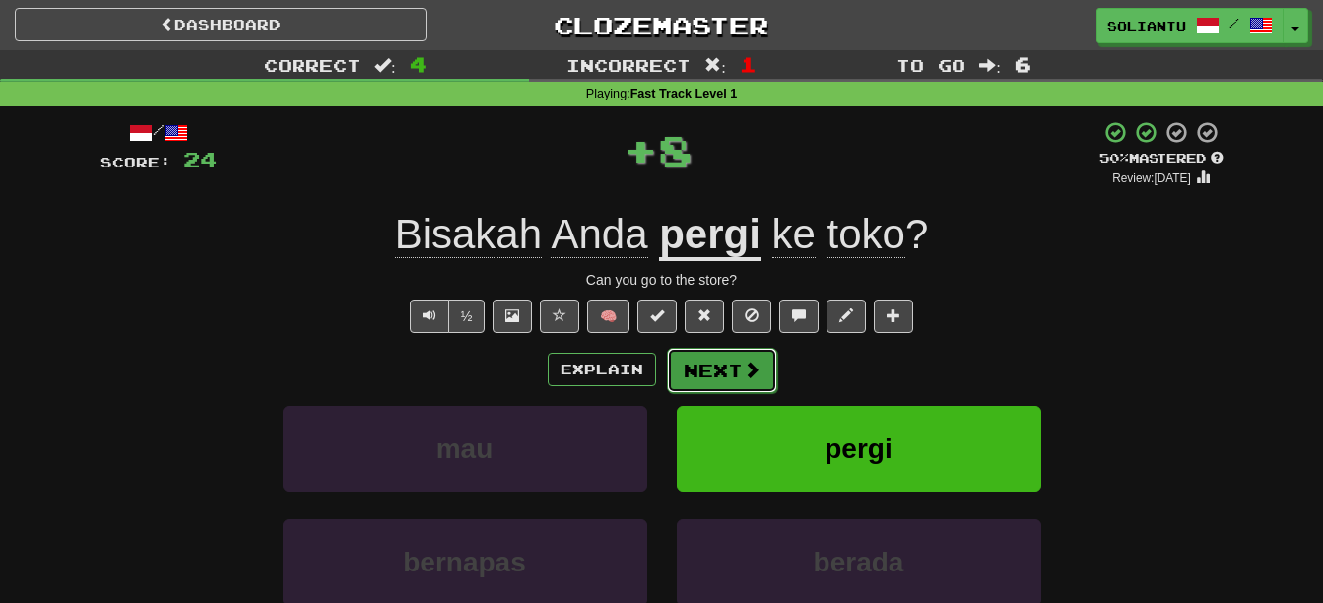
click at [720, 363] on button "Next" at bounding box center [722, 370] width 110 height 45
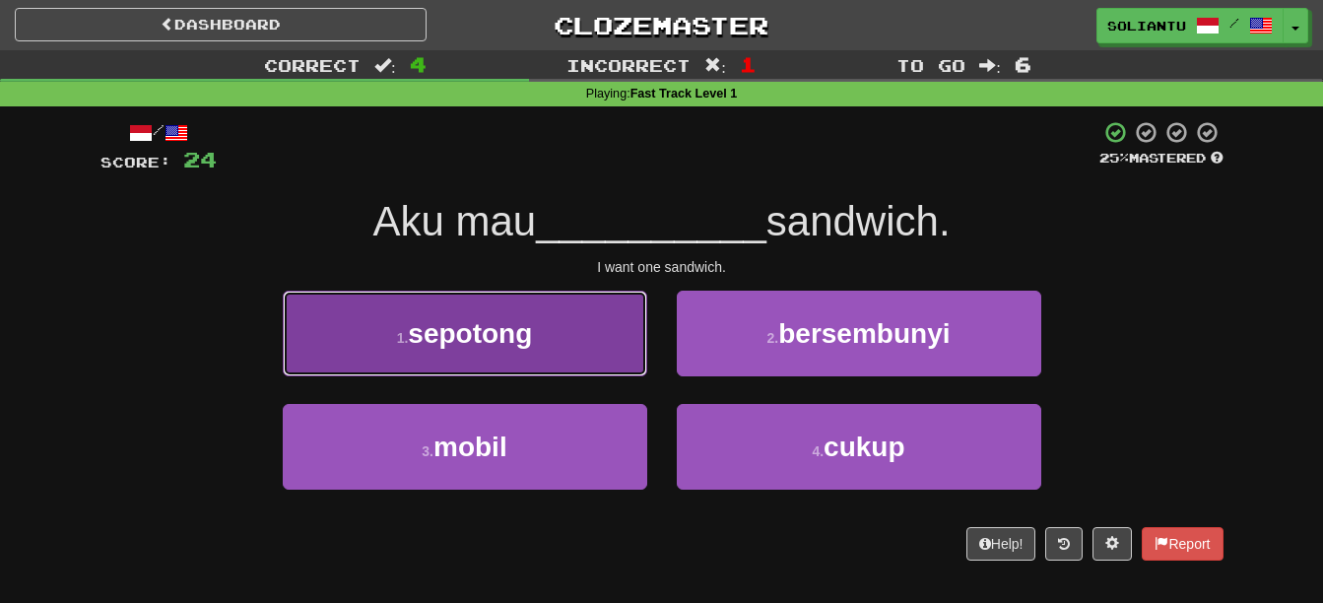
click at [613, 332] on button "1 . sepotong" at bounding box center [465, 333] width 364 height 86
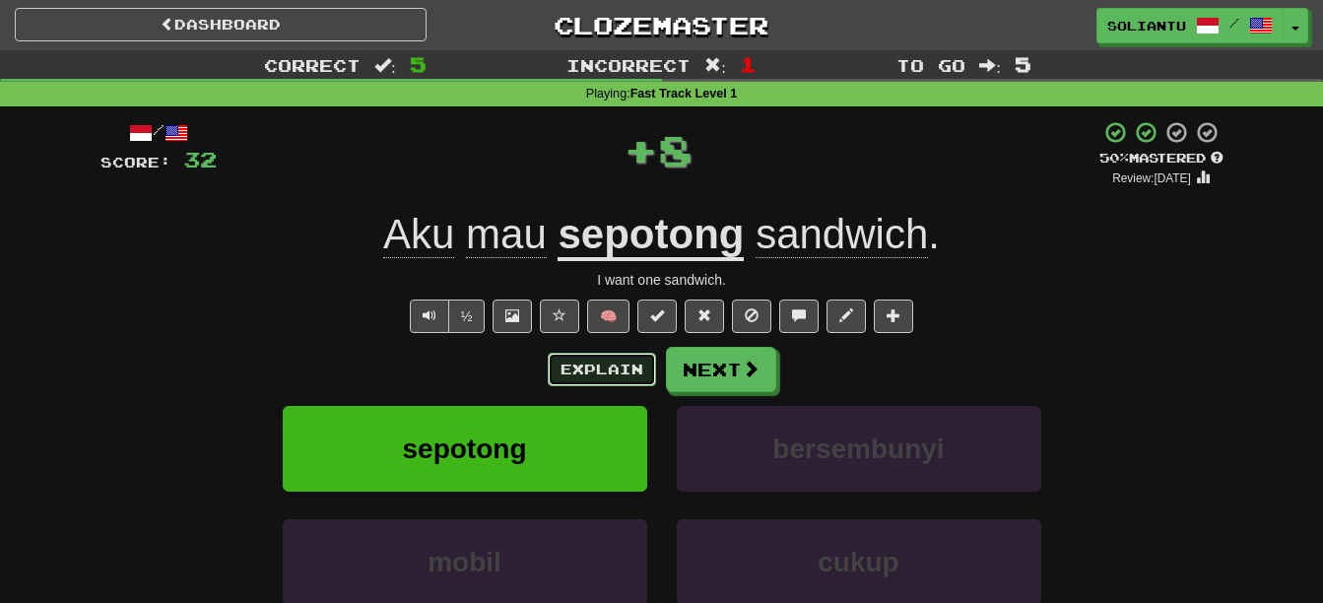
click at [632, 361] on button "Explain" at bounding box center [602, 369] width 108 height 33
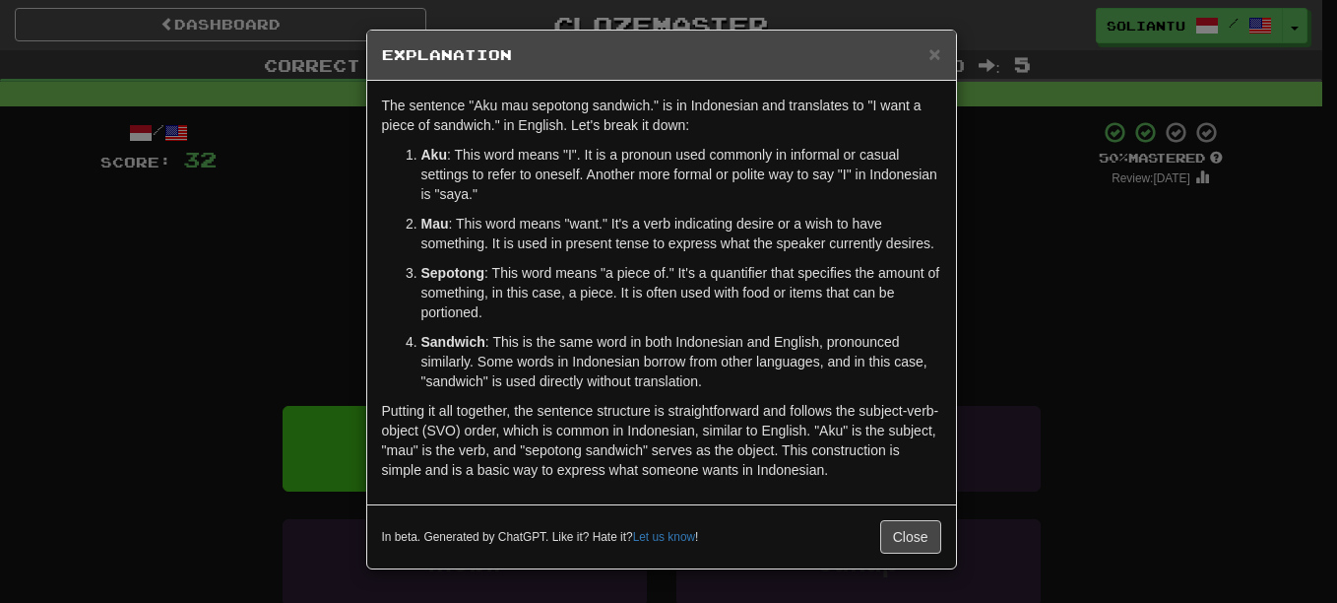
click at [944, 42] on div "× Explanation" at bounding box center [661, 56] width 589 height 50
click at [938, 52] on span "×" at bounding box center [935, 53] width 12 height 23
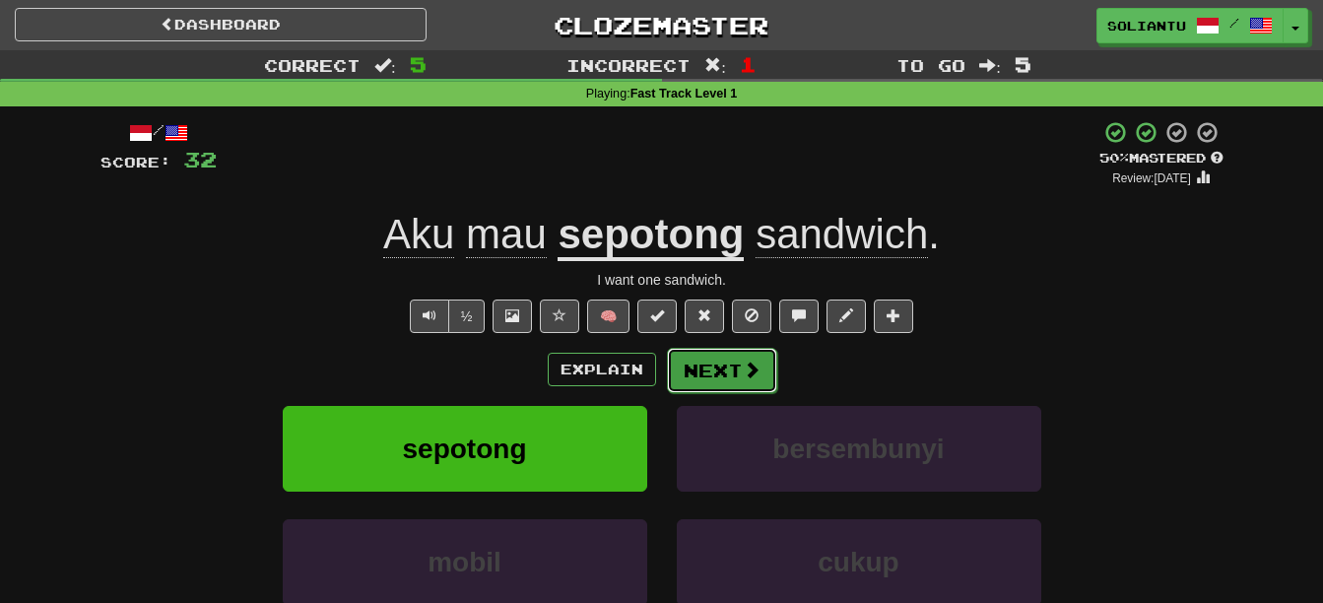
click at [754, 367] on span at bounding box center [751, 369] width 18 height 18
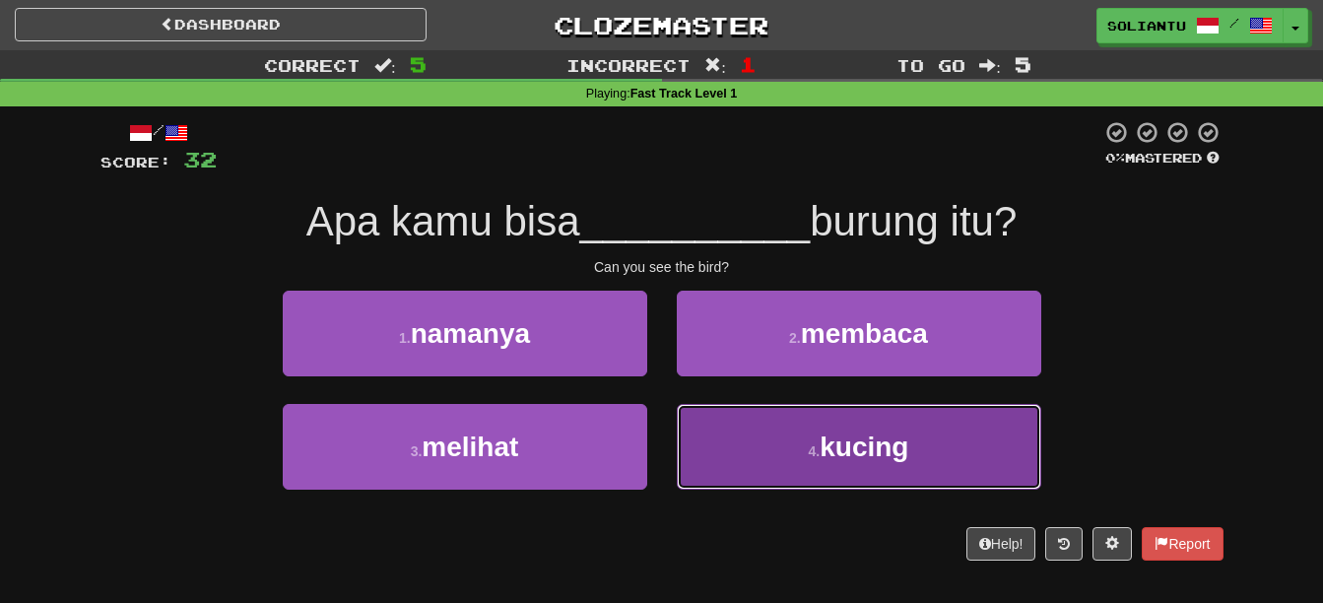
click at [864, 463] on button "4 . kucing" at bounding box center [859, 447] width 364 height 86
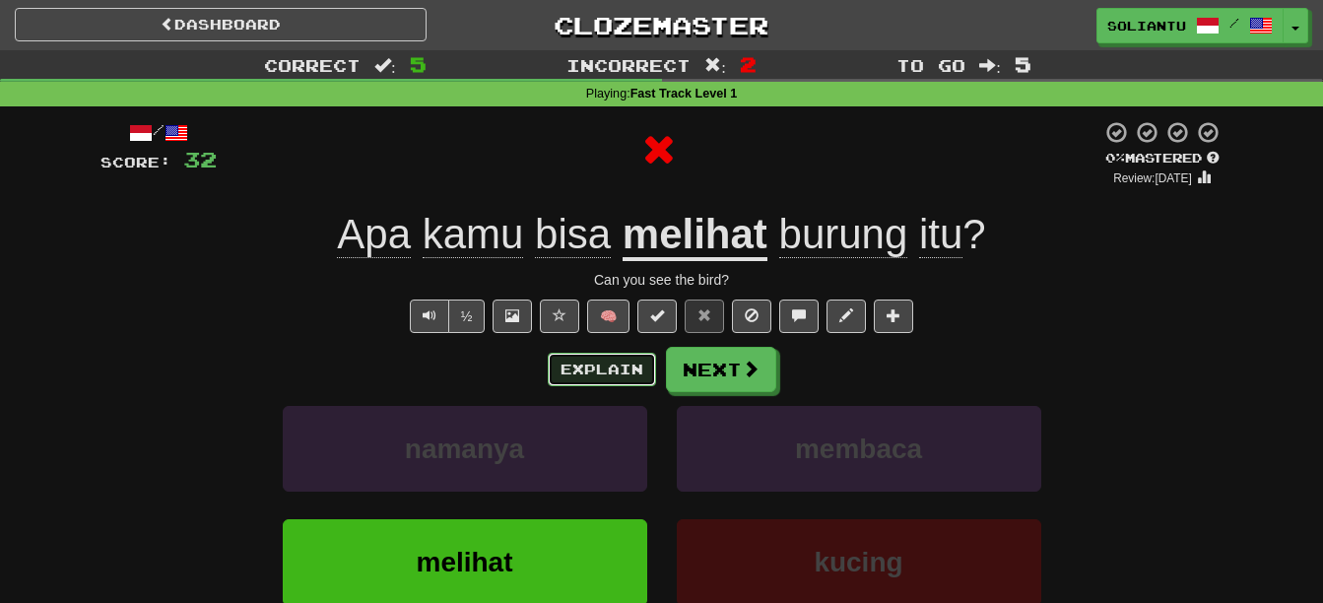
click at [585, 366] on button "Explain" at bounding box center [602, 369] width 108 height 33
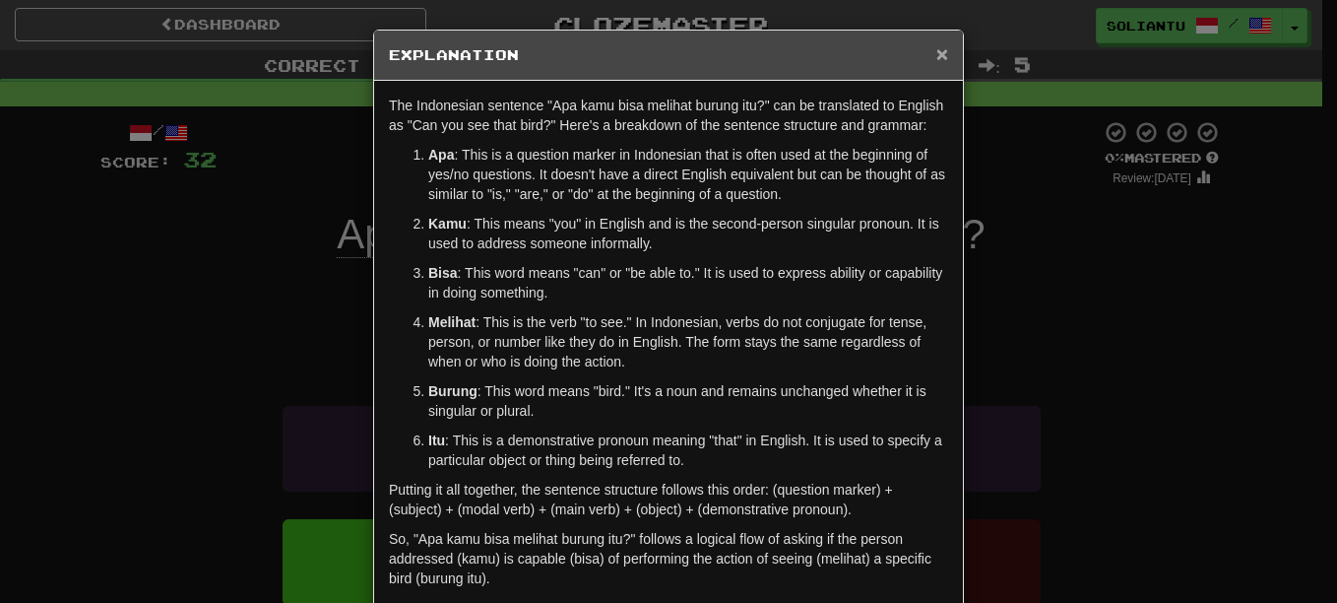
click at [940, 53] on span "×" at bounding box center [942, 53] width 12 height 23
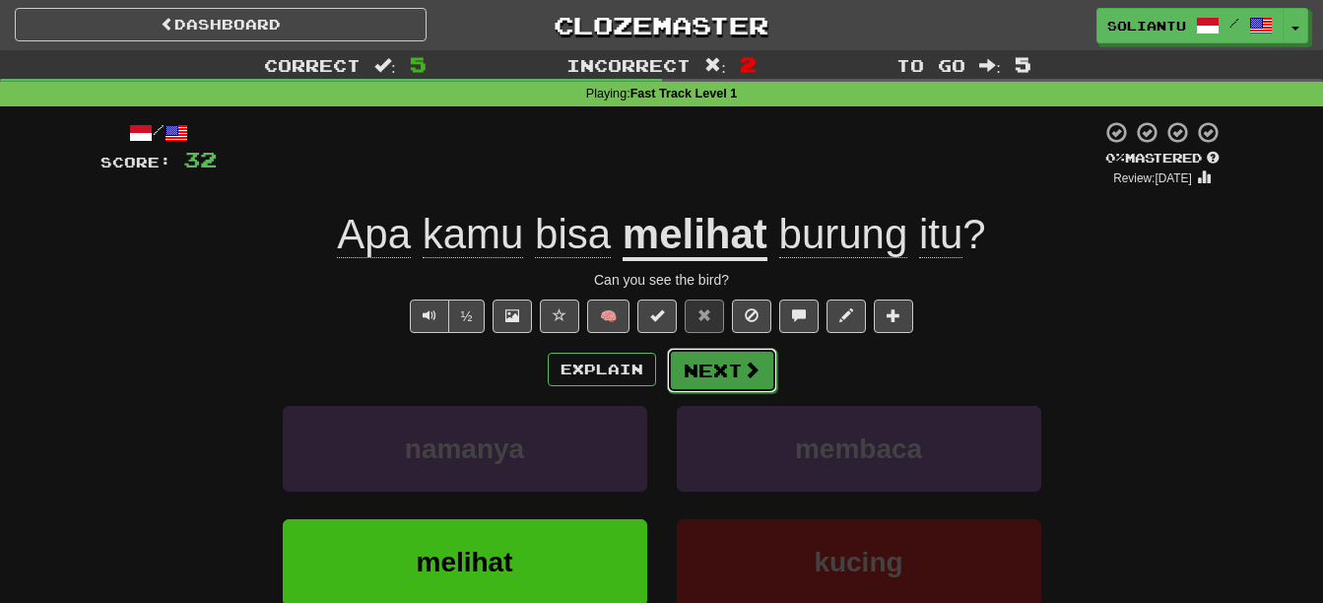
click at [735, 379] on button "Next" at bounding box center [722, 370] width 110 height 45
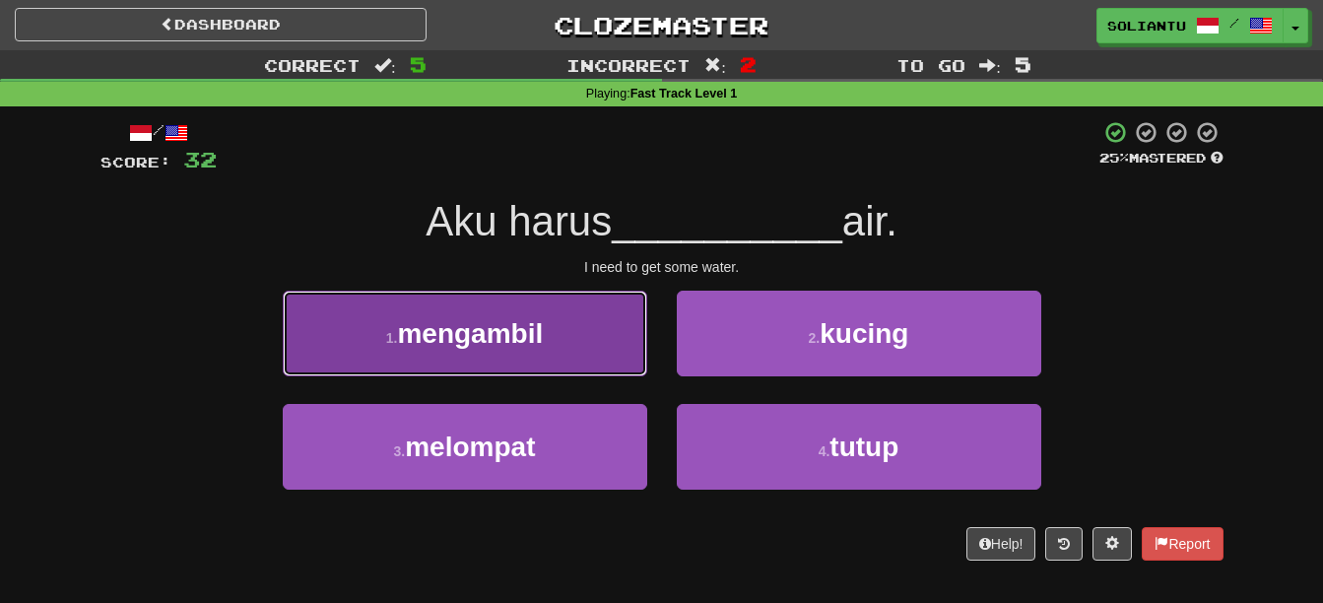
click at [613, 327] on button "1 . mengambil" at bounding box center [465, 333] width 364 height 86
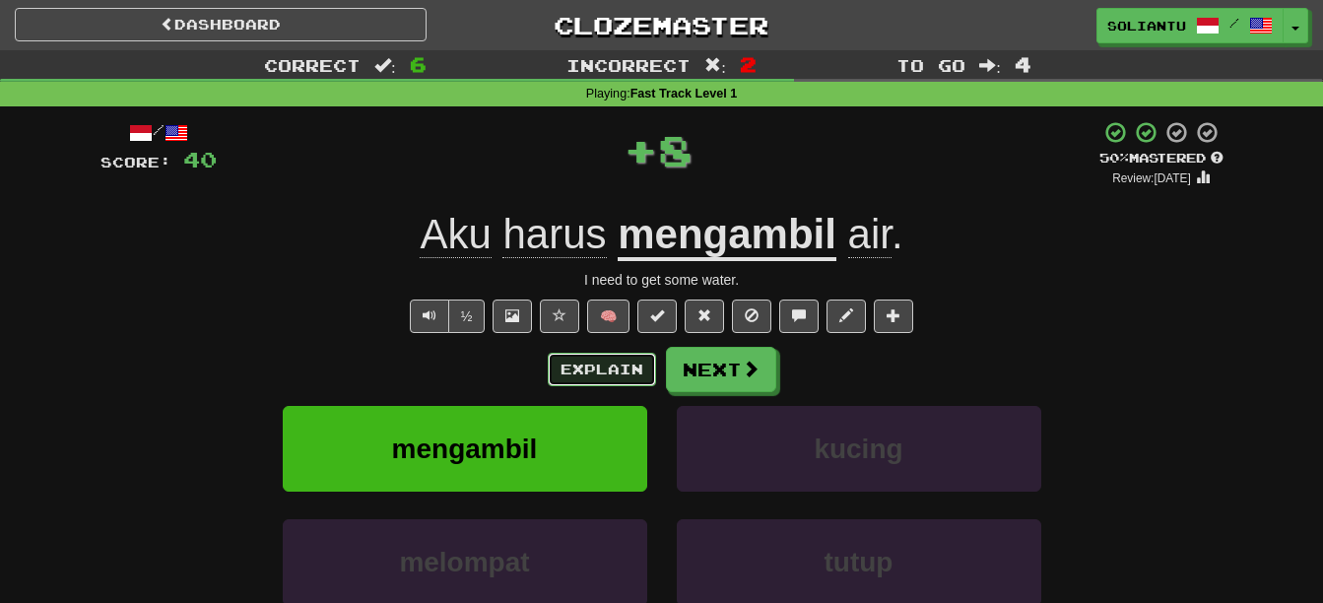
click at [613, 369] on button "Explain" at bounding box center [602, 369] width 108 height 33
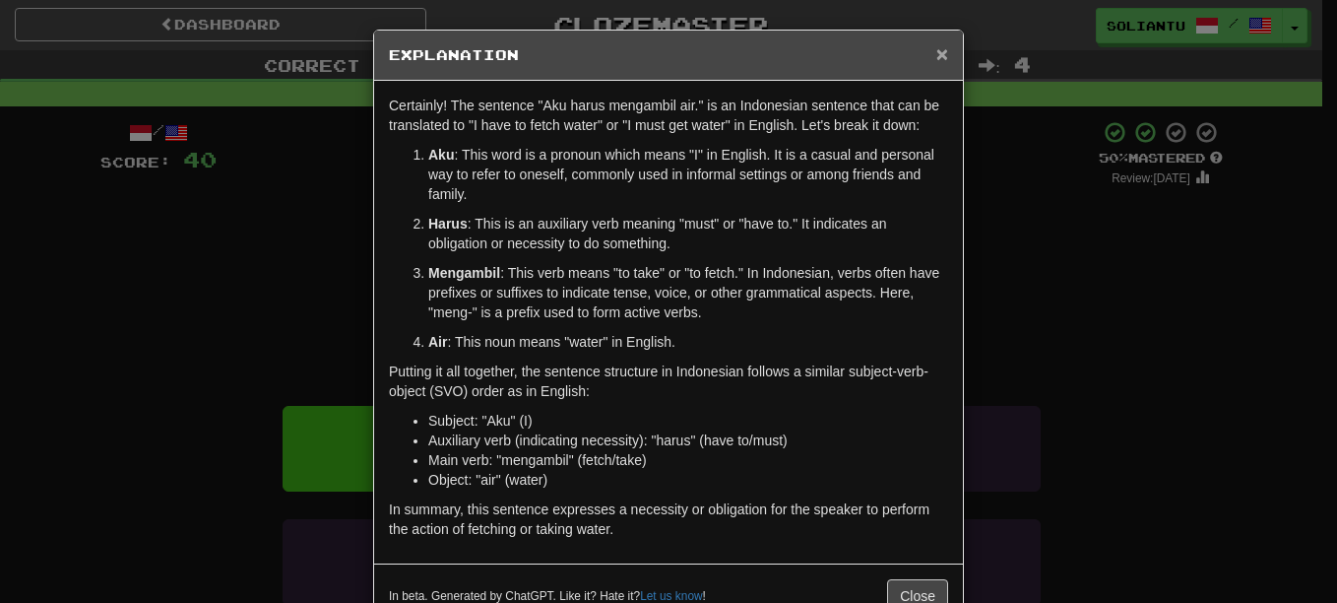
click at [936, 51] on span "×" at bounding box center [942, 53] width 12 height 23
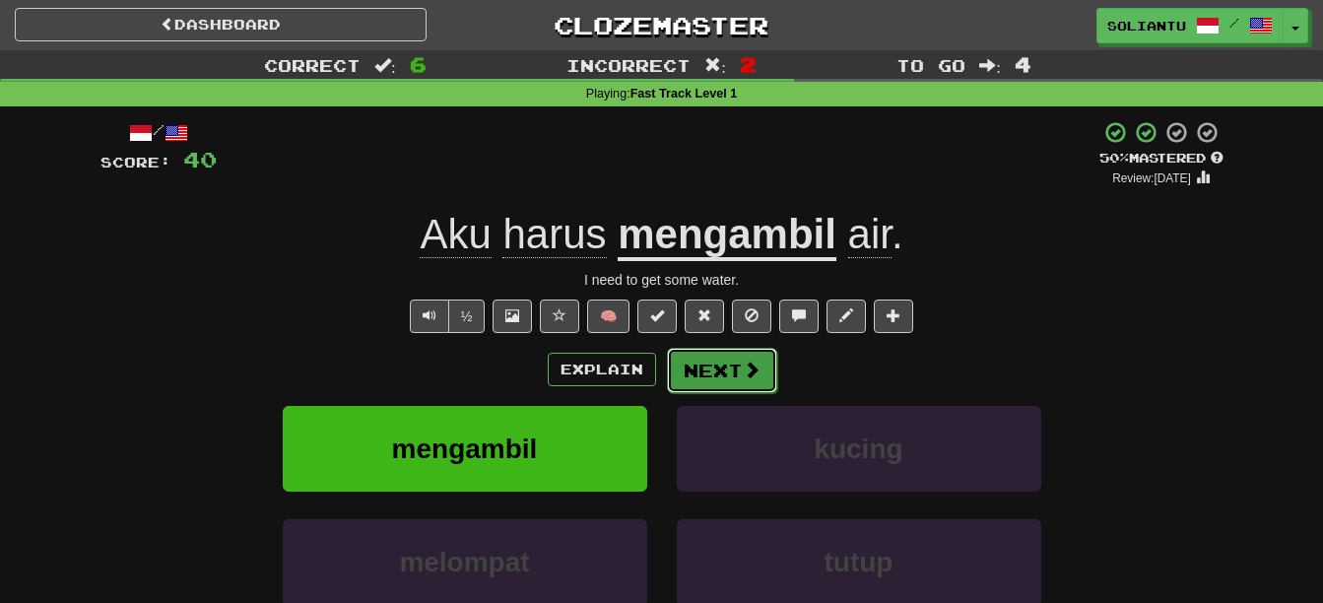
click at [738, 386] on button "Next" at bounding box center [722, 370] width 110 height 45
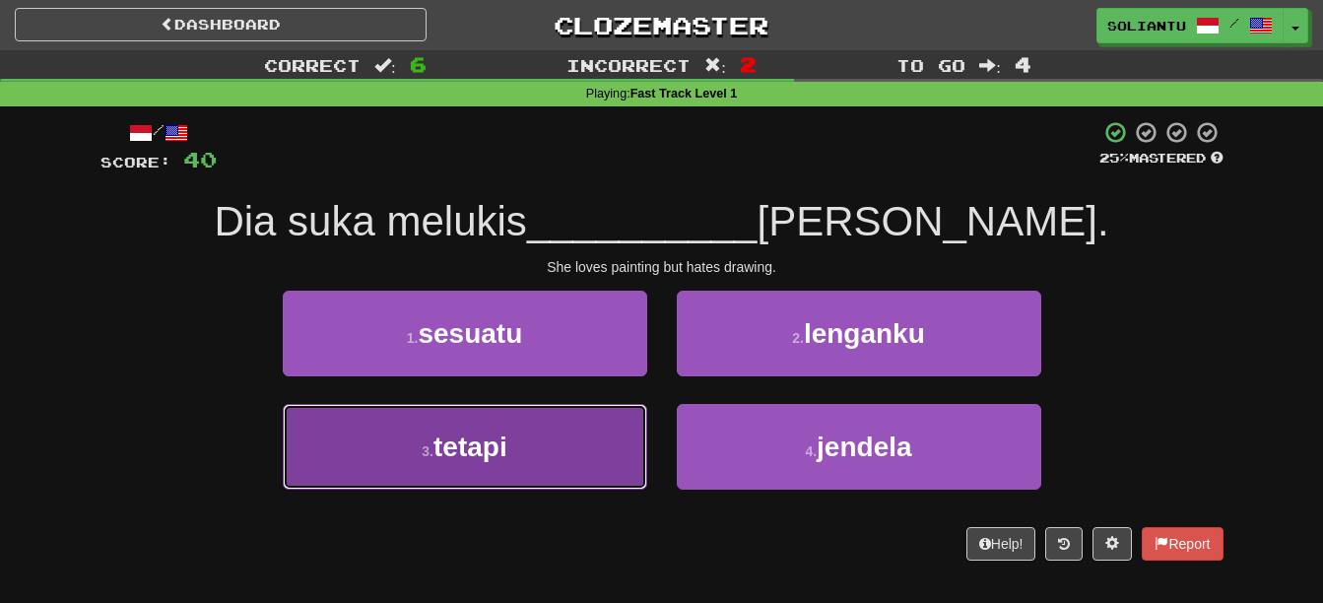
click at [490, 434] on span "tetapi" at bounding box center [470, 446] width 74 height 31
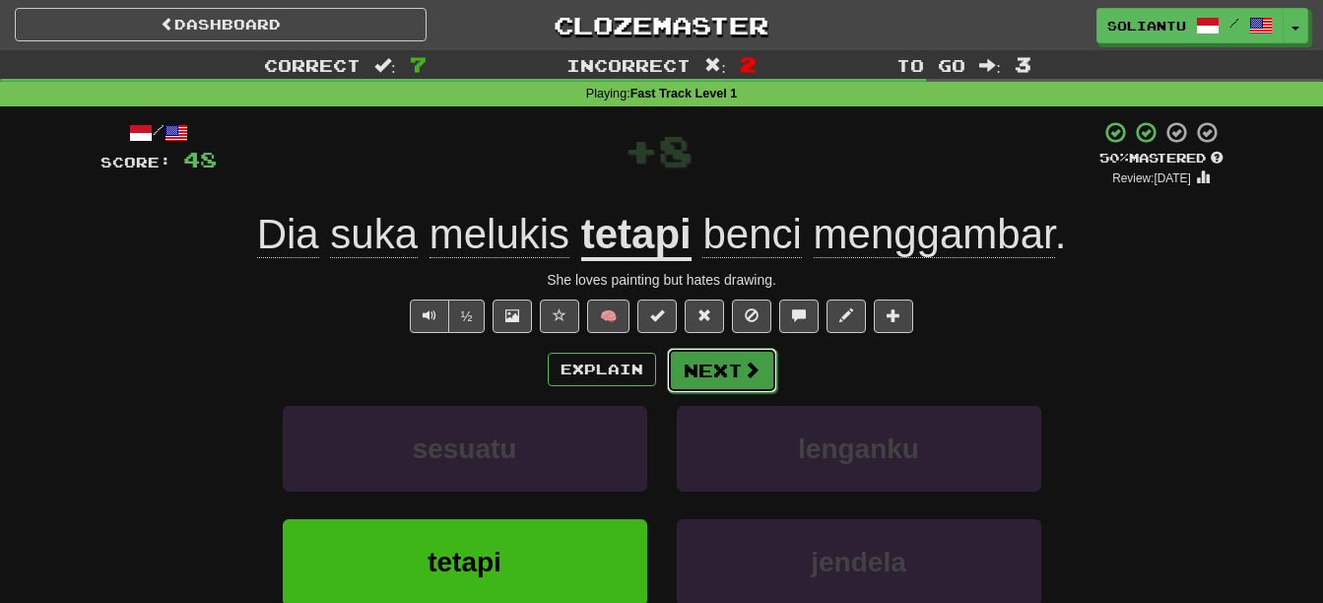
click at [738, 384] on button "Next" at bounding box center [722, 370] width 110 height 45
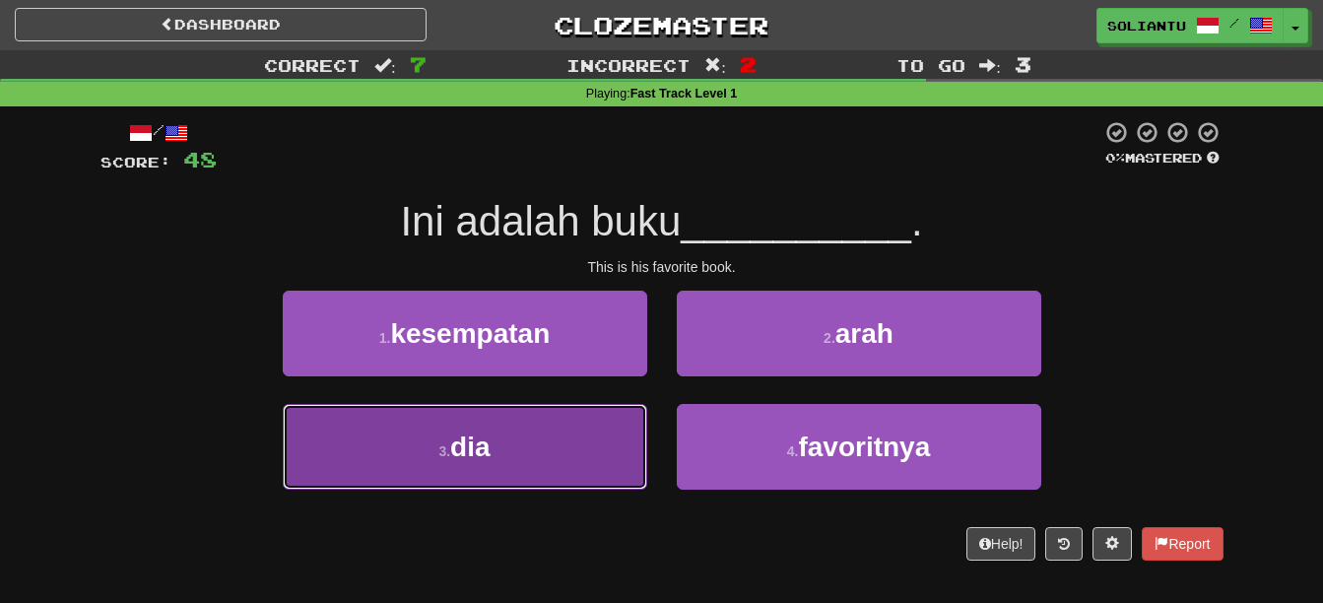
click at [571, 473] on button "3 . dia" at bounding box center [465, 447] width 364 height 86
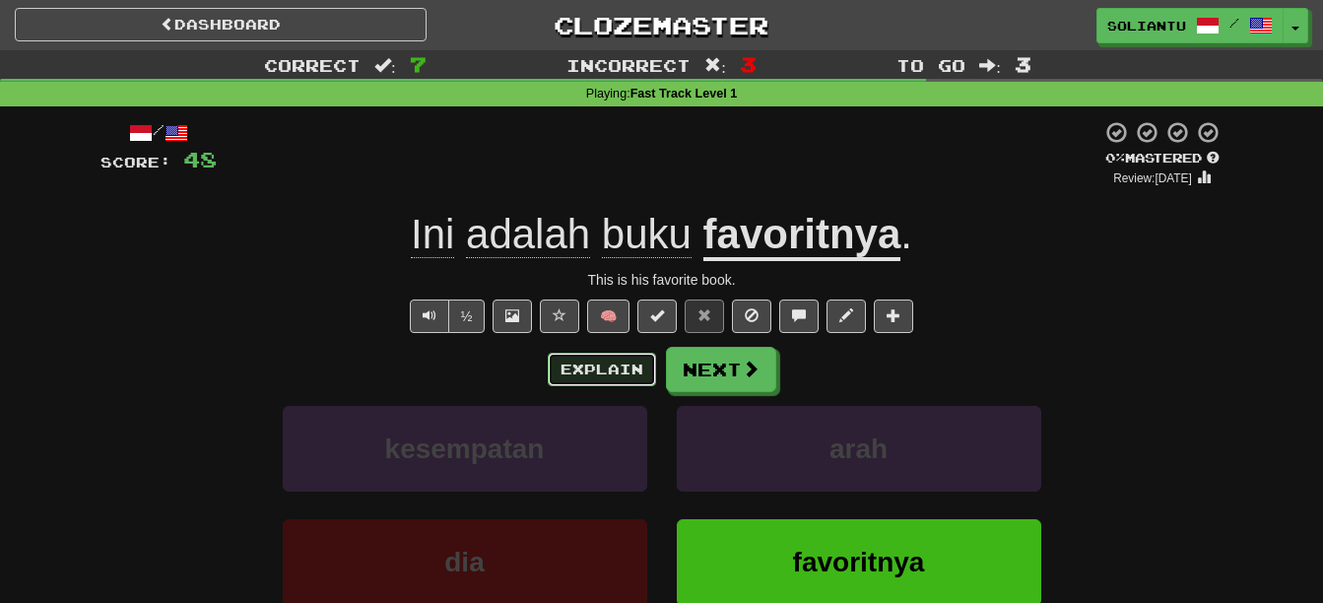
click at [606, 372] on button "Explain" at bounding box center [602, 369] width 108 height 33
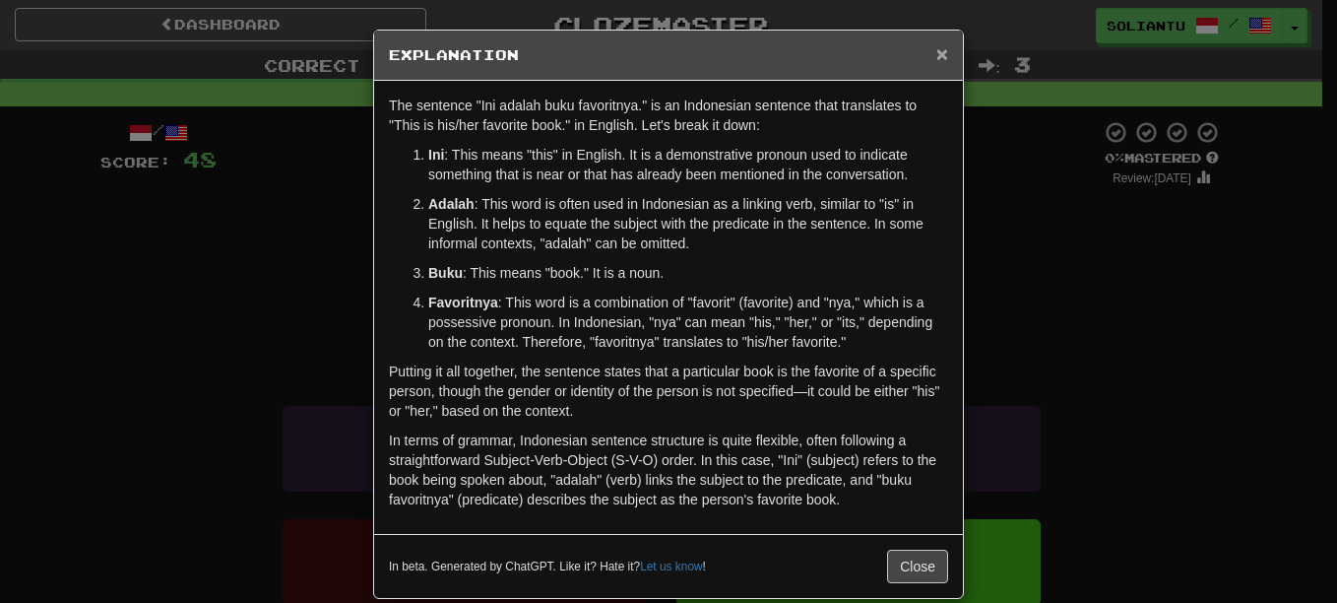
click at [936, 52] on span "×" at bounding box center [942, 53] width 12 height 23
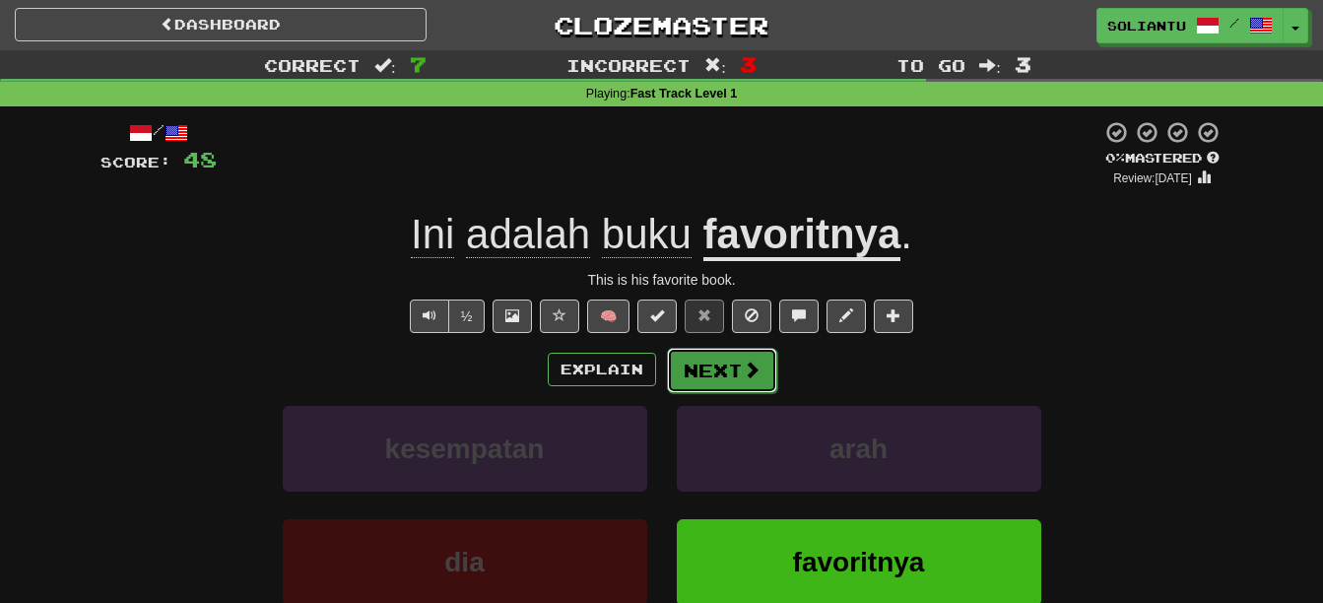
click at [742, 385] on button "Next" at bounding box center [722, 370] width 110 height 45
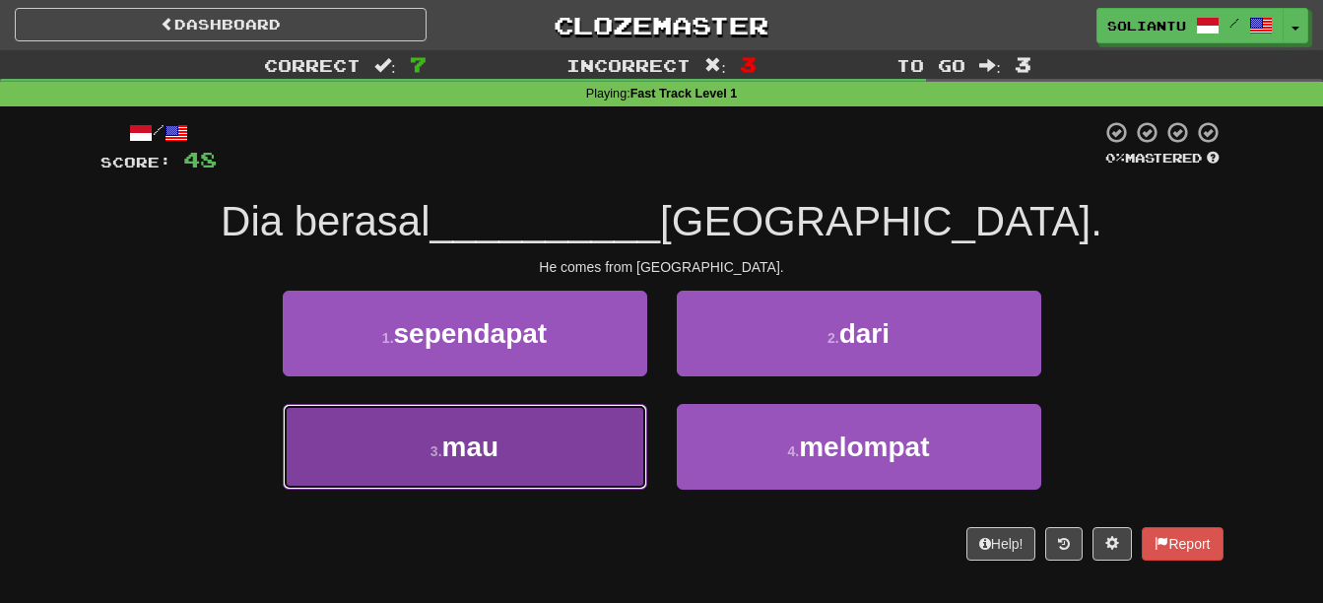
click at [623, 454] on button "3 . mau" at bounding box center [465, 447] width 364 height 86
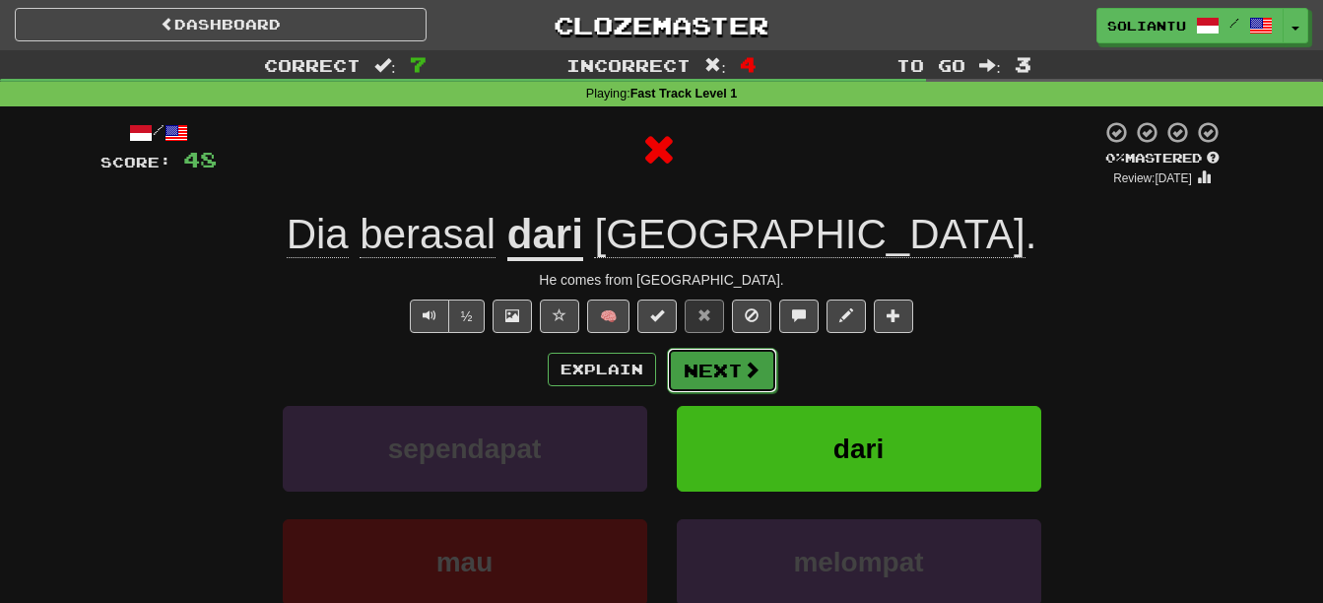
click at [736, 376] on button "Next" at bounding box center [722, 370] width 110 height 45
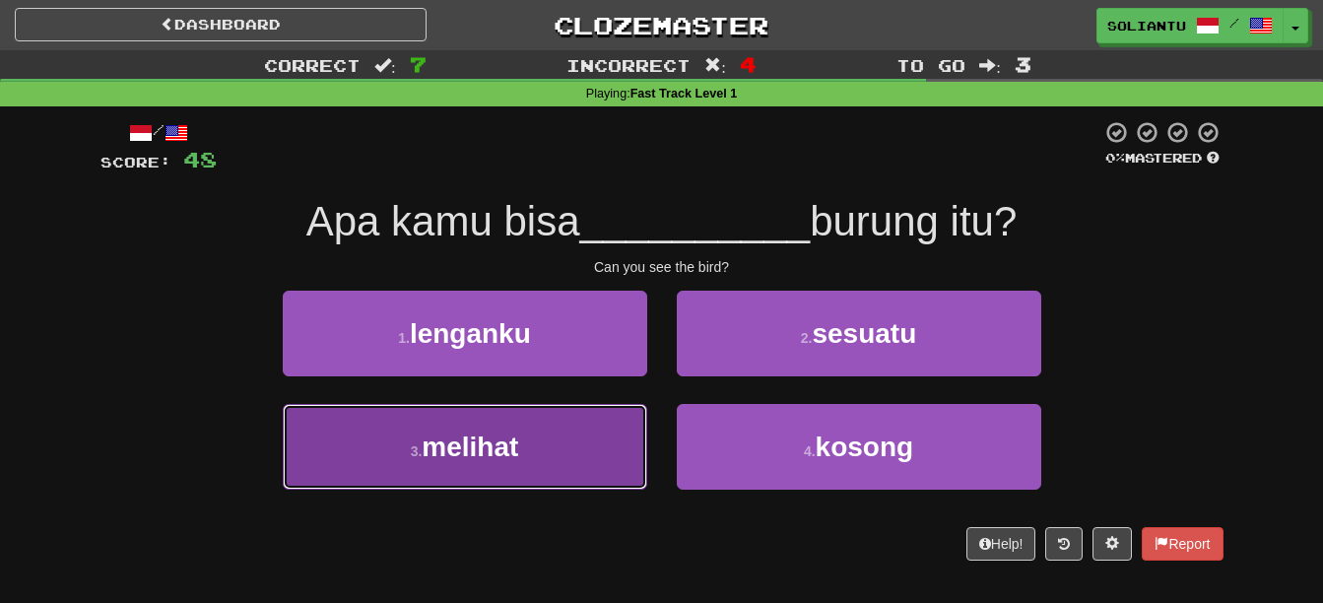
click at [582, 433] on button "3 . melihat" at bounding box center [465, 447] width 364 height 86
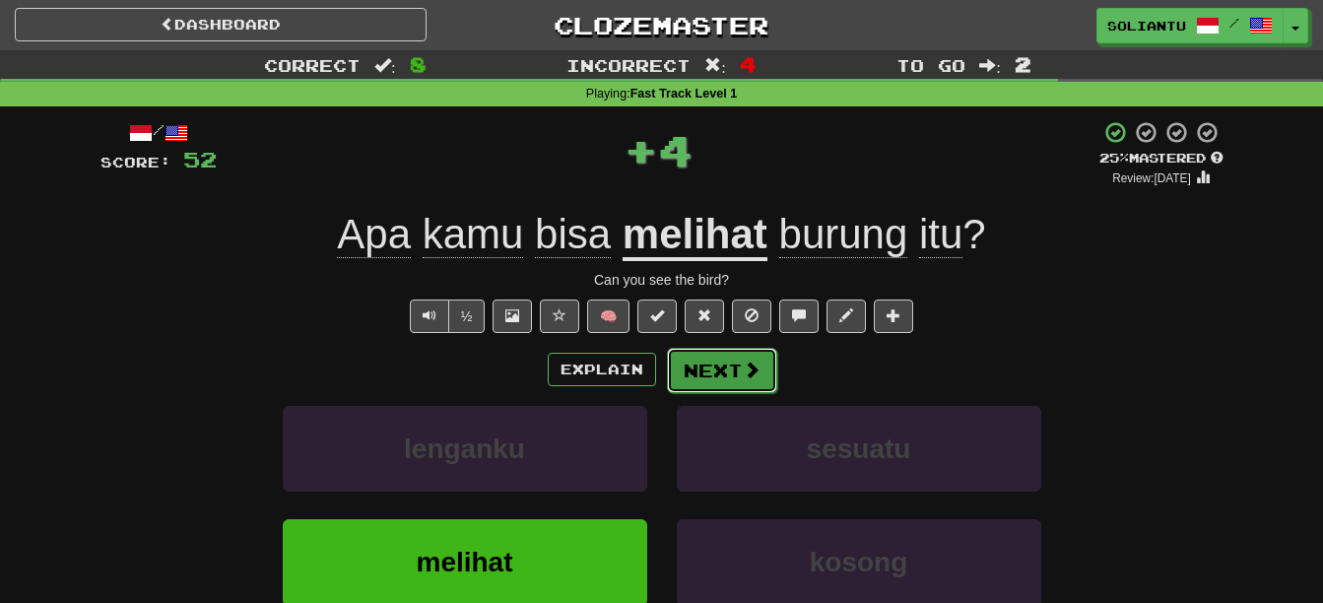
click at [736, 365] on button "Next" at bounding box center [722, 370] width 110 height 45
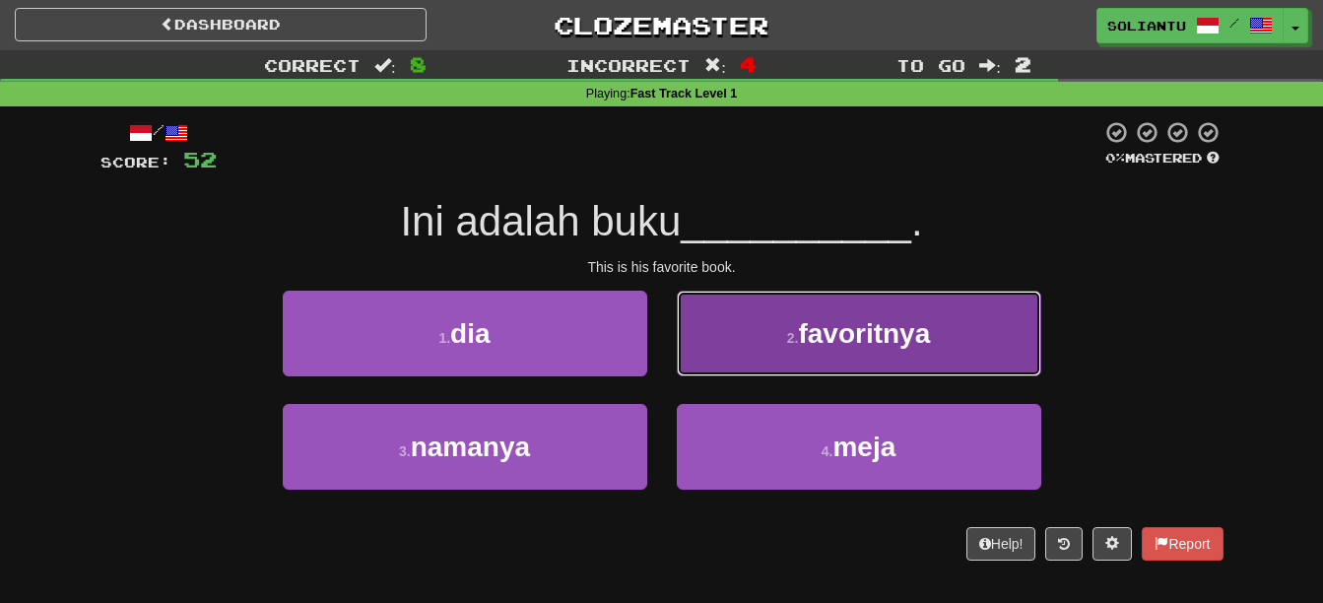
click at [766, 346] on button "2 . favoritnya" at bounding box center [859, 333] width 364 height 86
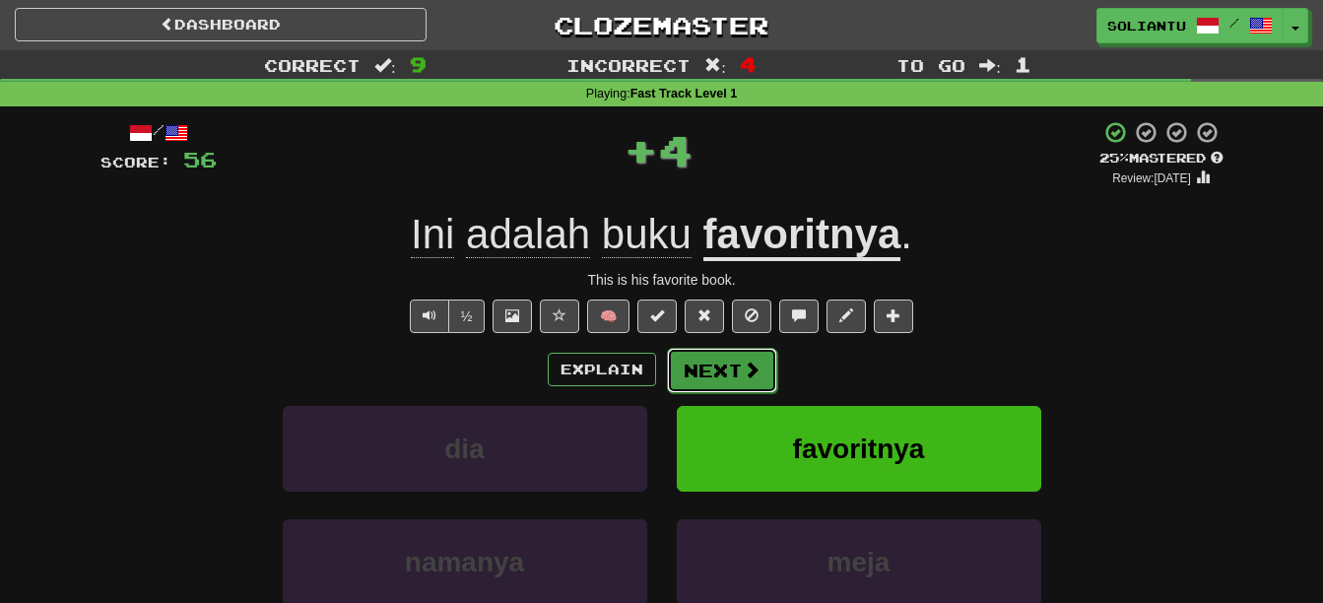
click at [722, 361] on button "Next" at bounding box center [722, 370] width 110 height 45
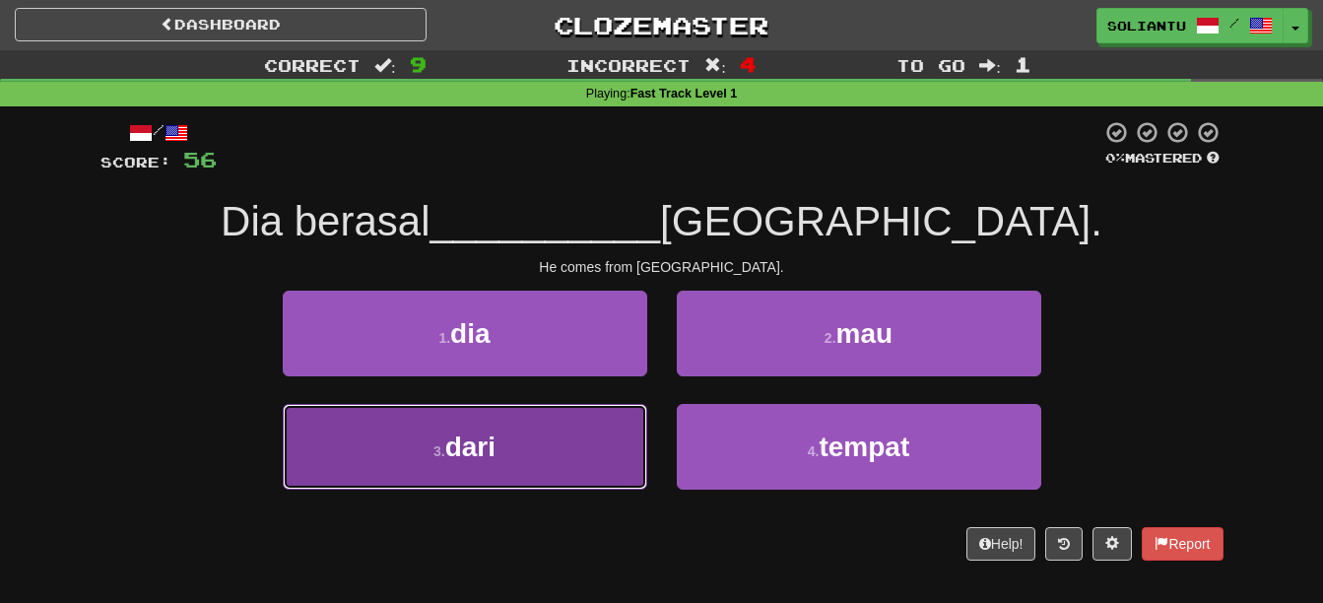
click at [544, 451] on button "3 . dari" at bounding box center [465, 447] width 364 height 86
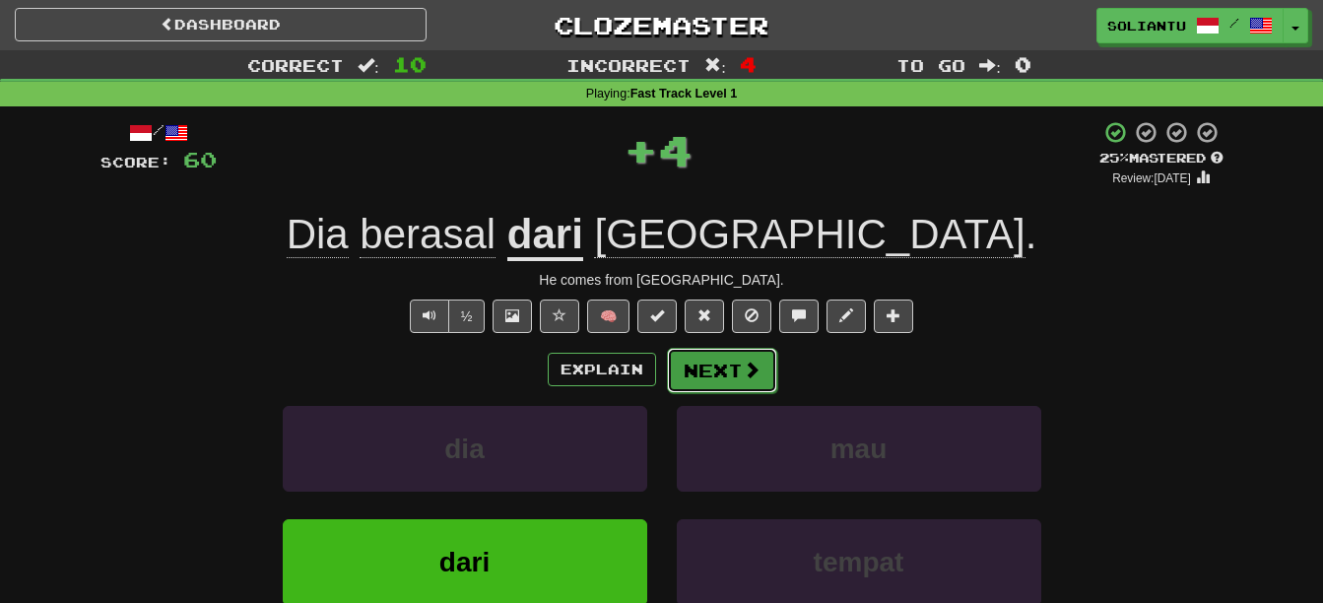
click at [751, 361] on span at bounding box center [751, 369] width 18 height 18
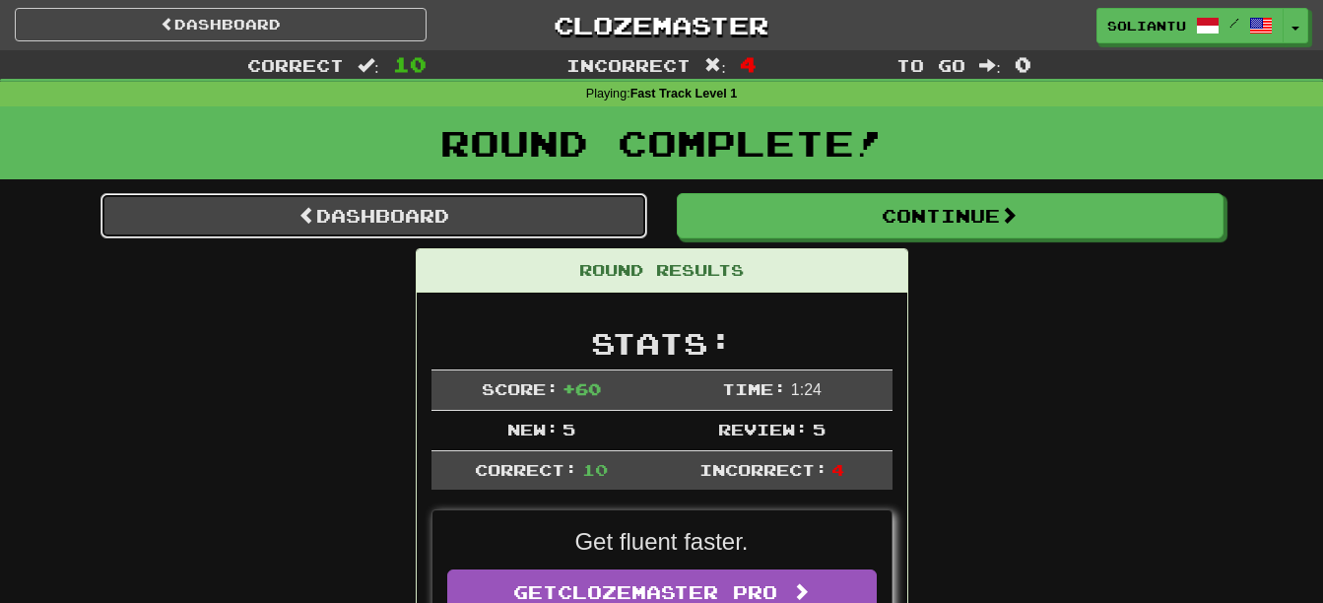
click at [381, 197] on link "Dashboard" at bounding box center [373, 215] width 547 height 45
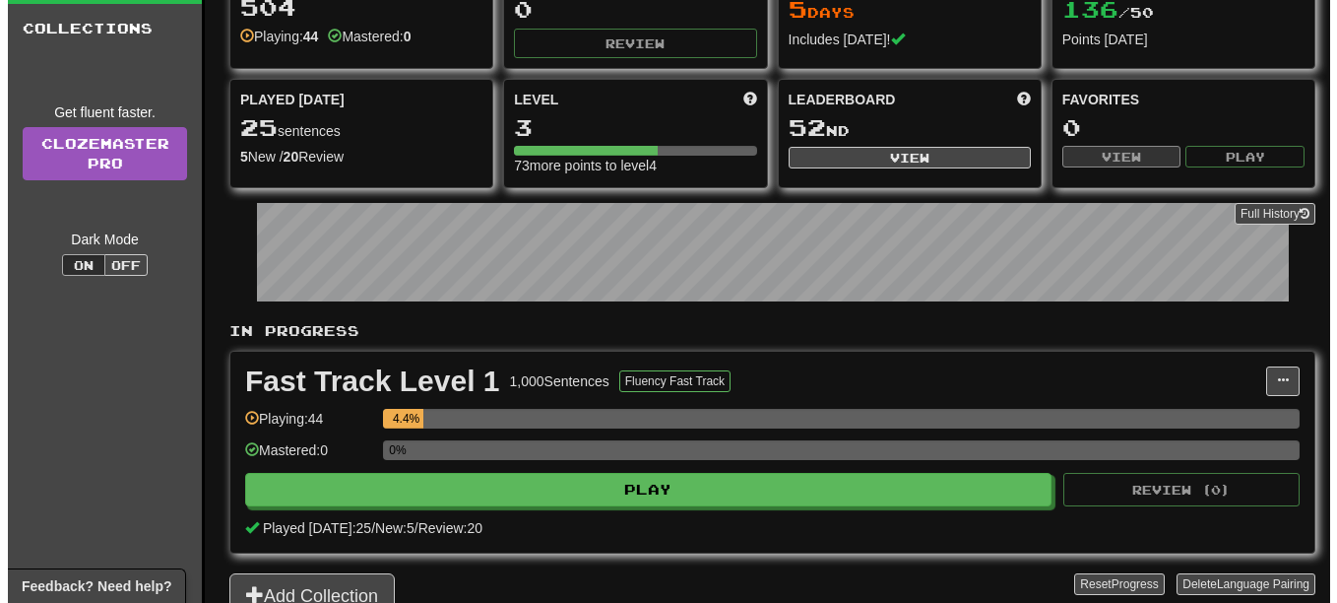
scroll to position [197, 0]
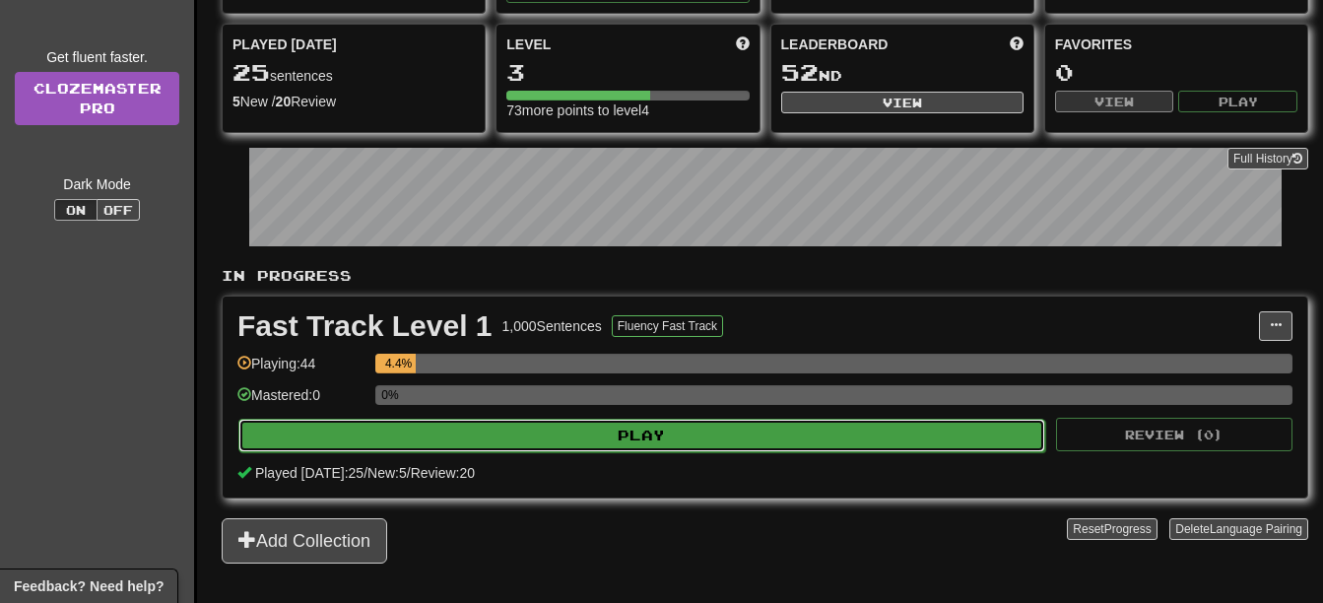
click at [876, 422] on button "Play" at bounding box center [641, 435] width 807 height 33
select select "**"
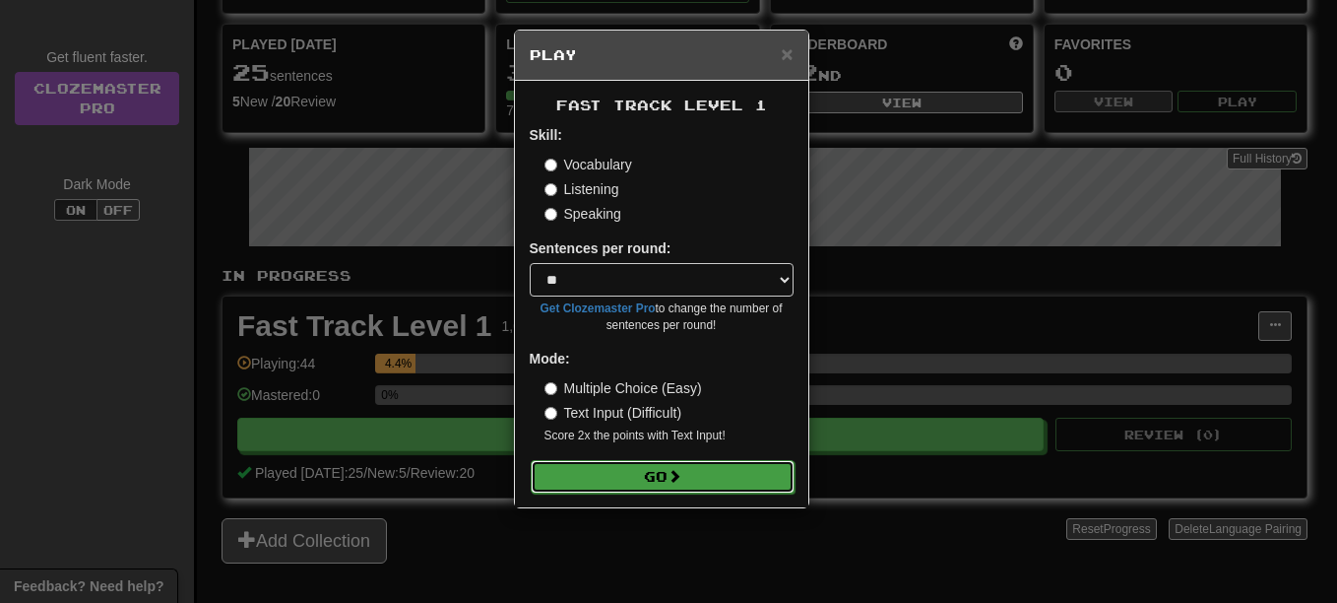
click at [752, 476] on button "Go" at bounding box center [663, 476] width 264 height 33
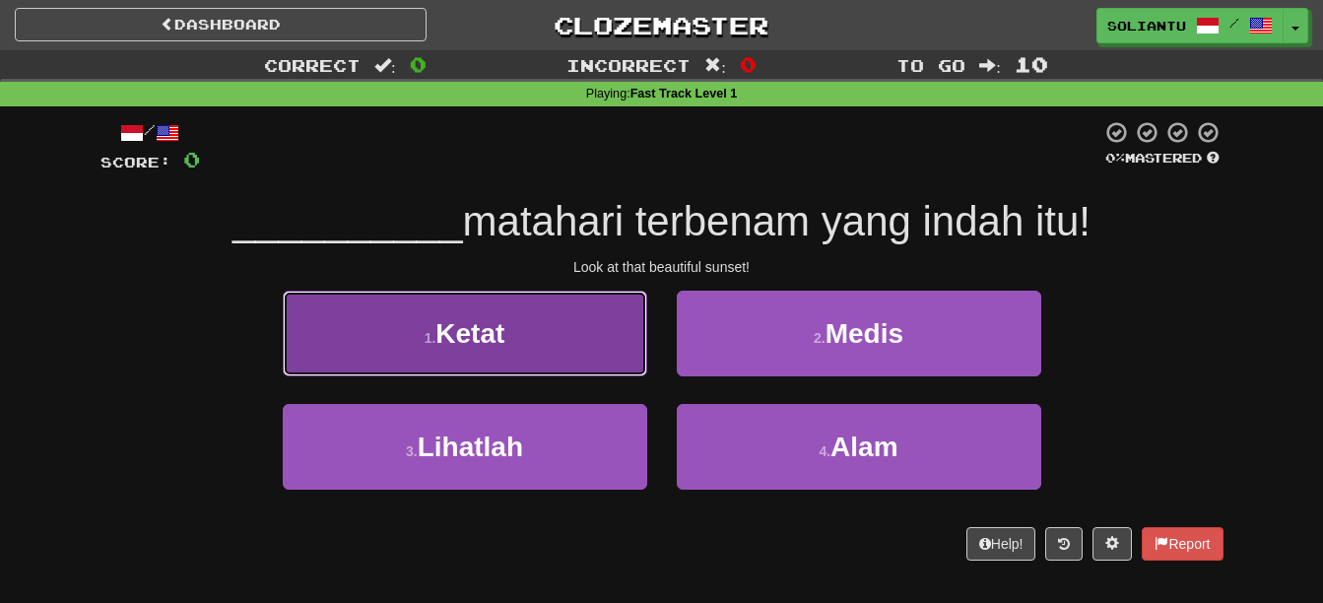
click at [558, 345] on button "1 . Ketat" at bounding box center [465, 333] width 364 height 86
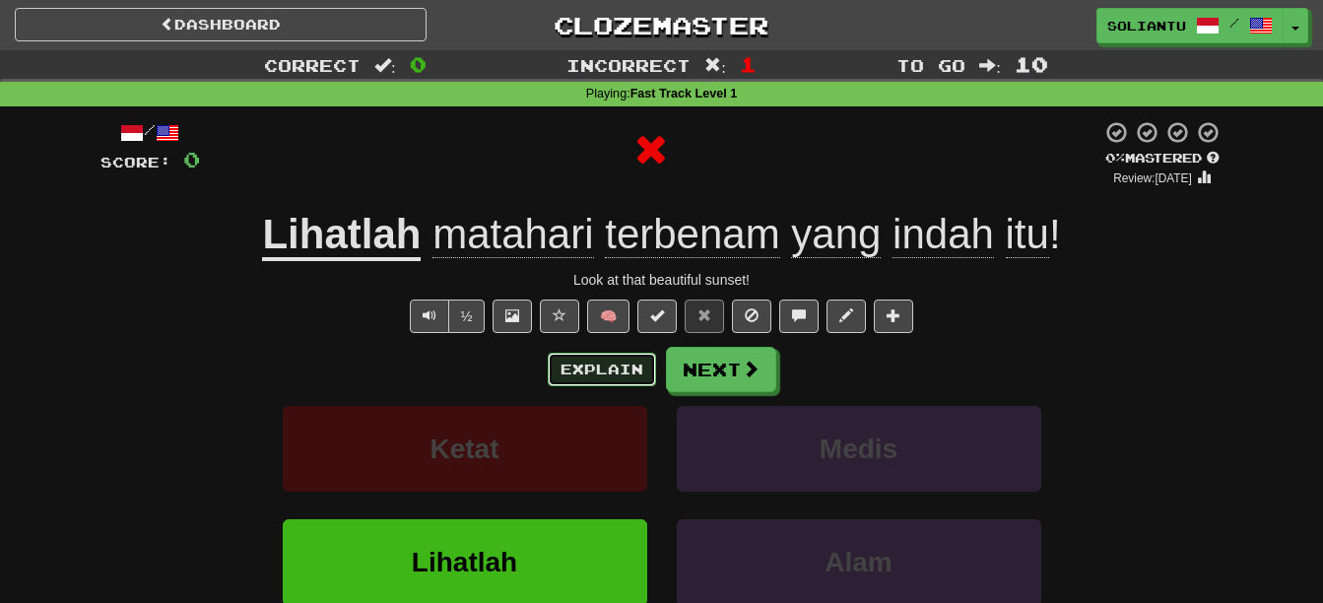
click at [589, 372] on button "Explain" at bounding box center [602, 369] width 108 height 33
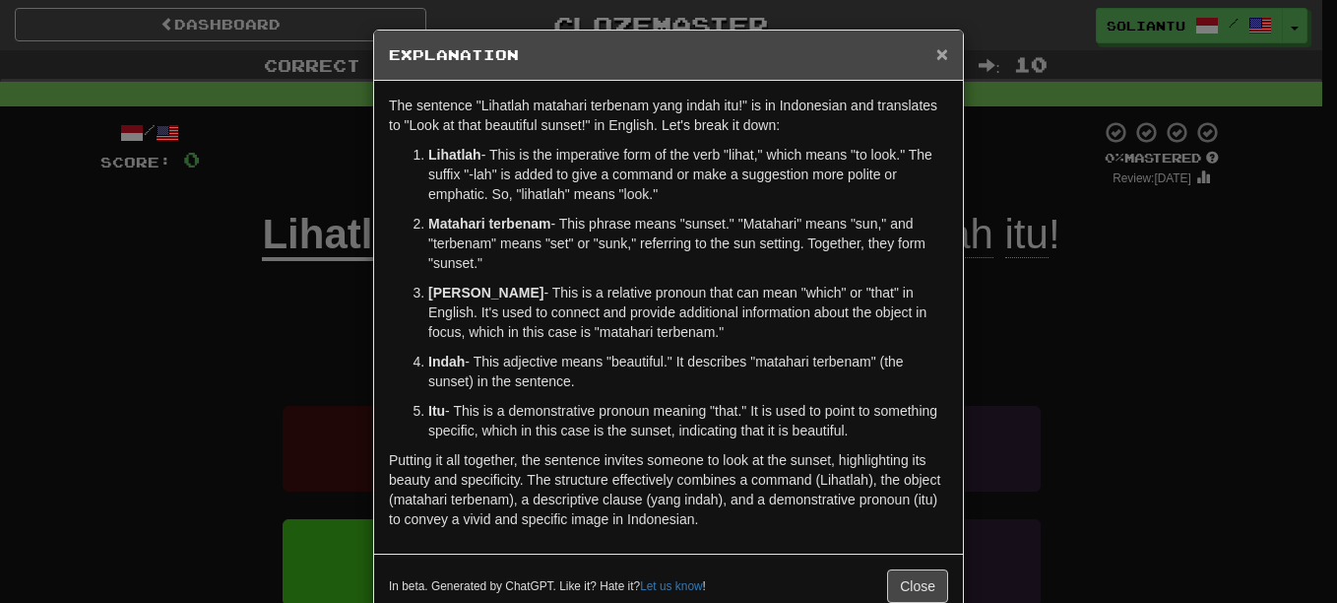
click at [936, 56] on span "×" at bounding box center [942, 53] width 12 height 23
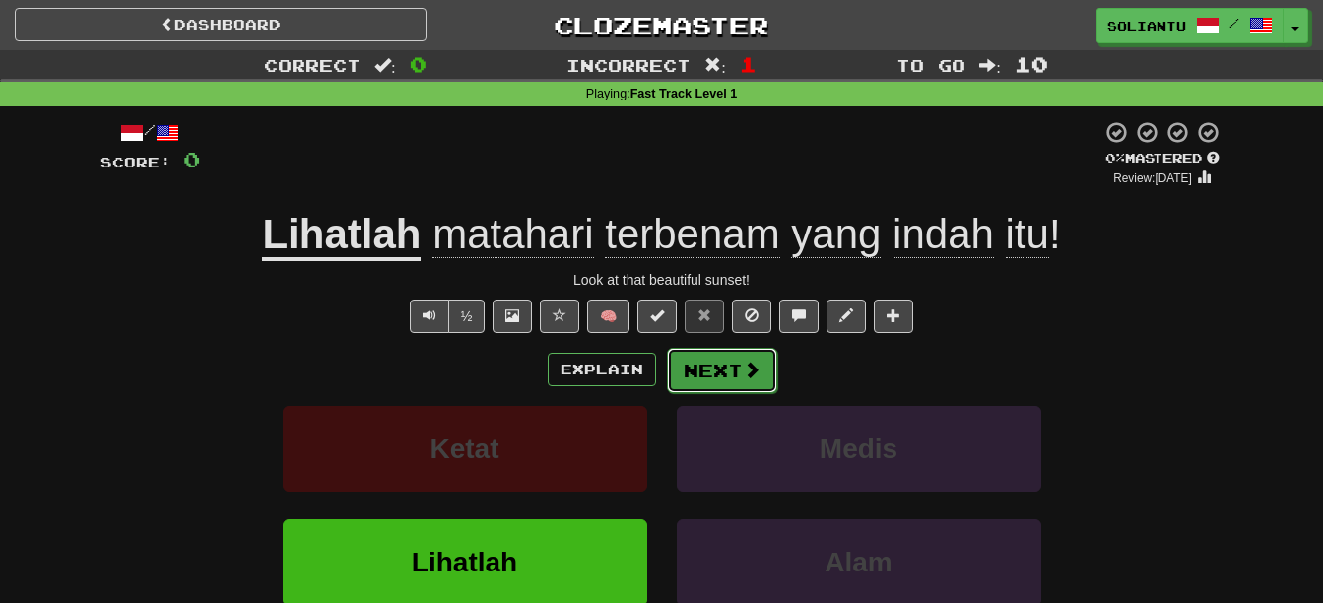
click at [721, 389] on button "Next" at bounding box center [722, 370] width 110 height 45
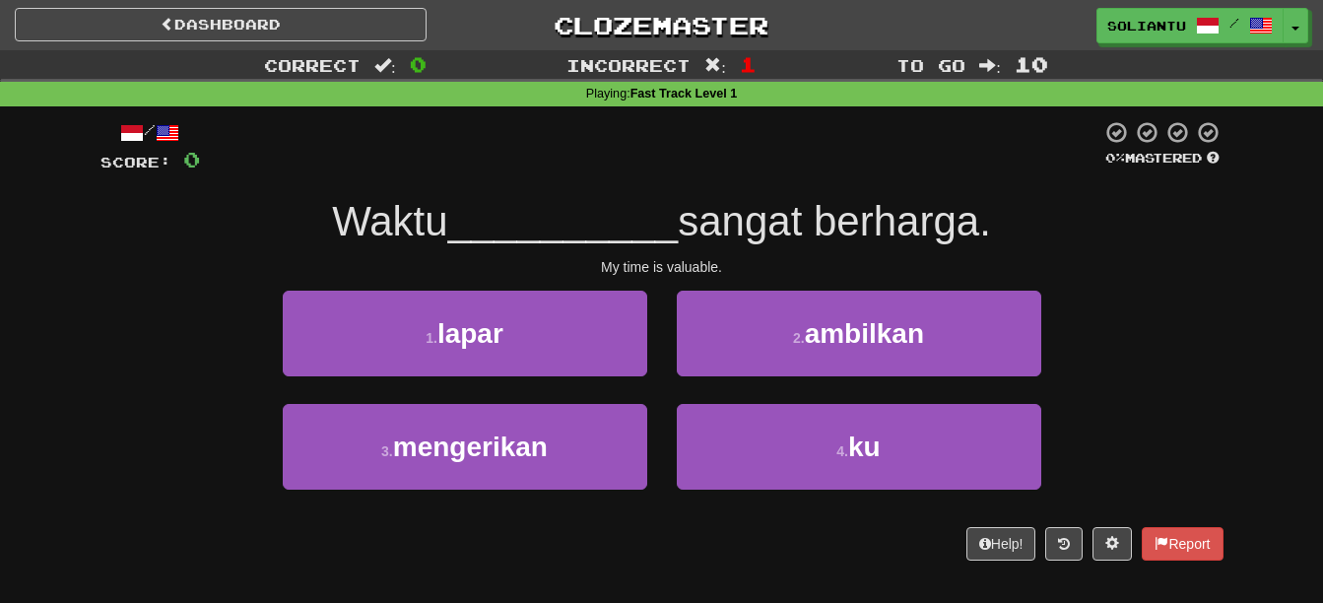
click at [516, 384] on div "1 . lapar" at bounding box center [465, 346] width 394 height 113
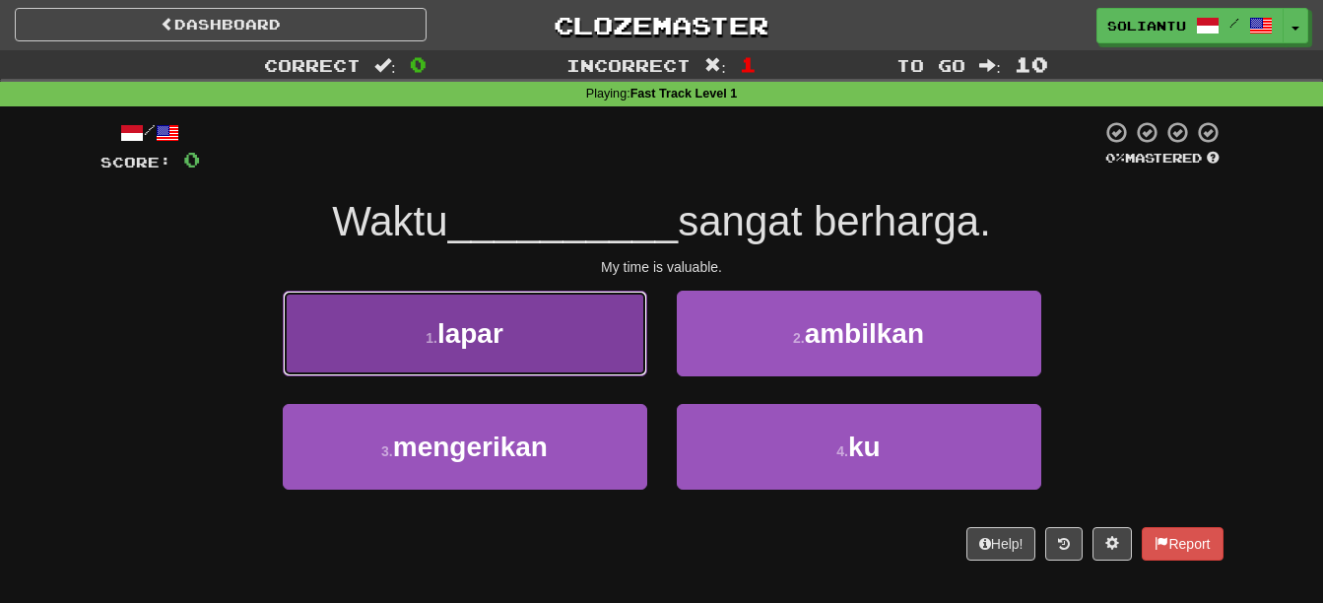
click at [516, 345] on button "1 . lapar" at bounding box center [465, 333] width 364 height 86
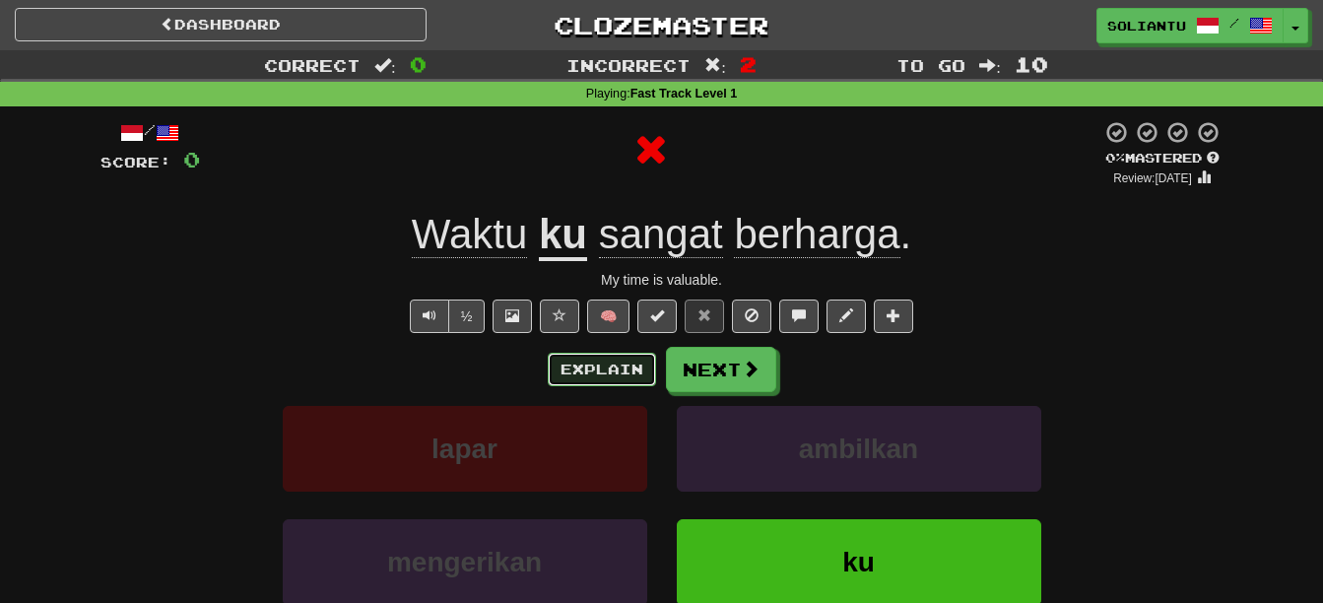
click at [644, 367] on button "Explain" at bounding box center [602, 369] width 108 height 33
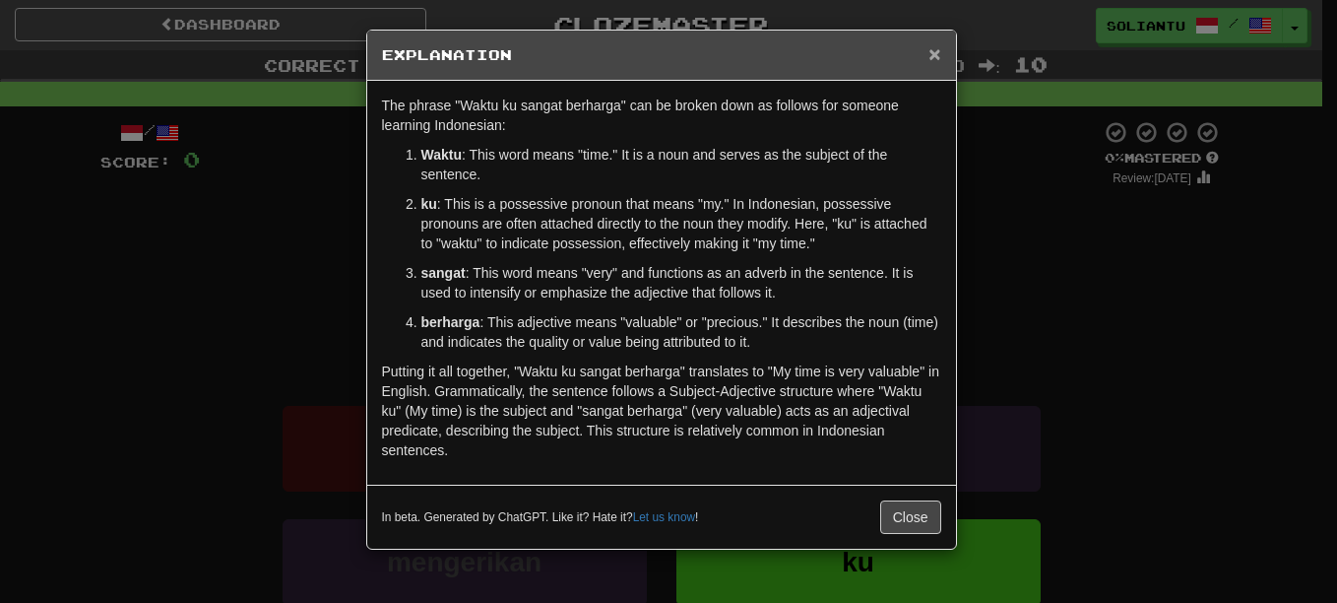
click at [932, 60] on span "×" at bounding box center [935, 53] width 12 height 23
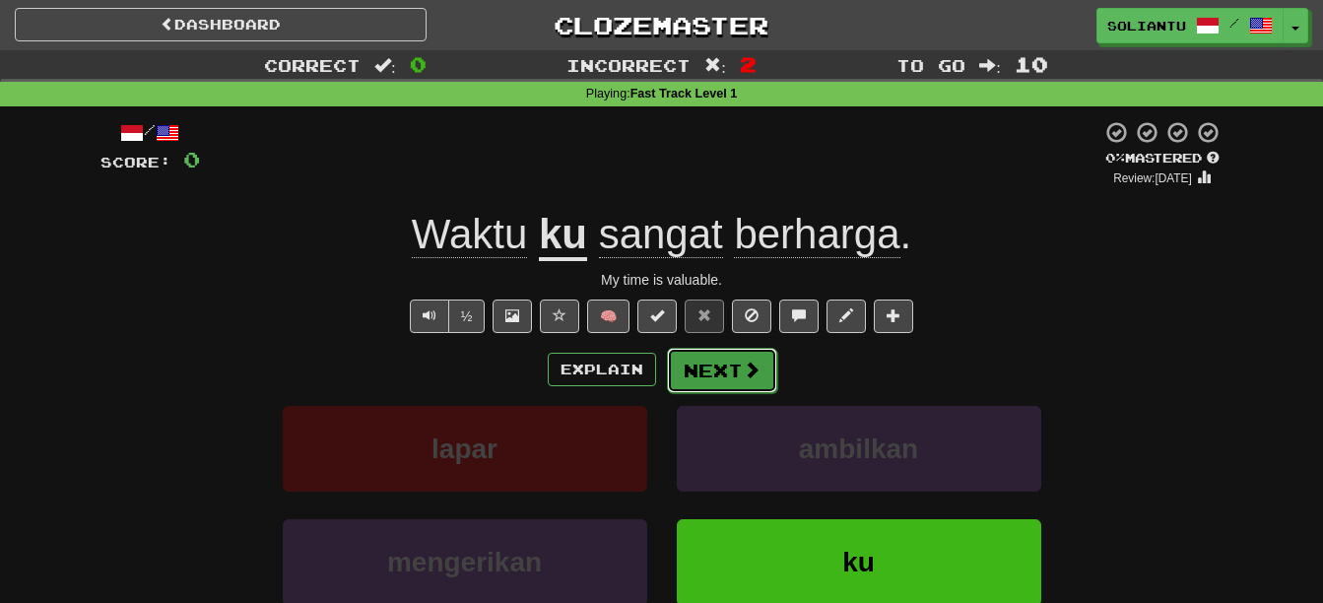
click at [721, 360] on button "Next" at bounding box center [722, 370] width 110 height 45
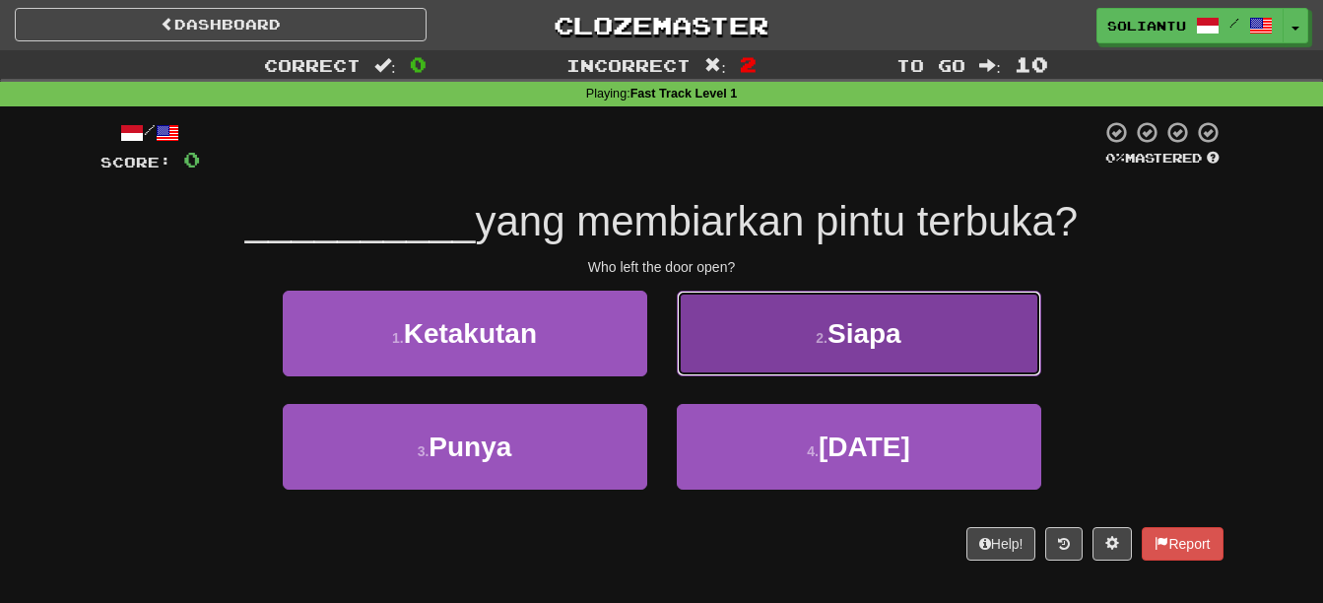
click at [838, 319] on span "Siapa" at bounding box center [864, 333] width 74 height 31
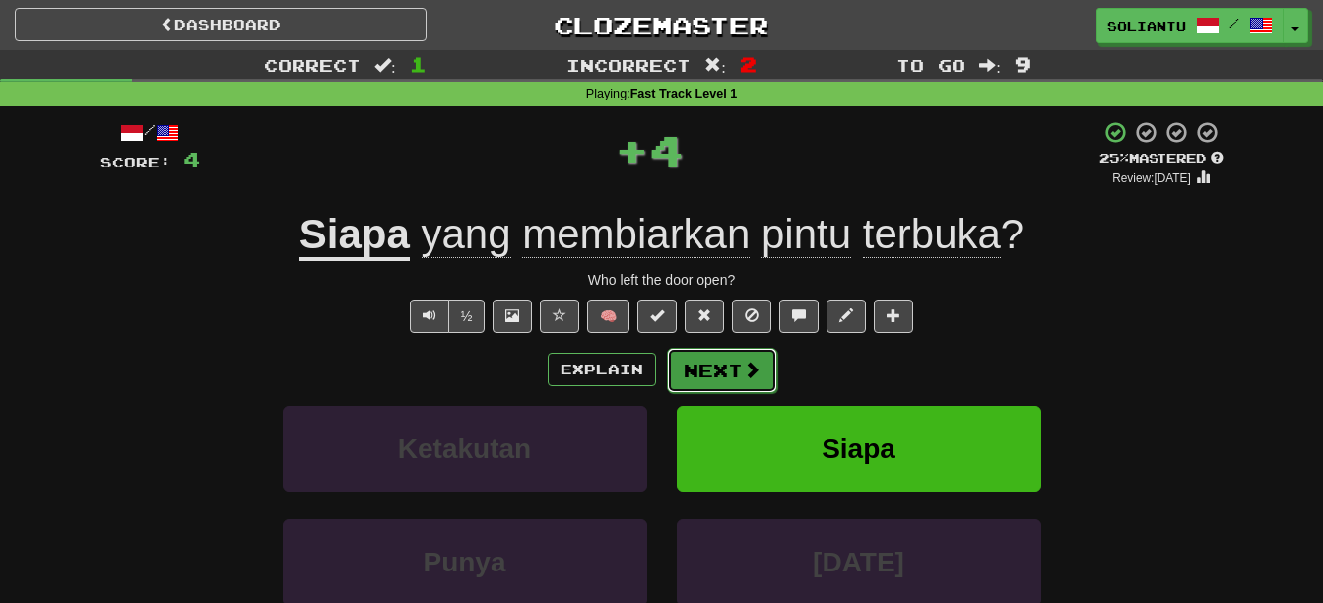
click at [710, 357] on button "Next" at bounding box center [722, 370] width 110 height 45
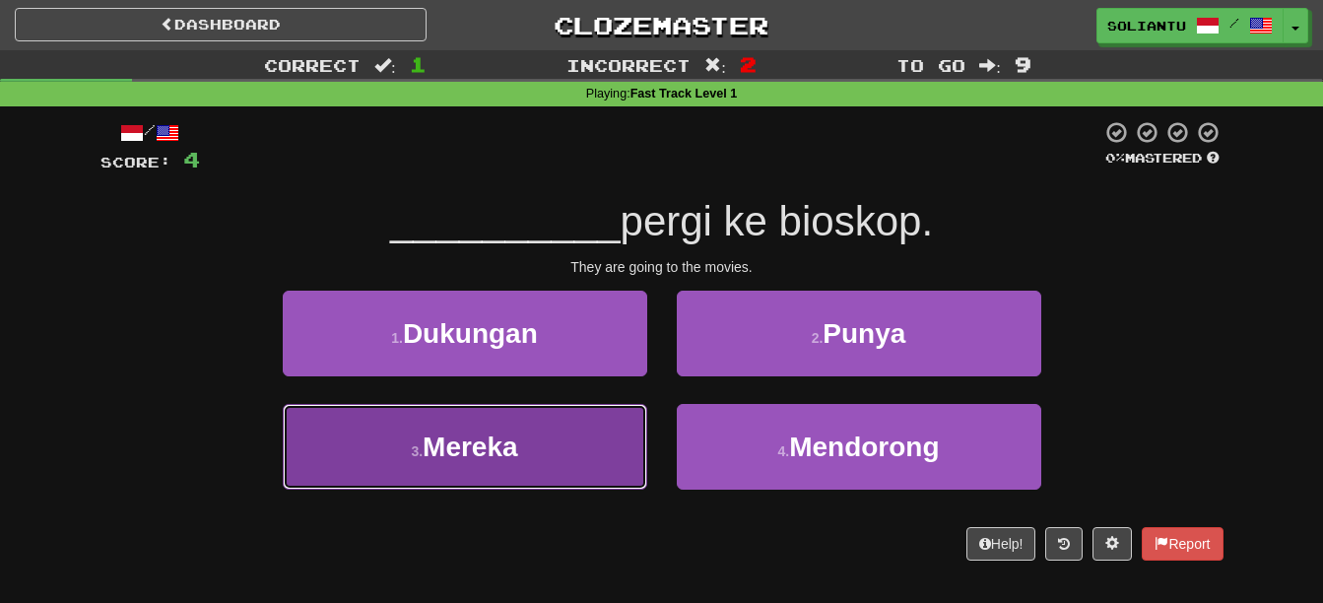
click at [598, 440] on button "3 . Mereka" at bounding box center [465, 447] width 364 height 86
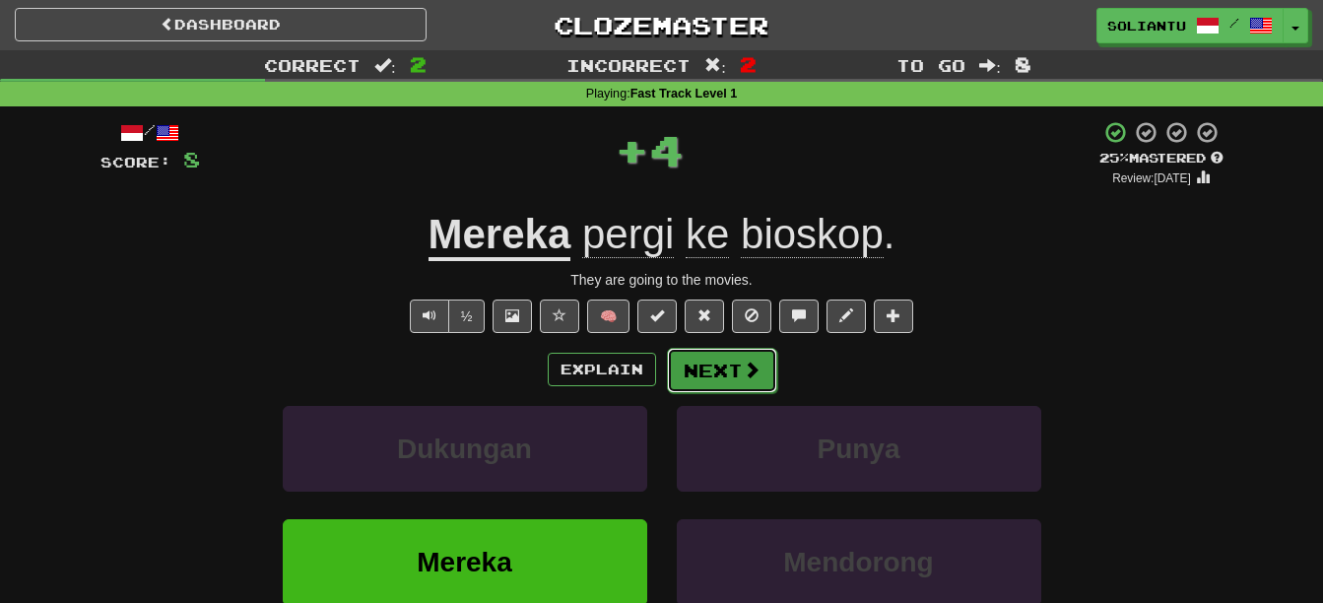
click at [749, 363] on span at bounding box center [751, 369] width 18 height 18
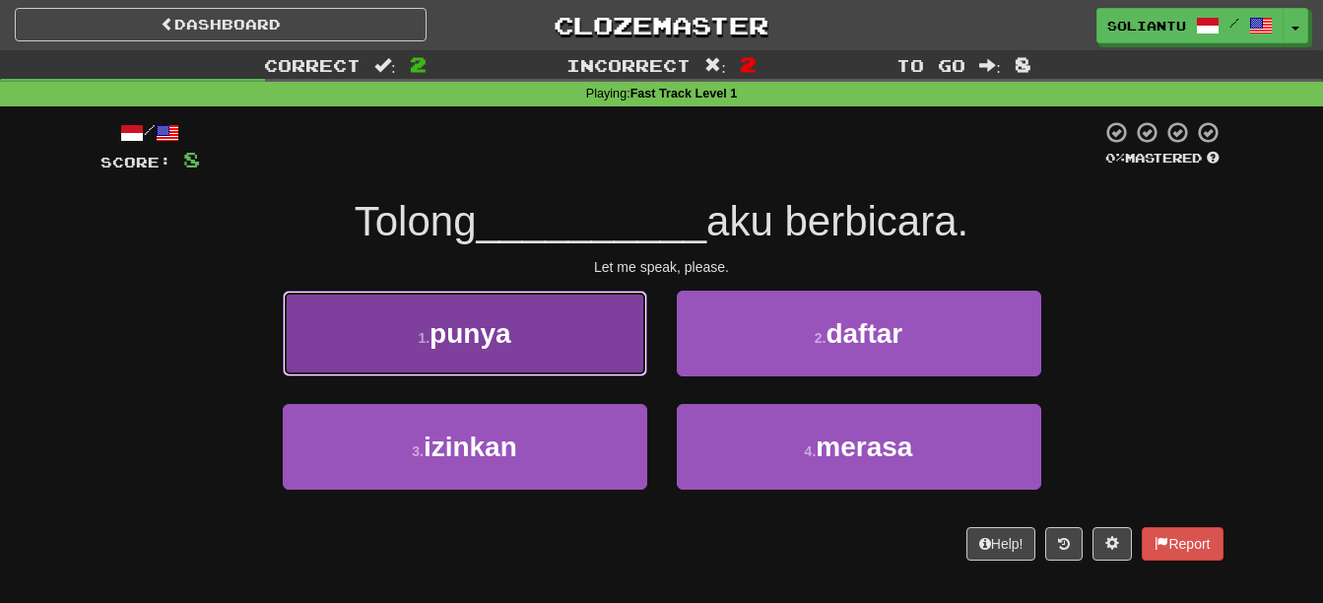
click at [560, 349] on button "1 . punya" at bounding box center [465, 333] width 364 height 86
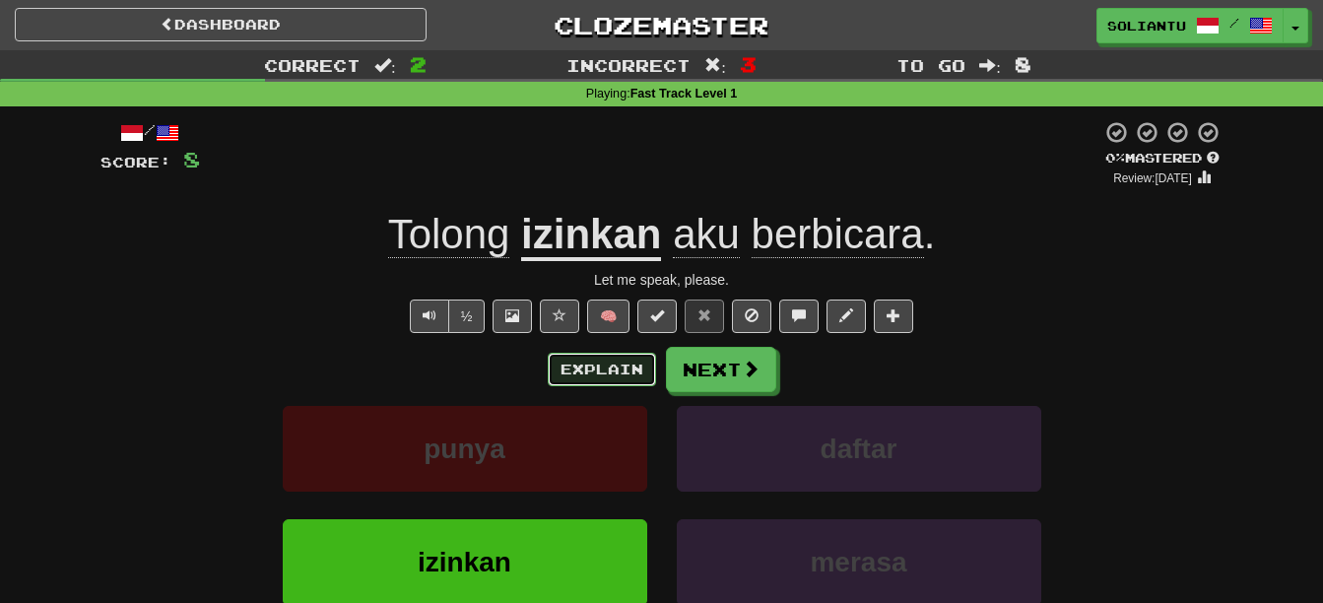
click at [640, 375] on button "Explain" at bounding box center [602, 369] width 108 height 33
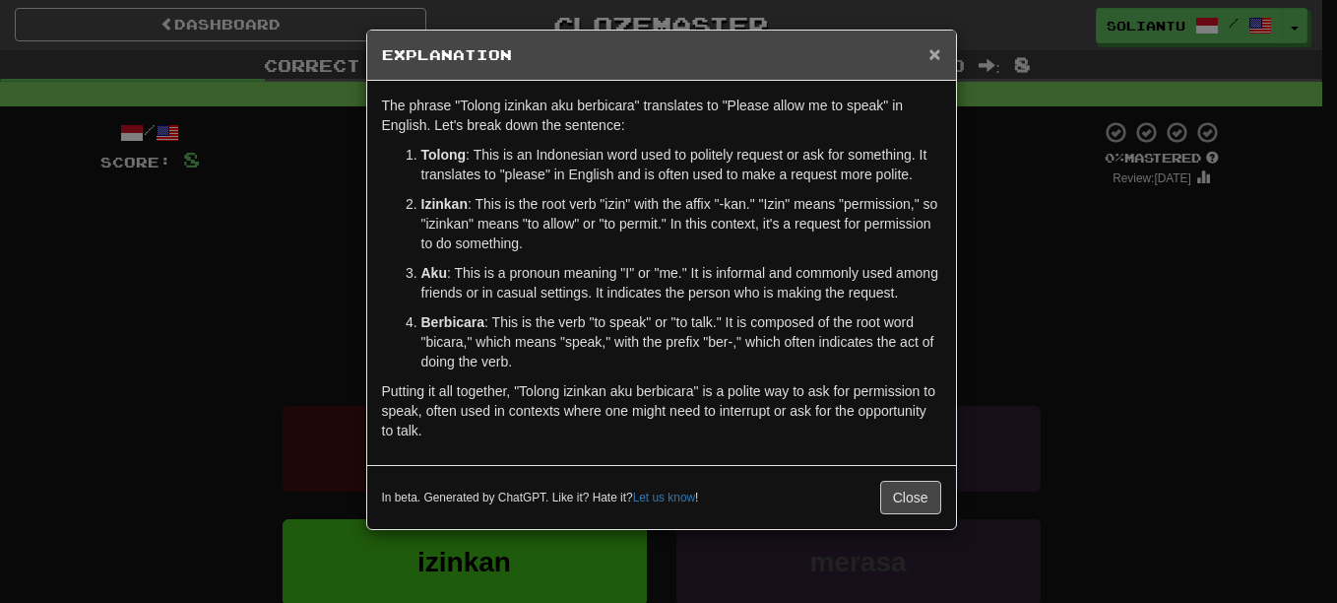
click at [933, 64] on span "×" at bounding box center [935, 53] width 12 height 23
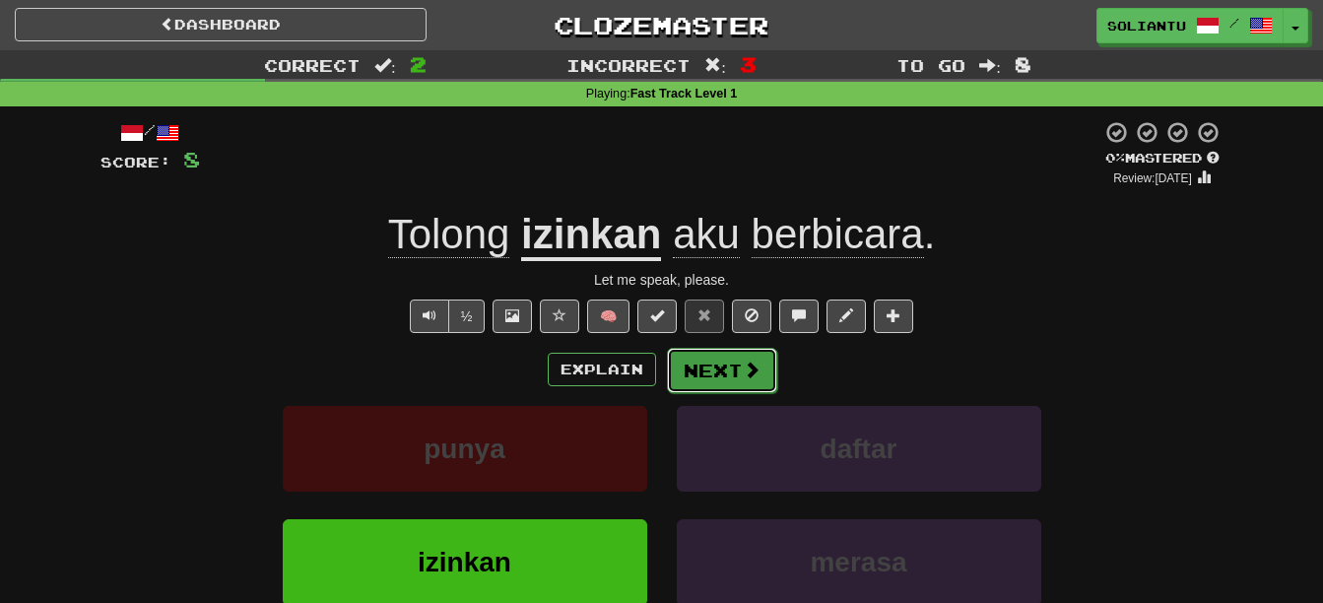
click at [692, 366] on button "Next" at bounding box center [722, 370] width 110 height 45
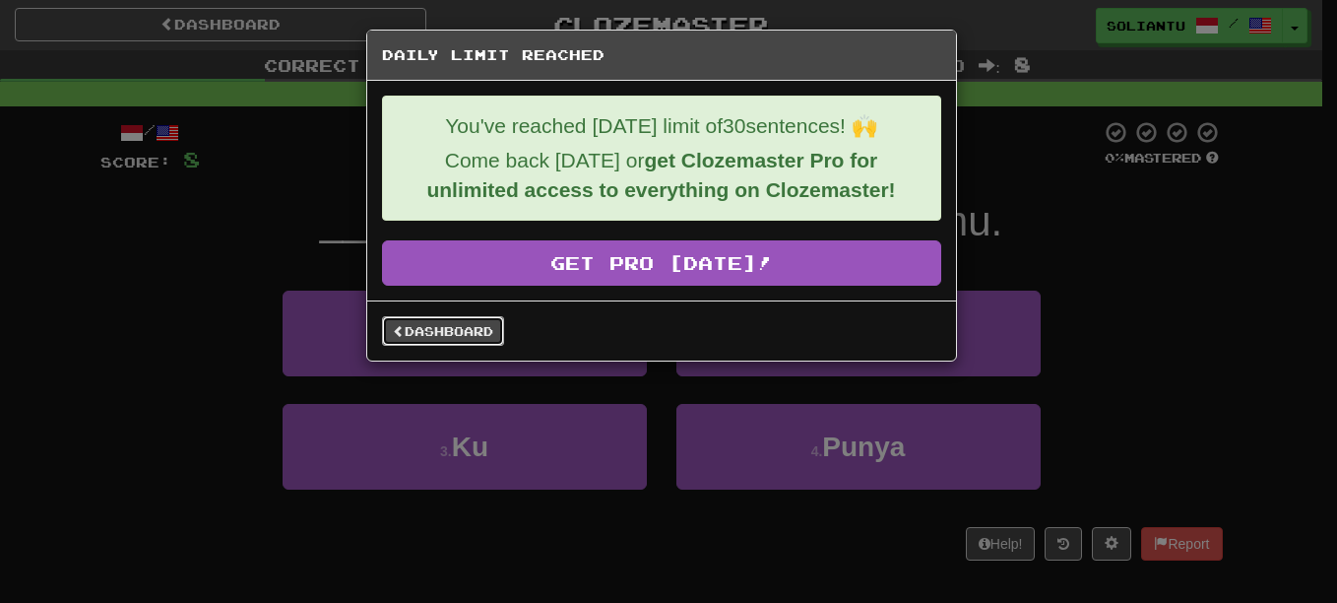
click at [479, 323] on link "Dashboard" at bounding box center [443, 331] width 122 height 30
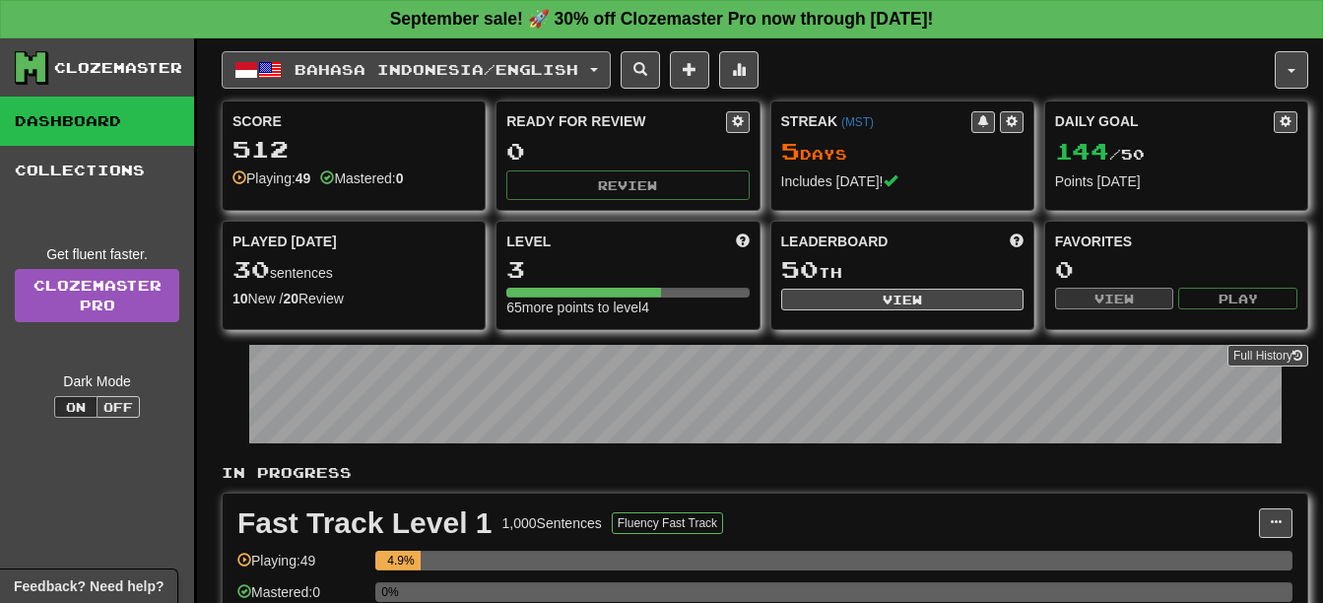
click at [487, 72] on span "Bahasa Indonesia / English" at bounding box center [436, 69] width 284 height 17
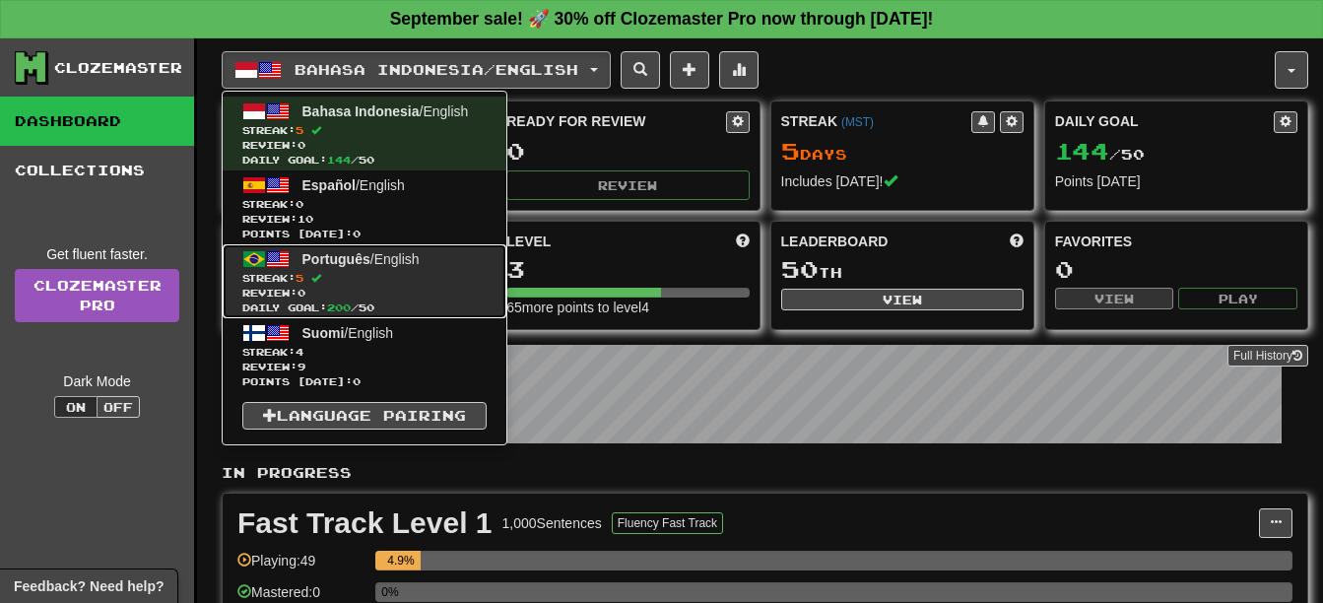
click at [460, 276] on span "Streak: 5" at bounding box center [364, 278] width 244 height 15
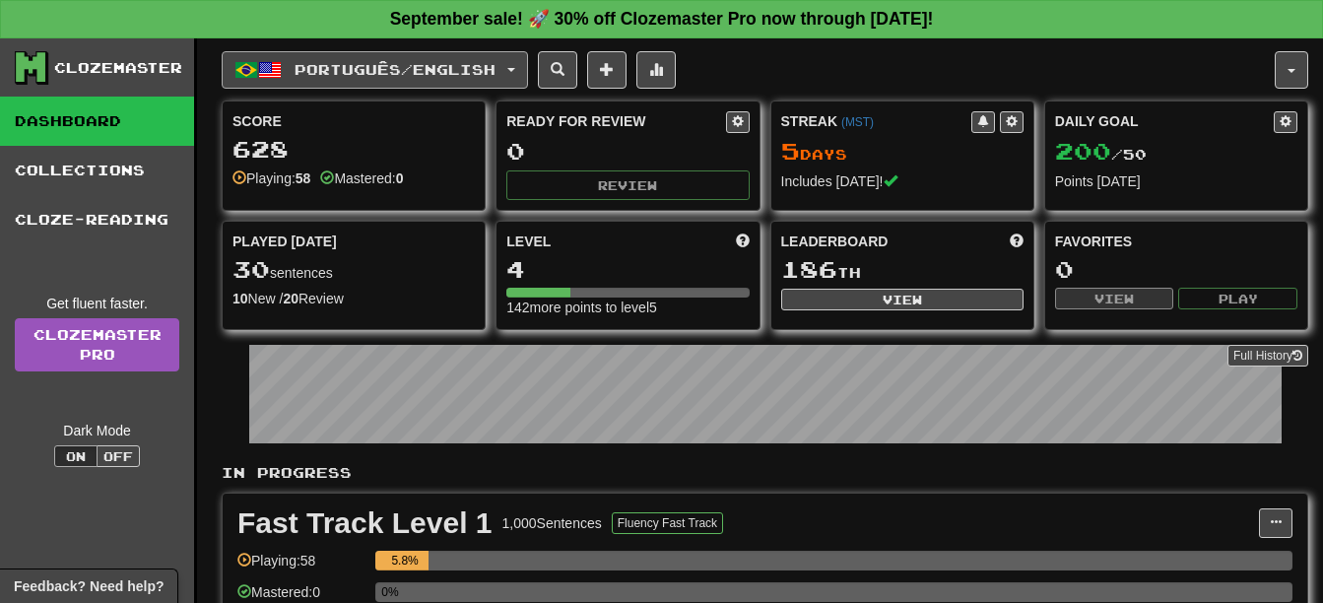
click at [483, 63] on span "Português / English" at bounding box center [394, 69] width 201 height 17
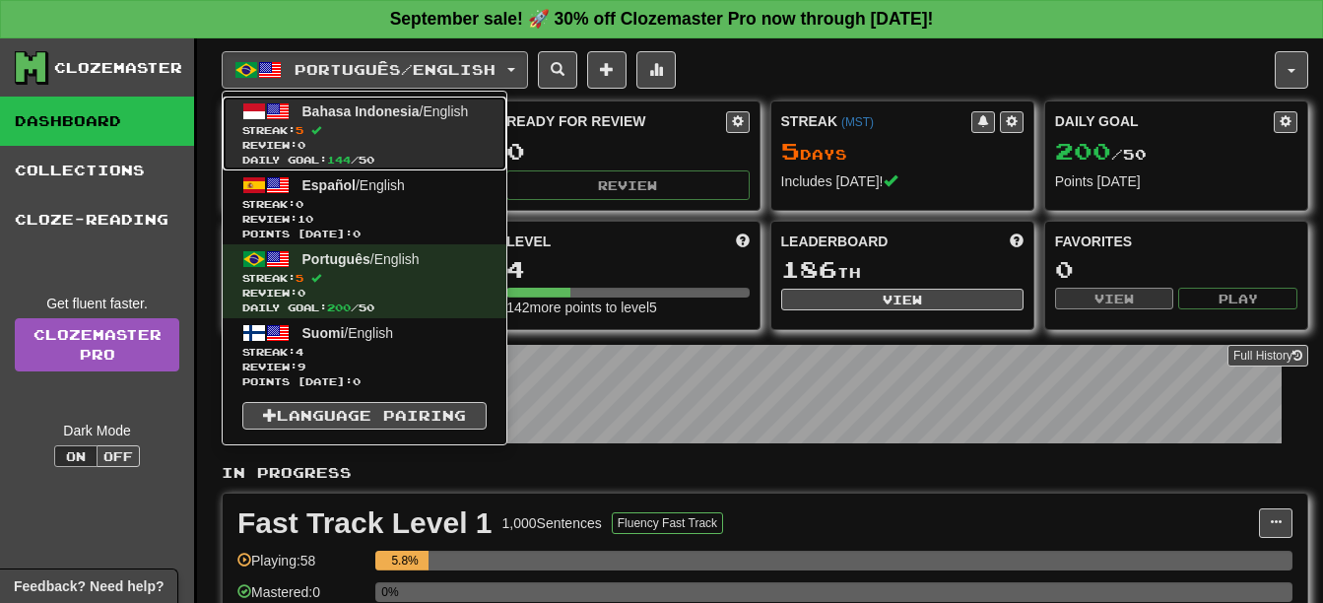
click at [445, 138] on span "Review: 0" at bounding box center [364, 145] width 244 height 15
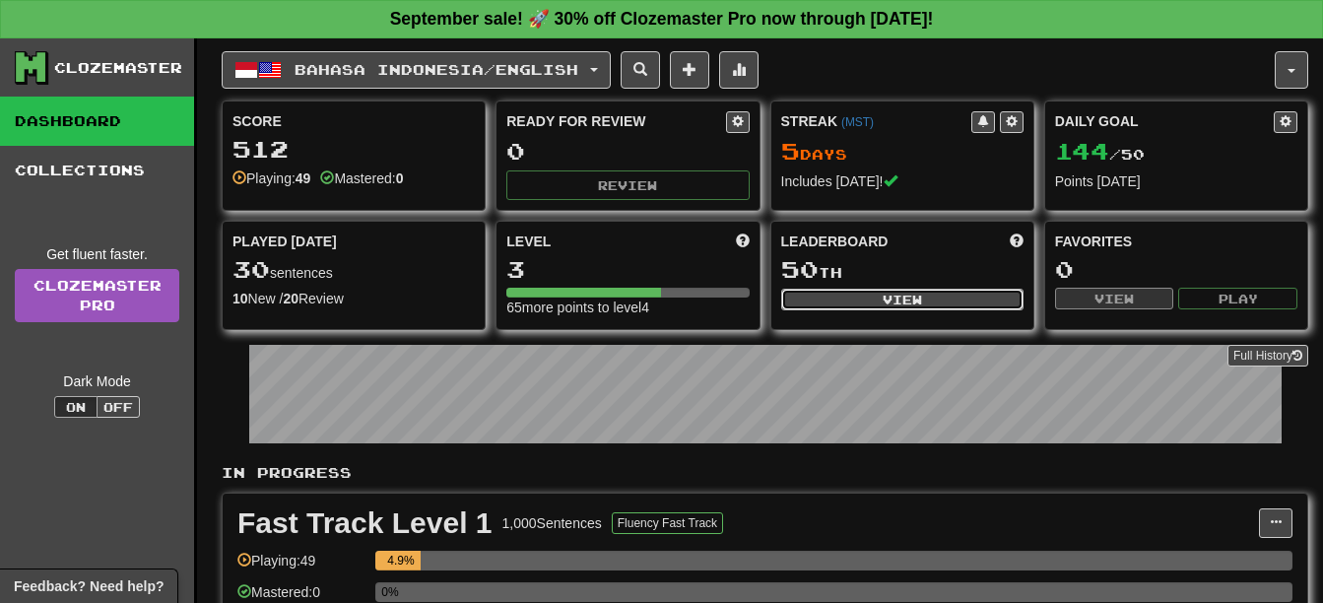
click at [857, 298] on button "View" at bounding box center [902, 300] width 242 height 22
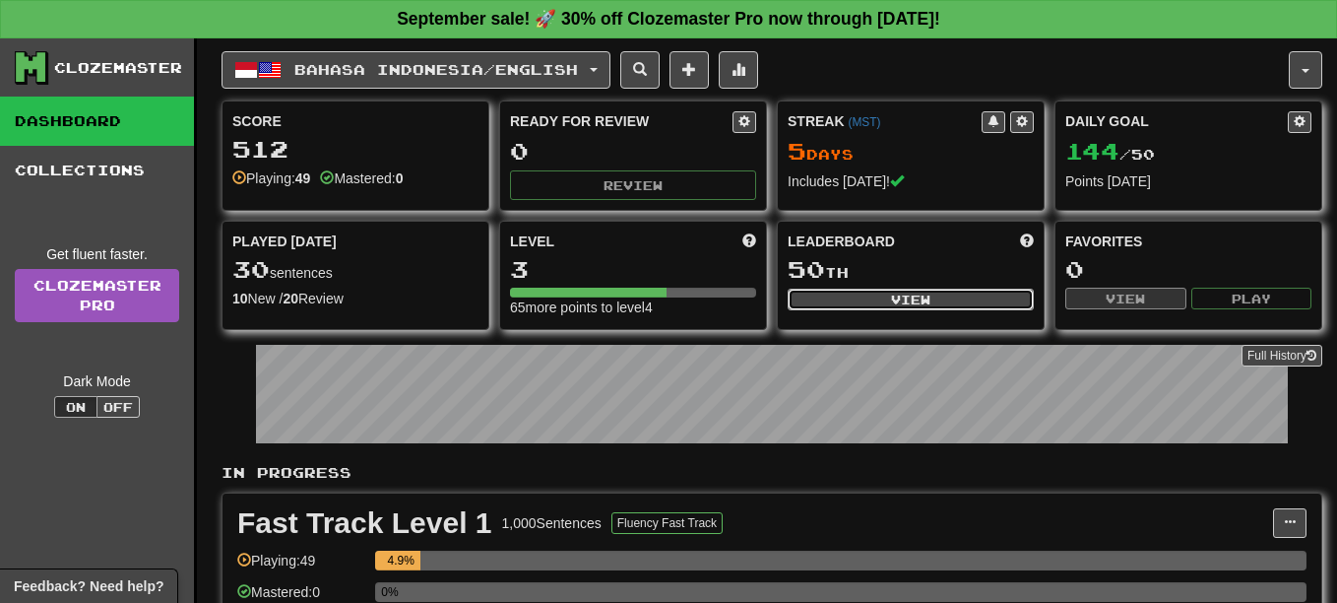
select select "**********"
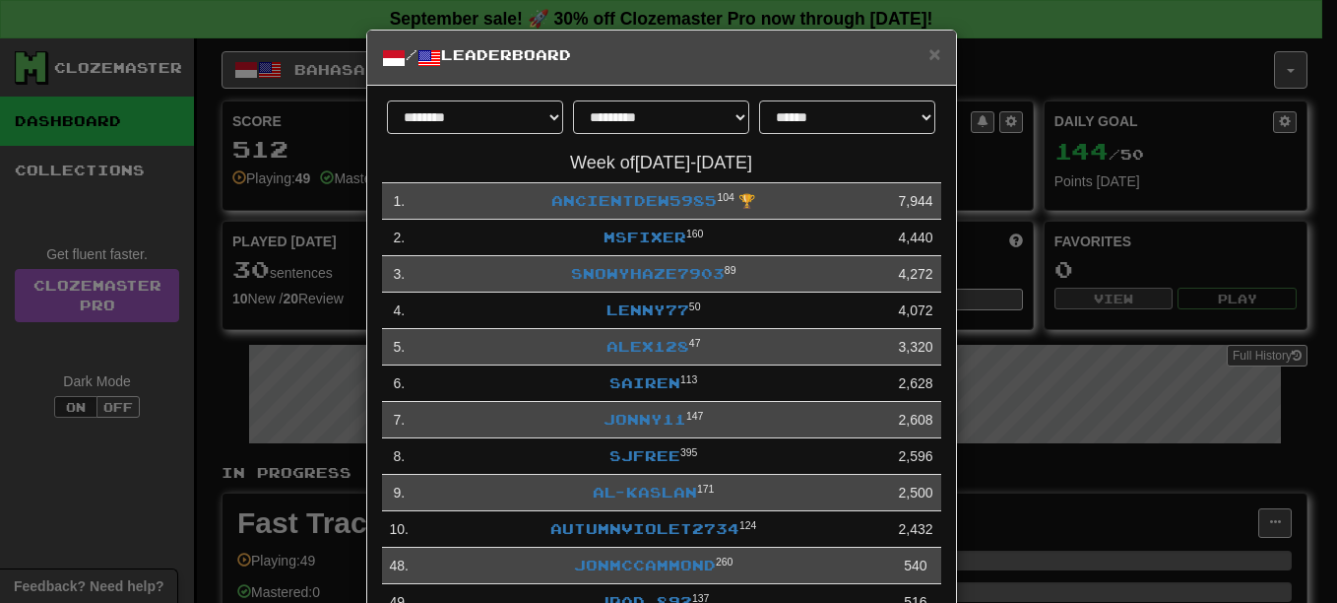
click at [934, 61] on div "× / Leaderboard" at bounding box center [661, 58] width 589 height 55
click at [929, 43] on span "×" at bounding box center [935, 53] width 12 height 23
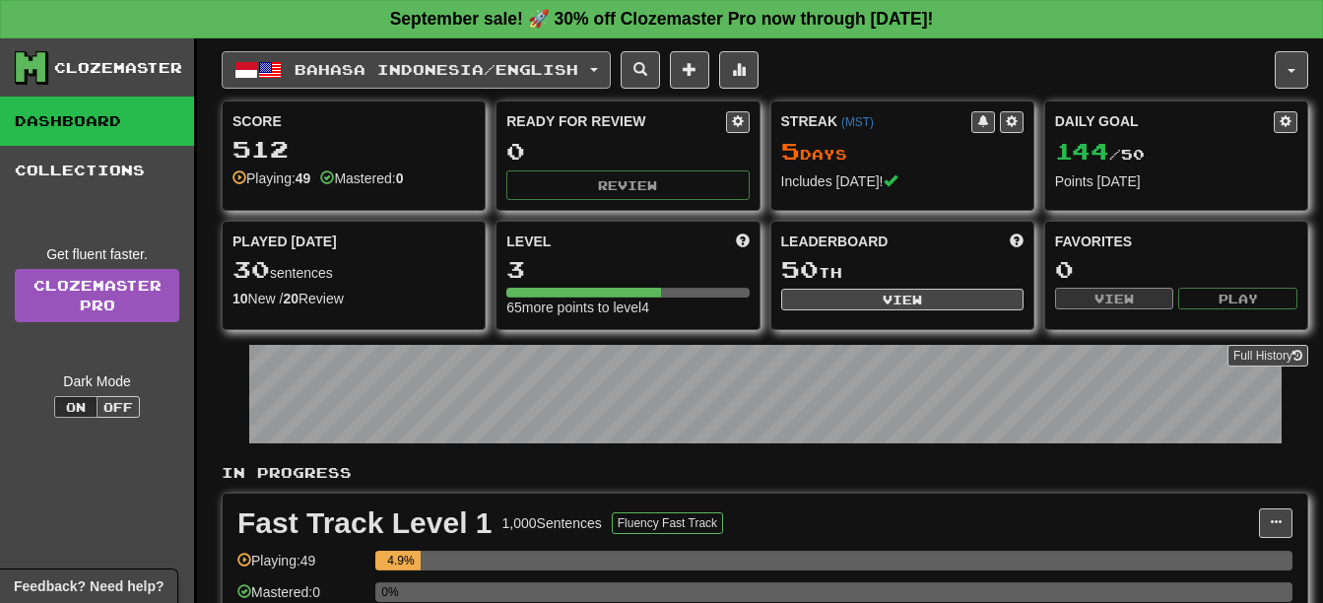
click at [474, 57] on button "Bahasa Indonesia / English" at bounding box center [416, 69] width 389 height 37
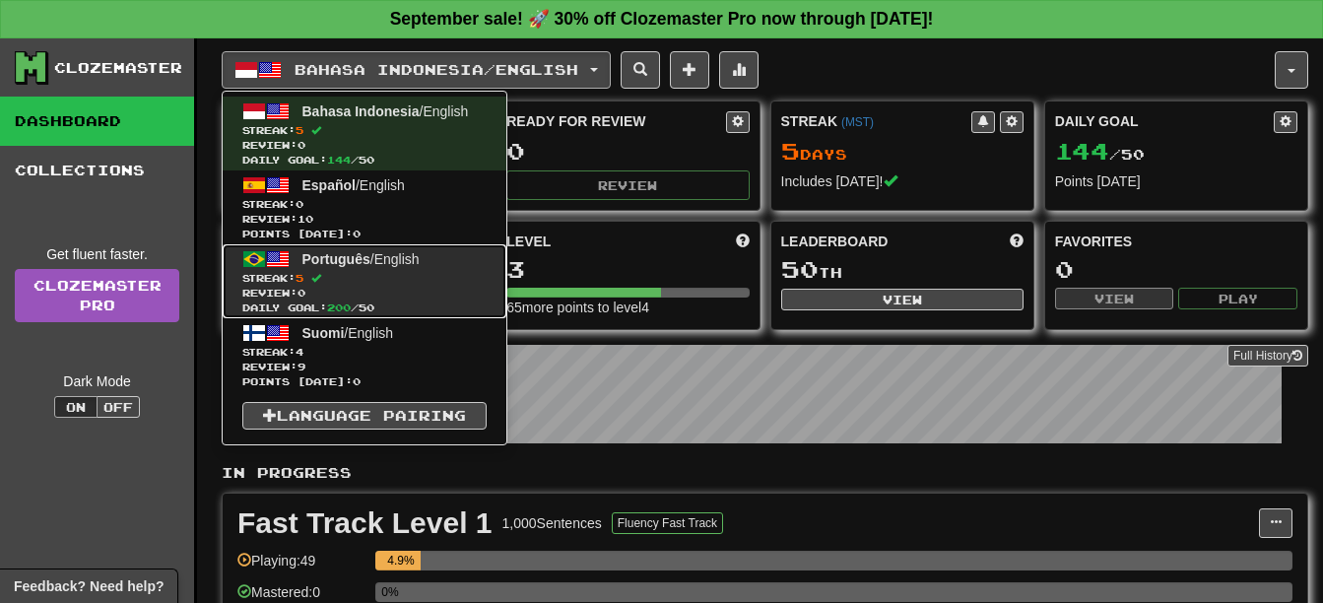
click at [422, 283] on span "Streak: 5" at bounding box center [364, 278] width 244 height 15
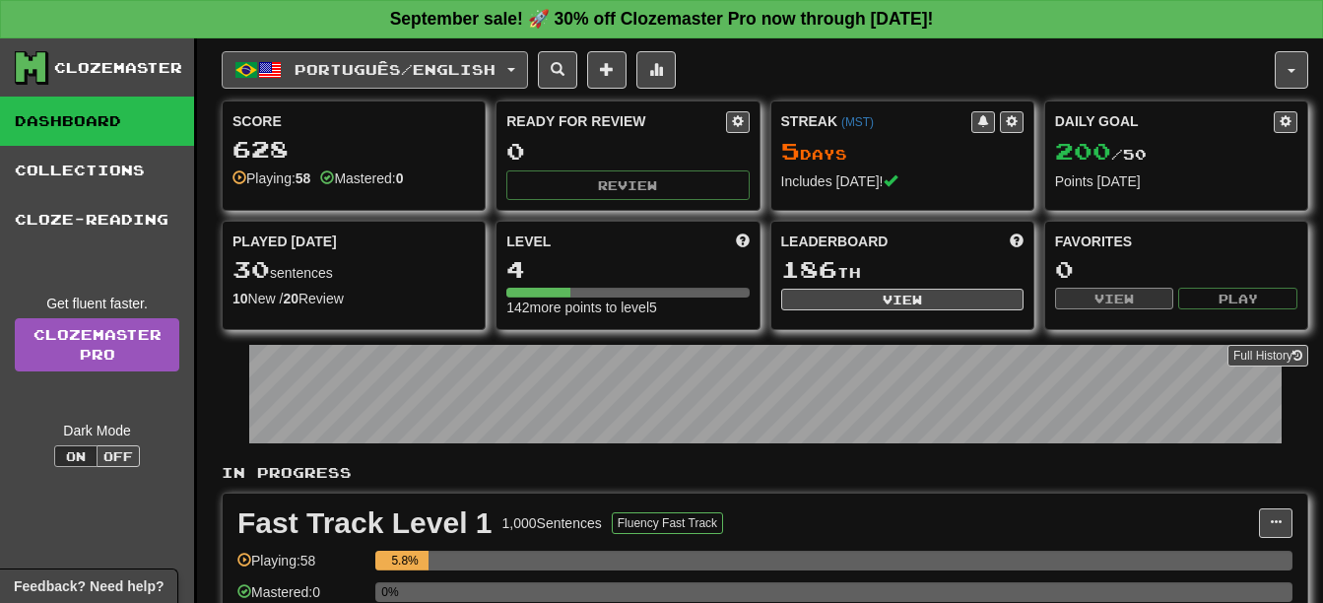
click at [473, 64] on span "Português / English" at bounding box center [394, 69] width 201 height 17
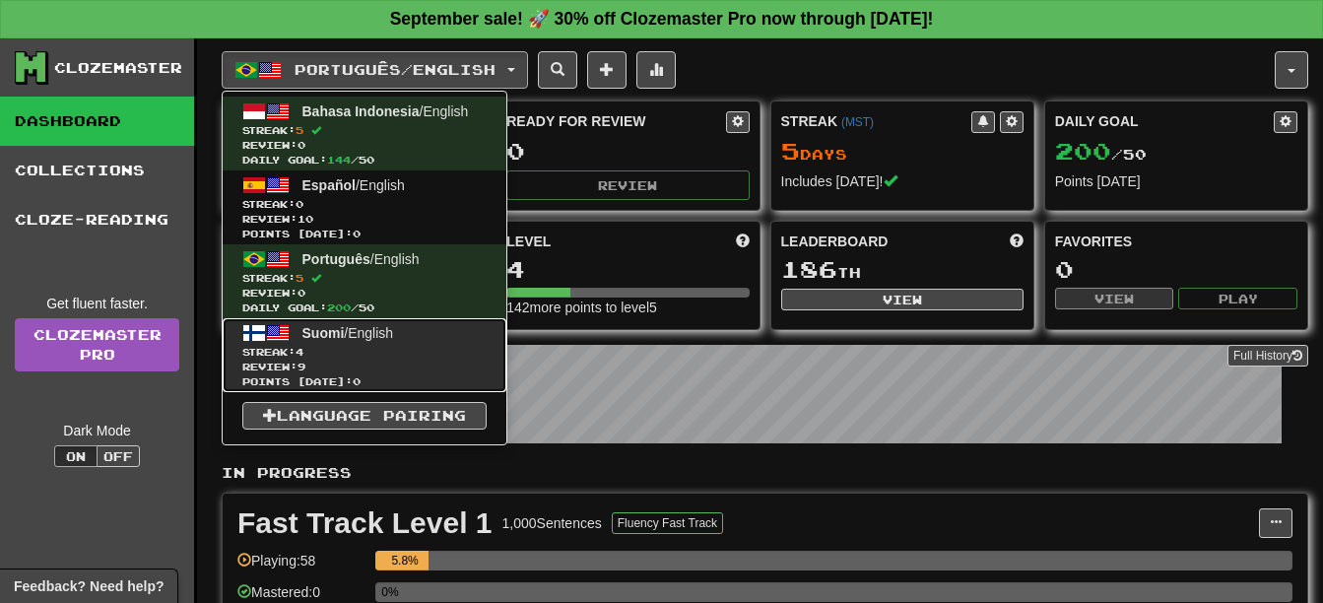
click at [422, 330] on link "Suomi / English Streak: 4 Review: 9 Points [DATE]: 0" at bounding box center [365, 355] width 284 height 74
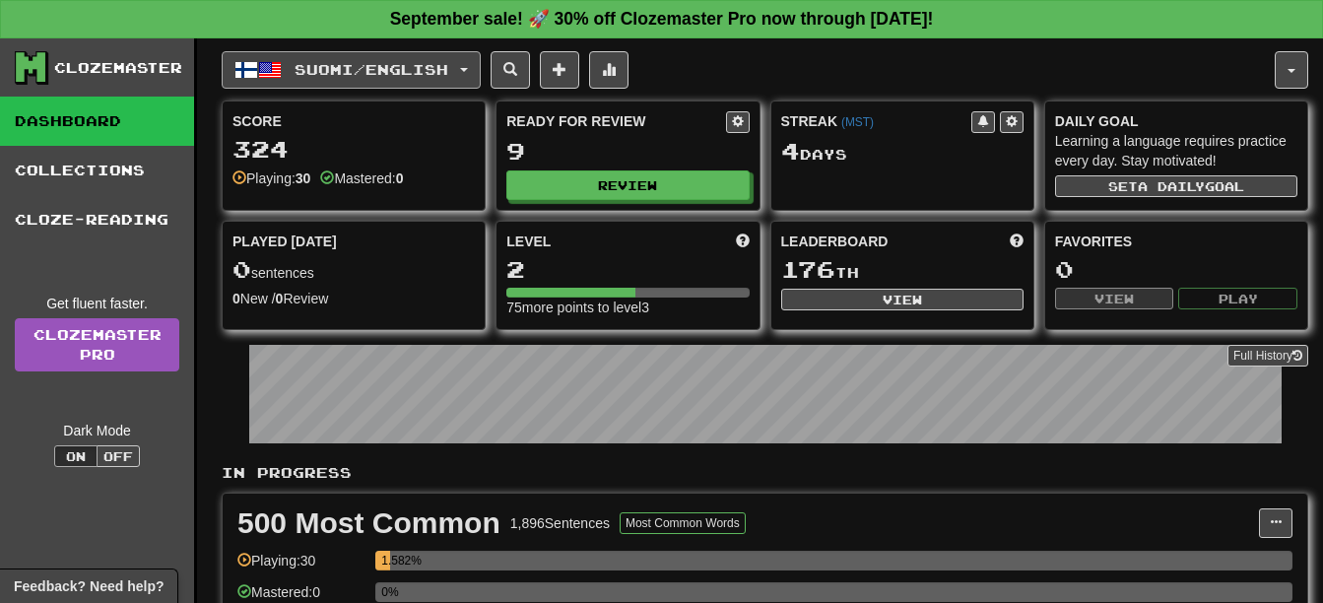
click at [422, 69] on span "Suomi / English" at bounding box center [371, 69] width 154 height 17
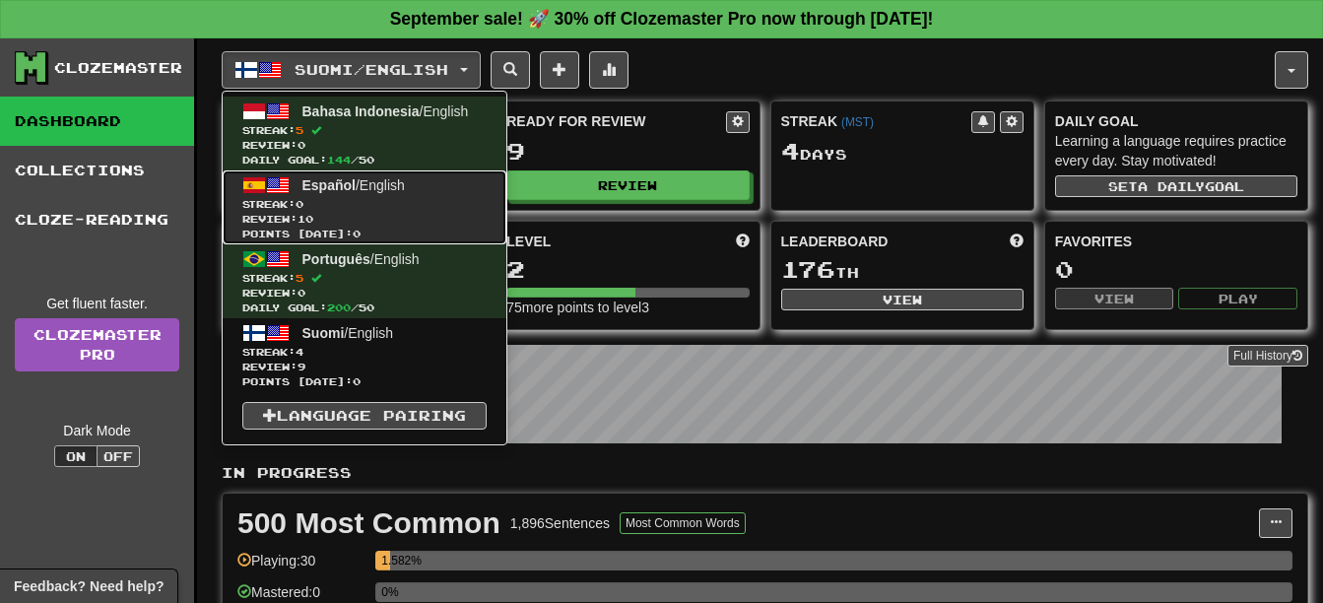
click at [400, 200] on span "Streak: 0" at bounding box center [364, 204] width 244 height 15
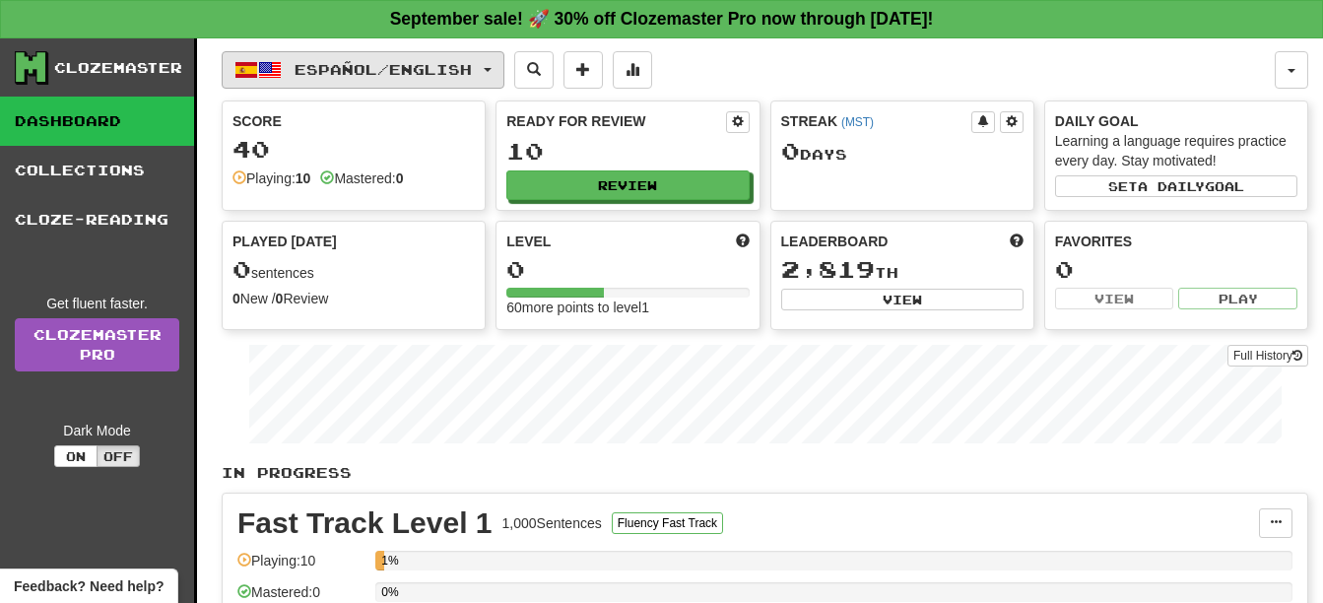
click at [472, 71] on span "Español / English" at bounding box center [382, 69] width 177 height 17
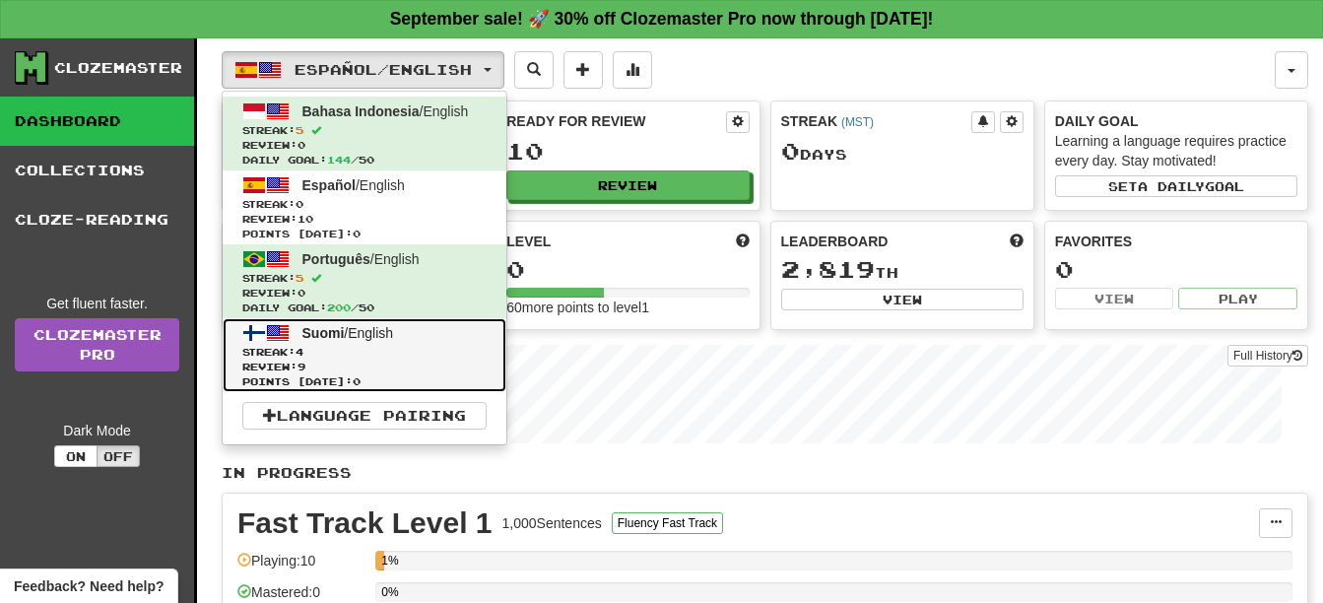
click at [426, 351] on span "Streak: 4" at bounding box center [364, 352] width 244 height 15
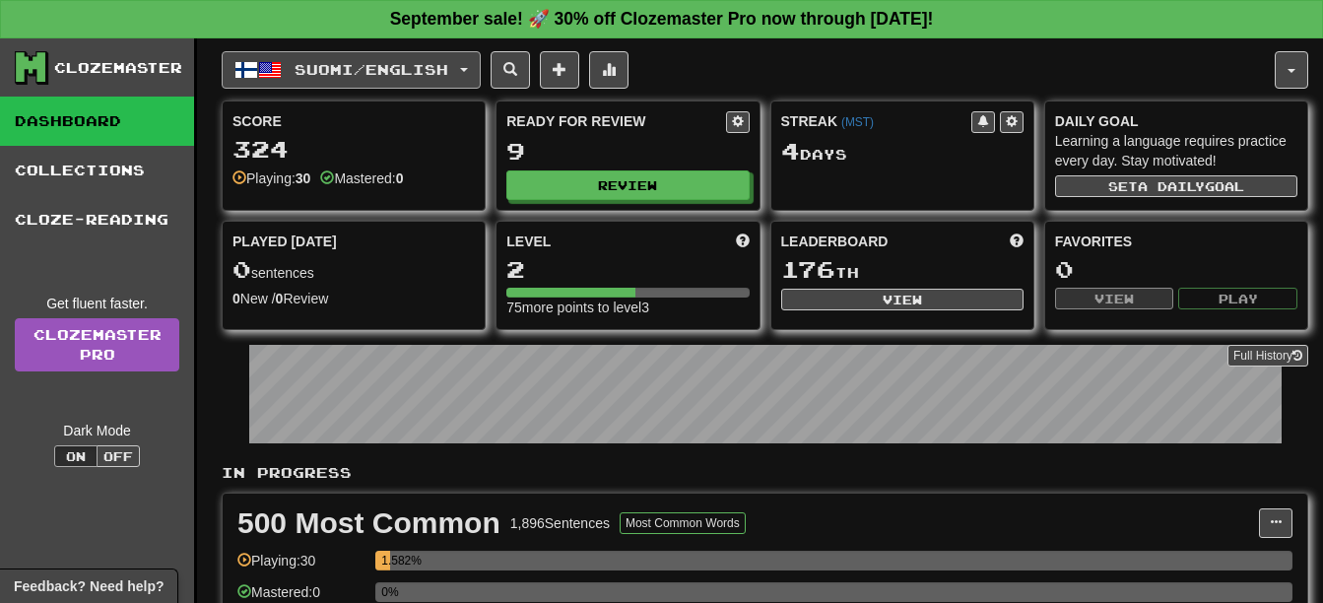
click at [423, 57] on button "Suomi / English" at bounding box center [351, 69] width 259 height 37
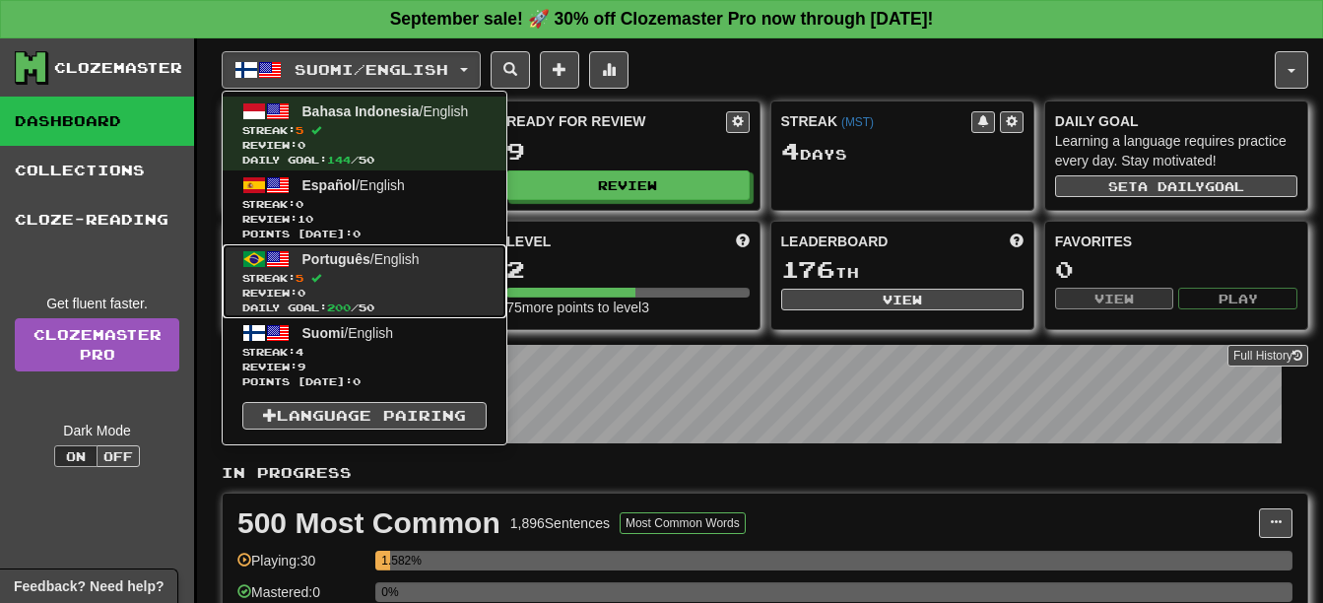
click at [420, 265] on span "Português / English" at bounding box center [360, 259] width 117 height 16
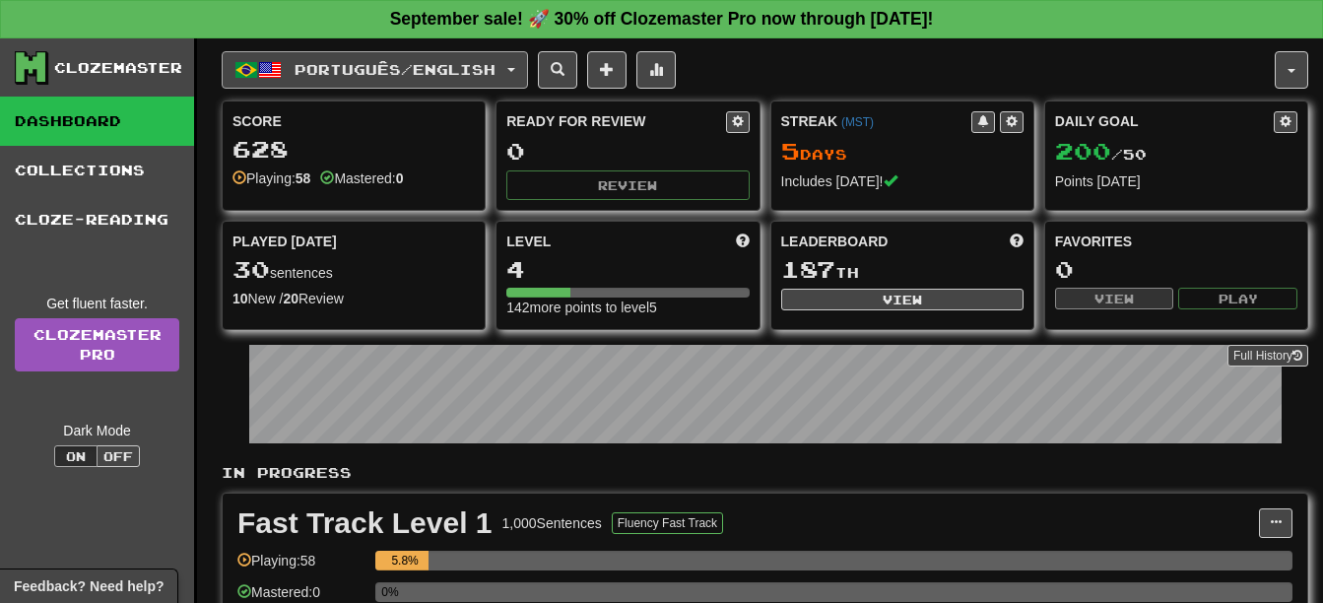
click at [407, 70] on span "Português / English" at bounding box center [394, 69] width 201 height 17
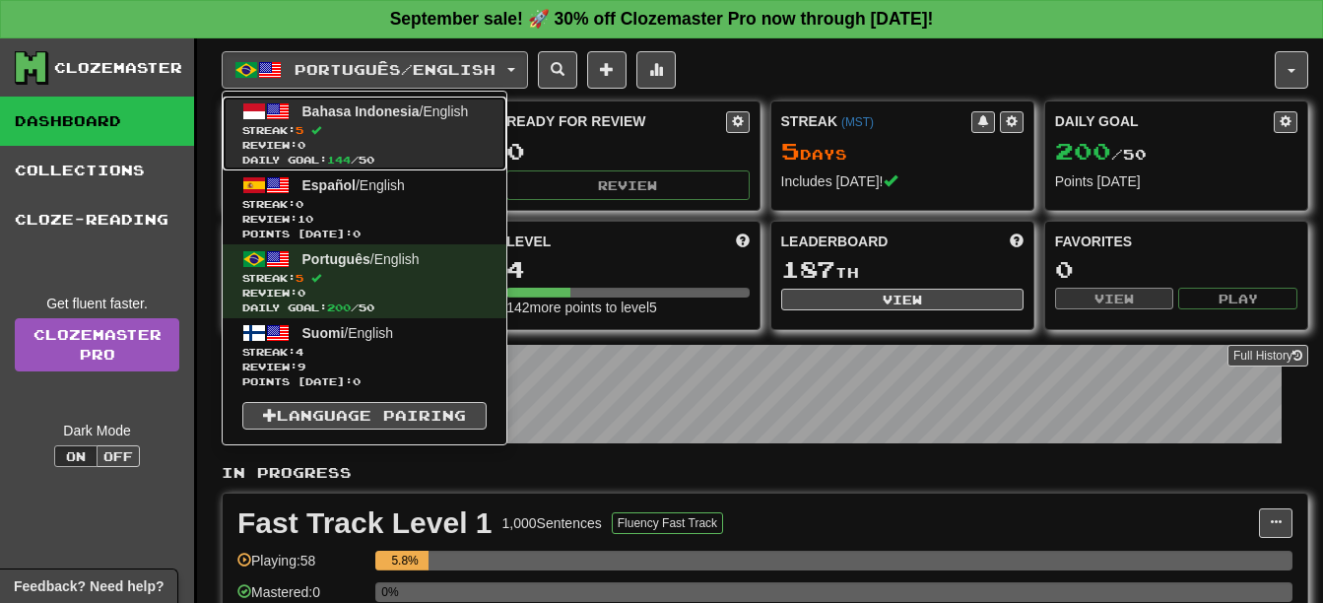
click at [402, 133] on span "Streak: 5" at bounding box center [364, 130] width 244 height 15
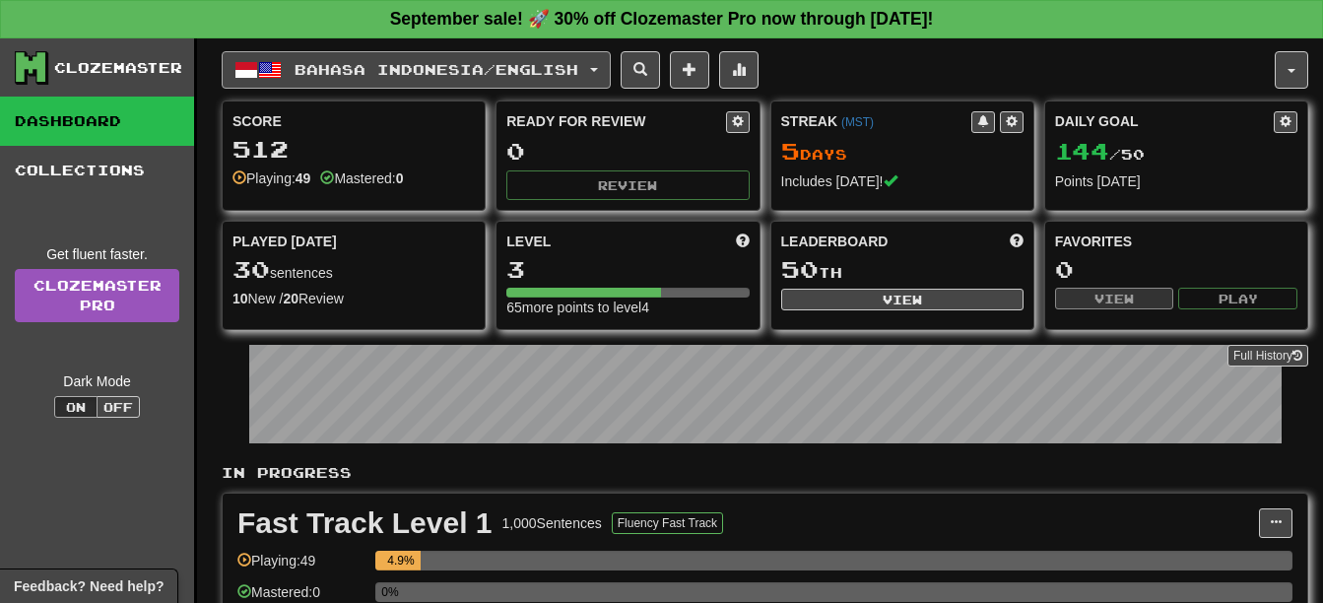
click at [398, 68] on span "Bahasa Indonesia / English" at bounding box center [436, 69] width 284 height 17
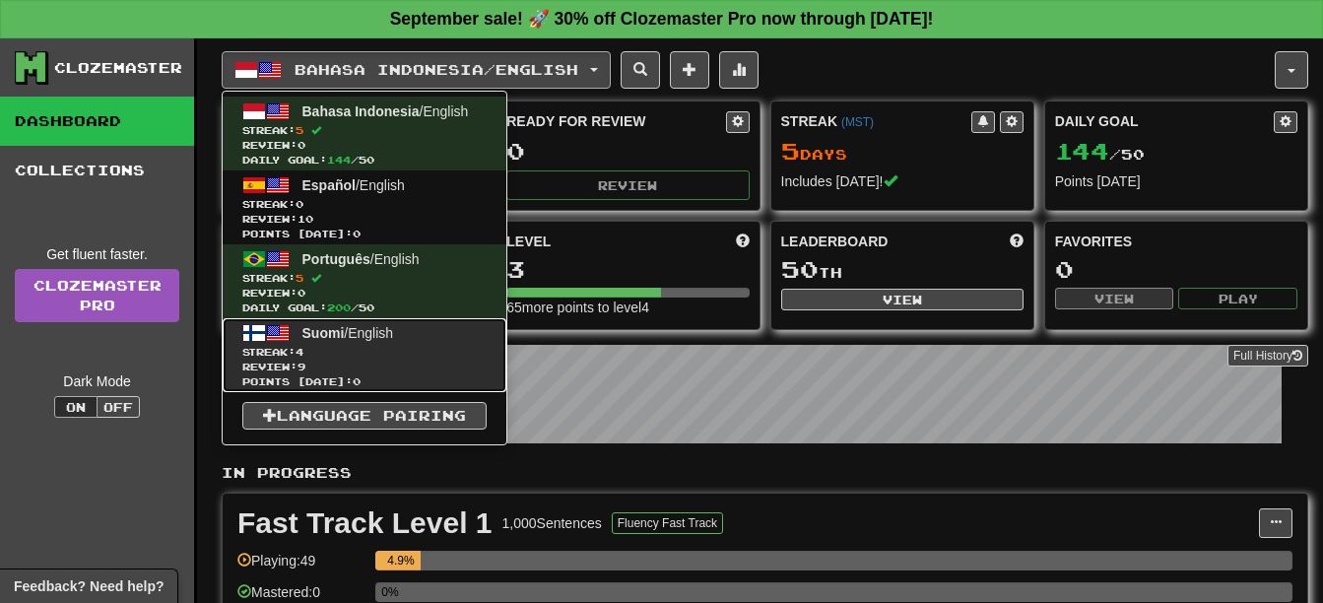
click at [387, 368] on span "Review: 9" at bounding box center [364, 366] width 244 height 15
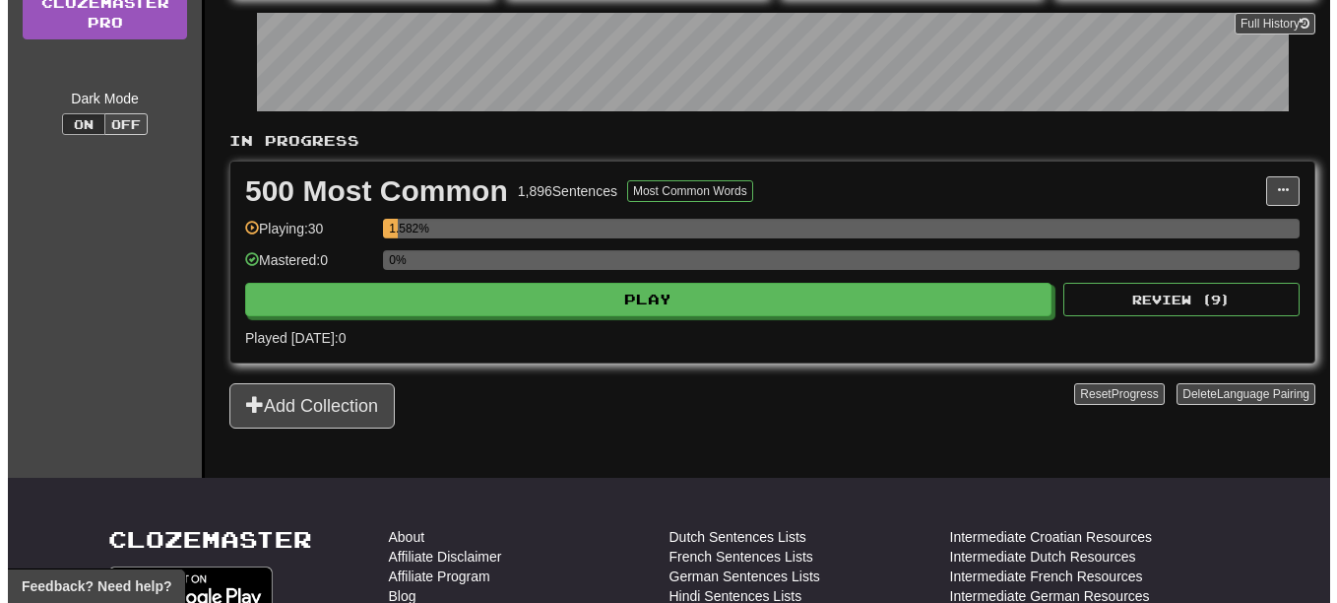
scroll to position [295, 0]
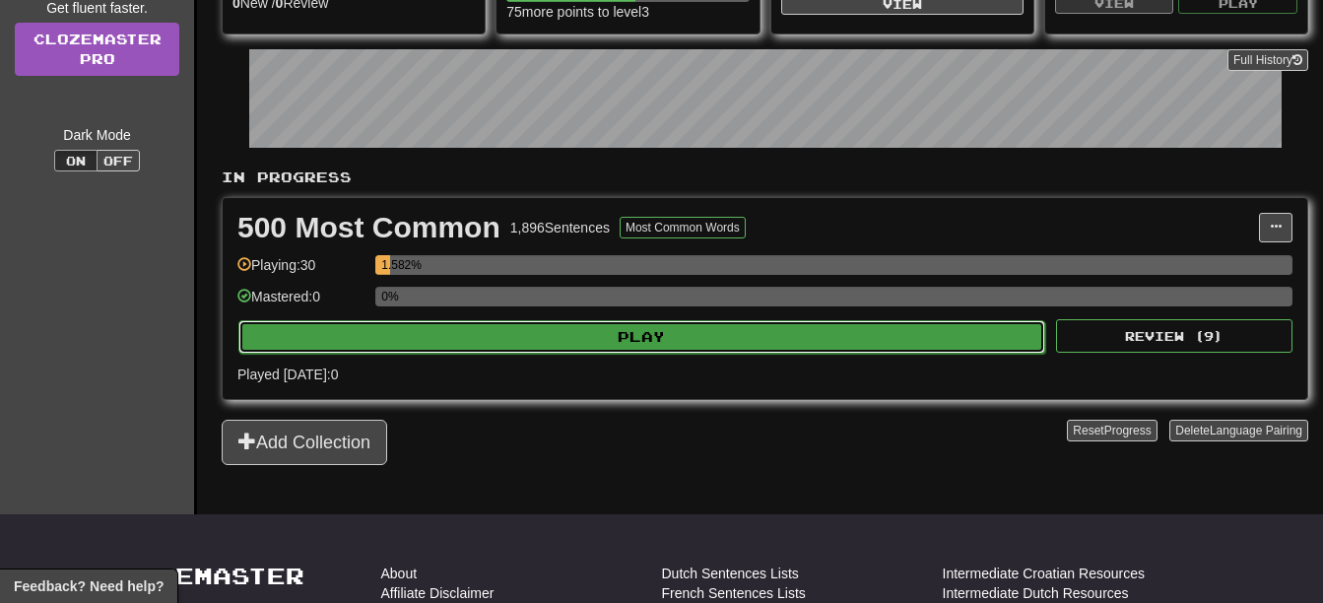
click at [626, 339] on button "Play" at bounding box center [641, 336] width 807 height 33
select select "**"
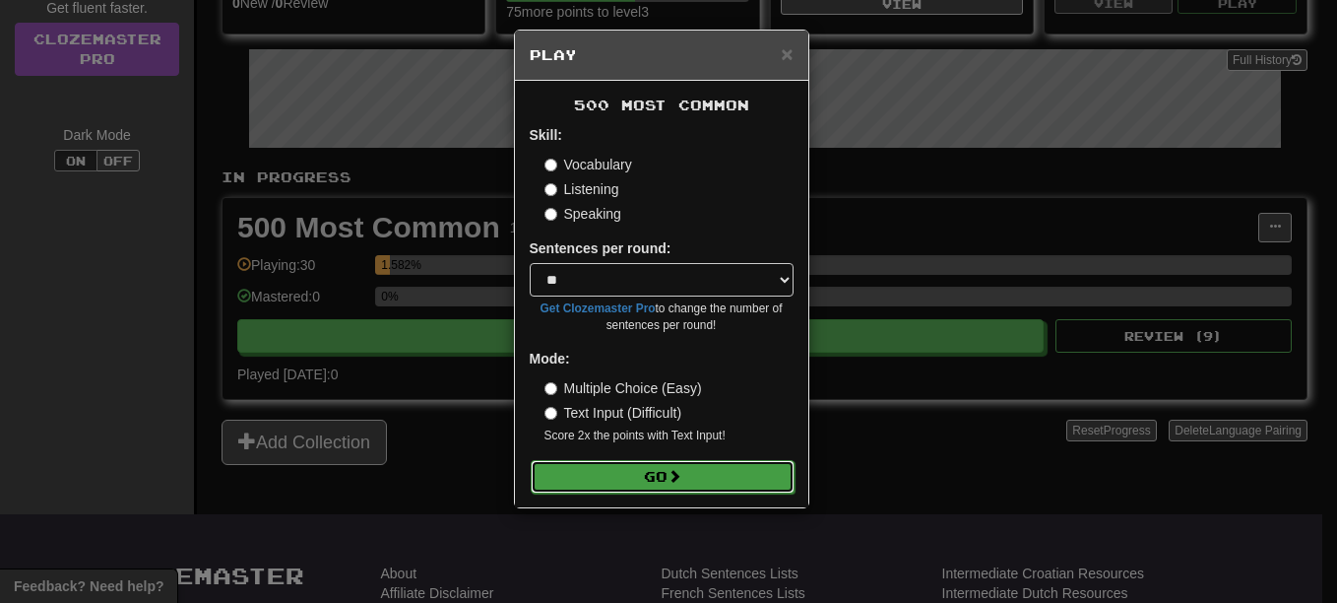
click at [689, 461] on button "Go" at bounding box center [663, 476] width 264 height 33
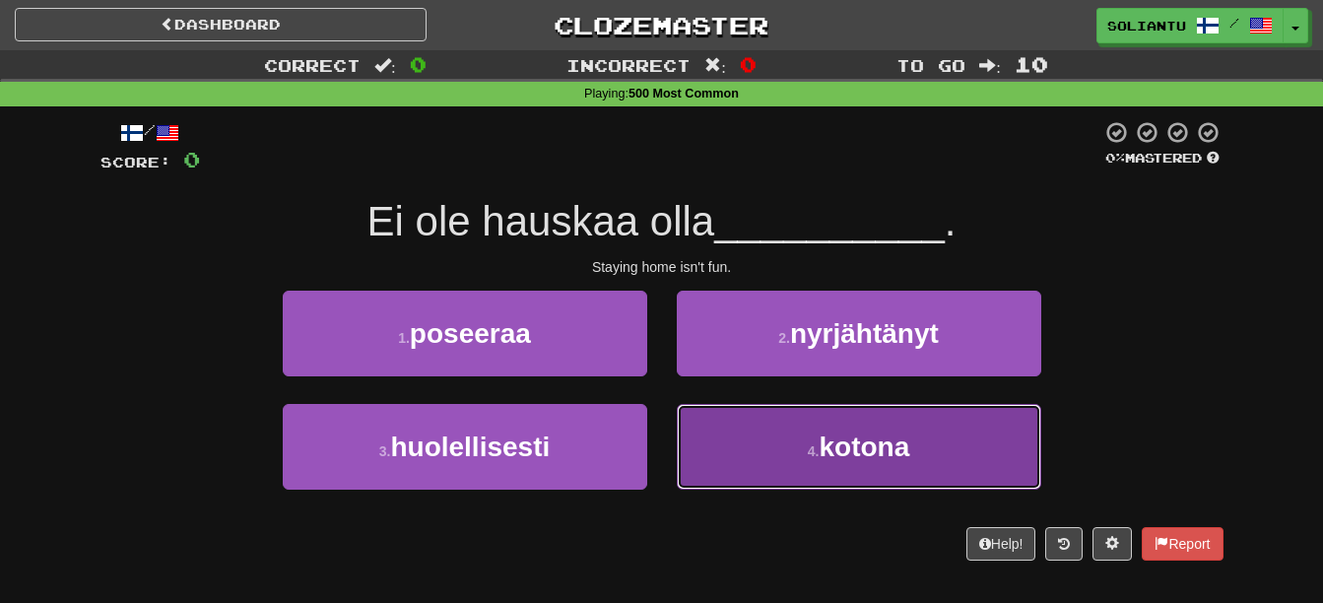
click at [864, 475] on button "4 . [GEOGRAPHIC_DATA]" at bounding box center [859, 447] width 364 height 86
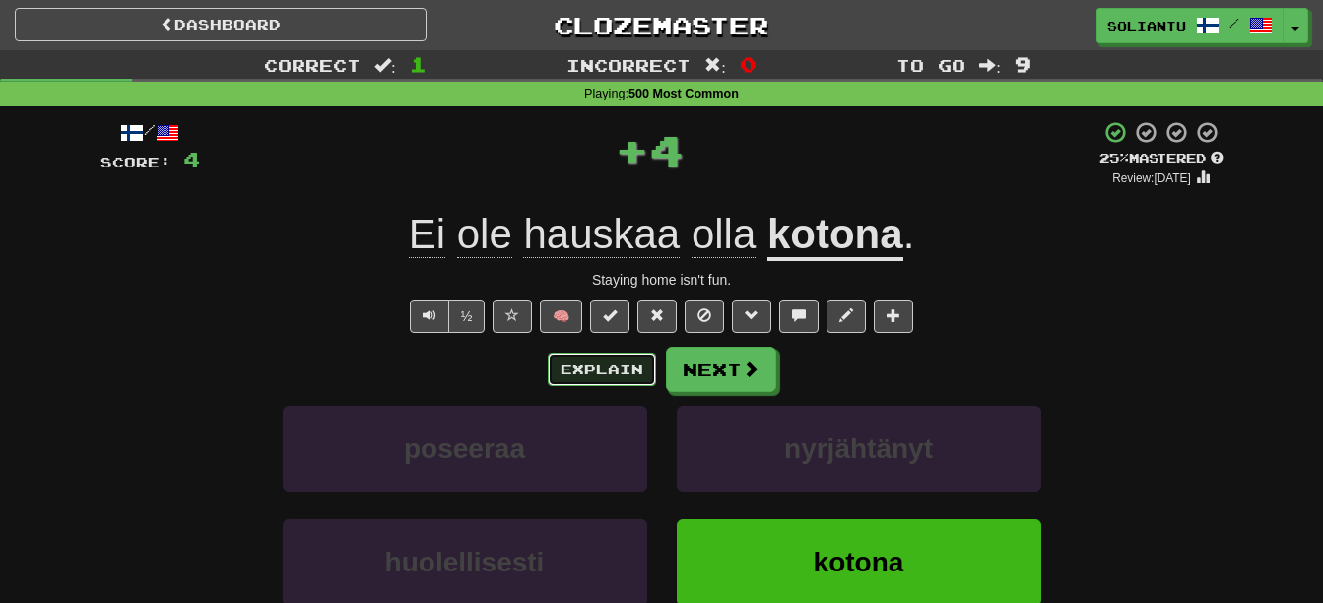
click at [584, 371] on button "Explain" at bounding box center [602, 369] width 108 height 33
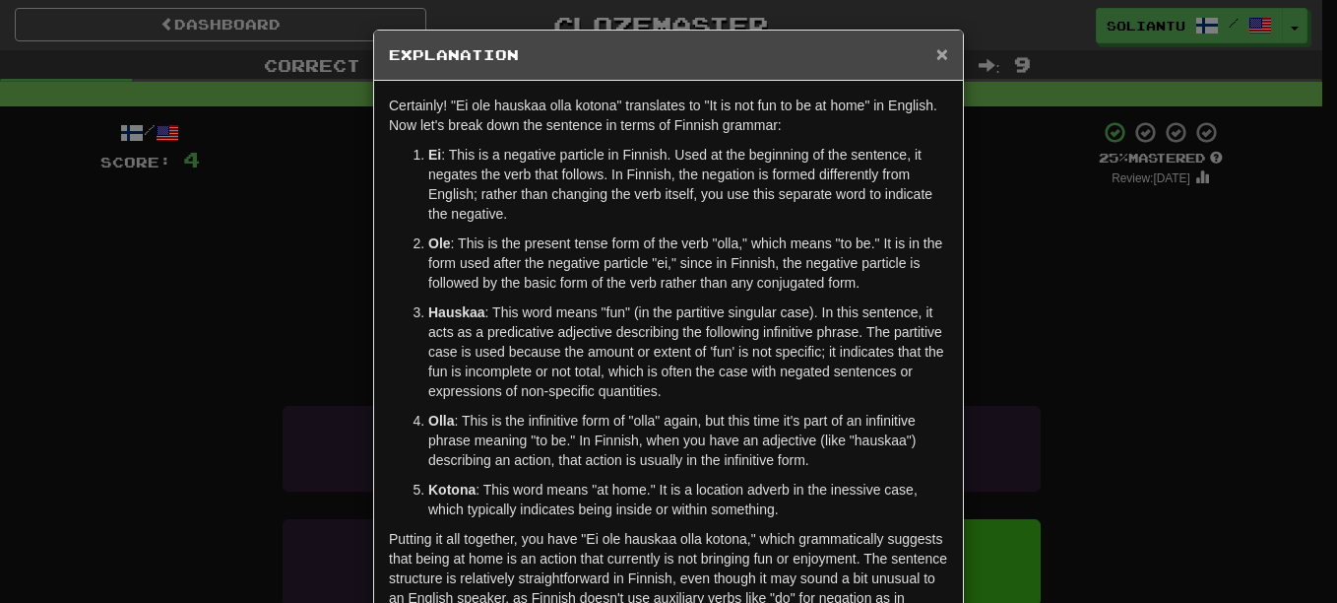
click at [936, 47] on span "×" at bounding box center [942, 53] width 12 height 23
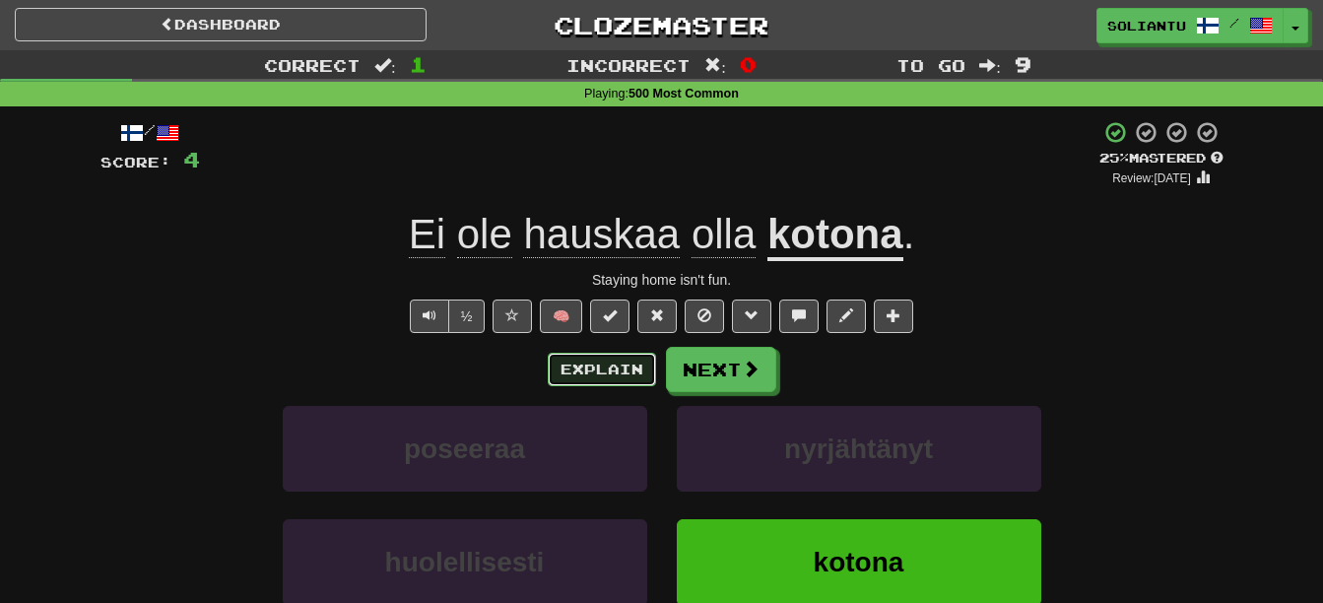
click at [611, 373] on button "Explain" at bounding box center [602, 369] width 108 height 33
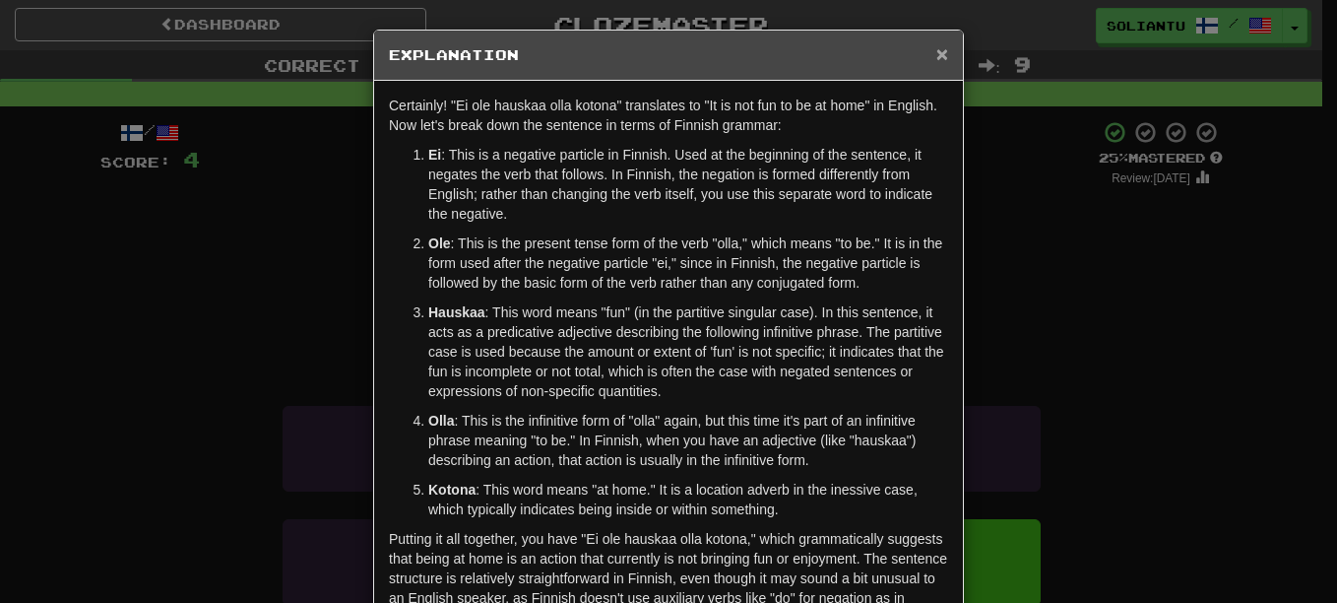
click at [939, 64] on span "×" at bounding box center [942, 53] width 12 height 23
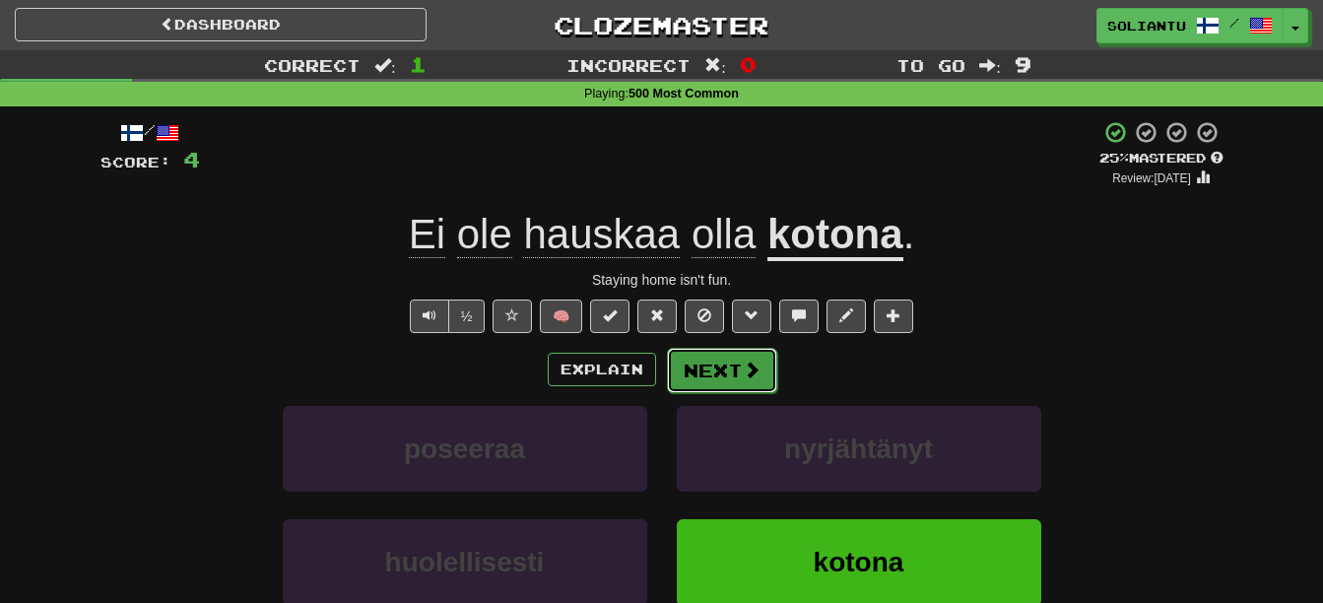
click at [749, 355] on button "Next" at bounding box center [722, 370] width 110 height 45
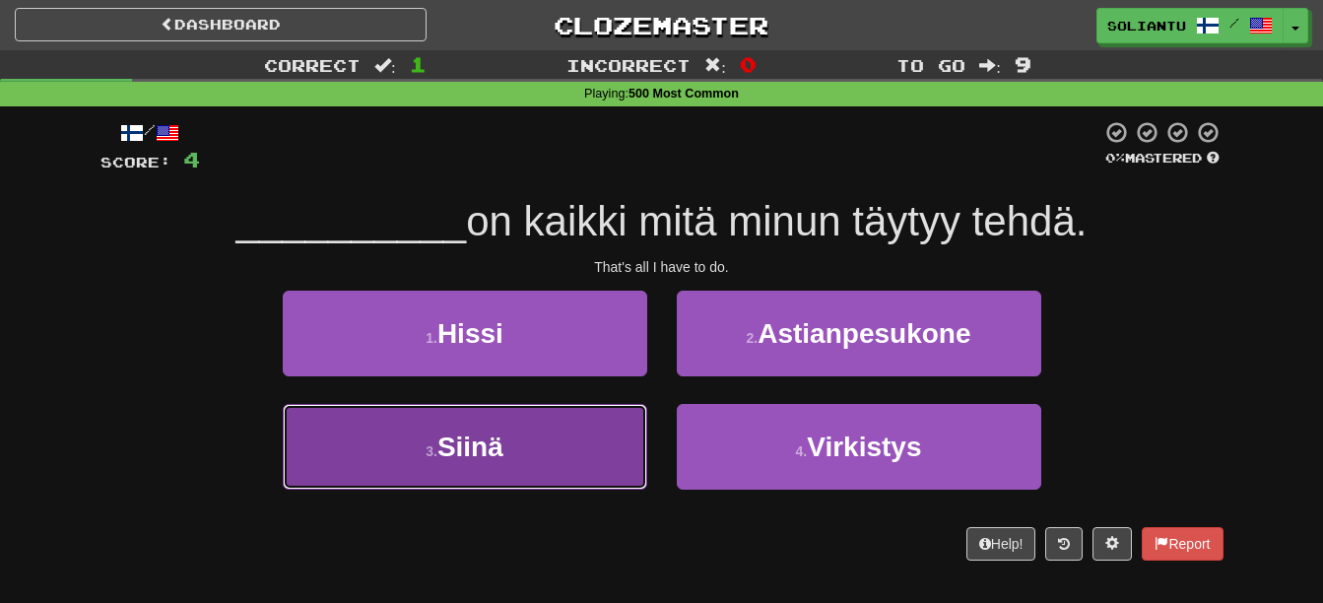
click at [523, 432] on button "3 . Siinä" at bounding box center [465, 447] width 364 height 86
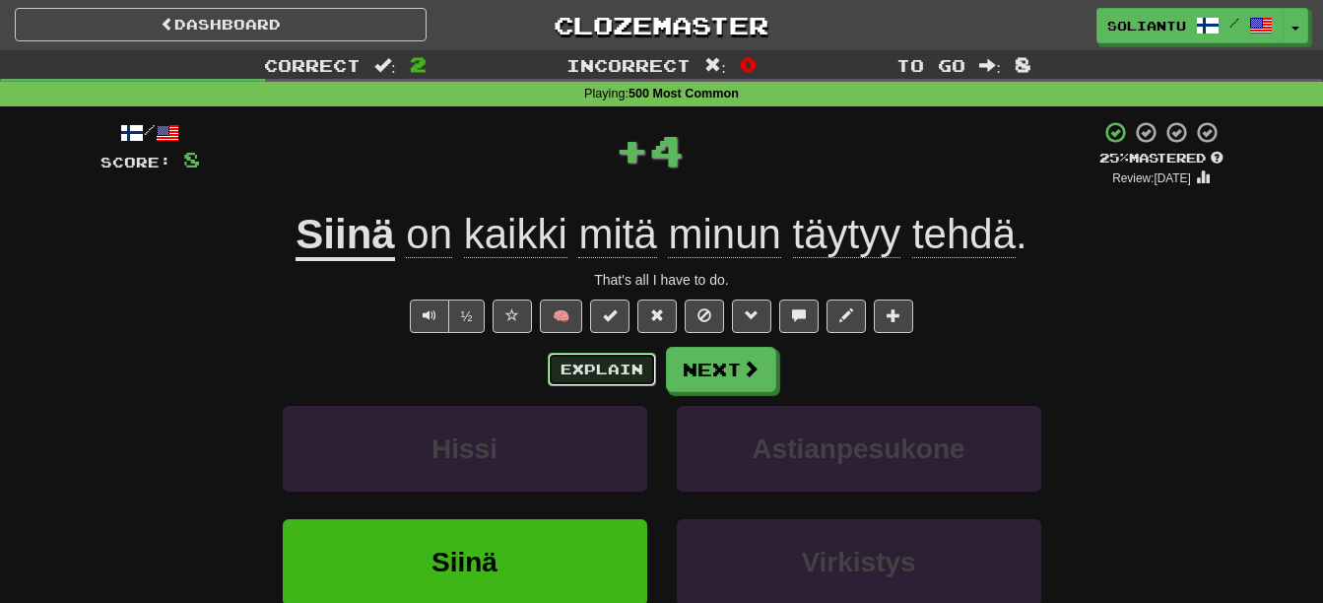
click at [596, 376] on button "Explain" at bounding box center [602, 369] width 108 height 33
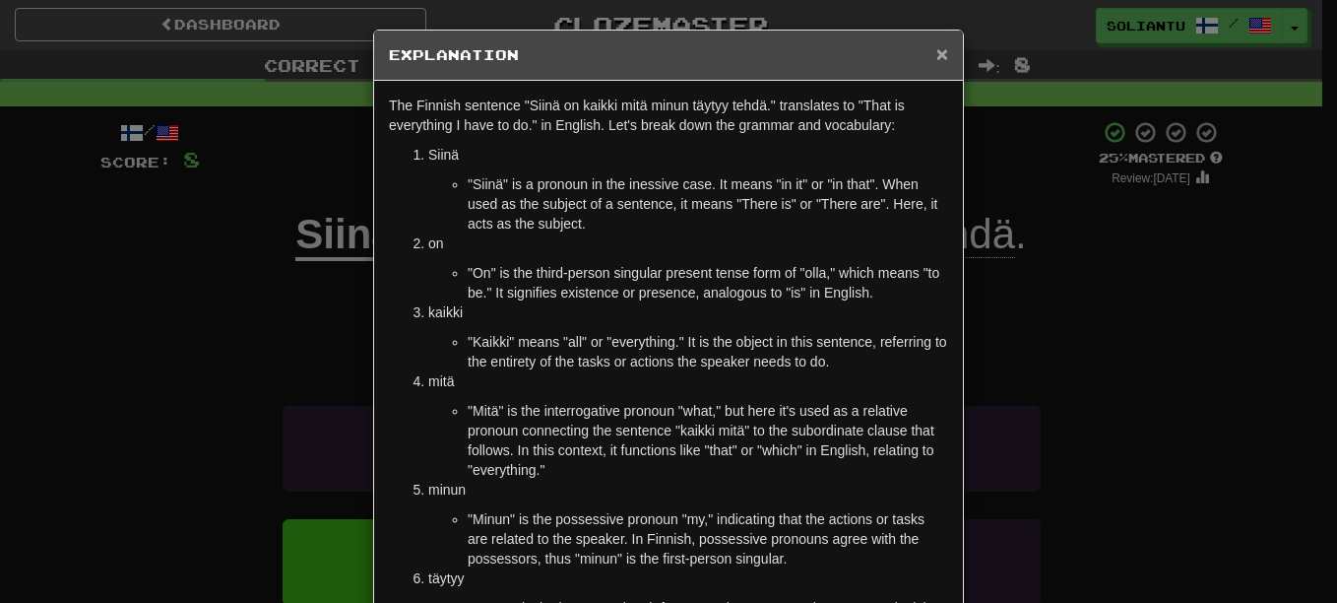
click at [936, 56] on span "×" at bounding box center [942, 53] width 12 height 23
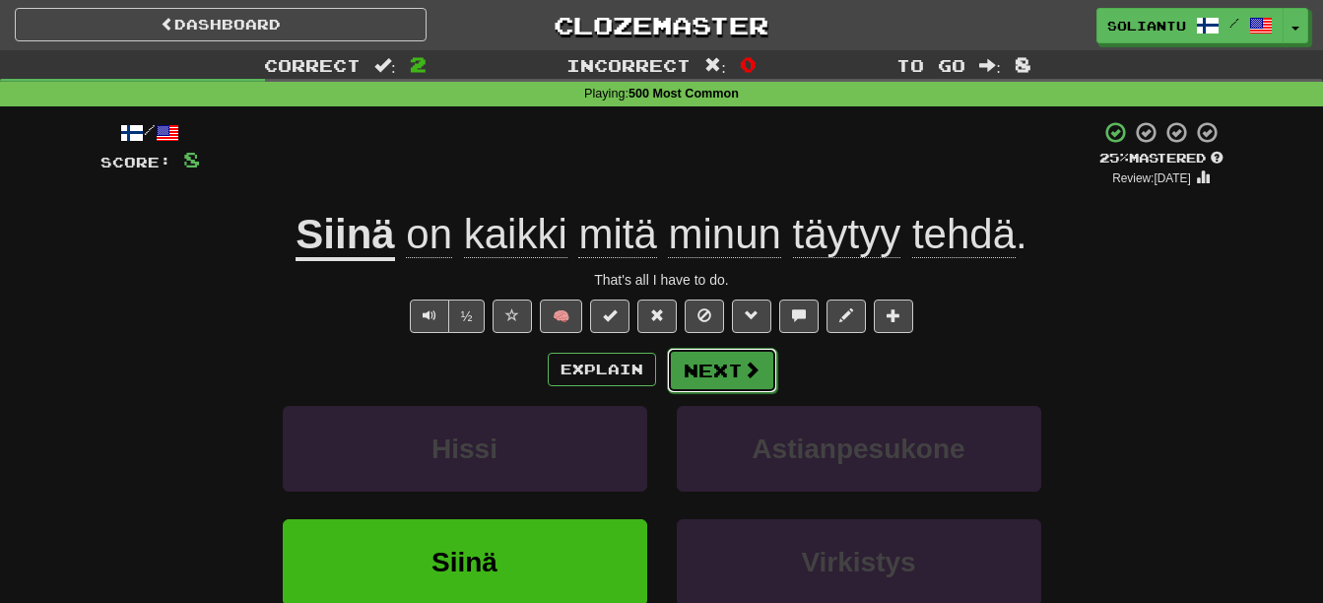
click at [738, 374] on button "Next" at bounding box center [722, 370] width 110 height 45
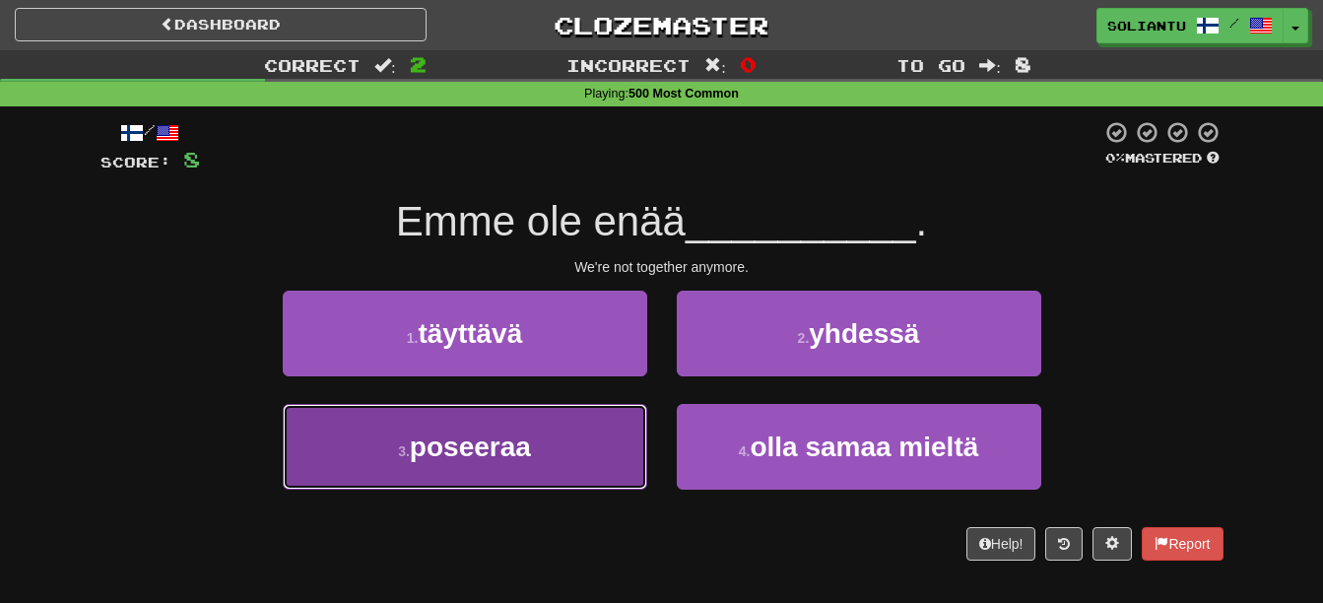
click at [627, 411] on button "3 . poseeraa" at bounding box center [465, 447] width 364 height 86
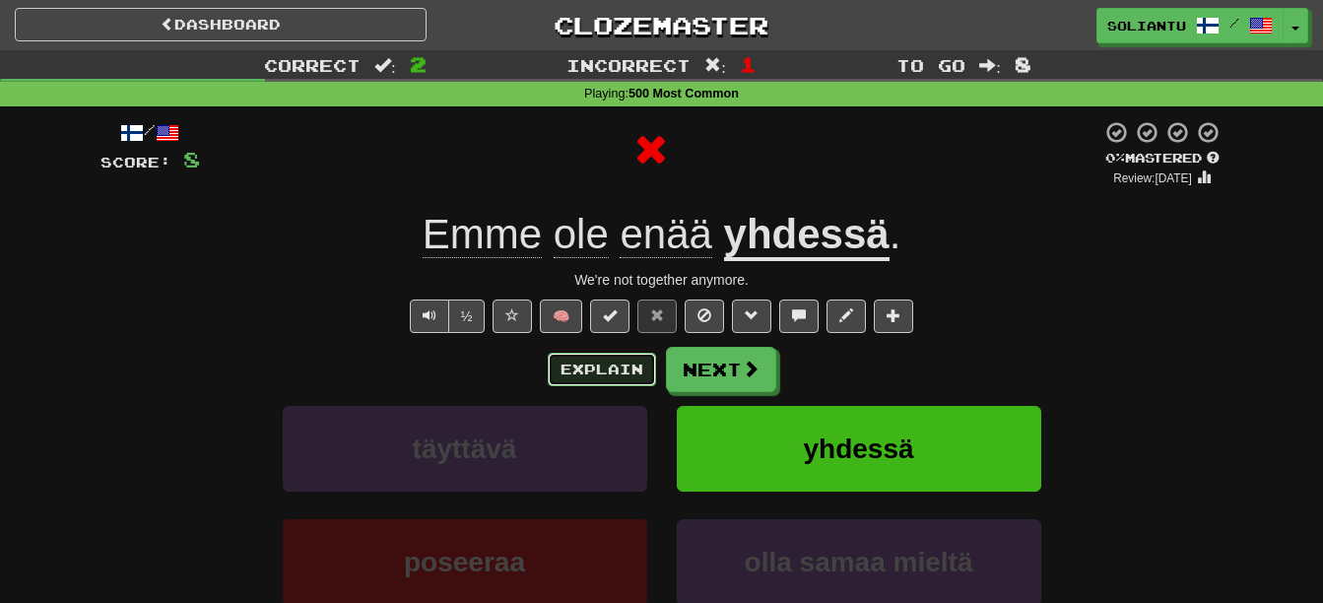
click at [632, 365] on button "Explain" at bounding box center [602, 369] width 108 height 33
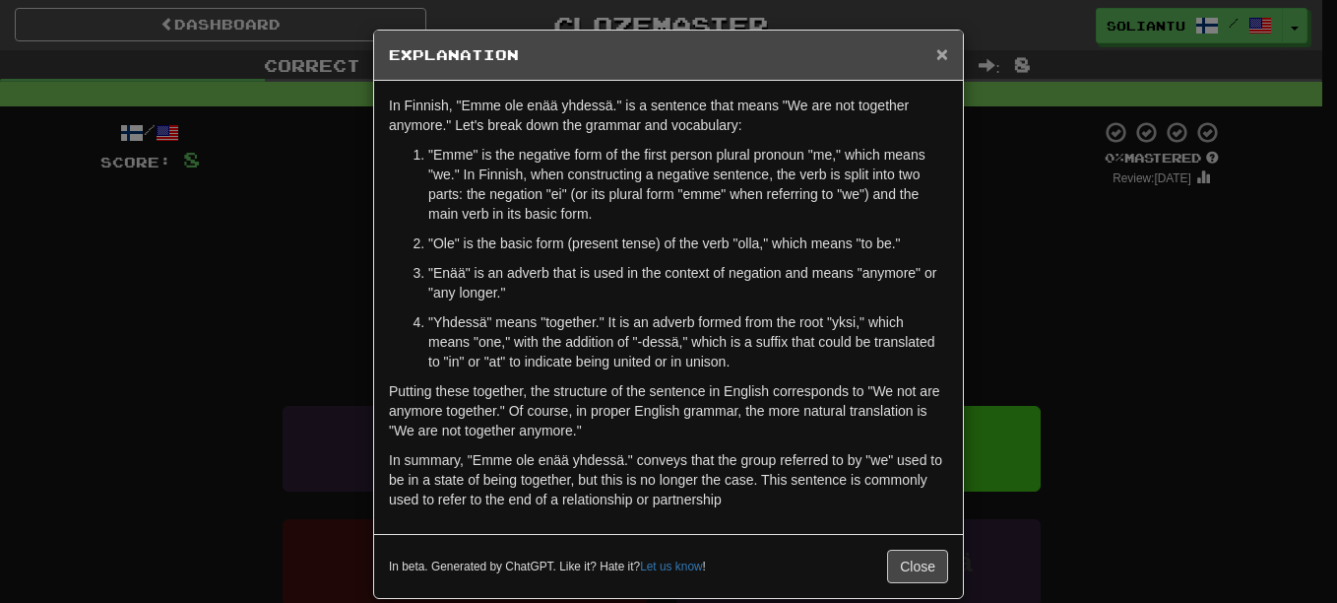
click at [936, 59] on span "×" at bounding box center [942, 53] width 12 height 23
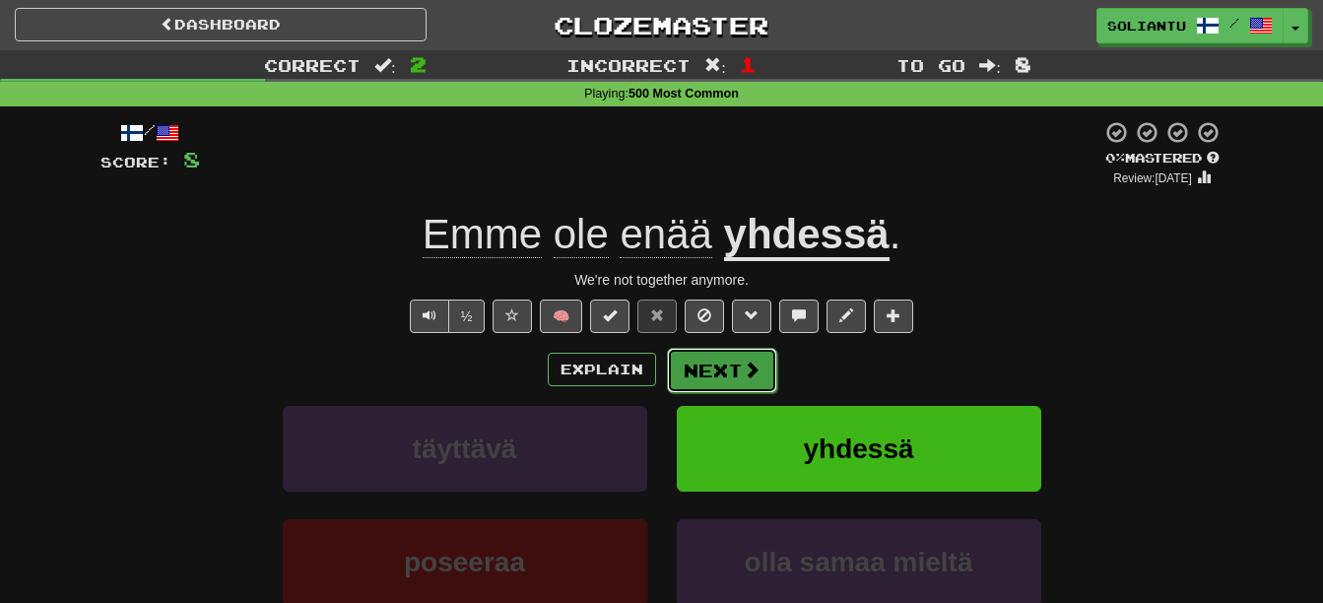
click at [736, 378] on button "Next" at bounding box center [722, 370] width 110 height 45
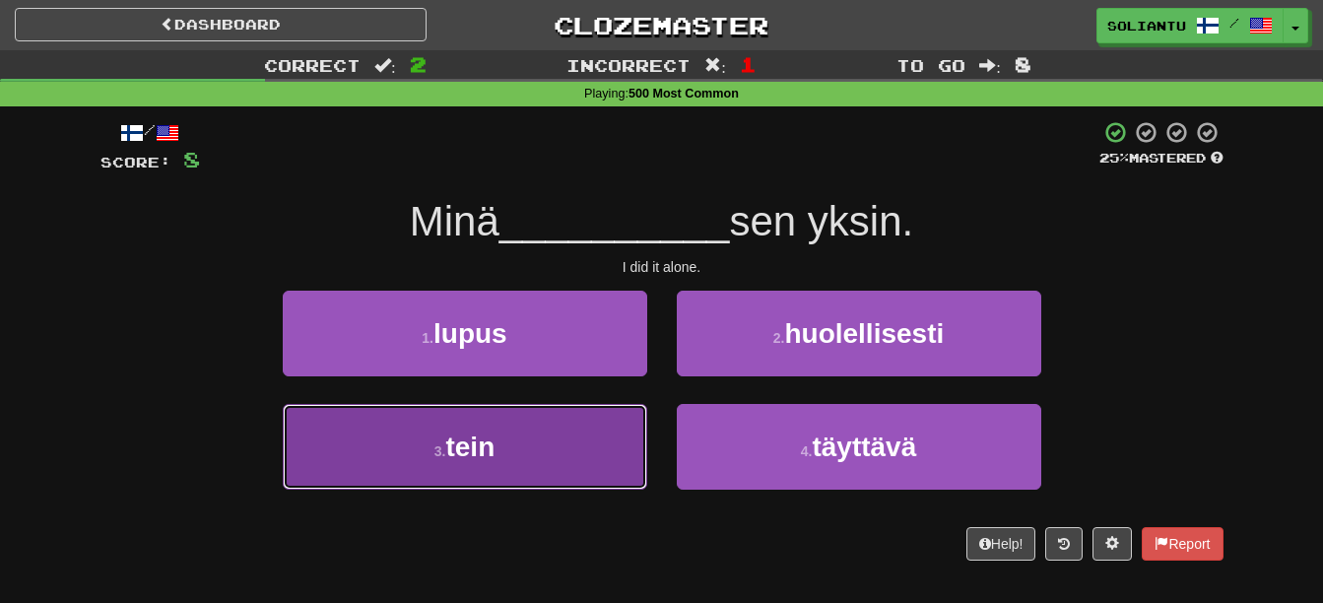
click at [602, 419] on button "3 . tein" at bounding box center [465, 447] width 364 height 86
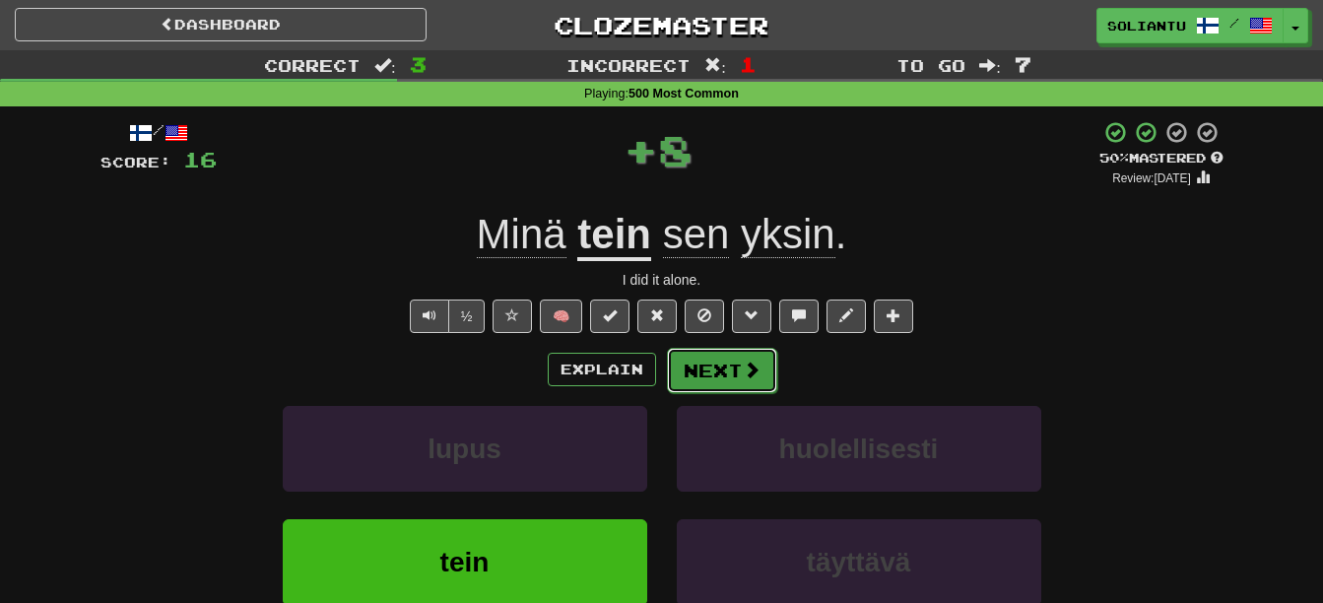
click at [717, 364] on button "Next" at bounding box center [722, 370] width 110 height 45
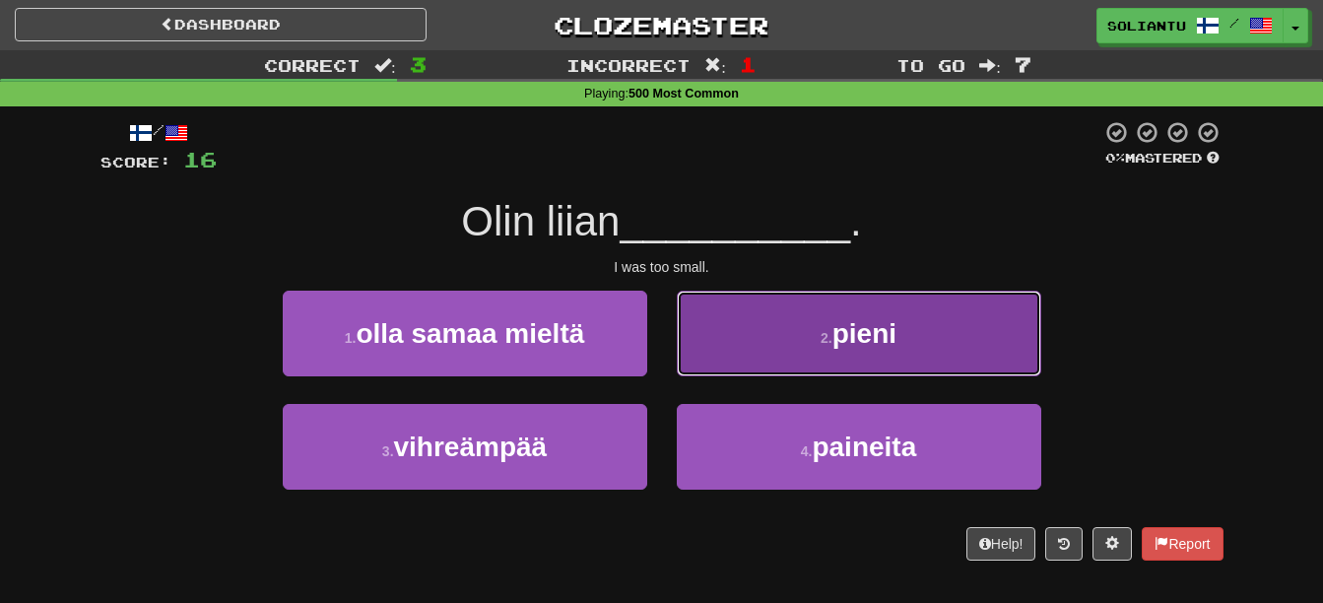
click at [796, 328] on button "2 . pieni" at bounding box center [859, 333] width 364 height 86
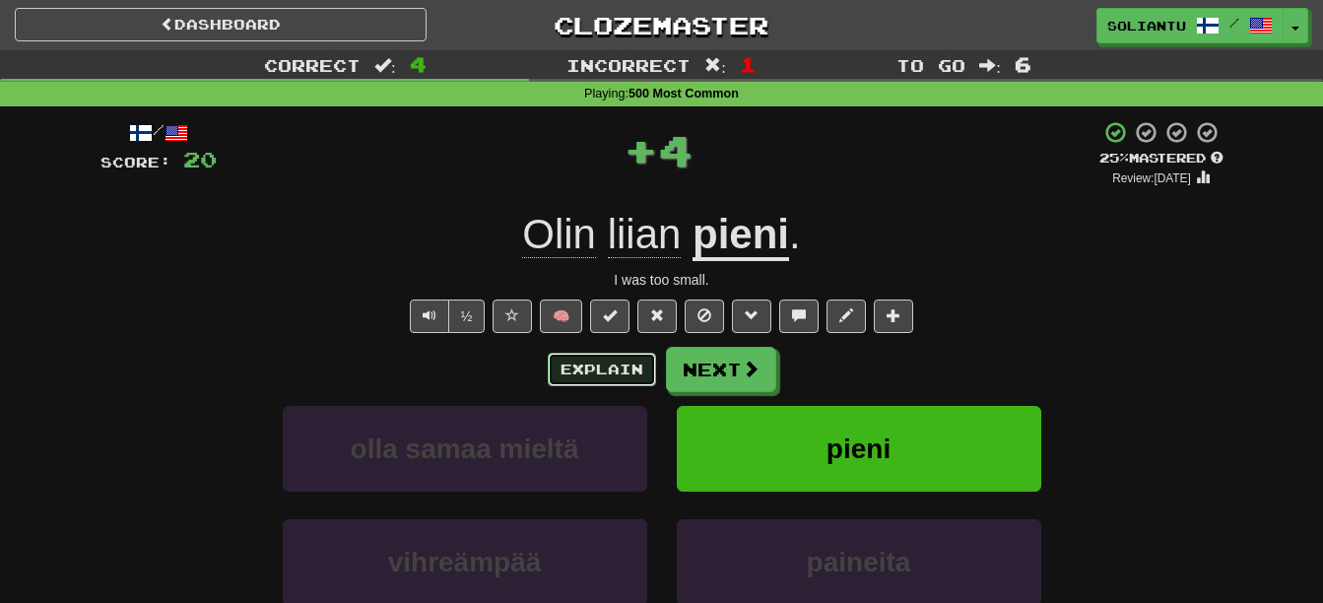
click at [629, 354] on button "Explain" at bounding box center [602, 369] width 108 height 33
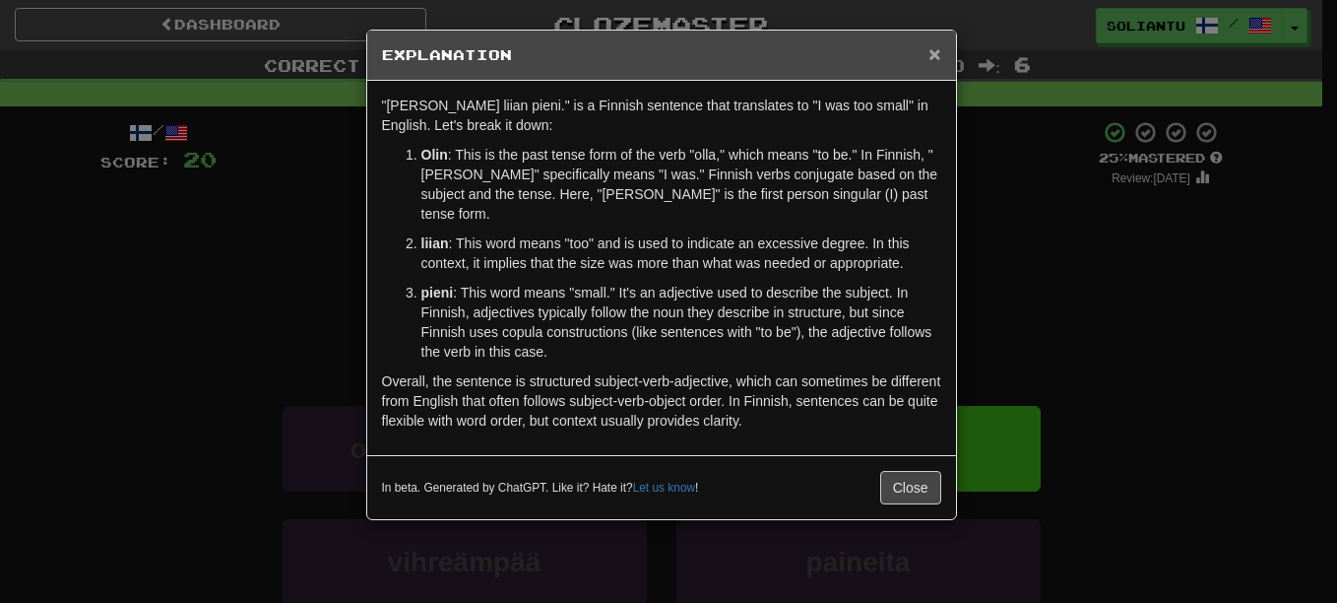
click at [936, 53] on span "×" at bounding box center [935, 53] width 12 height 23
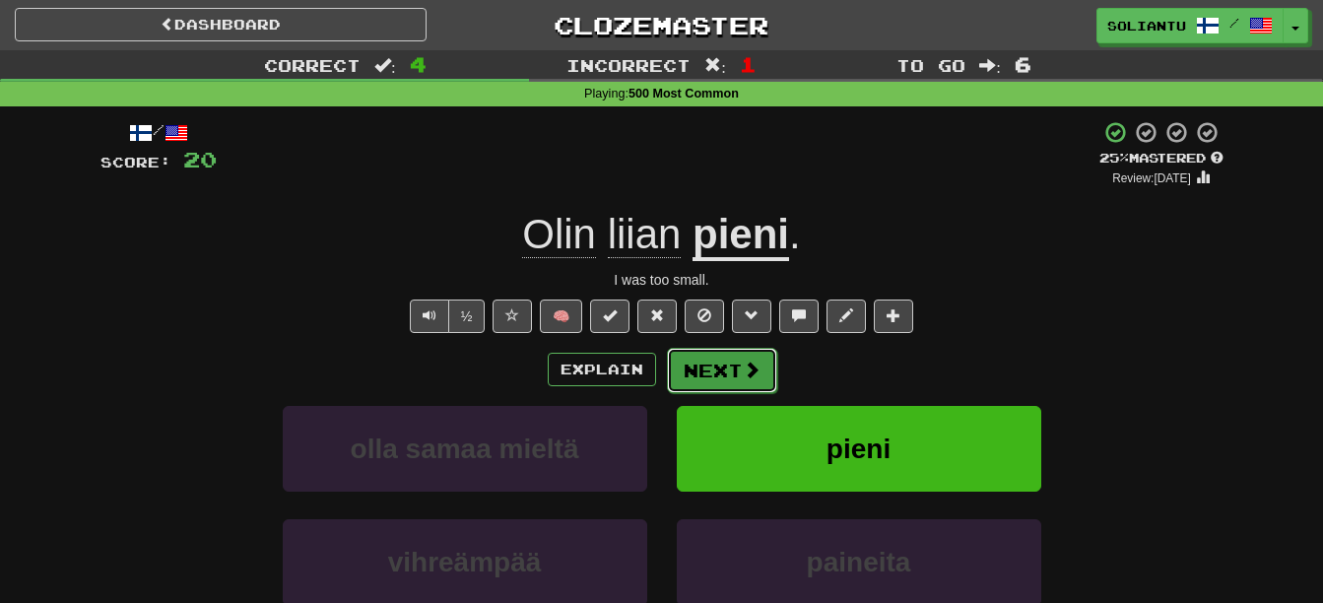
click at [754, 371] on span at bounding box center [751, 369] width 18 height 18
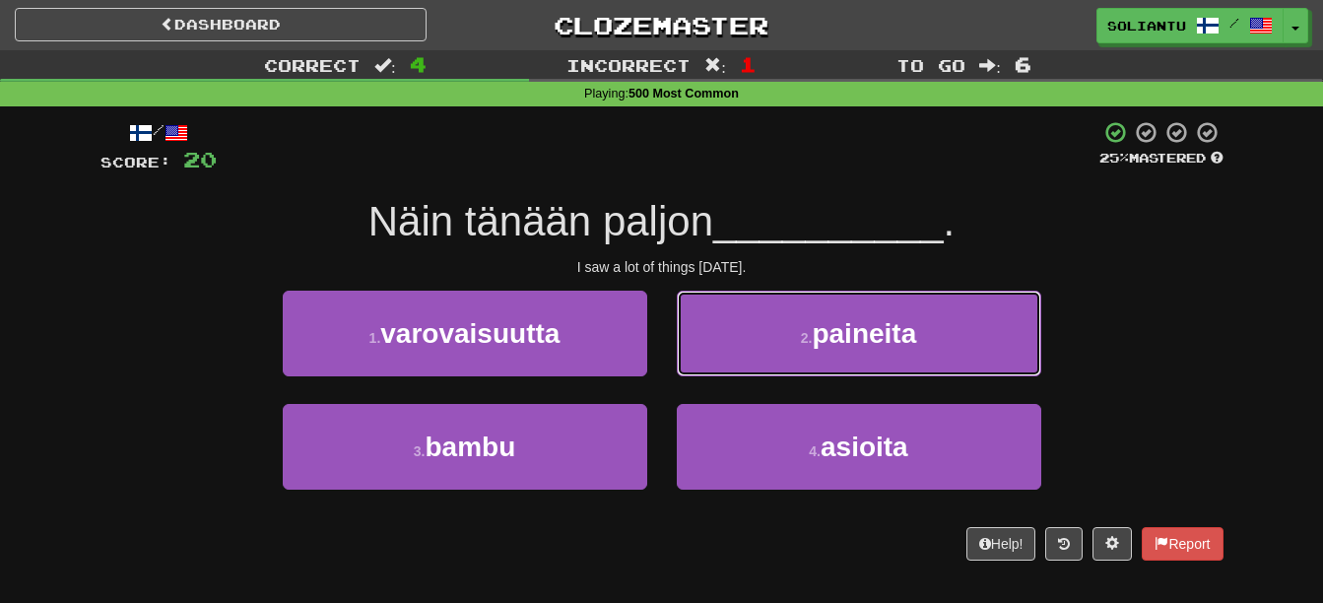
click at [754, 371] on button "2 . paineita" at bounding box center [859, 333] width 364 height 86
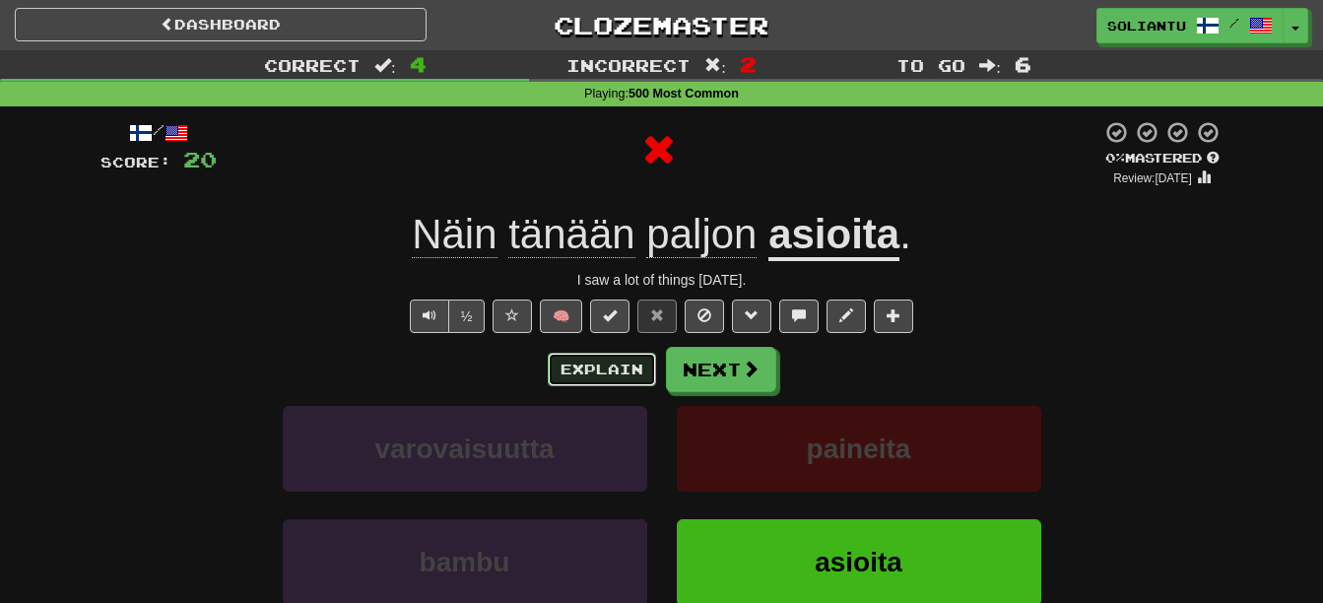
click at [634, 367] on button "Explain" at bounding box center [602, 369] width 108 height 33
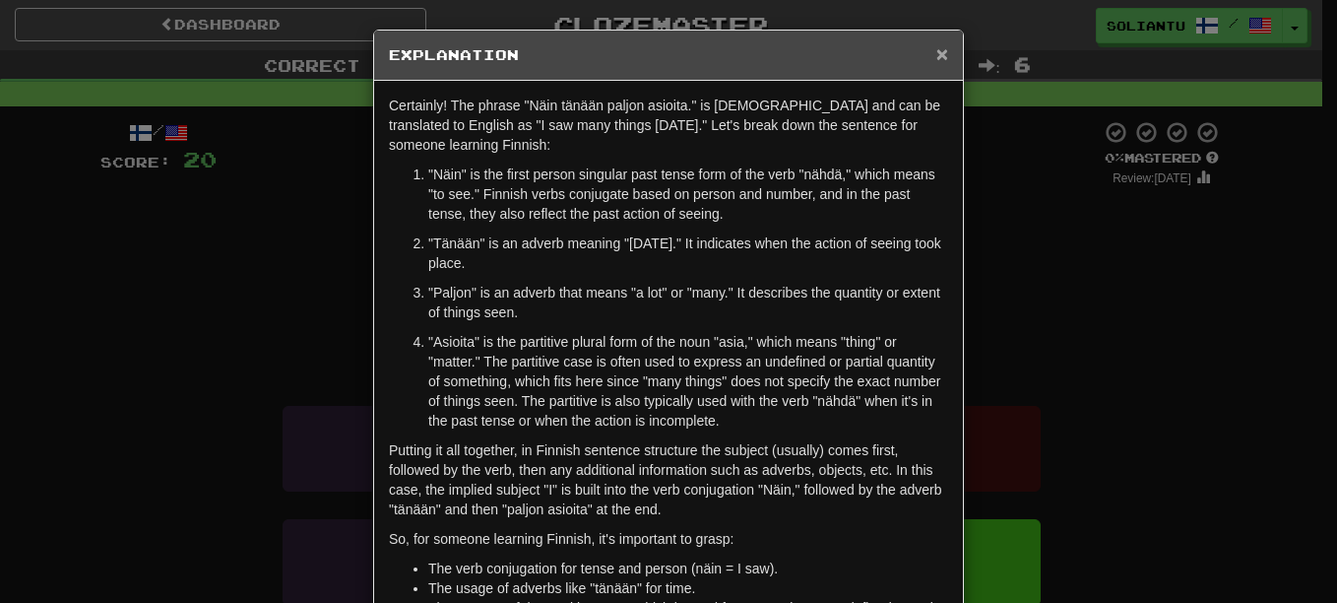
click at [936, 46] on span "×" at bounding box center [942, 53] width 12 height 23
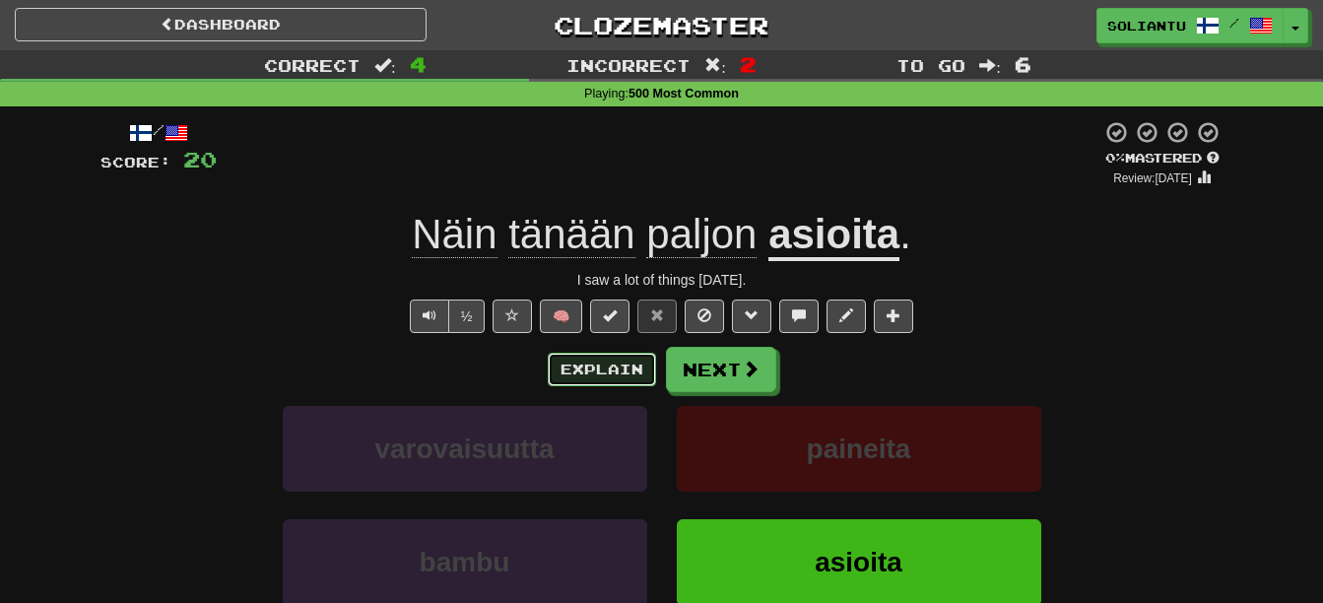
click at [626, 379] on button "Explain" at bounding box center [602, 369] width 108 height 33
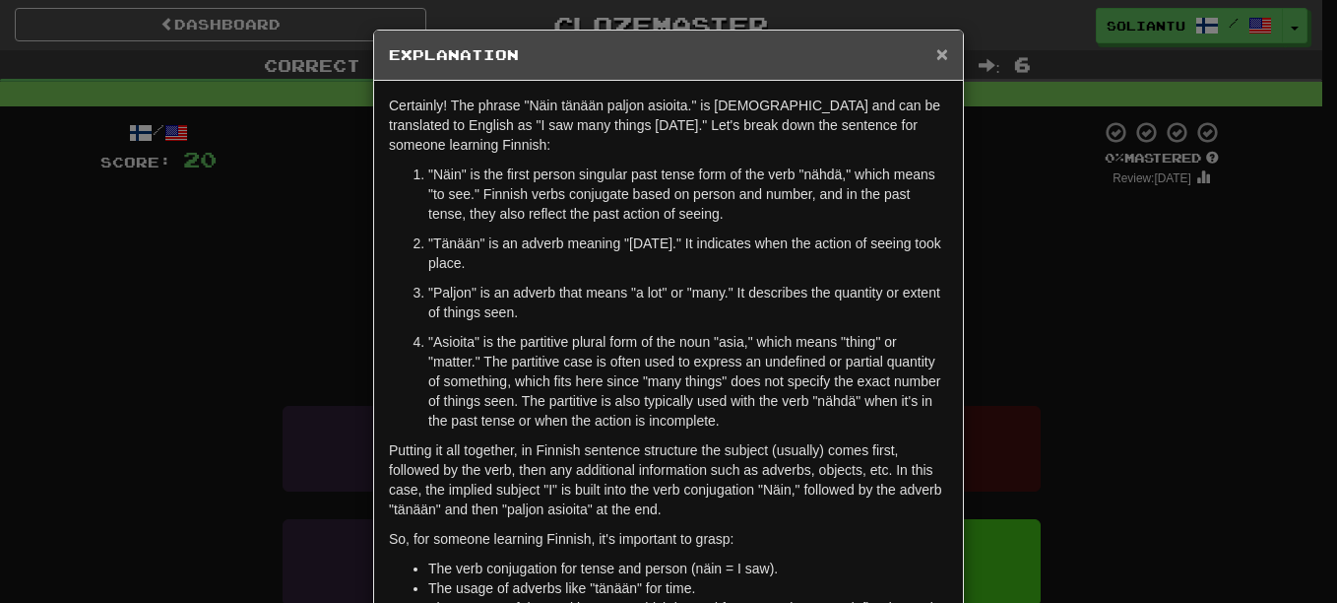
click at [936, 56] on span "×" at bounding box center [942, 53] width 12 height 23
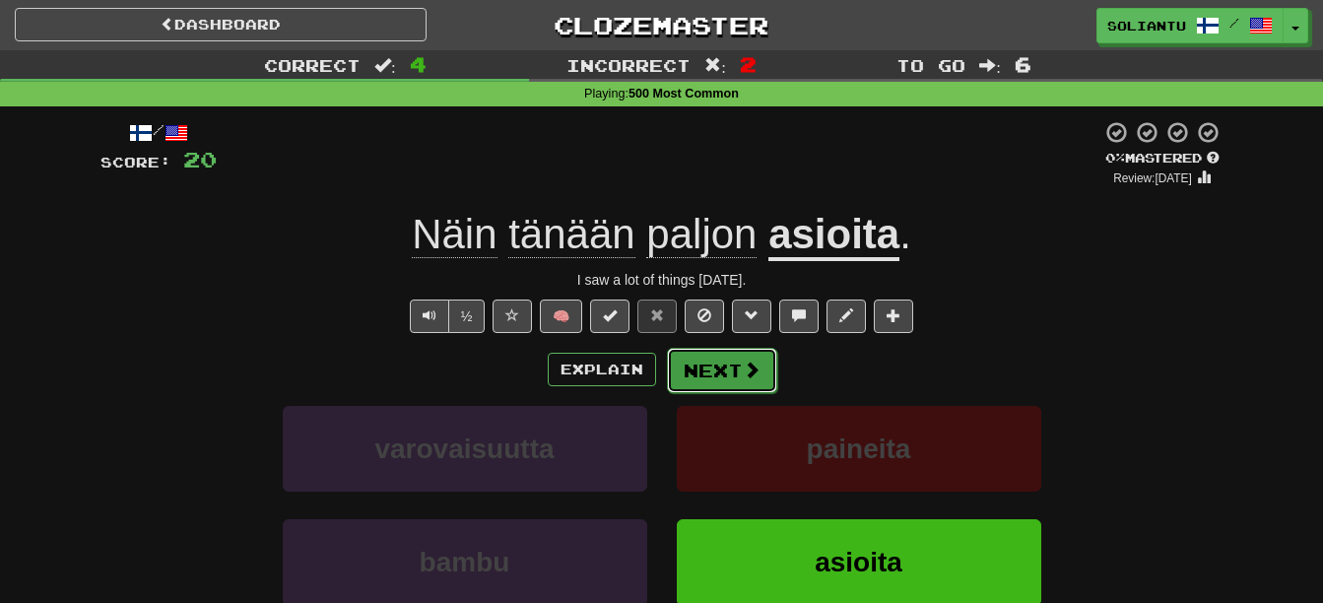
click at [718, 375] on button "Next" at bounding box center [722, 370] width 110 height 45
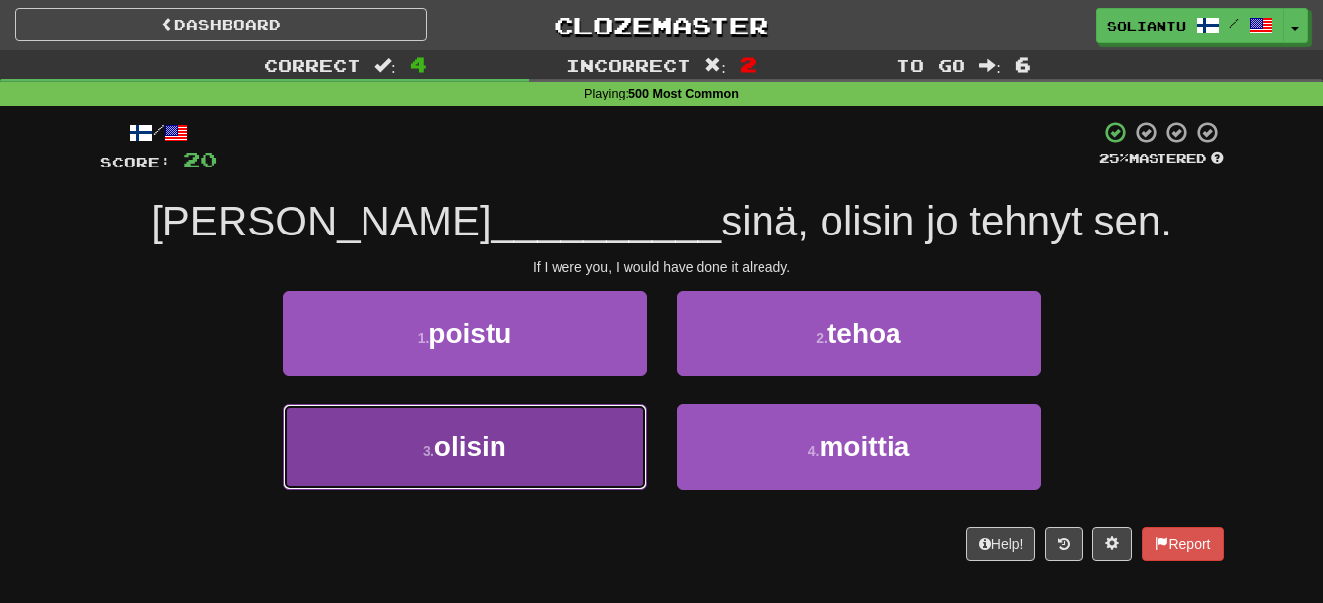
click at [602, 417] on button "3 . olisin" at bounding box center [465, 447] width 364 height 86
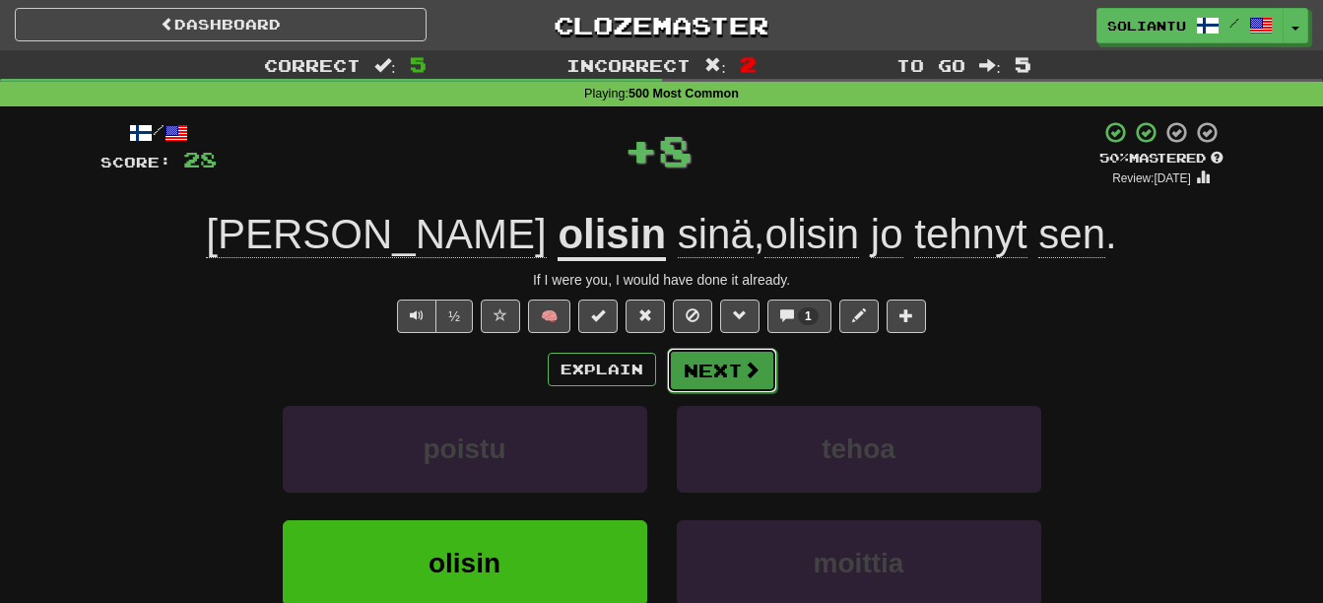
click at [711, 366] on button "Next" at bounding box center [722, 370] width 110 height 45
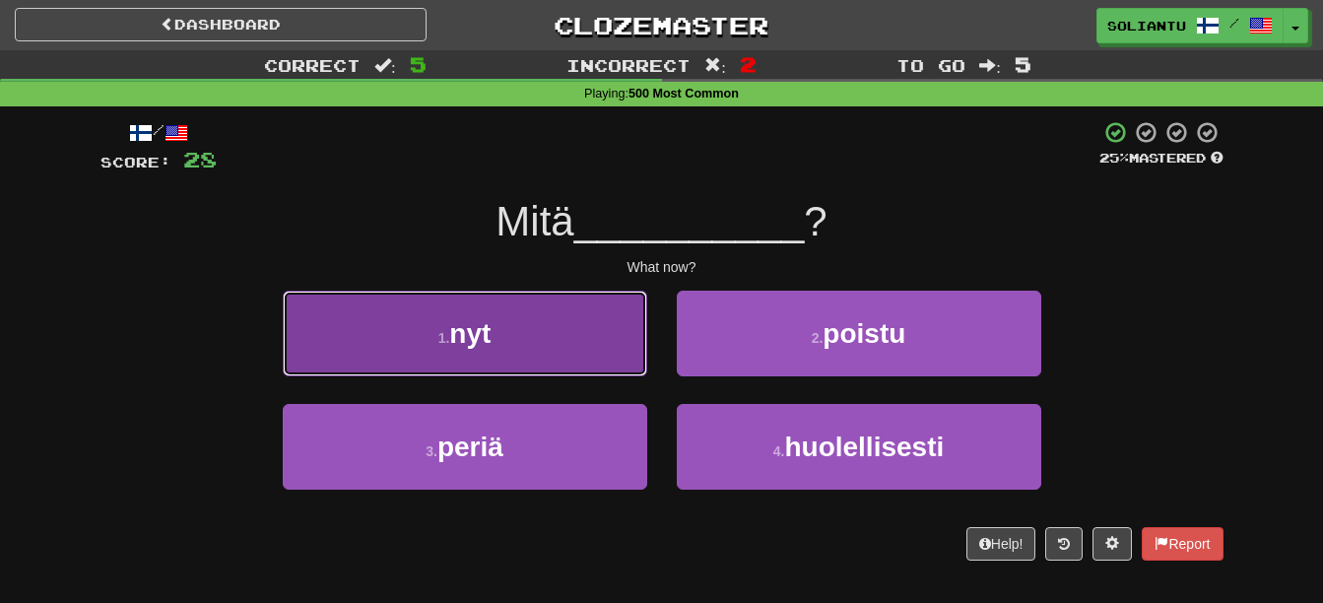
click at [523, 364] on button "1 . nyt" at bounding box center [465, 333] width 364 height 86
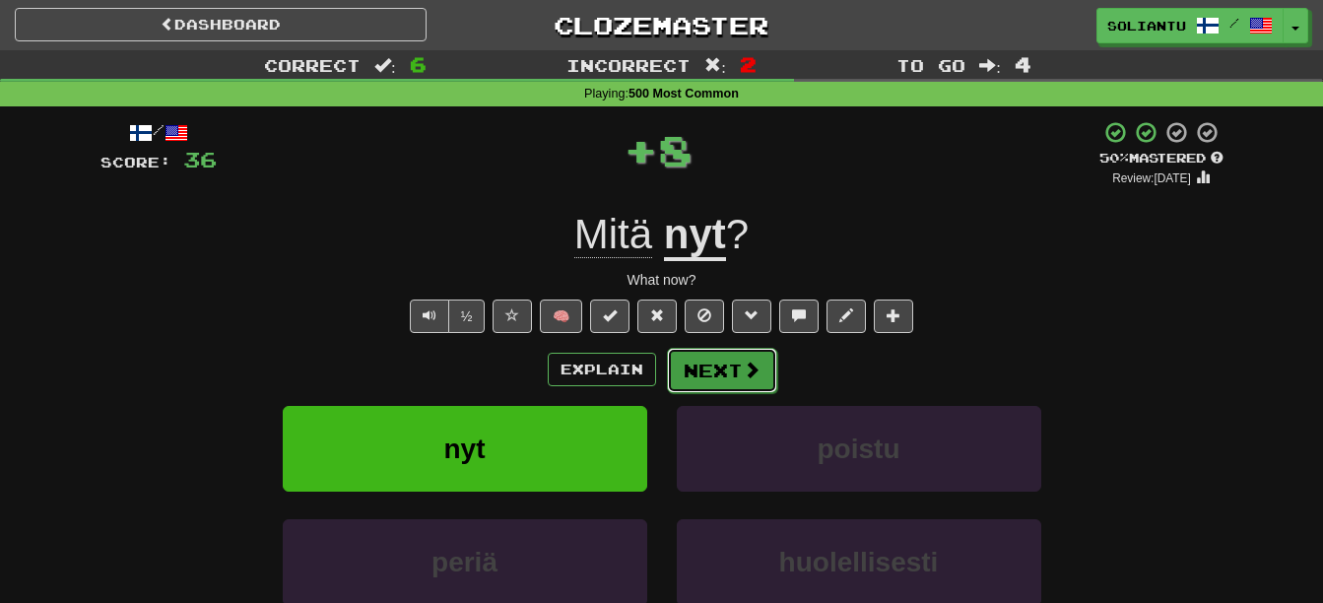
click at [710, 380] on button "Next" at bounding box center [722, 370] width 110 height 45
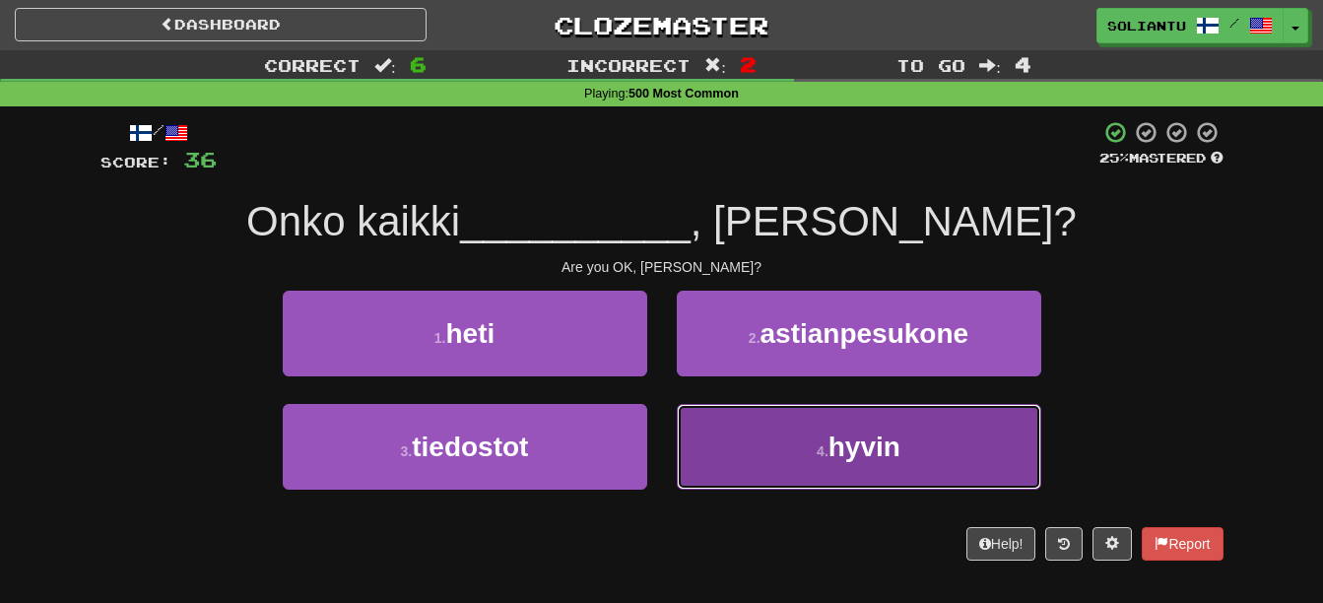
click at [795, 447] on button "4 . hyvin" at bounding box center [859, 447] width 364 height 86
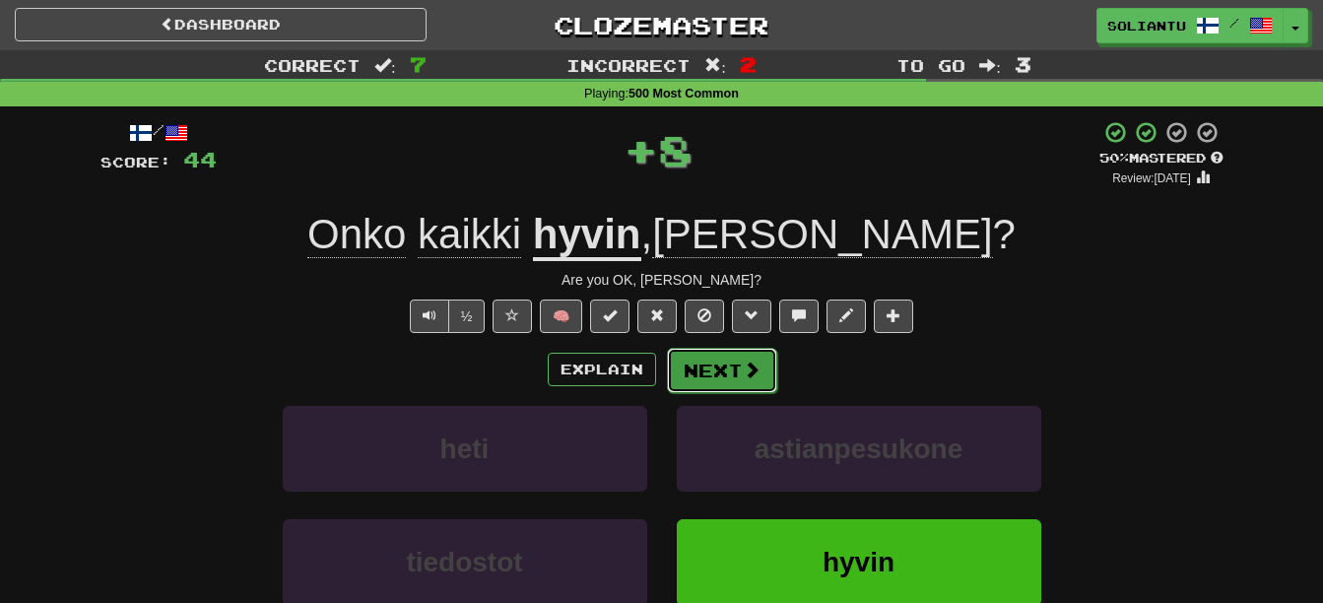
click at [718, 366] on button "Next" at bounding box center [722, 370] width 110 height 45
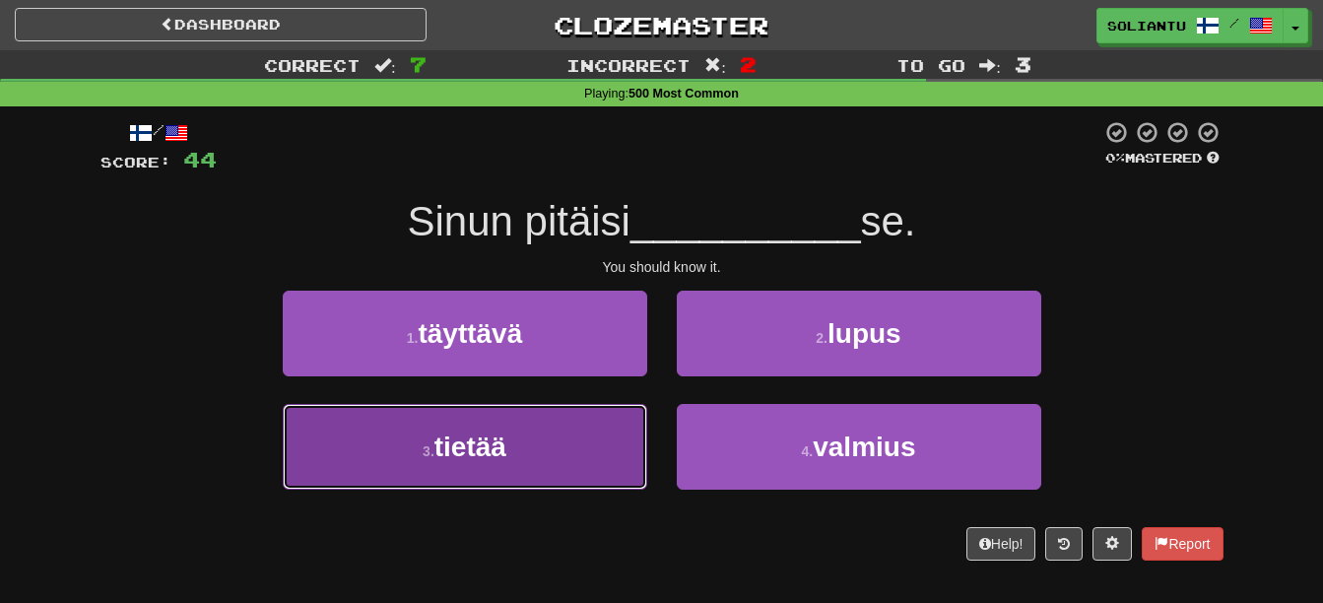
click at [590, 421] on button "3 . tietää" at bounding box center [465, 447] width 364 height 86
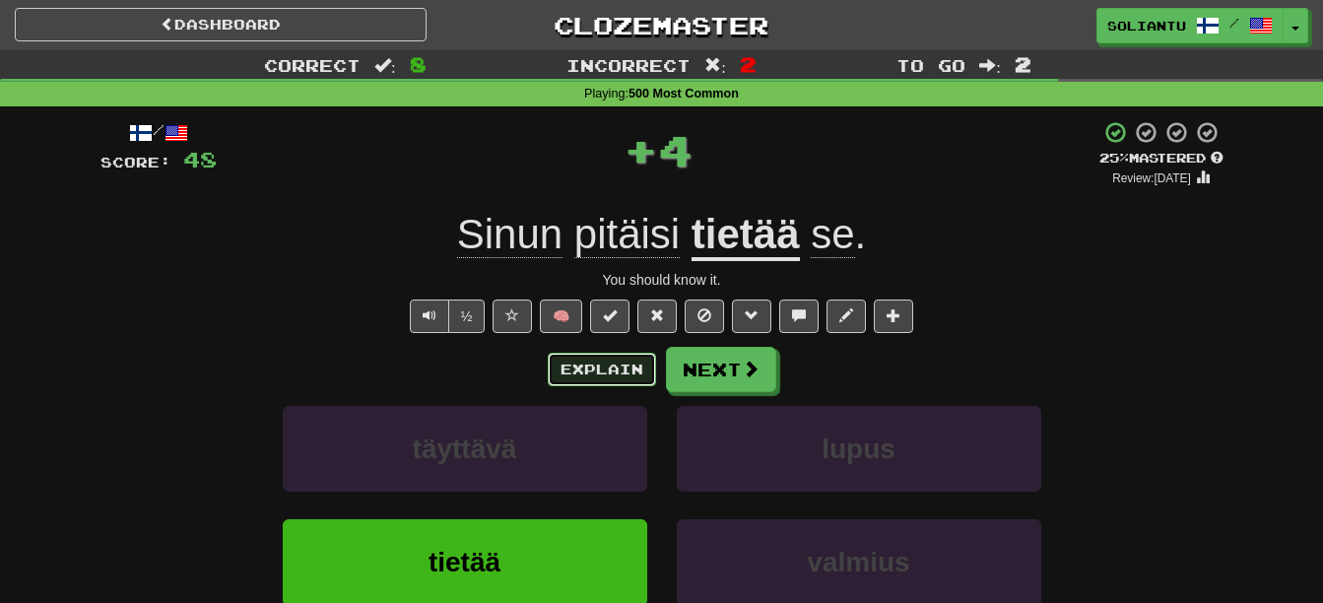
click at [601, 372] on button "Explain" at bounding box center [602, 369] width 108 height 33
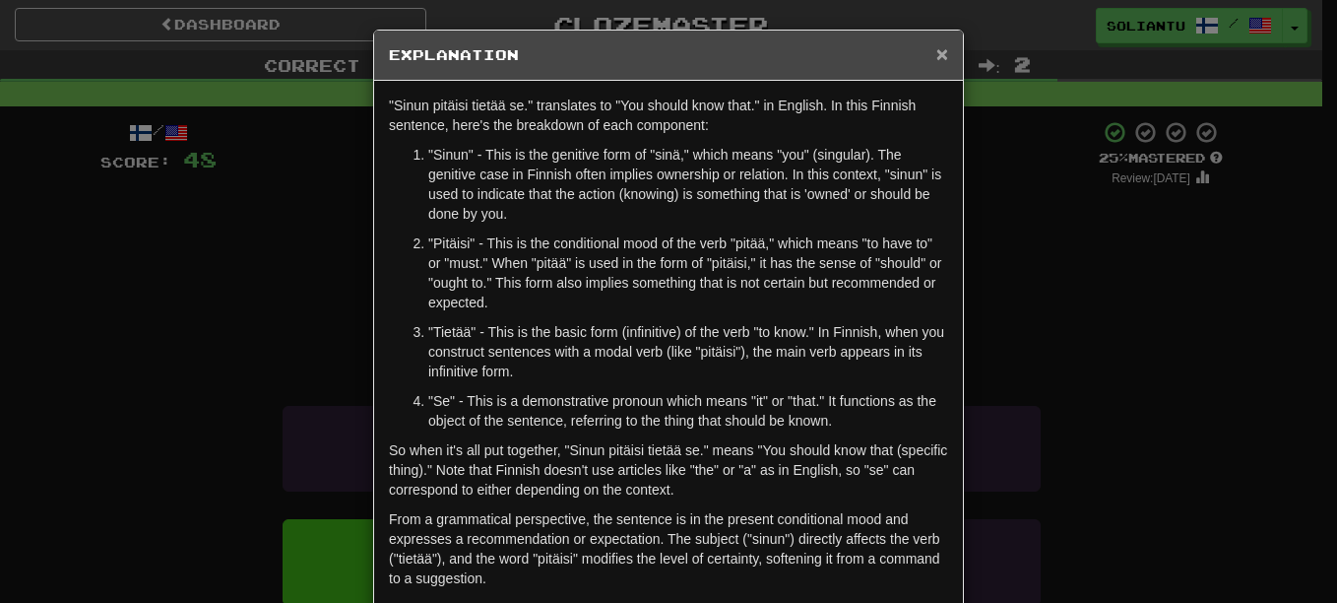
click at [936, 53] on span "×" at bounding box center [942, 53] width 12 height 23
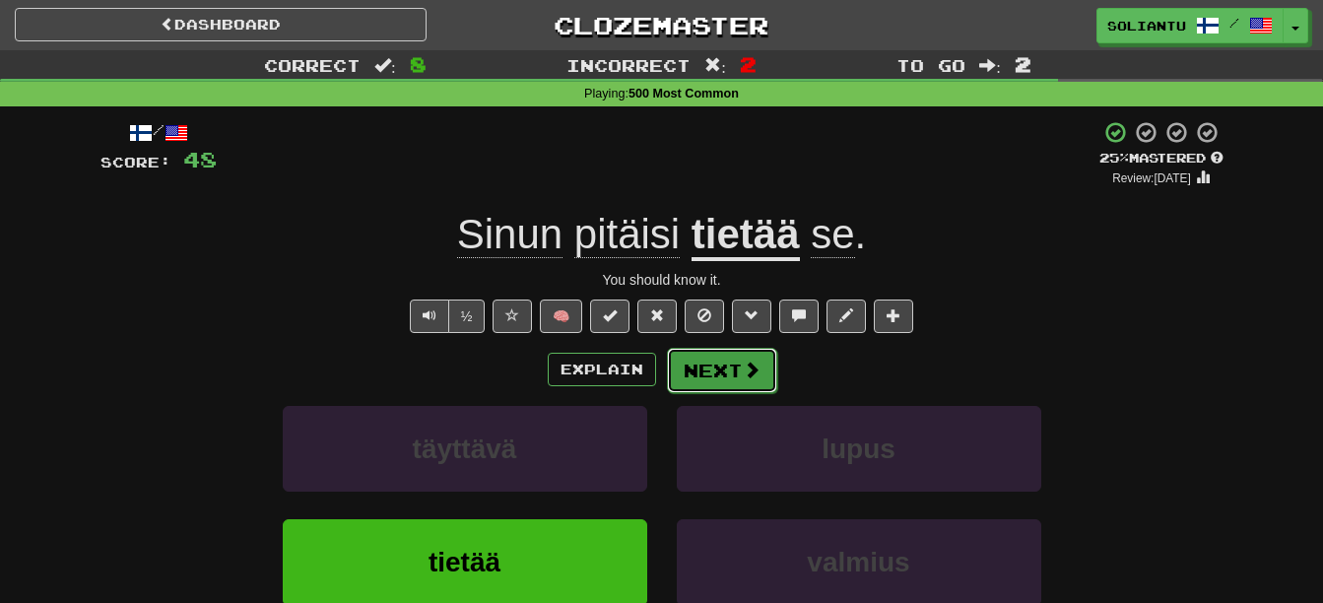
click at [759, 351] on button "Next" at bounding box center [722, 370] width 110 height 45
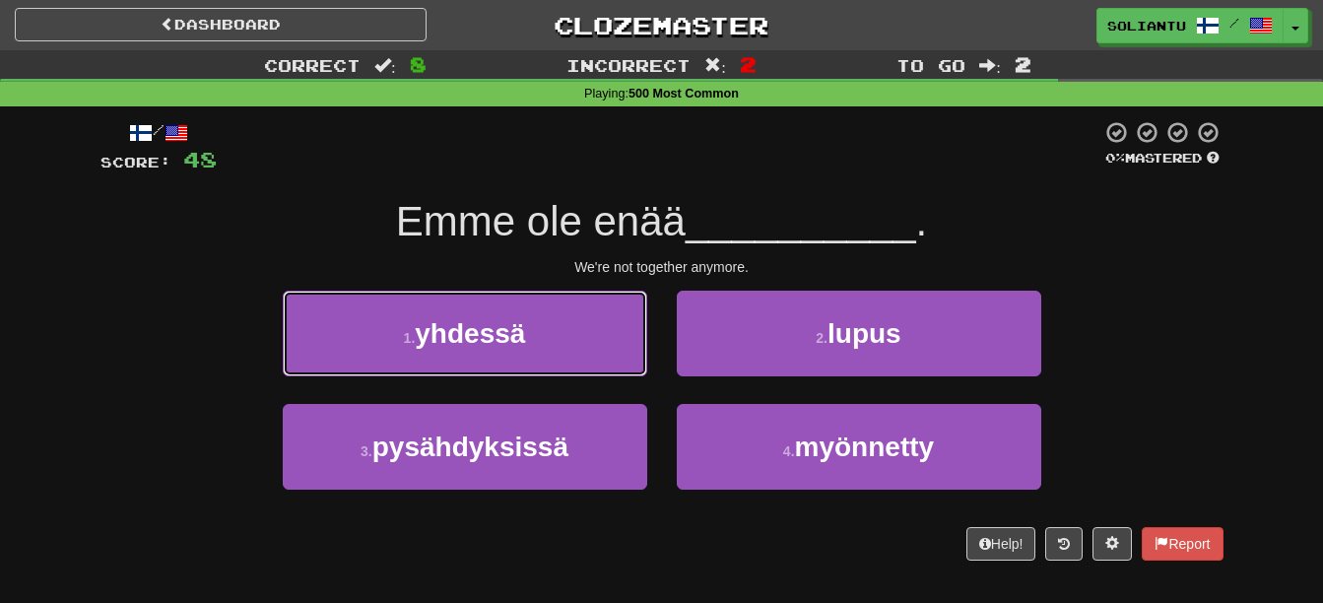
drag, startPoint x: 494, startPoint y: 344, endPoint x: 541, endPoint y: 335, distance: 47.1
click at [499, 342] on span "yhdessä" at bounding box center [470, 333] width 110 height 31
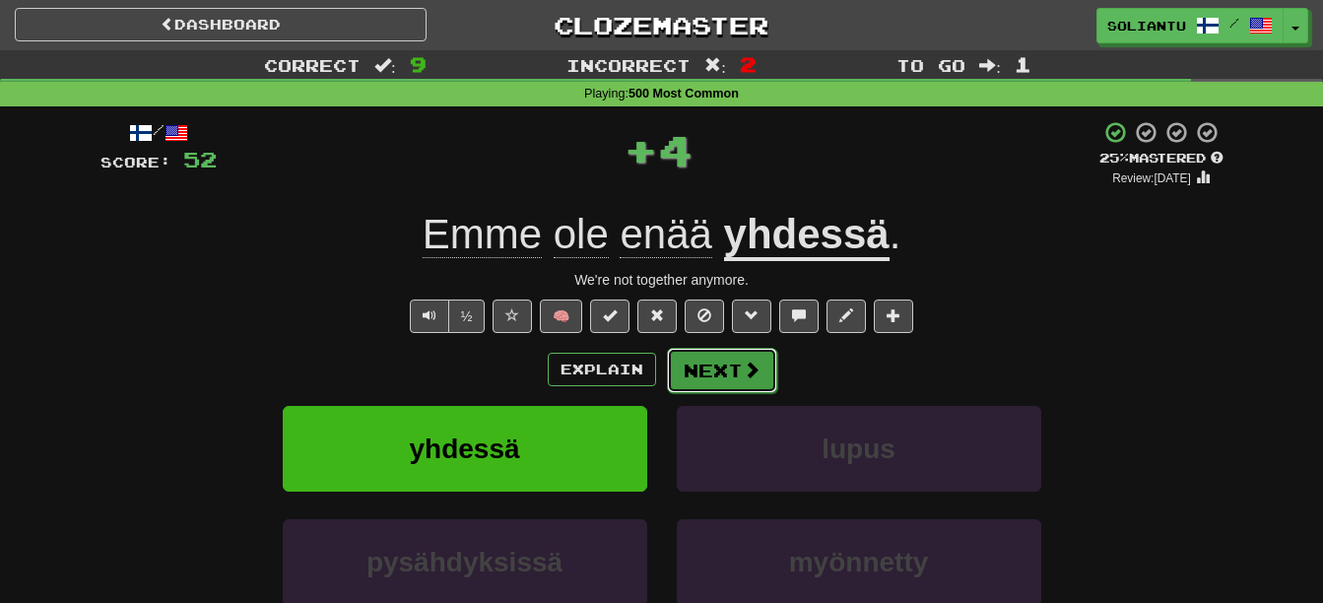
click at [702, 359] on button "Next" at bounding box center [722, 370] width 110 height 45
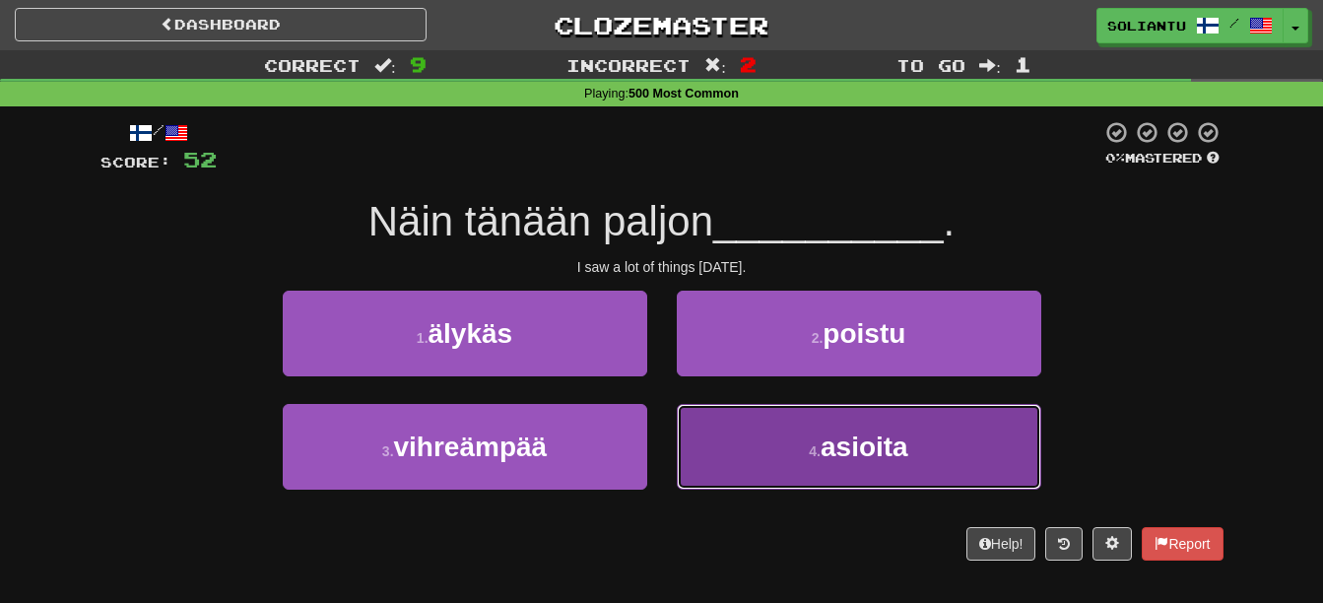
click at [865, 426] on button "4 . asioita" at bounding box center [859, 447] width 364 height 86
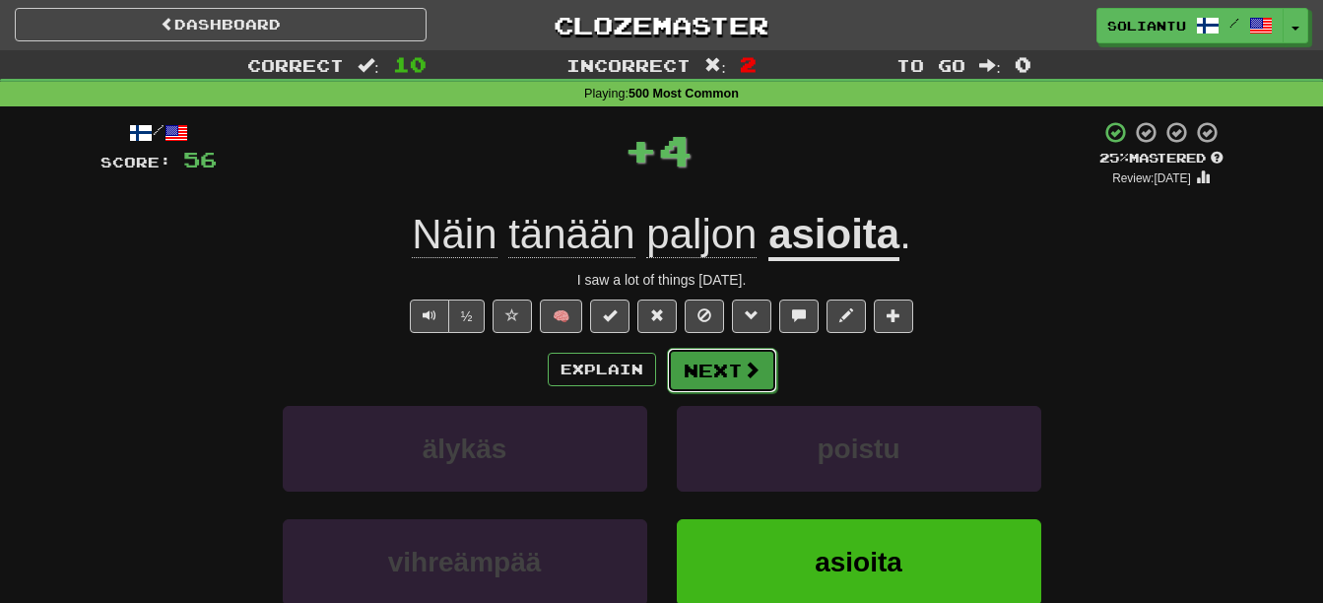
click at [731, 363] on button "Next" at bounding box center [722, 370] width 110 height 45
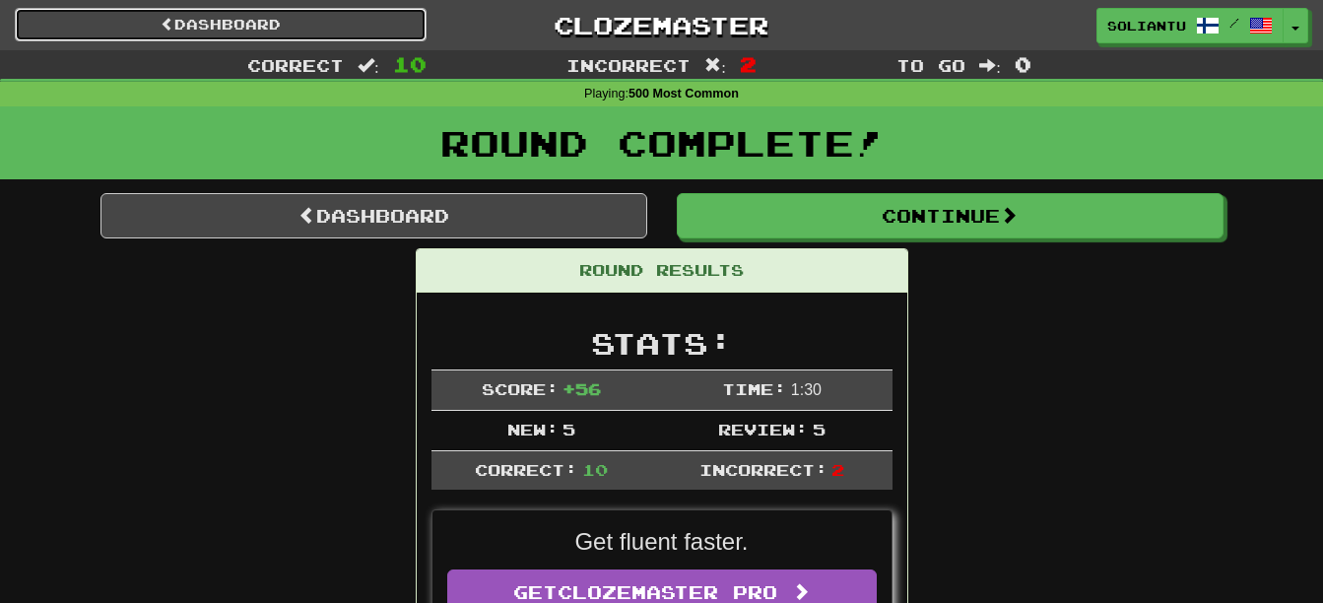
click at [354, 27] on link "Dashboard" at bounding box center [221, 24] width 412 height 33
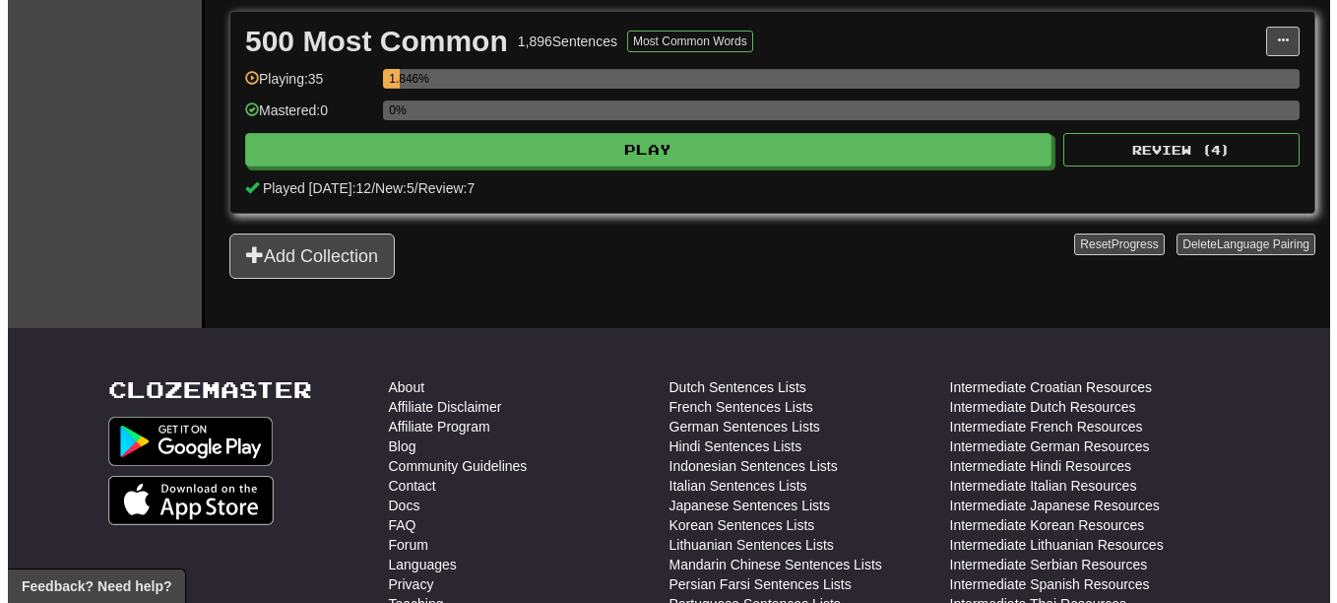
scroll to position [492, 0]
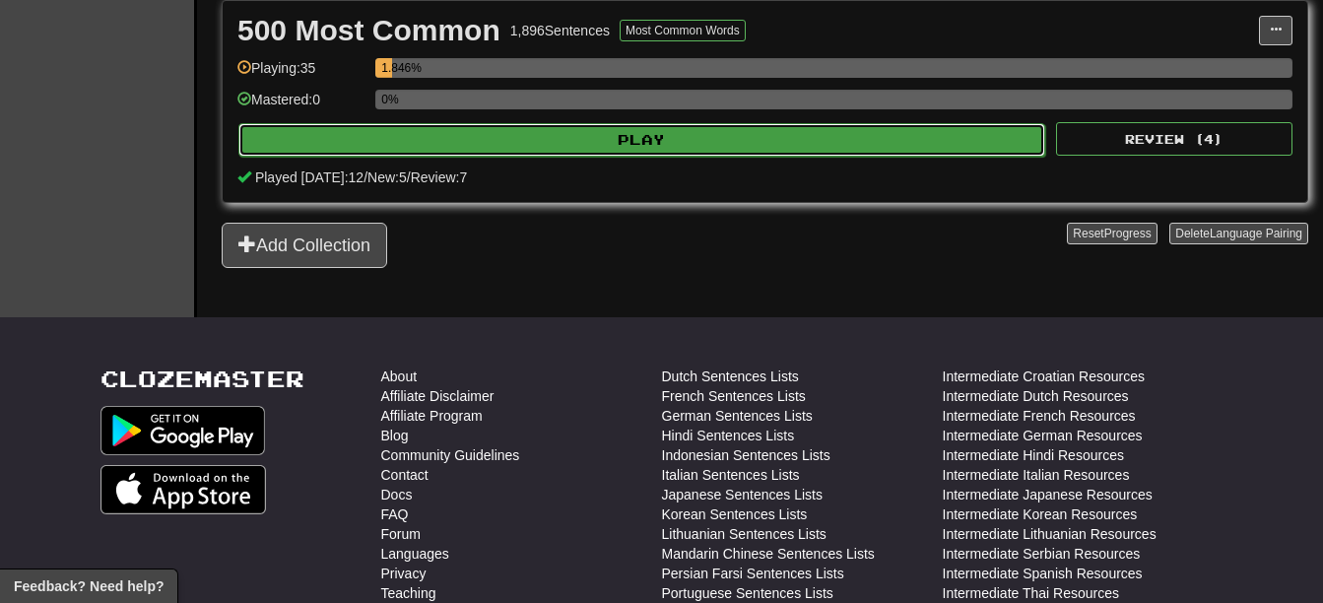
click at [623, 147] on button "Play" at bounding box center [641, 139] width 807 height 33
select select "**"
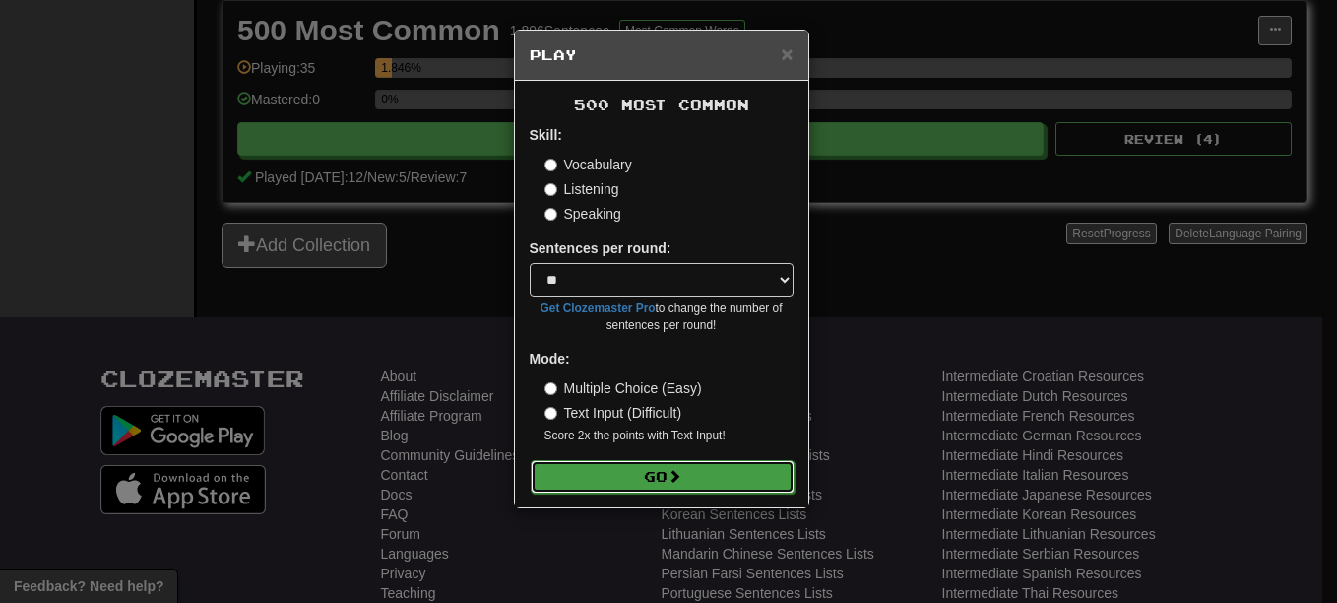
click at [654, 467] on button "Go" at bounding box center [663, 476] width 264 height 33
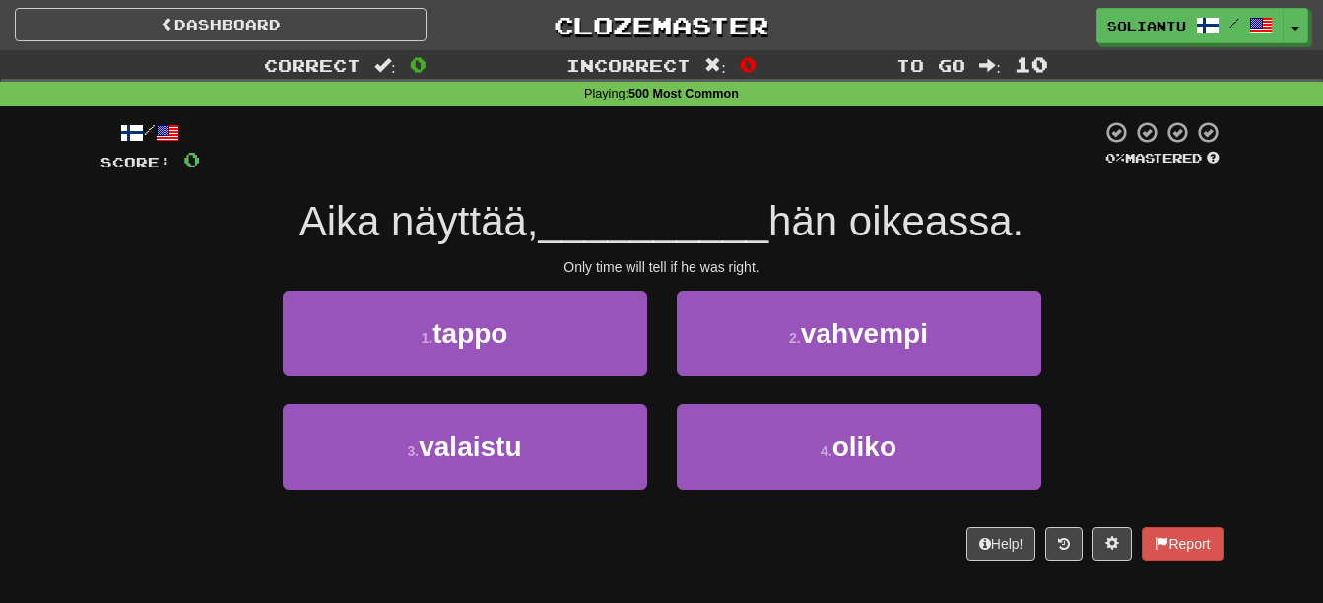
click at [215, 2] on div "Dashboard Clozemaster Soliantu / Toggle Dropdown Dashboard Leaderboard Activity…" at bounding box center [661, 21] width 1323 height 43
click at [217, 5] on div "Dashboard Clozemaster Soliantu / Toggle Dropdown Dashboard Leaderboard Activity…" at bounding box center [661, 21] width 1323 height 43
click at [217, 10] on link "Dashboard" at bounding box center [221, 24] width 412 height 33
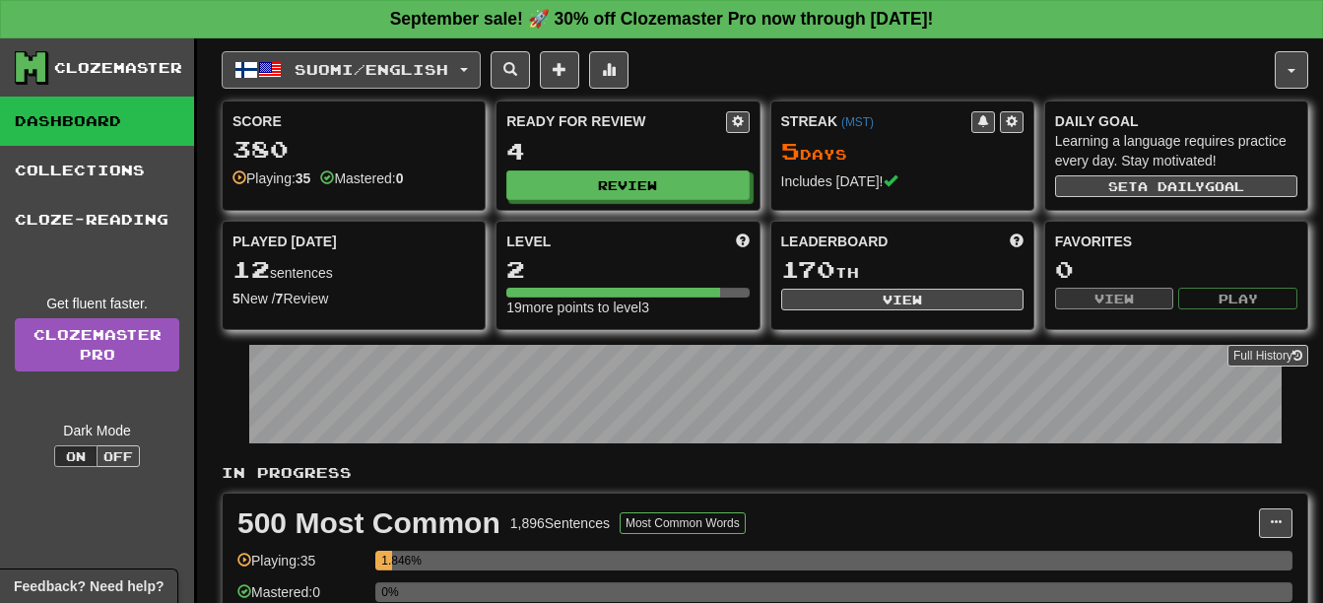
click at [351, 78] on button "Suomi / English" at bounding box center [351, 69] width 259 height 37
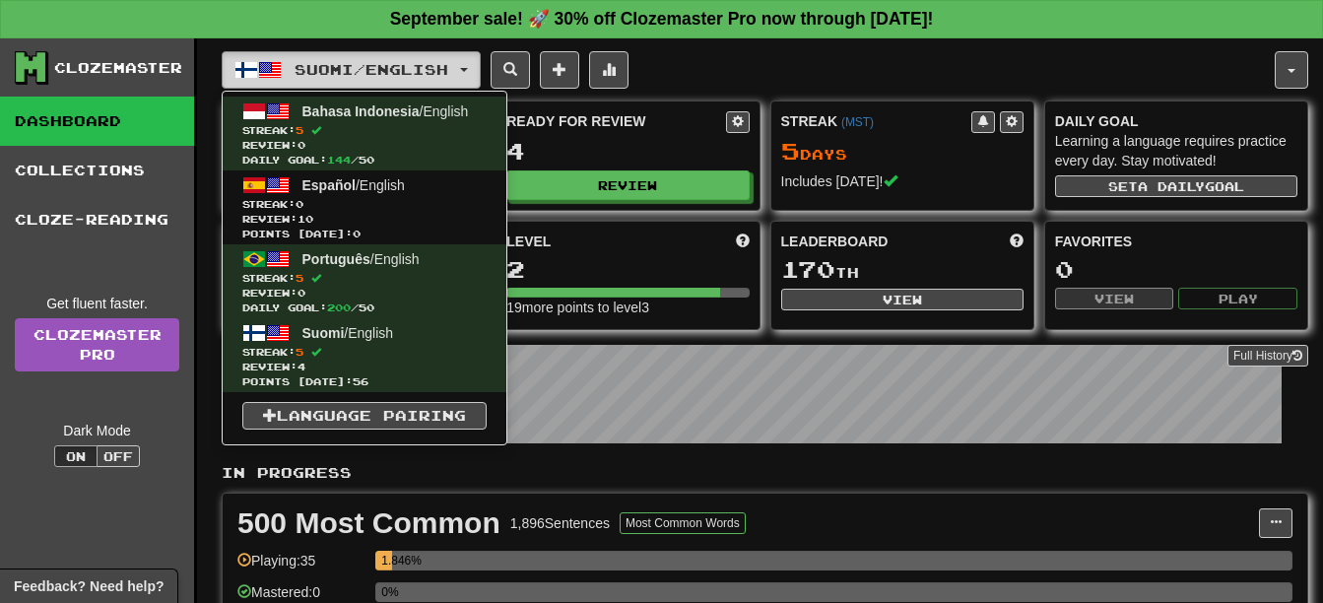
click at [351, 78] on button "Suomi / English" at bounding box center [351, 69] width 259 height 37
